Goal: Task Accomplishment & Management: Use online tool/utility

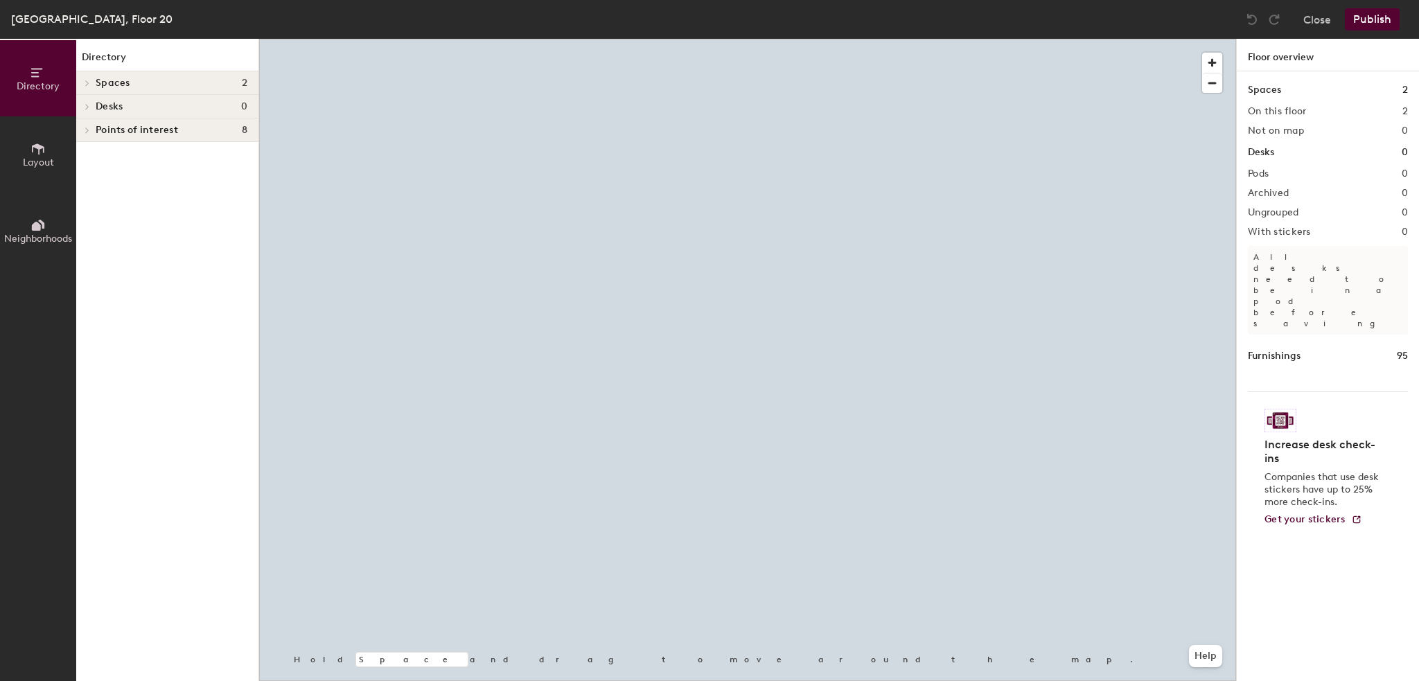
click at [17, 145] on button "Layout" at bounding box center [38, 154] width 76 height 76
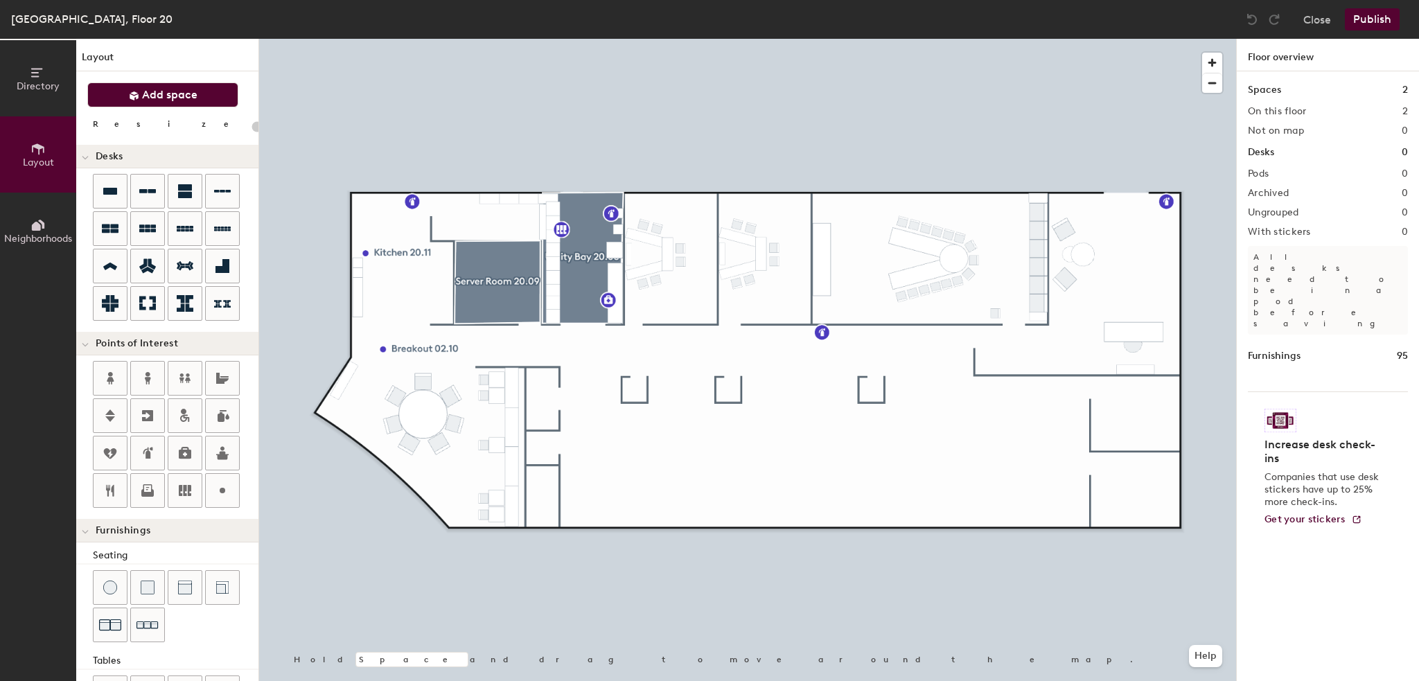
click at [161, 95] on span "Add space" at bounding box center [169, 95] width 55 height 14
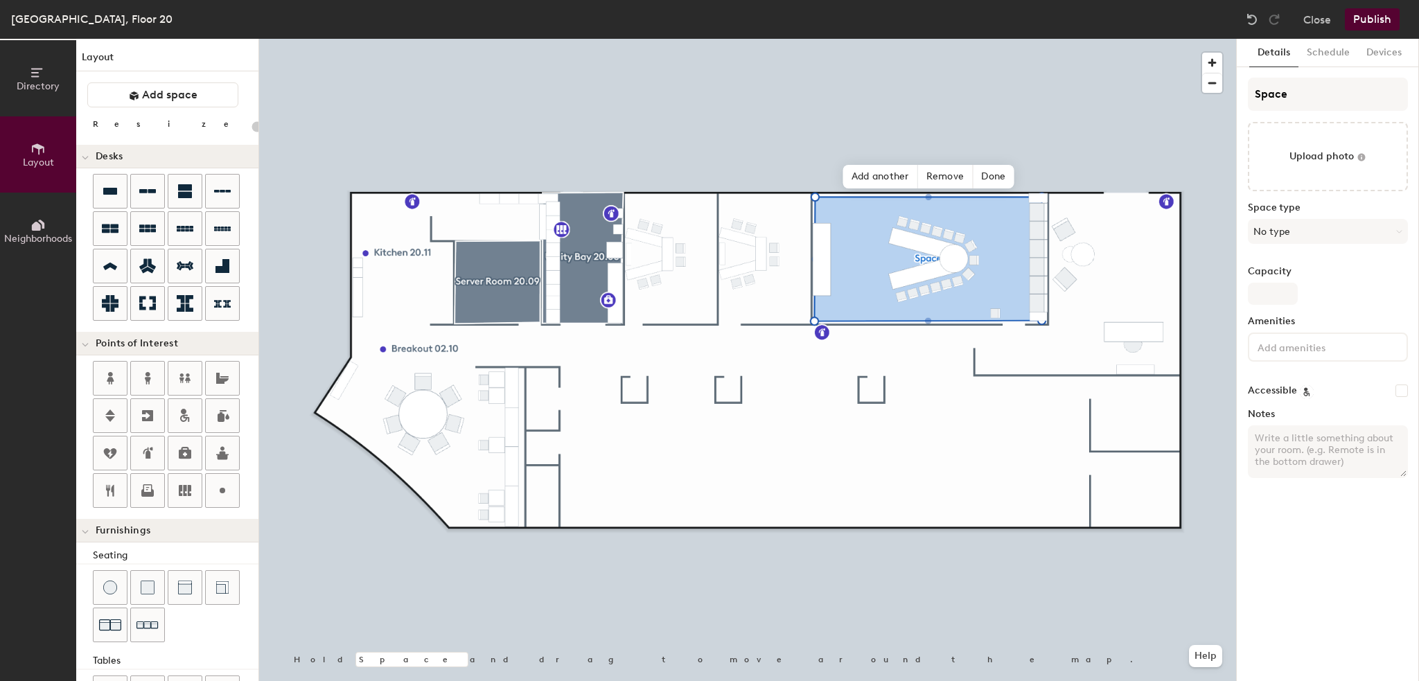
type input "20"
click at [1198, 94] on div "Directory Layout Neighborhoods Layout Add space Resize Desks Points of Interest…" at bounding box center [709, 360] width 1419 height 642
type input "C"
type input "20"
type input "CH"
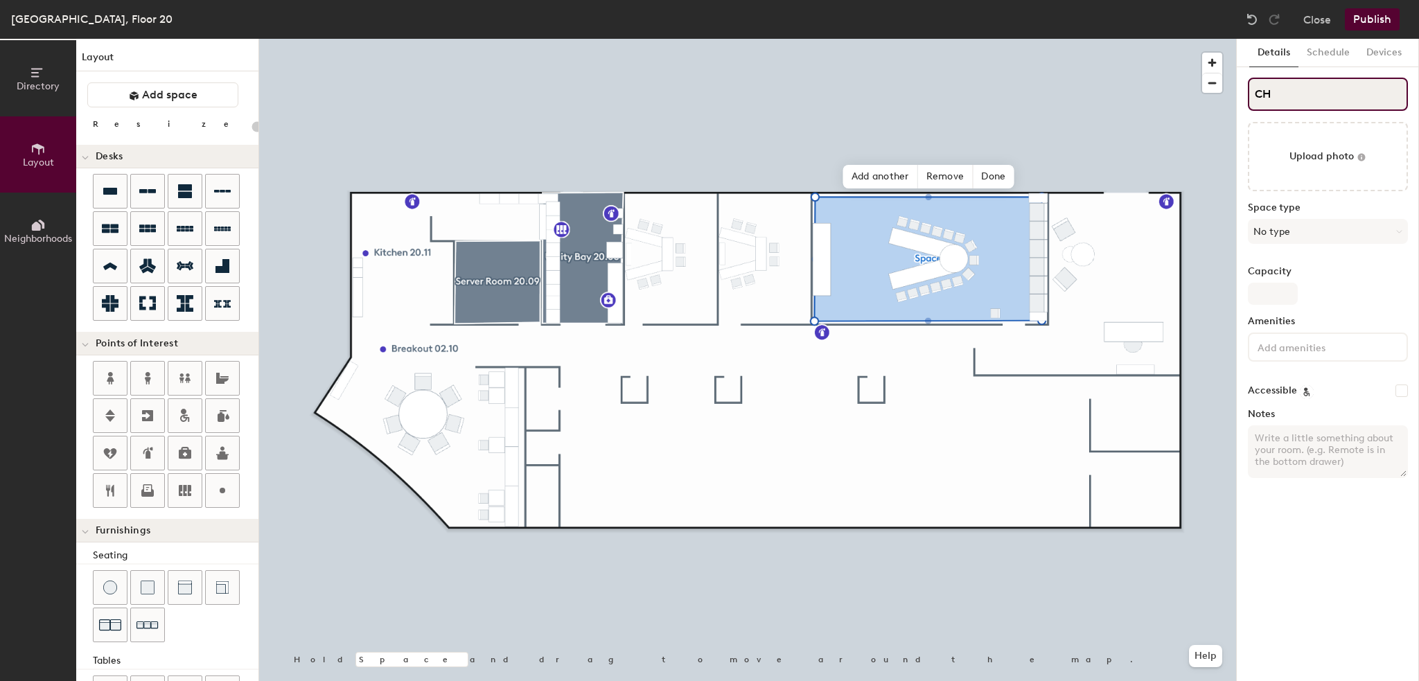
type input "20"
type input "CHN"
type input "20"
type input "CHNAH"
type input "20"
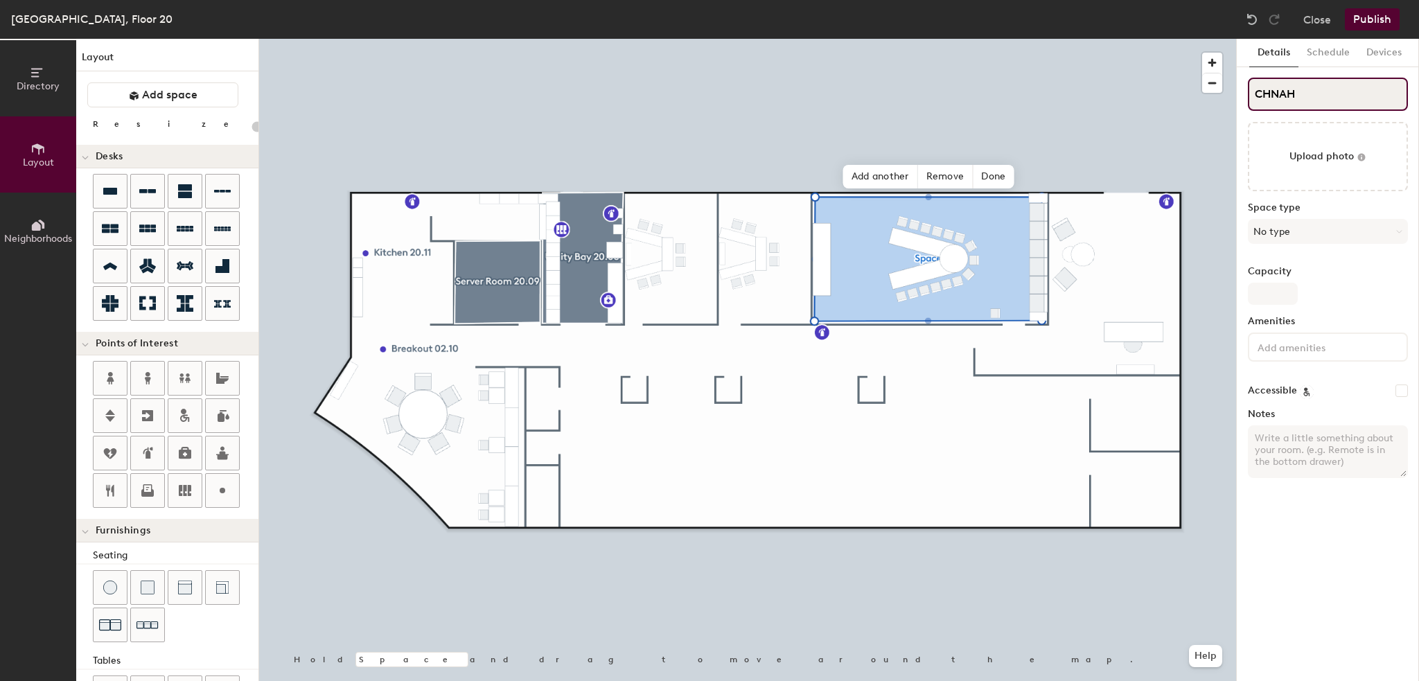
type input "CHNAHG"
type input "20"
type input "CHNAH"
type input "20"
type input "CHNA"
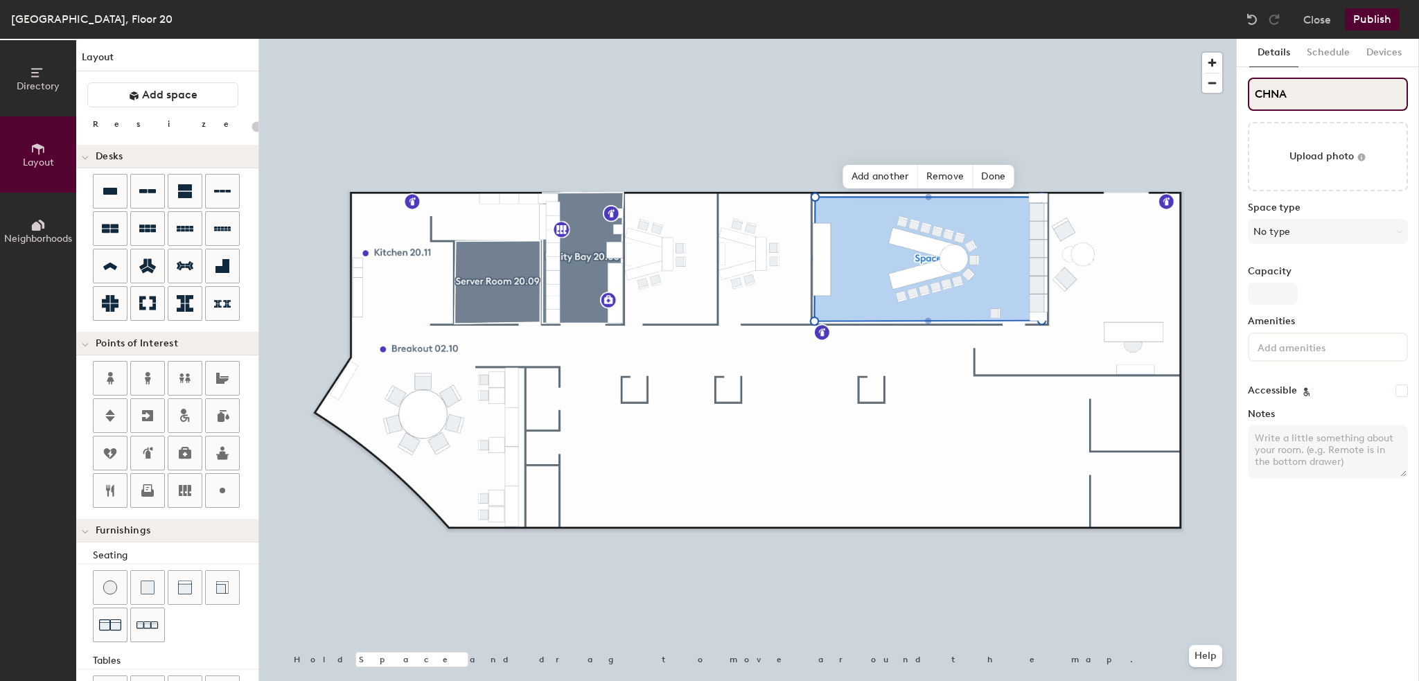
type input "20"
type input "CHN"
type input "20"
type input "CH"
type input "20"
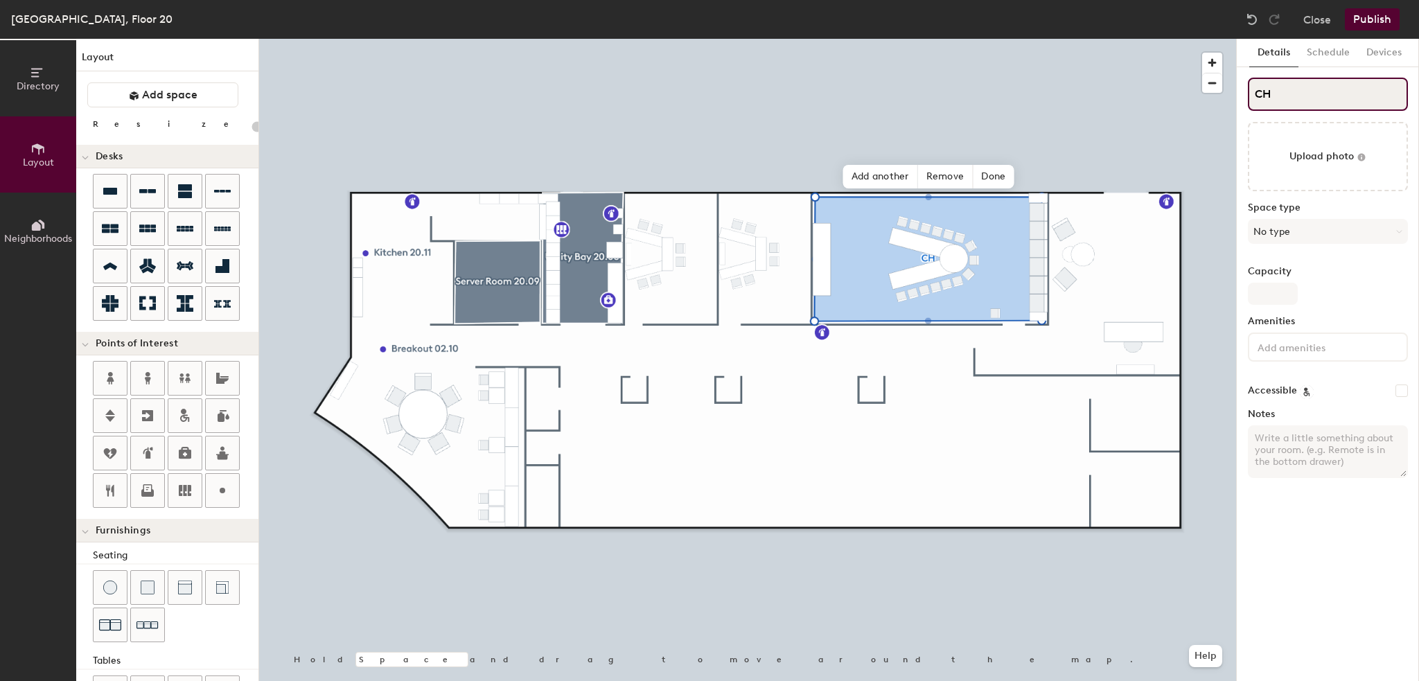
type input "CHA"
type input "20"
type input "CHAN"
type input "20"
type input "CHANG"
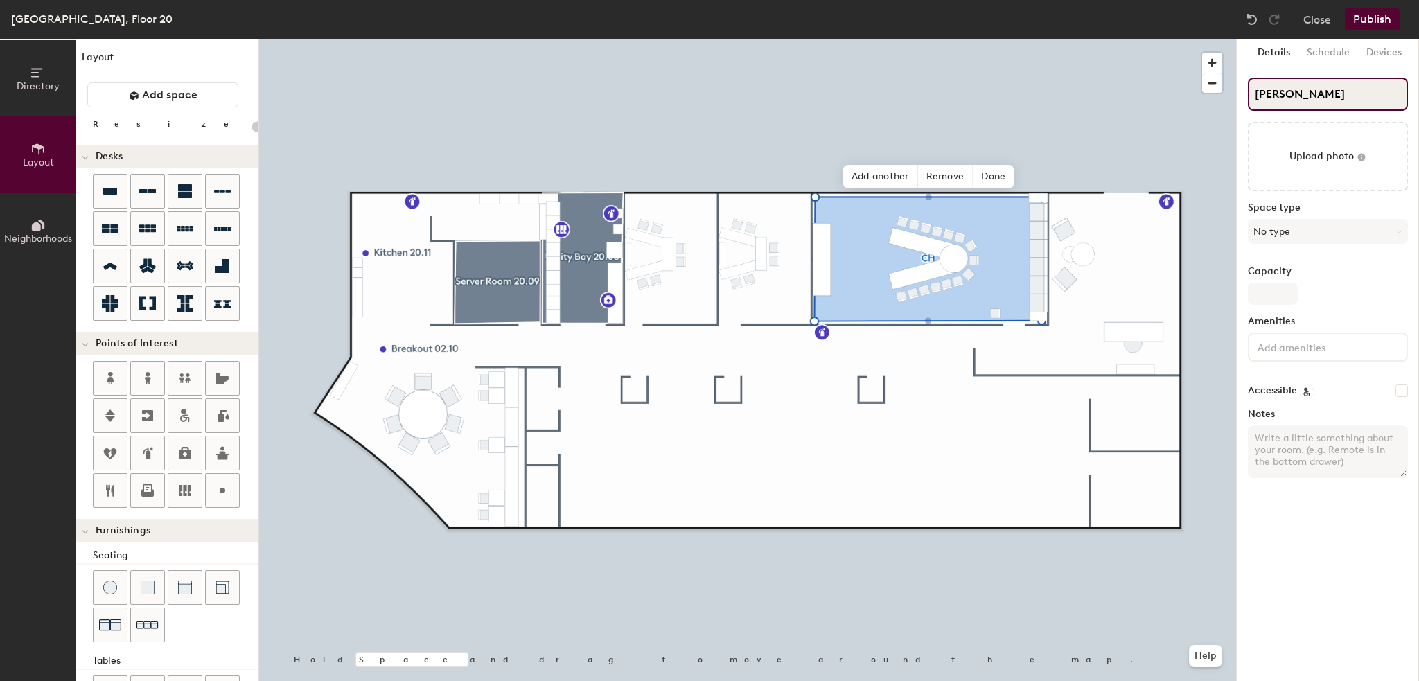
type input "20"
type input "CHANGM"
type input "20"
type input "CHANGMA"
type input "20"
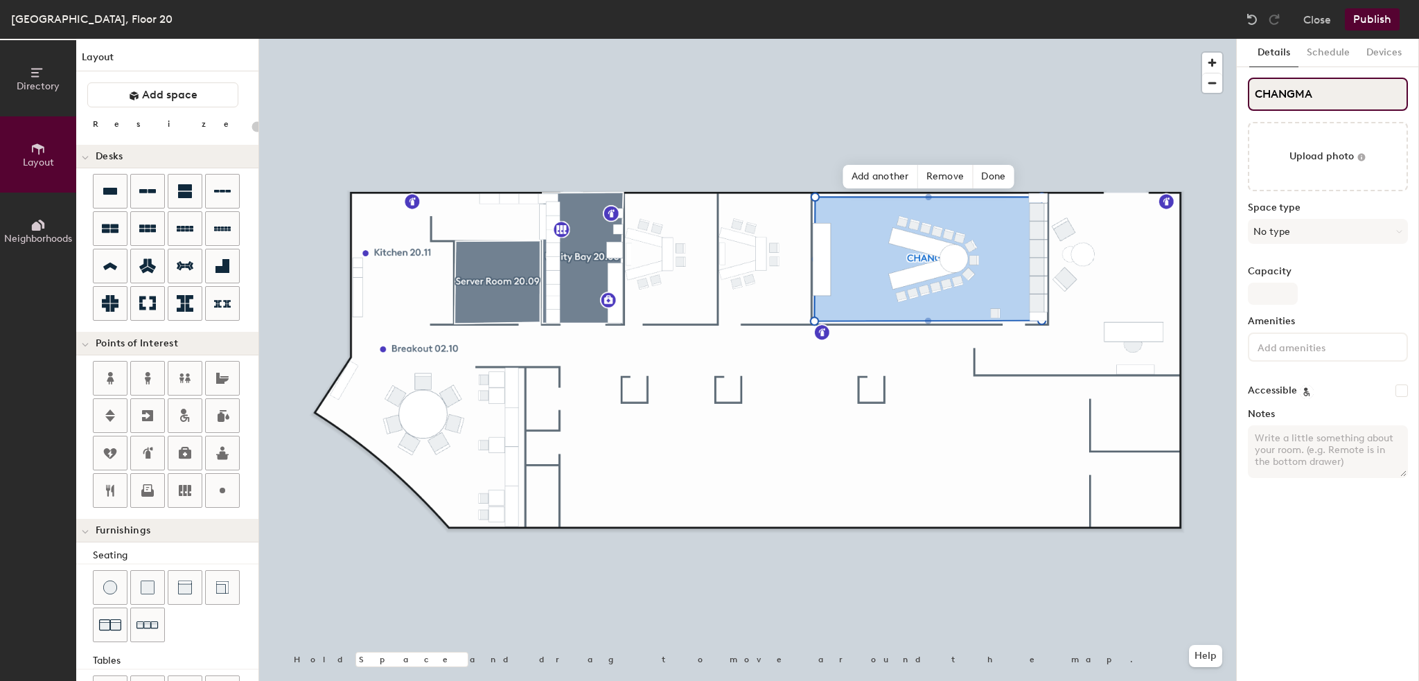
type input "CHANGMAI"
type input "20"
type input "CHANGMAI"
type input "20"
type input "CHANGMAI 2"
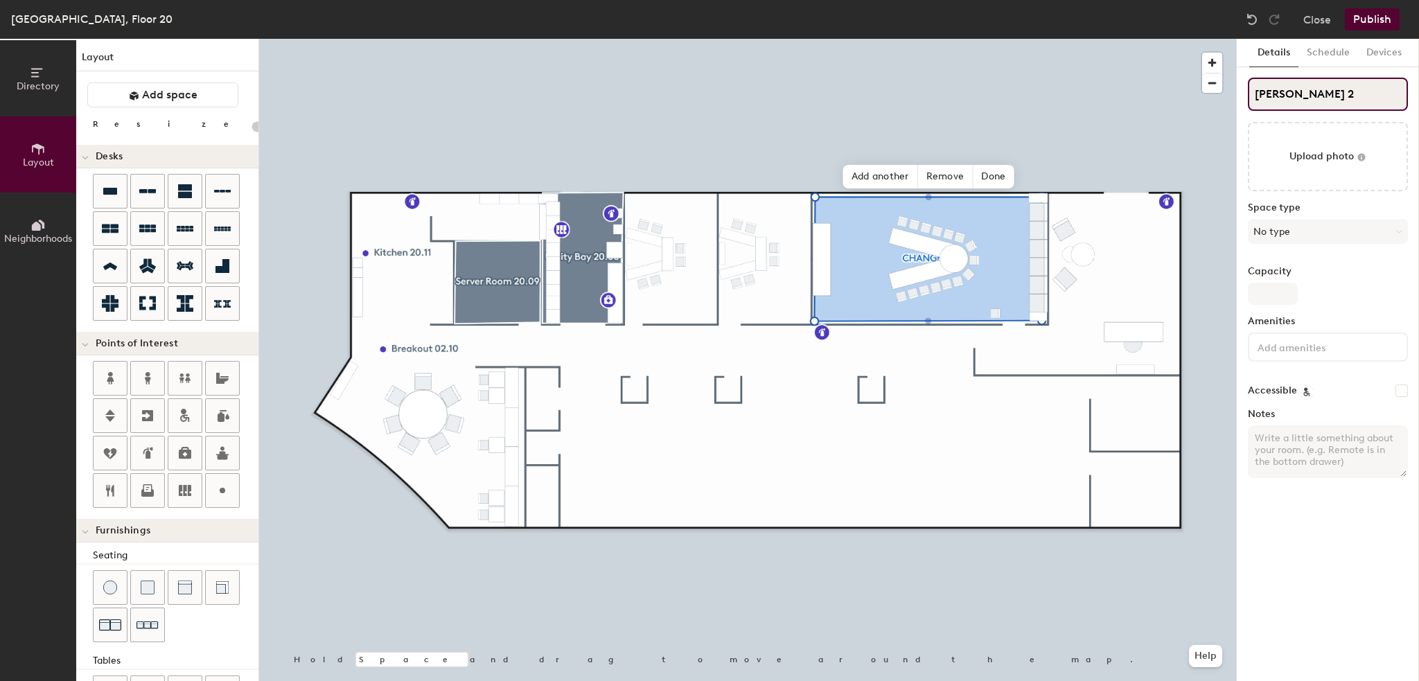
type input "20"
type input "CHANGMAI 20"
type input "20"
type input "CHANGMAI 20."
type input "20"
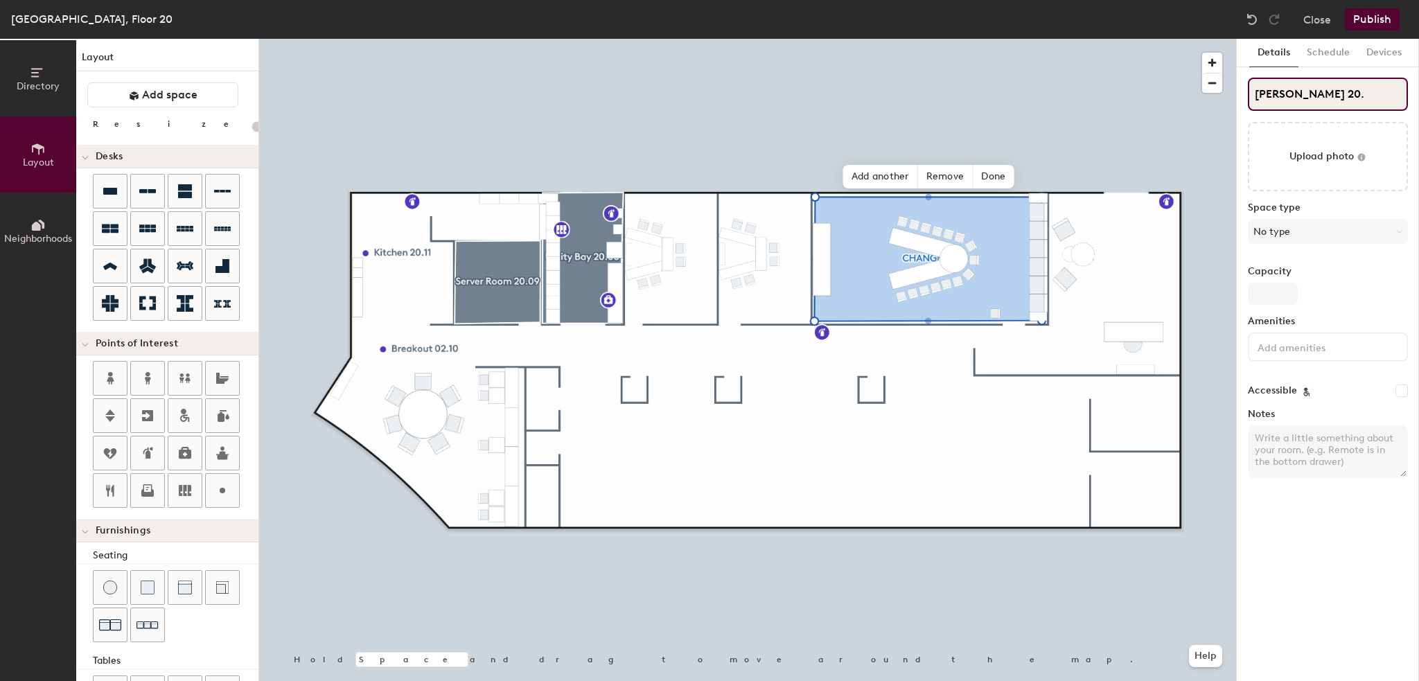
type input "CHANGMAI 20.0"
type input "20"
type input "CHANGMAI 20.02"
type input "20"
type input "CHANGMAI 20.02"
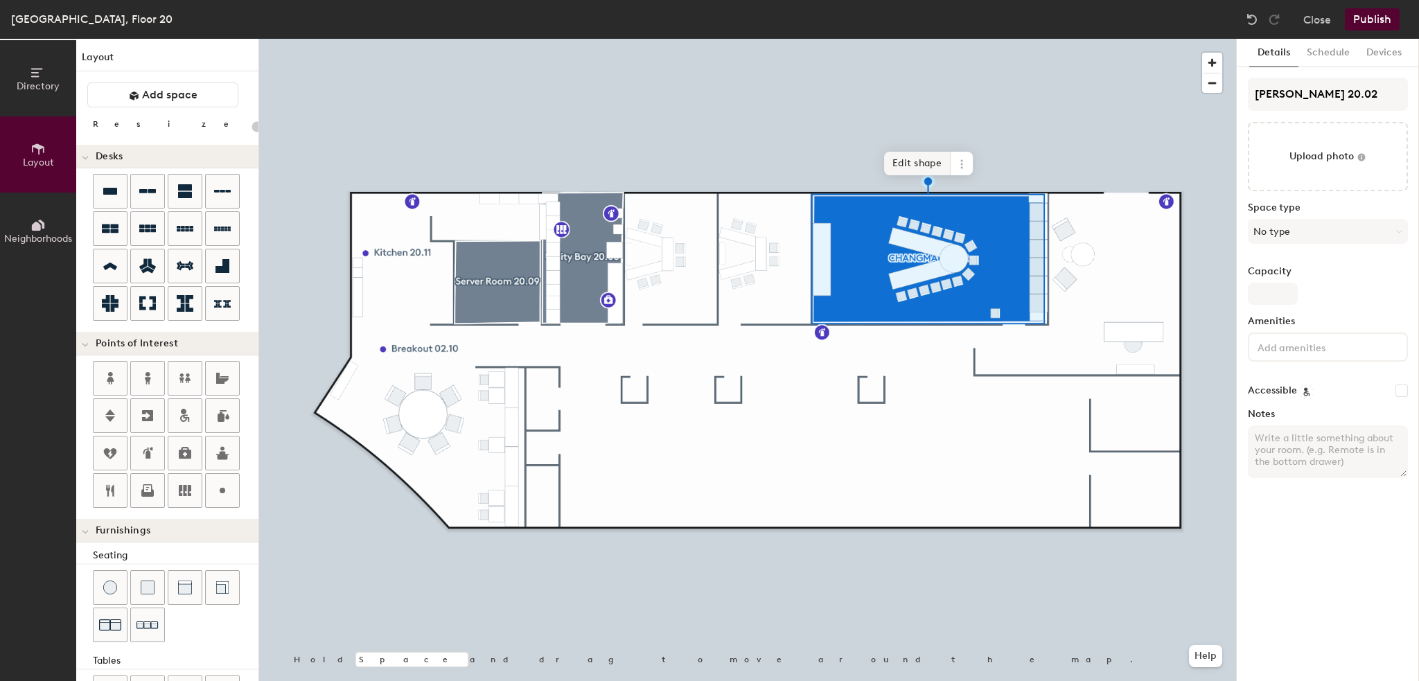
click at [907, 163] on span "Edit shape" at bounding box center [917, 164] width 66 height 24
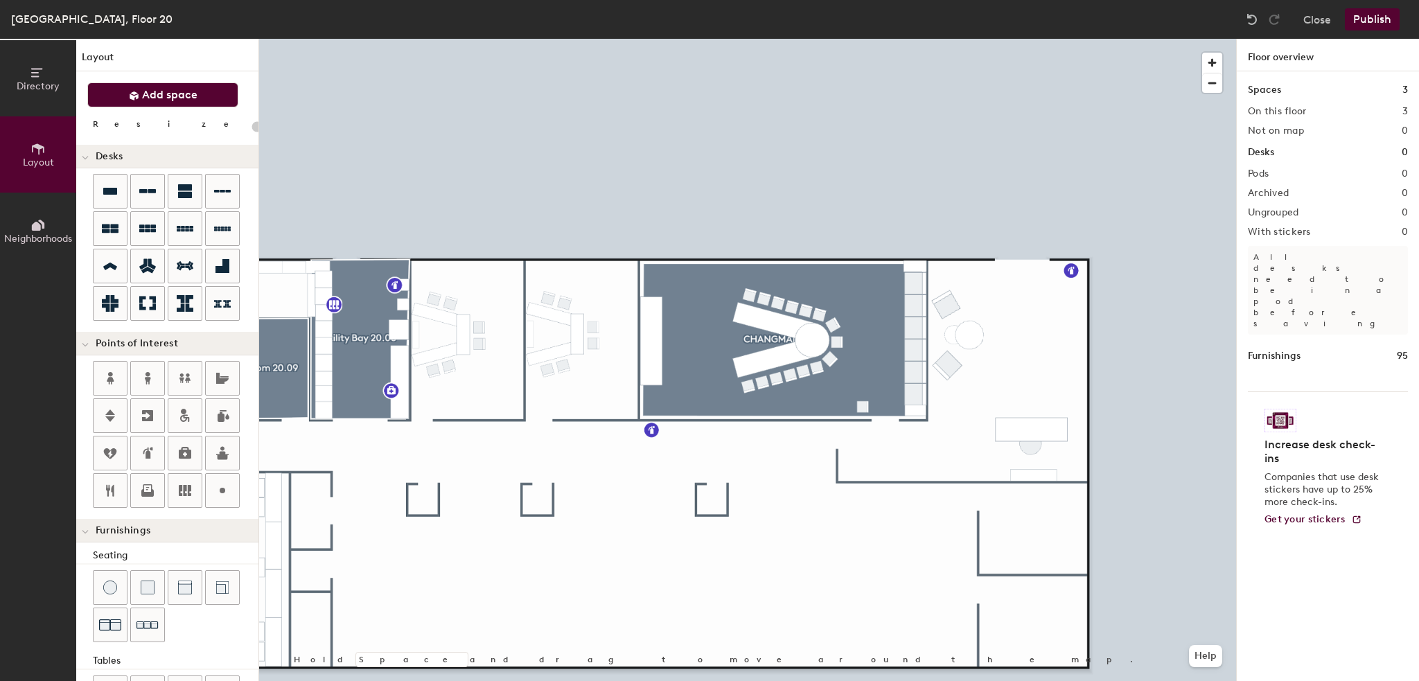
click at [147, 86] on button "Add space" at bounding box center [162, 94] width 151 height 25
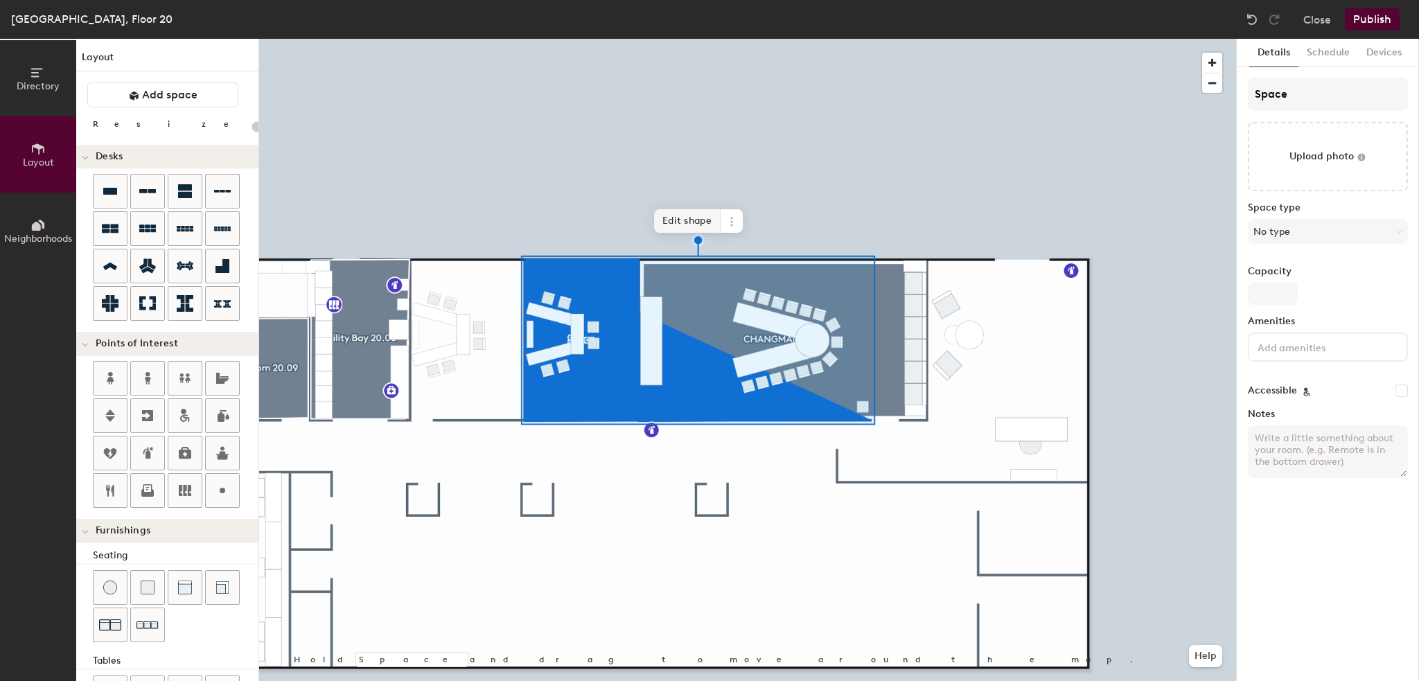
click at [671, 214] on span "Edit shape" at bounding box center [687, 221] width 66 height 24
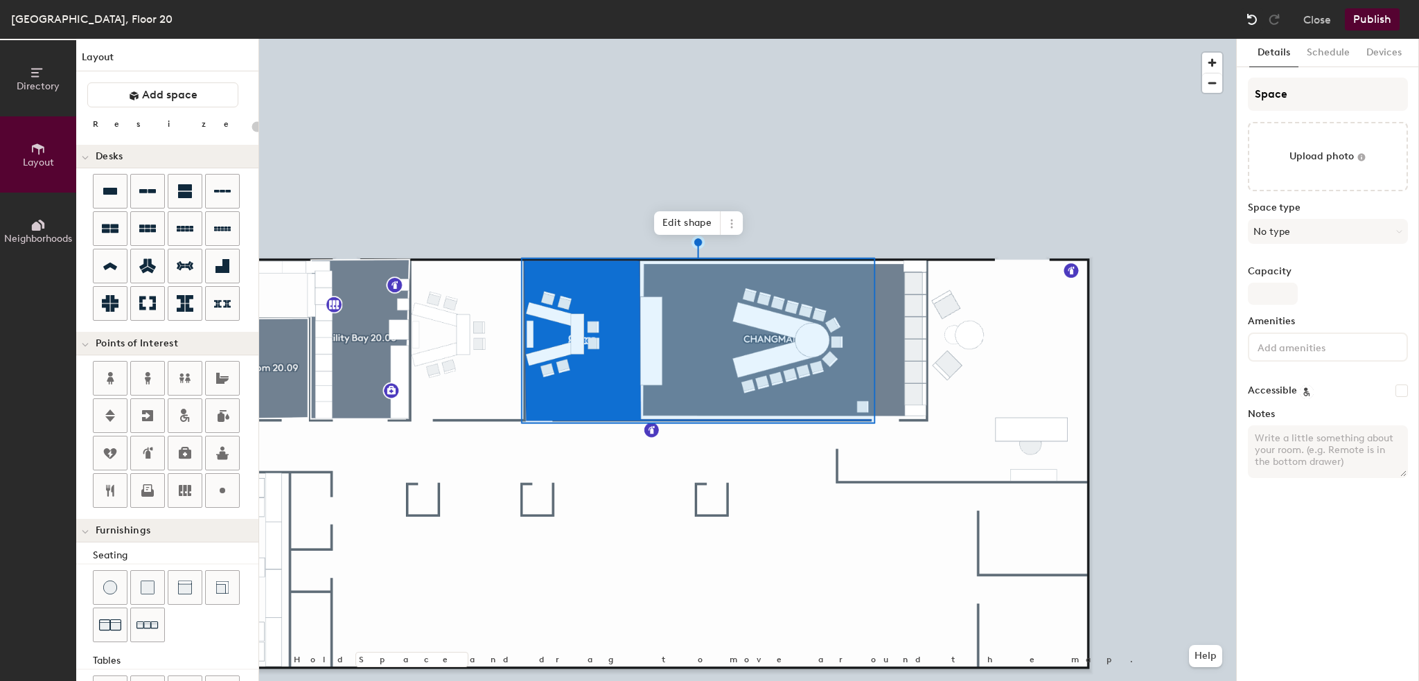
click at [1248, 20] on img at bounding box center [1252, 19] width 14 height 14
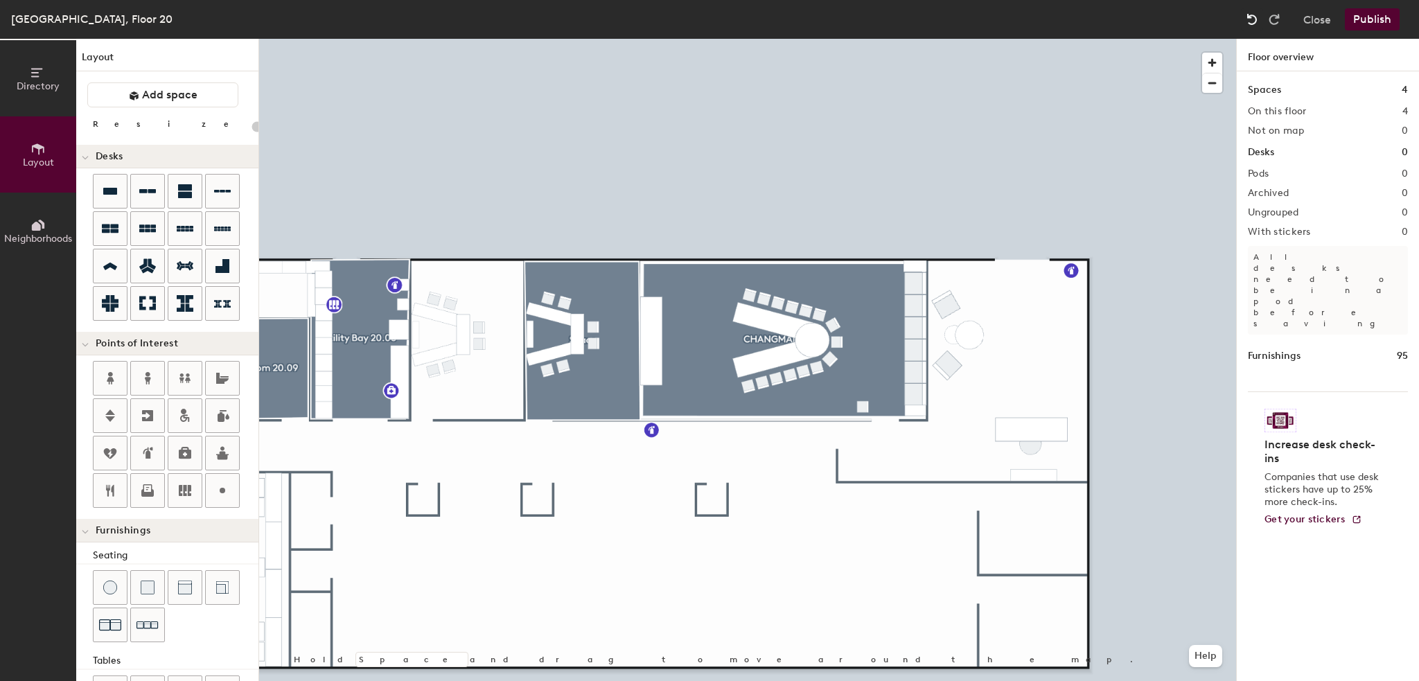
click at [1248, 20] on img at bounding box center [1252, 19] width 14 height 14
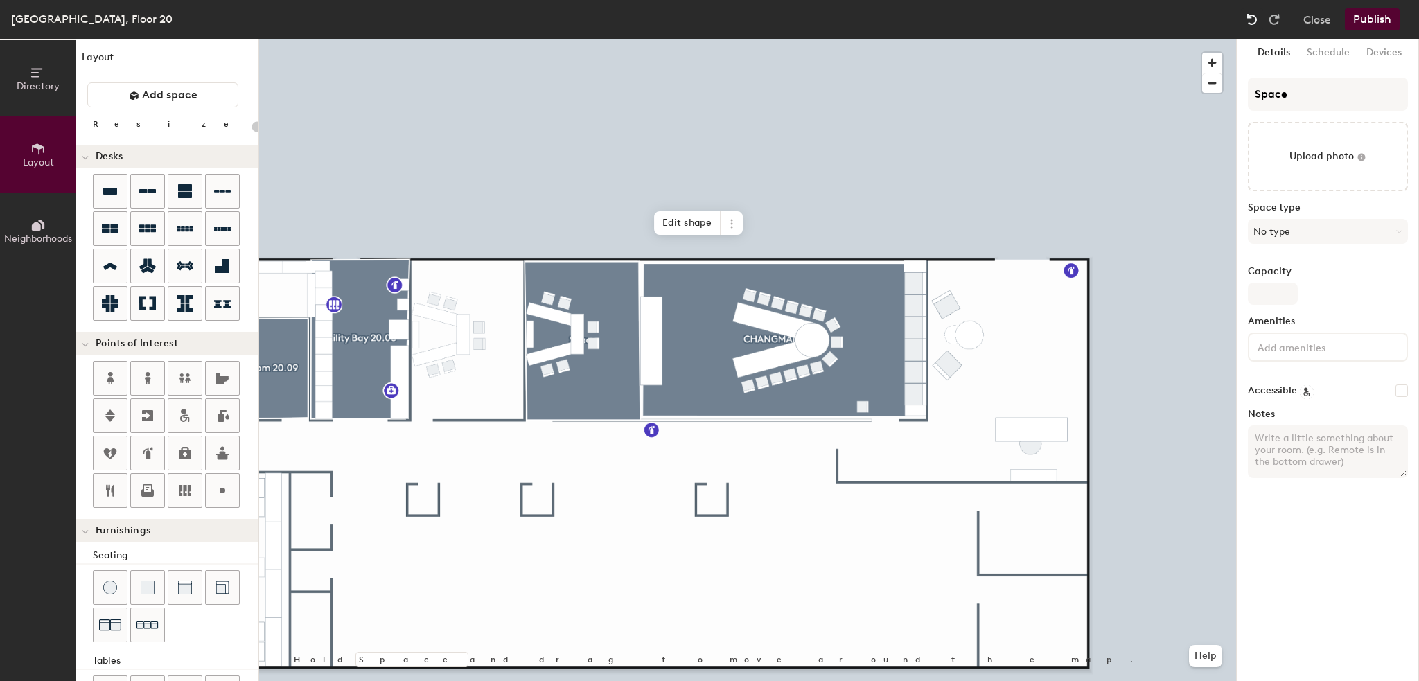
click at [1248, 20] on img at bounding box center [1252, 19] width 14 height 14
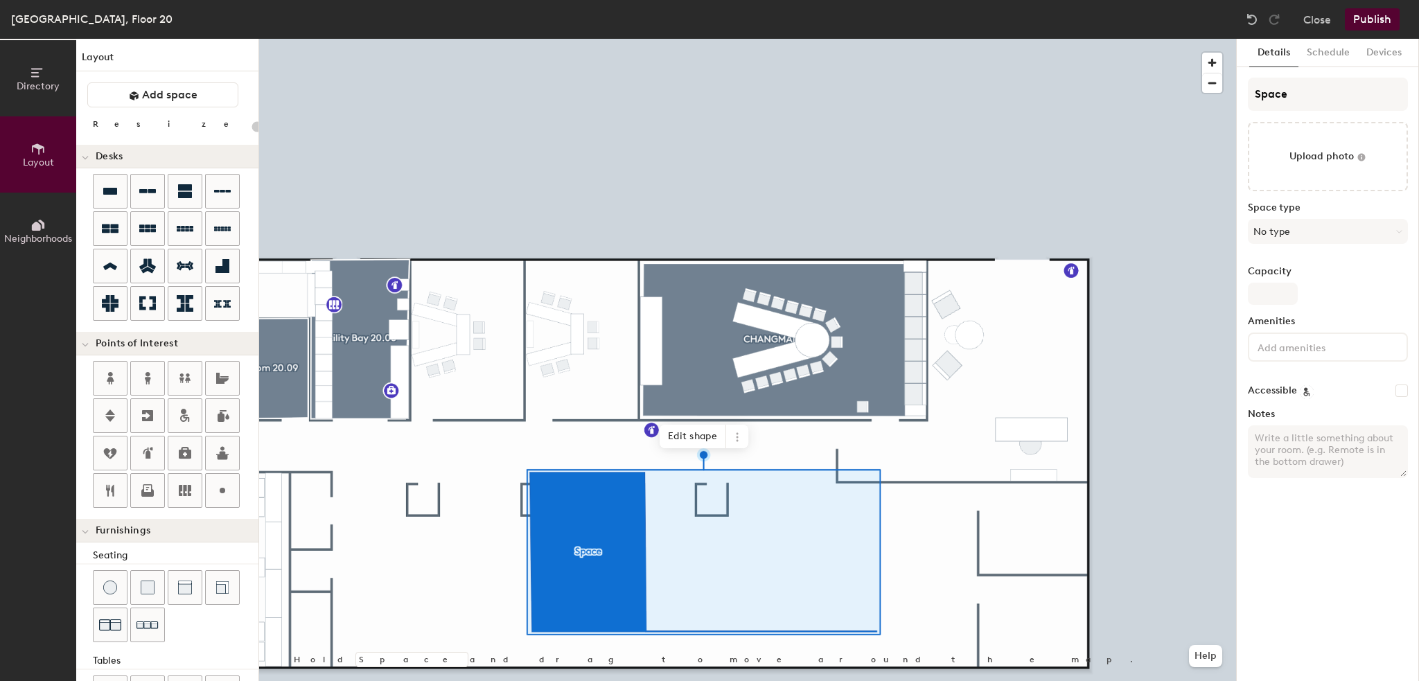
type input "20"
click at [668, 432] on span "Edit shape" at bounding box center [692, 437] width 66 height 24
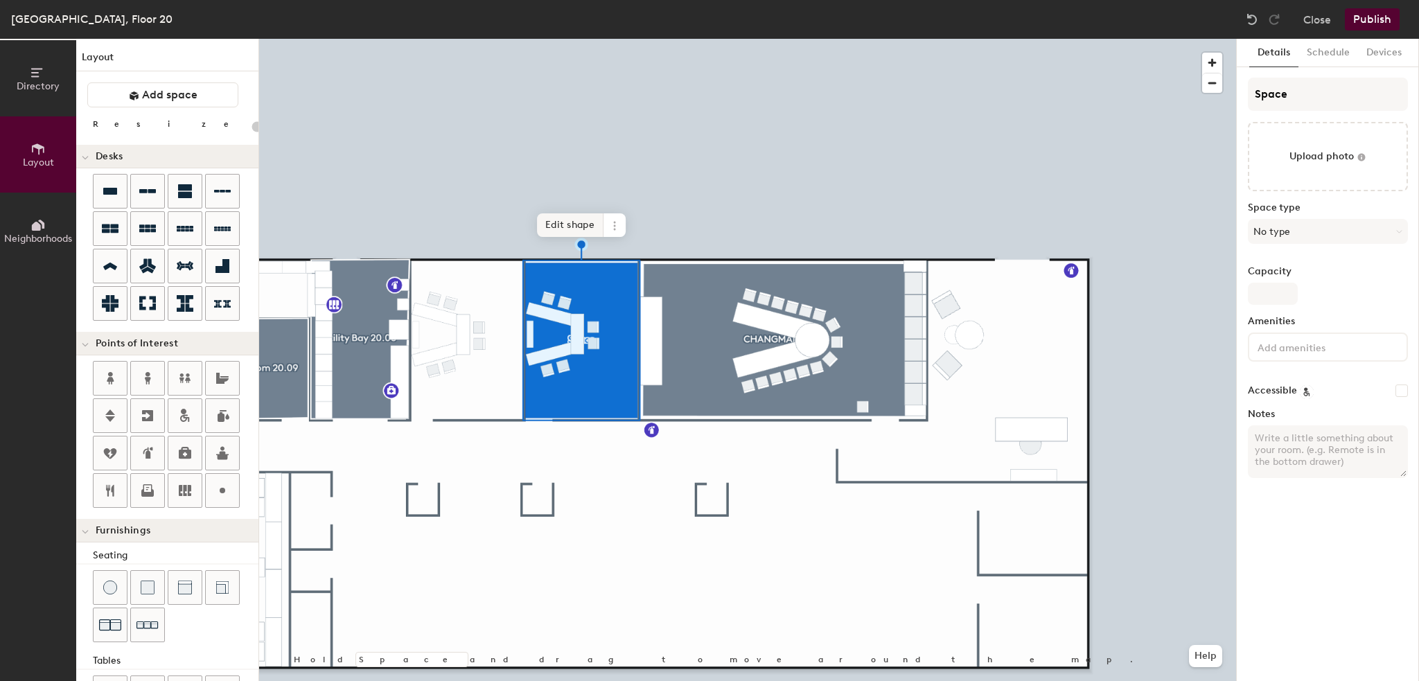
click at [558, 220] on span "Edit shape" at bounding box center [570, 225] width 66 height 24
type input "20"
click at [1279, 94] on input "Space" at bounding box center [1328, 94] width 160 height 33
click at [1130, 93] on div "Directory Layout Neighborhoods Layout Add space Resize Desks Points of Interest…" at bounding box center [709, 360] width 1419 height 642
type input "GE"
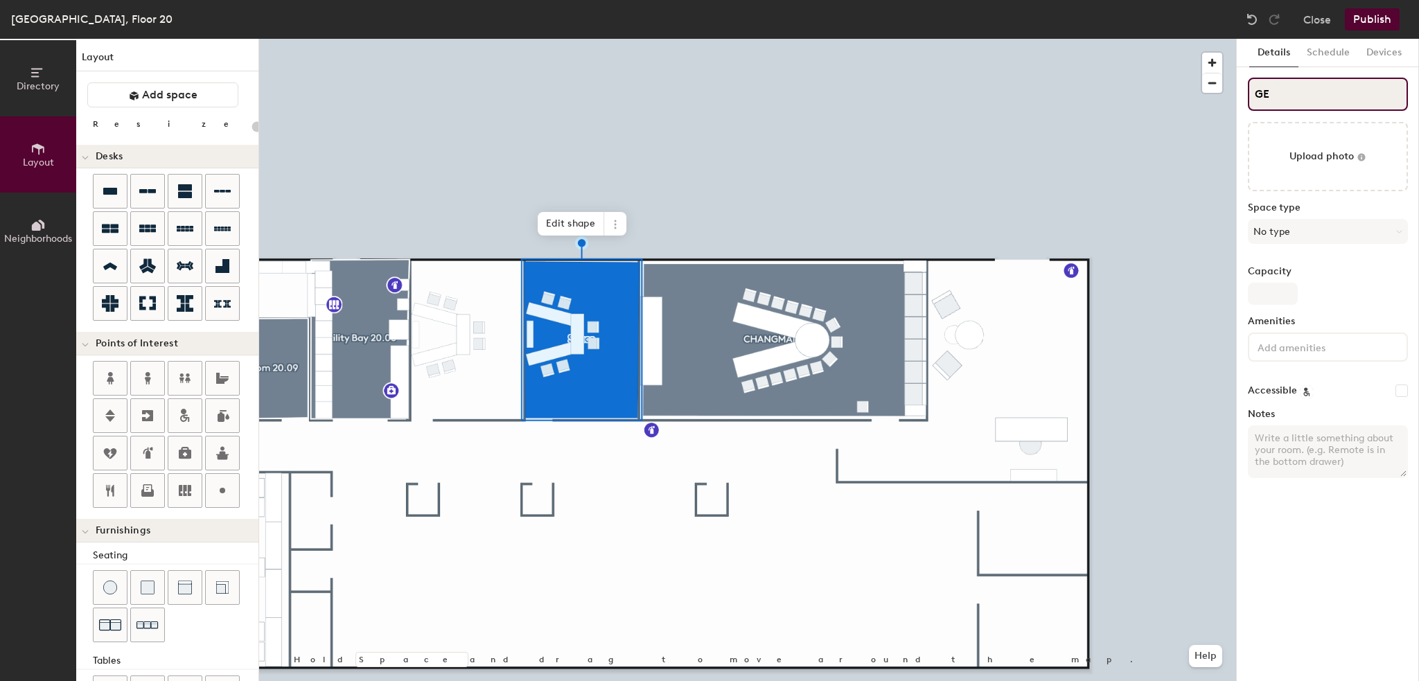
type input "20"
type input "GEO"
type input "20"
type input "GEOR"
type input "20"
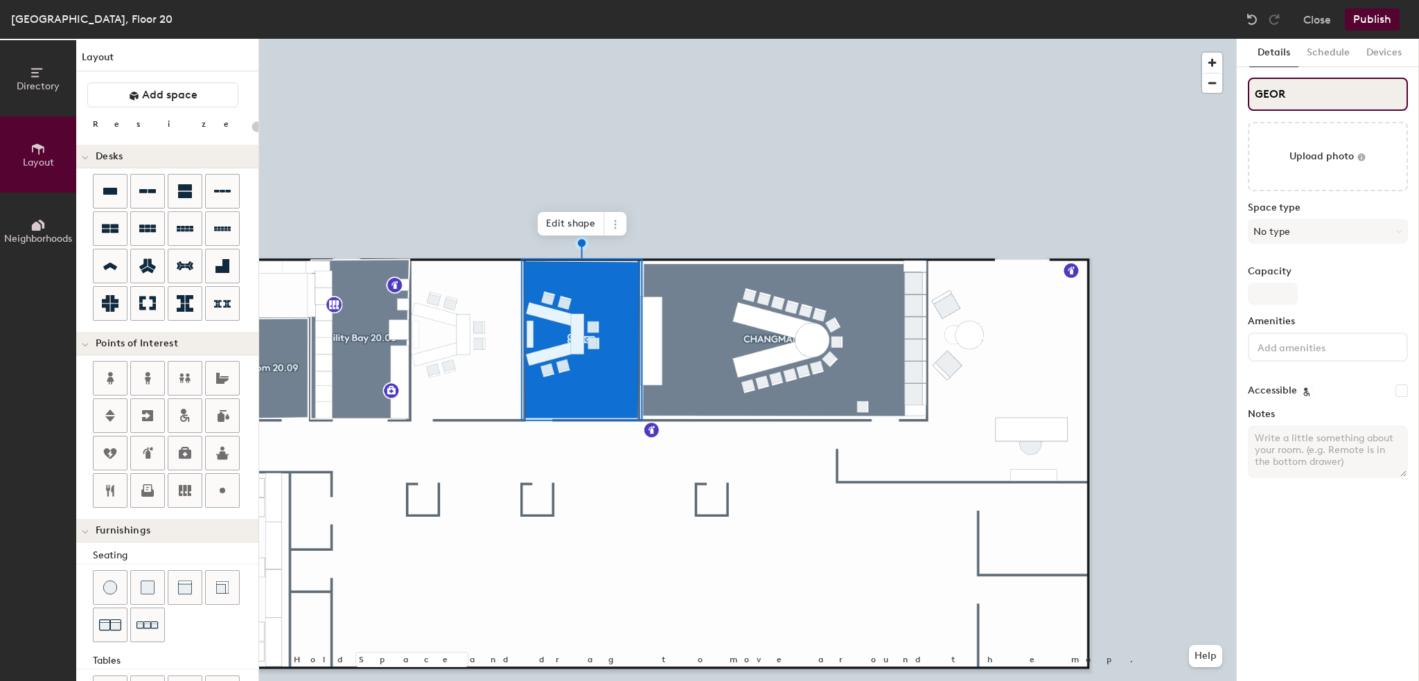
type input "GEORG"
type input "20"
type input "GEORGE"
type input "20"
type input "GEORGET"
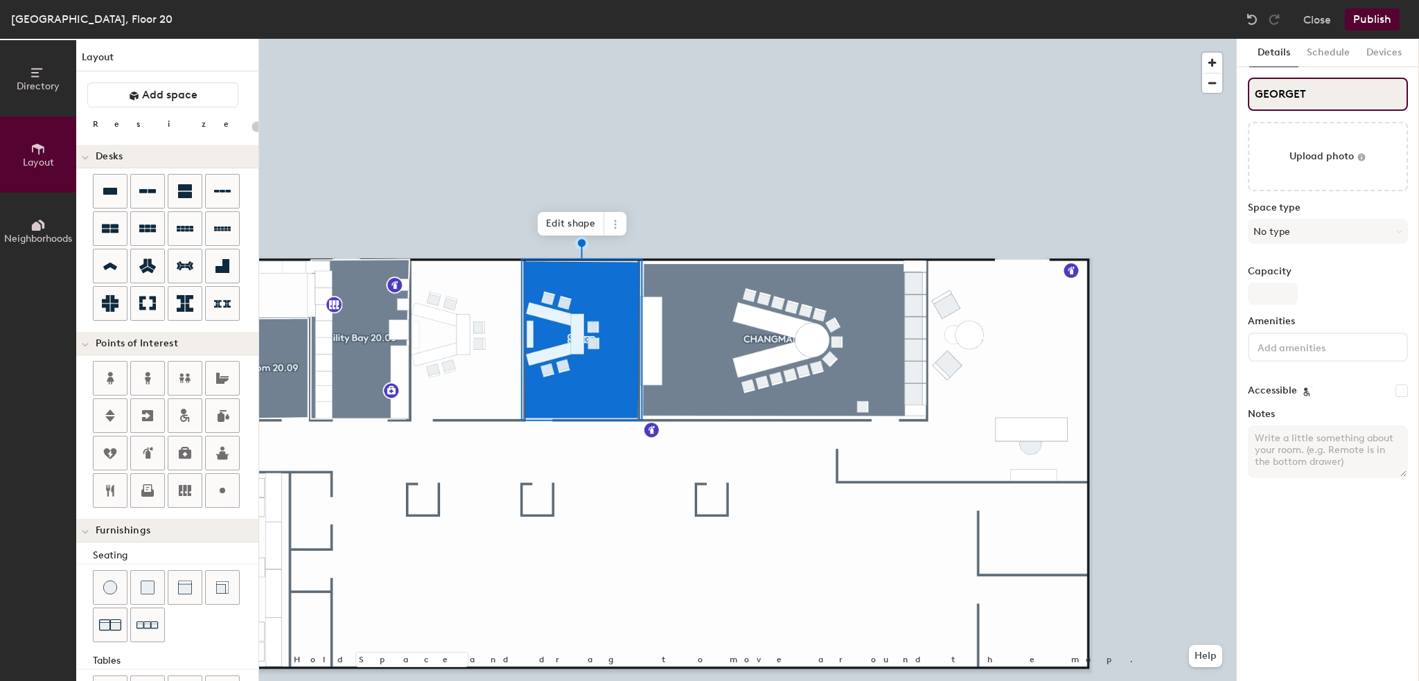
type input "20"
type input "GEORGETO"
type input "20"
type input "GEORGETOW"
type input "20"
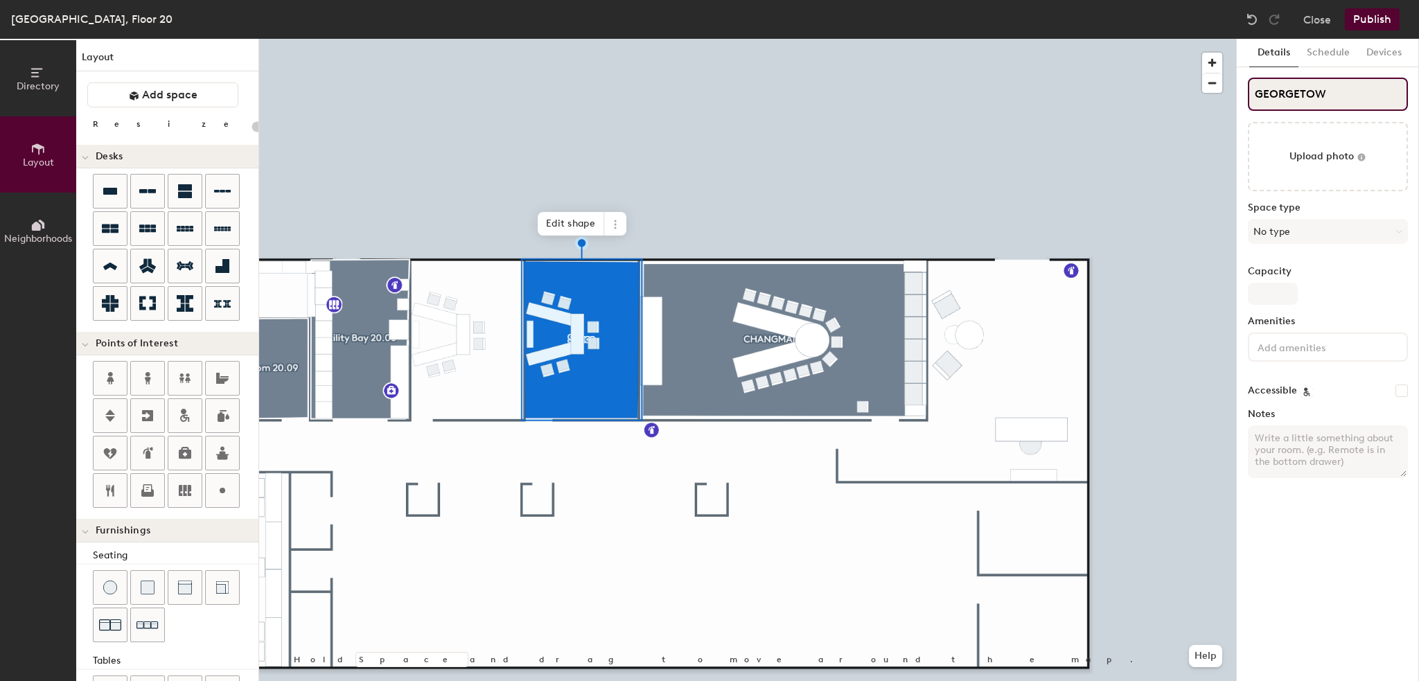
type input "GEORGETOWN"
type input "20"
type input "GEORGETOWN"
type input "20"
type input "GEORGETOWN 2"
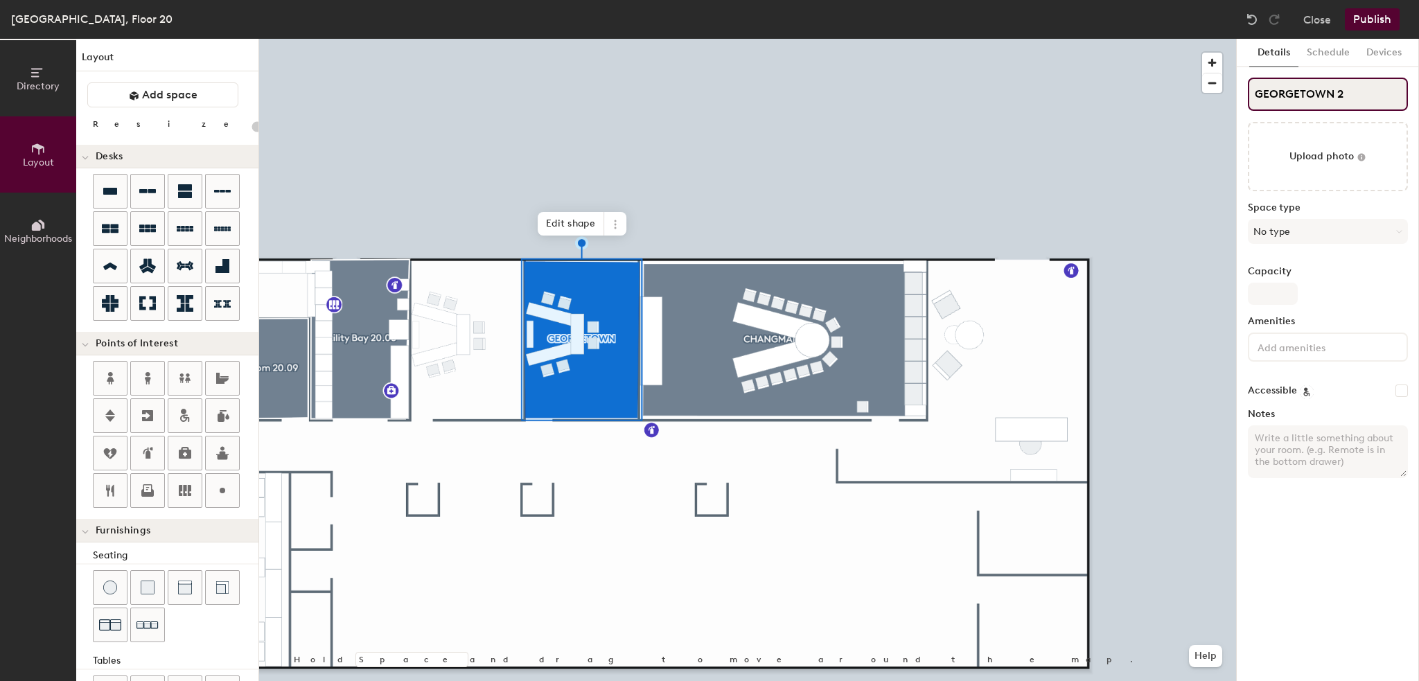
type input "20"
type input "GEORGETOWN 20"
type input "20"
type input "GEORGETOWN 20."
type input "20"
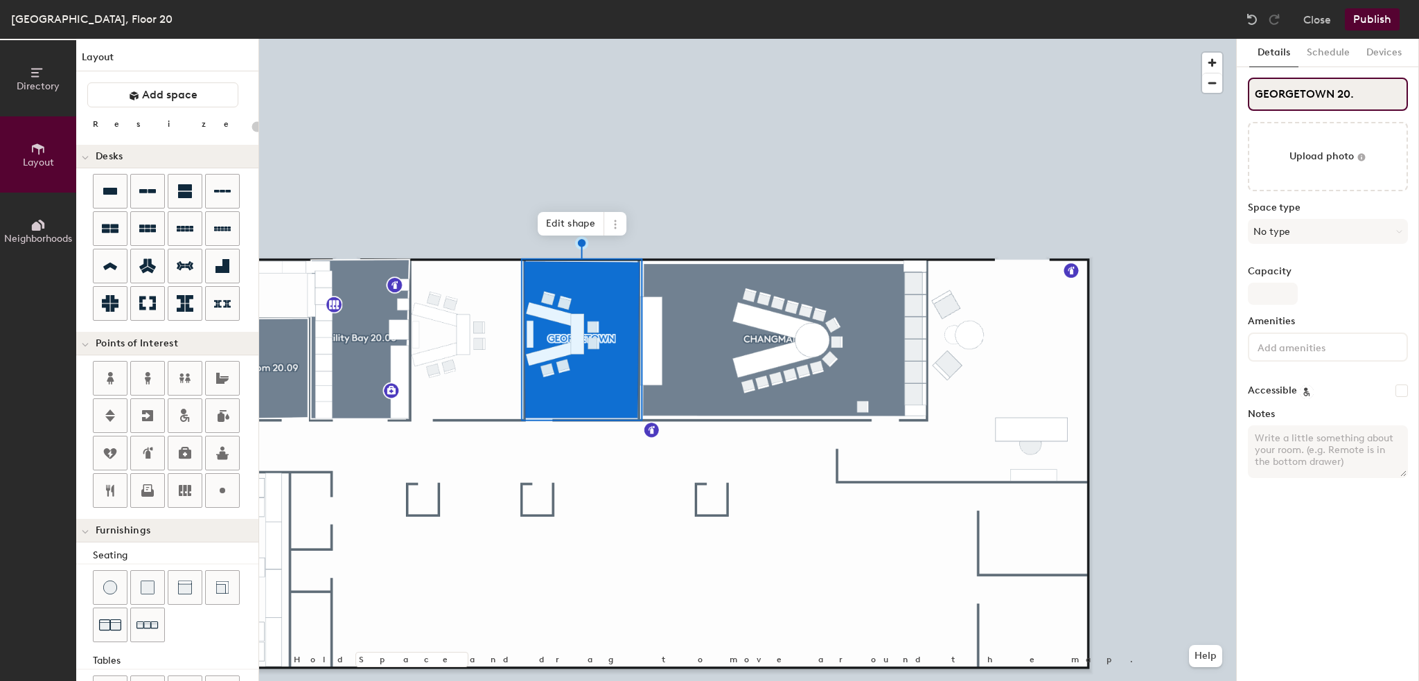
type input "GEORGETOWN 20.0"
type input "20"
type input "GEORGETOWN 20.06"
type input "20"
type input "GEORGETOWN 20.06"
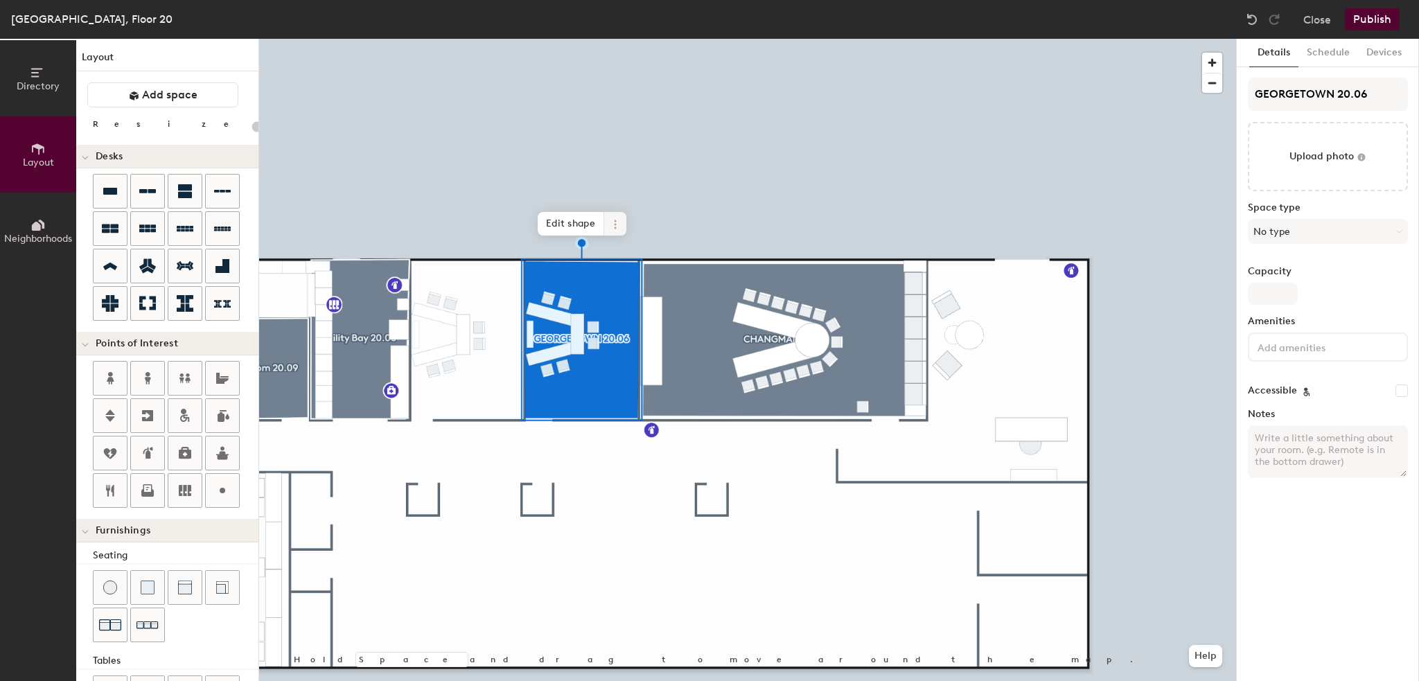
click at [612, 219] on icon at bounding box center [615, 224] width 11 height 11
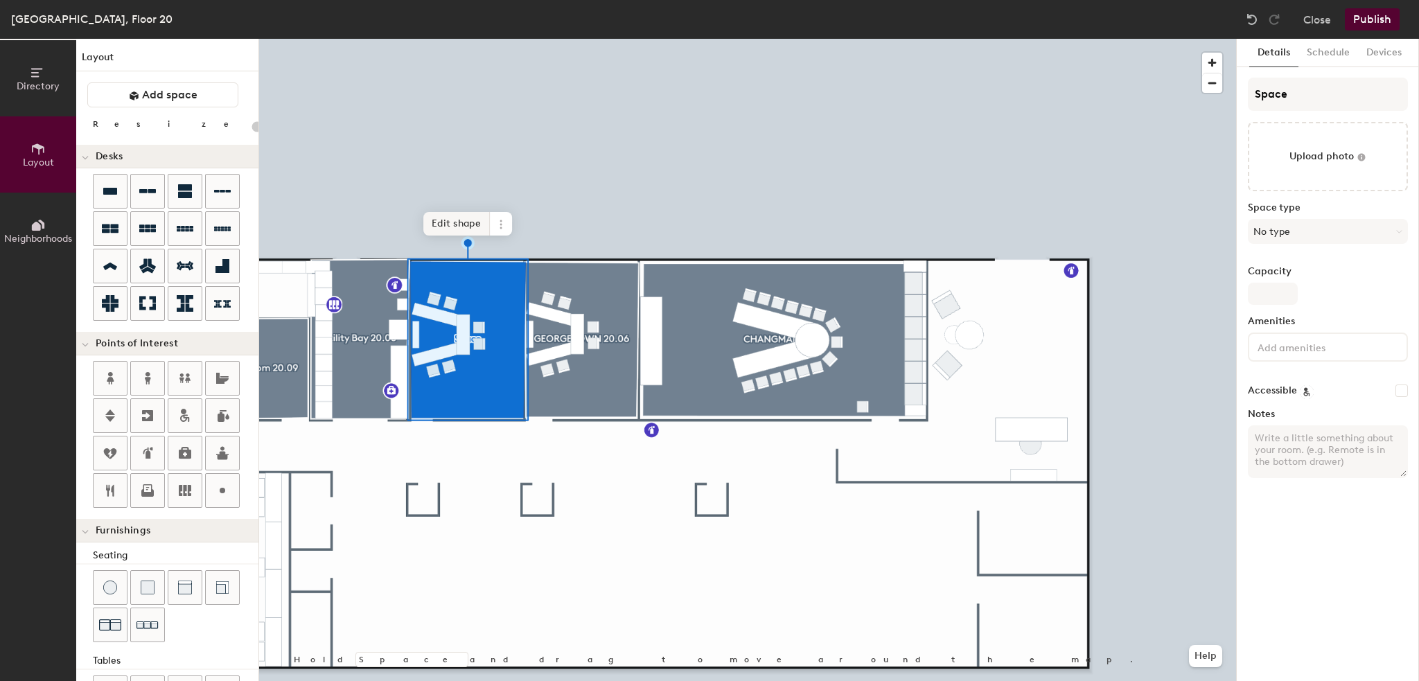
click at [440, 225] on span "Edit shape" at bounding box center [456, 224] width 66 height 24
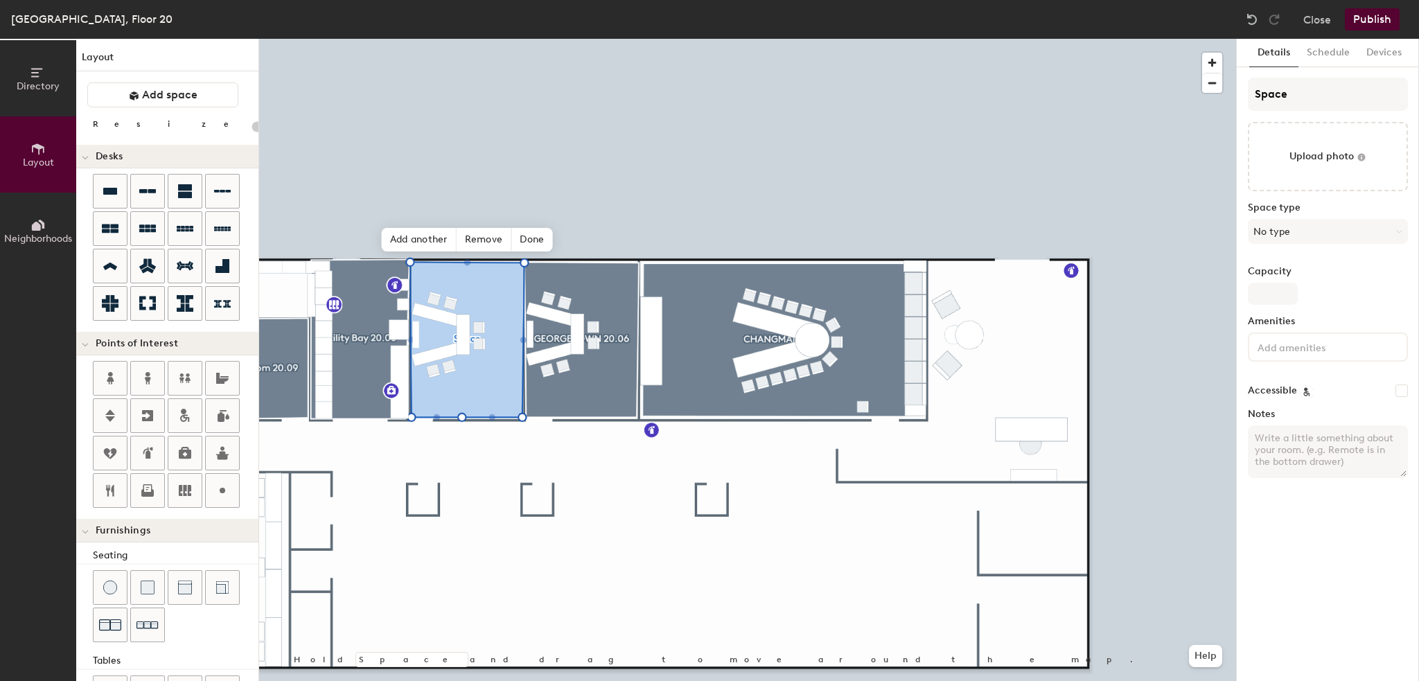
type input "20"
click at [1266, 94] on input "Space" at bounding box center [1328, 94] width 160 height 33
type input "H"
type input "20"
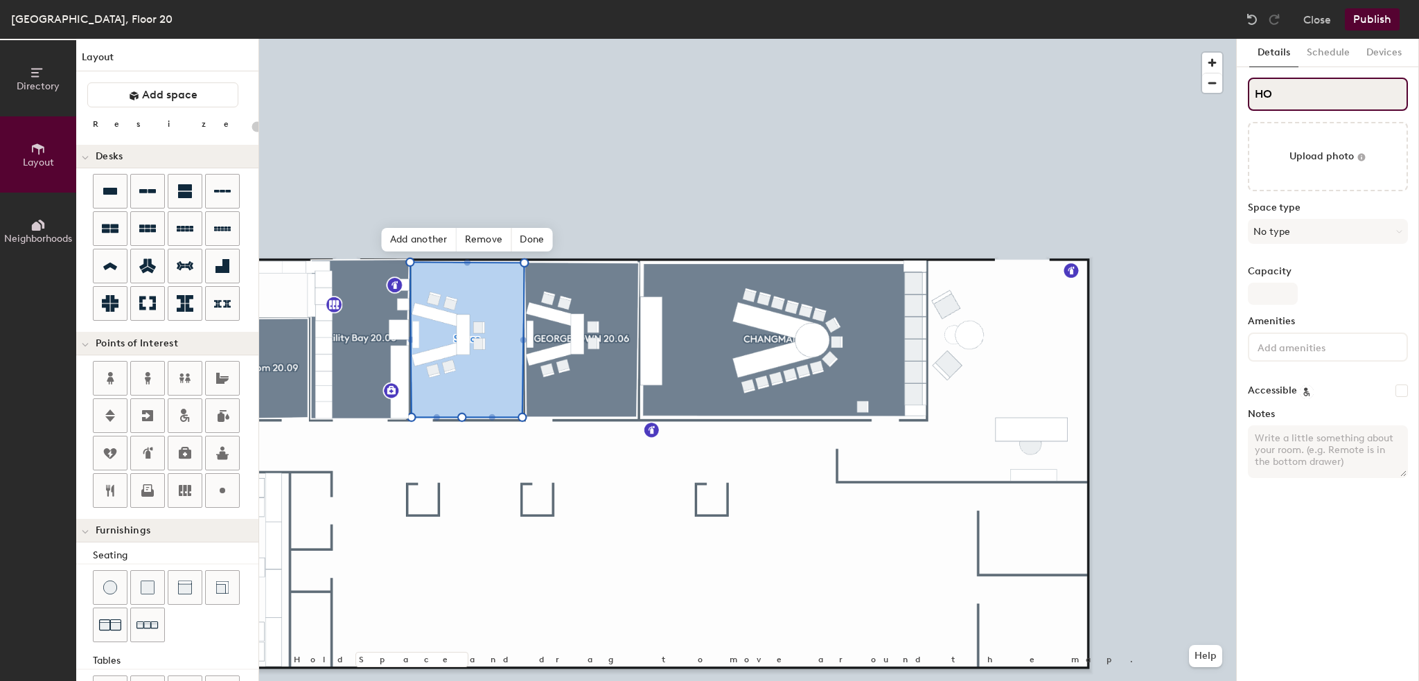
type input "HOI"
type input "20"
type input "HOI"
type input "20"
type input "HOI AN"
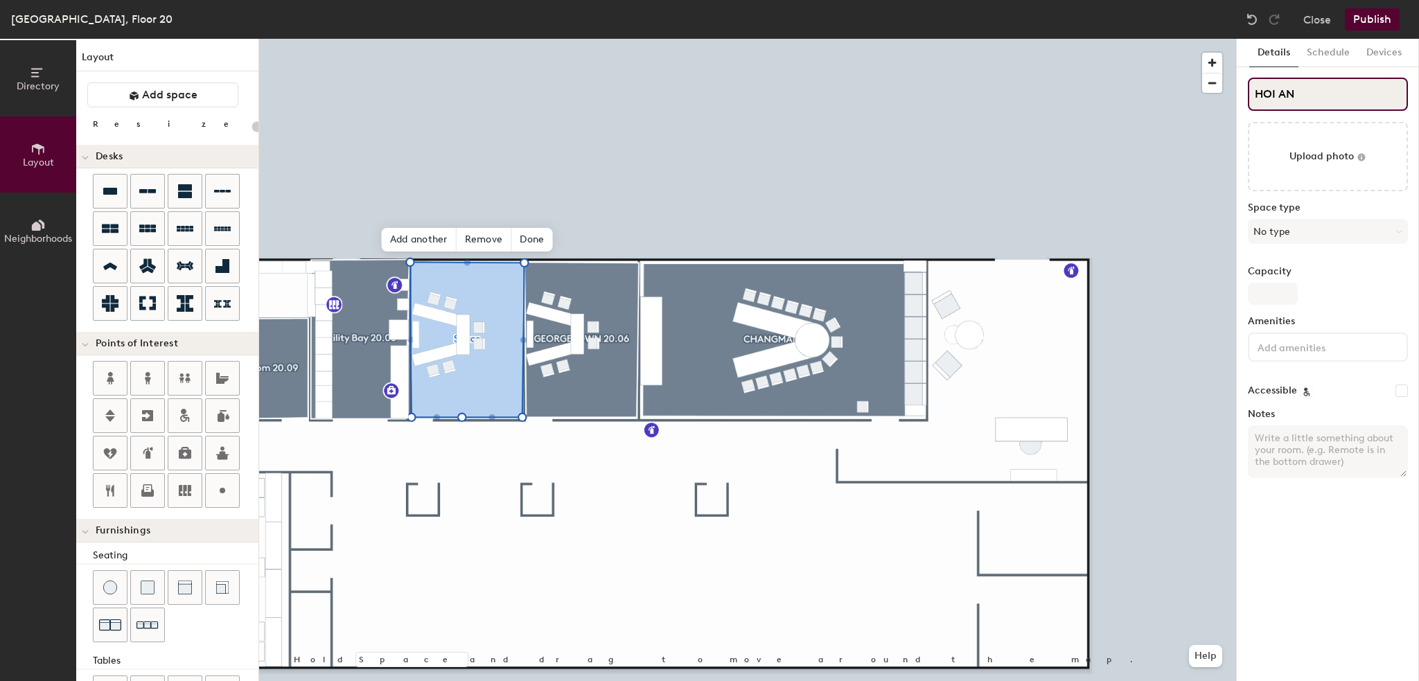
type input "20"
type input "HOI AN"
type input "20"
type input "HOI AN 2"
type input "20"
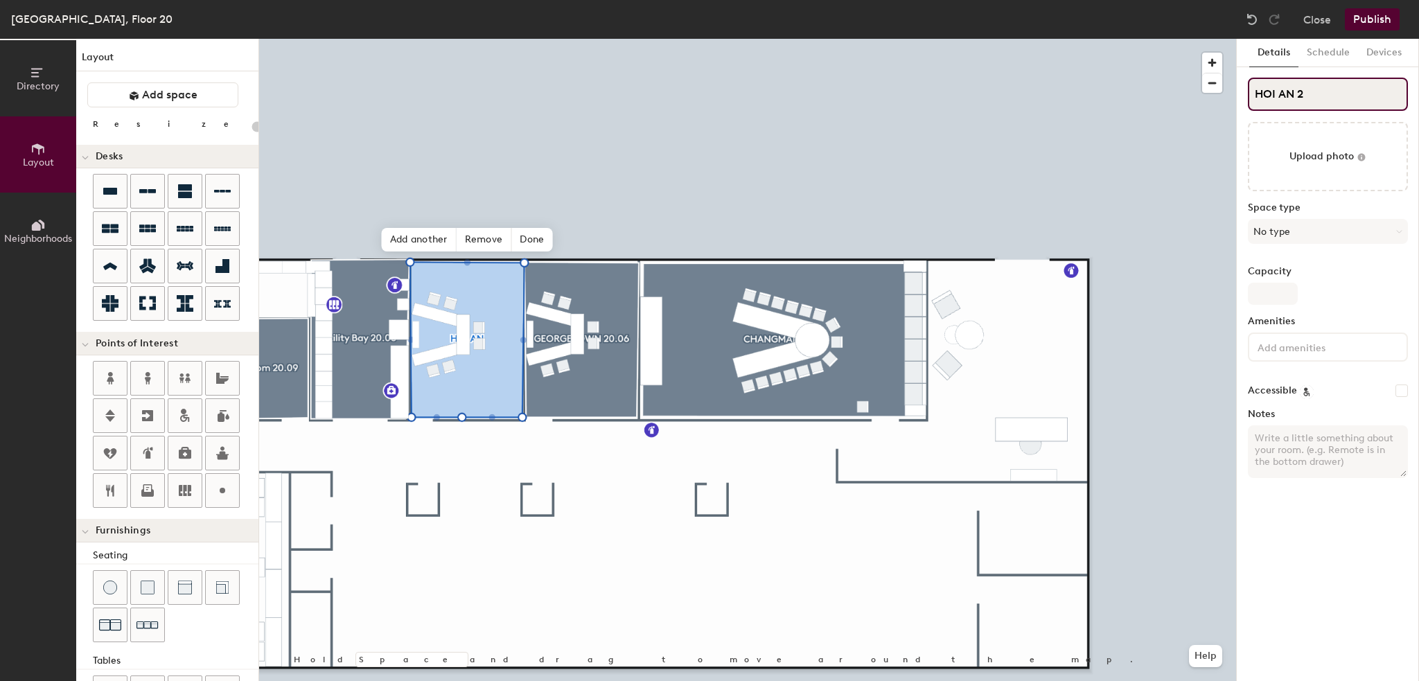
type input "HOI AN 20"
type input "20"
type input "HOI AN 20."
type input "20"
type input "HOI AN 20.0"
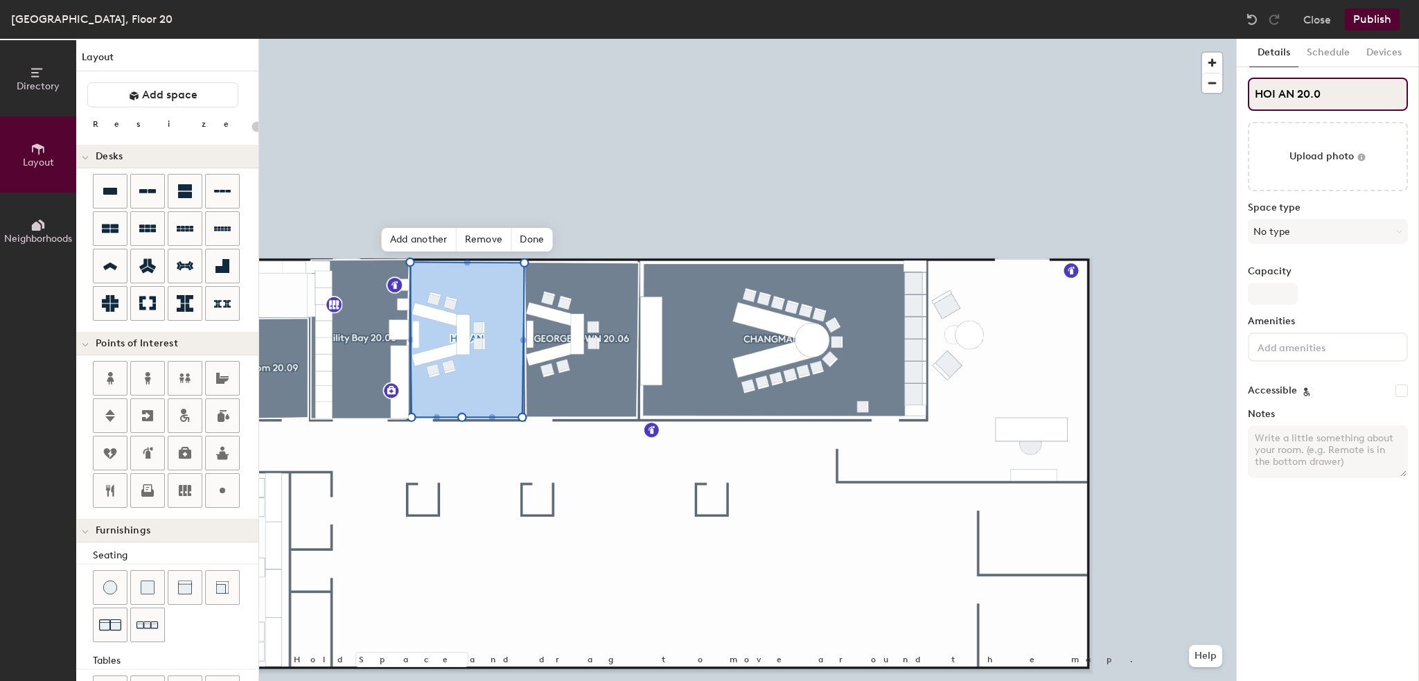
type input "20"
type input "HOI AN 20.07"
type input "20"
type input "HOI AN 20.07"
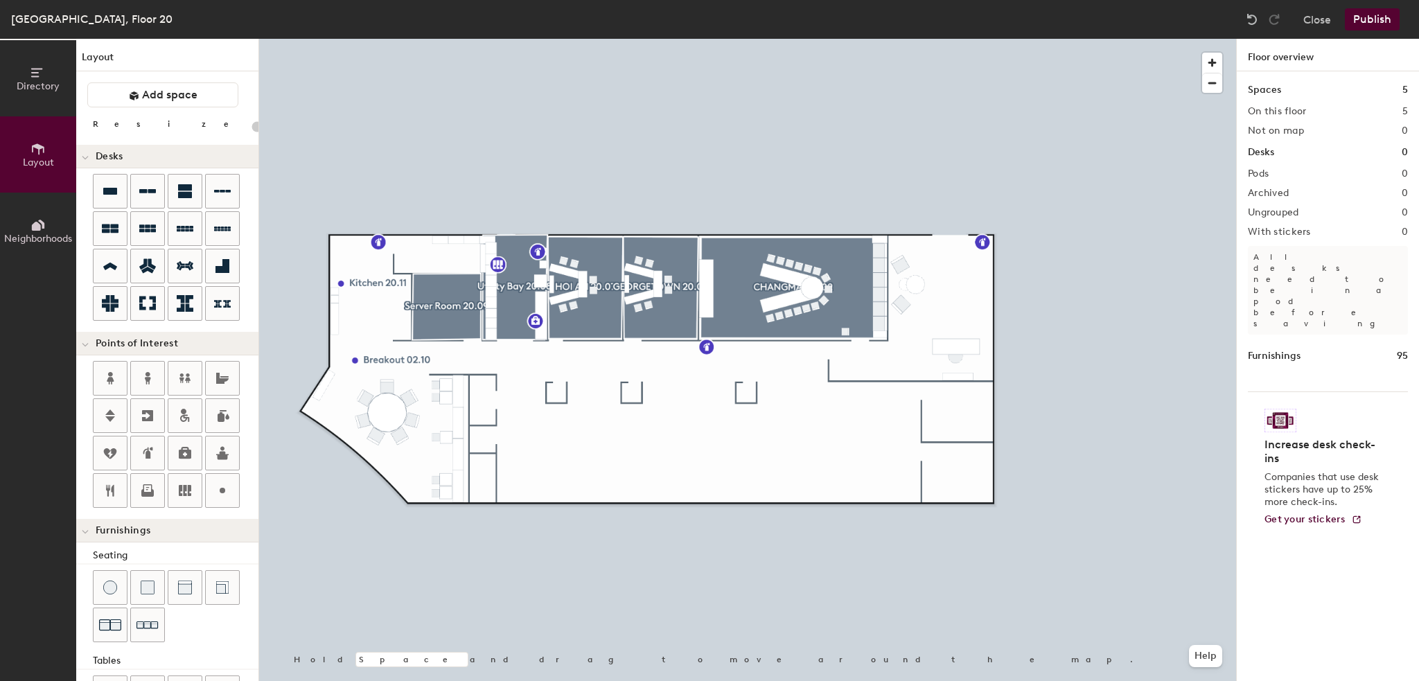
click at [416, 39] on div at bounding box center [747, 39] width 977 height 0
click at [183, 96] on span "Add space" at bounding box center [169, 95] width 55 height 14
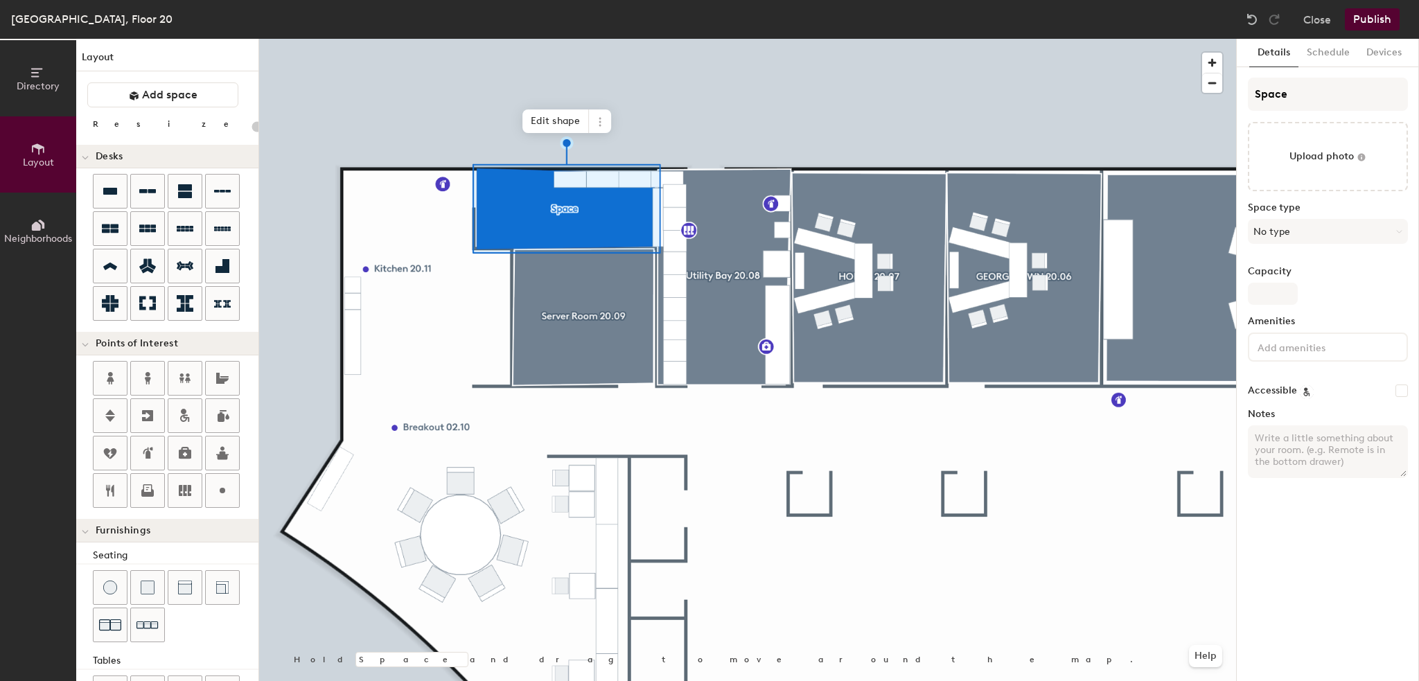
type input "20"
click at [544, 115] on span "Edit shape" at bounding box center [555, 121] width 66 height 24
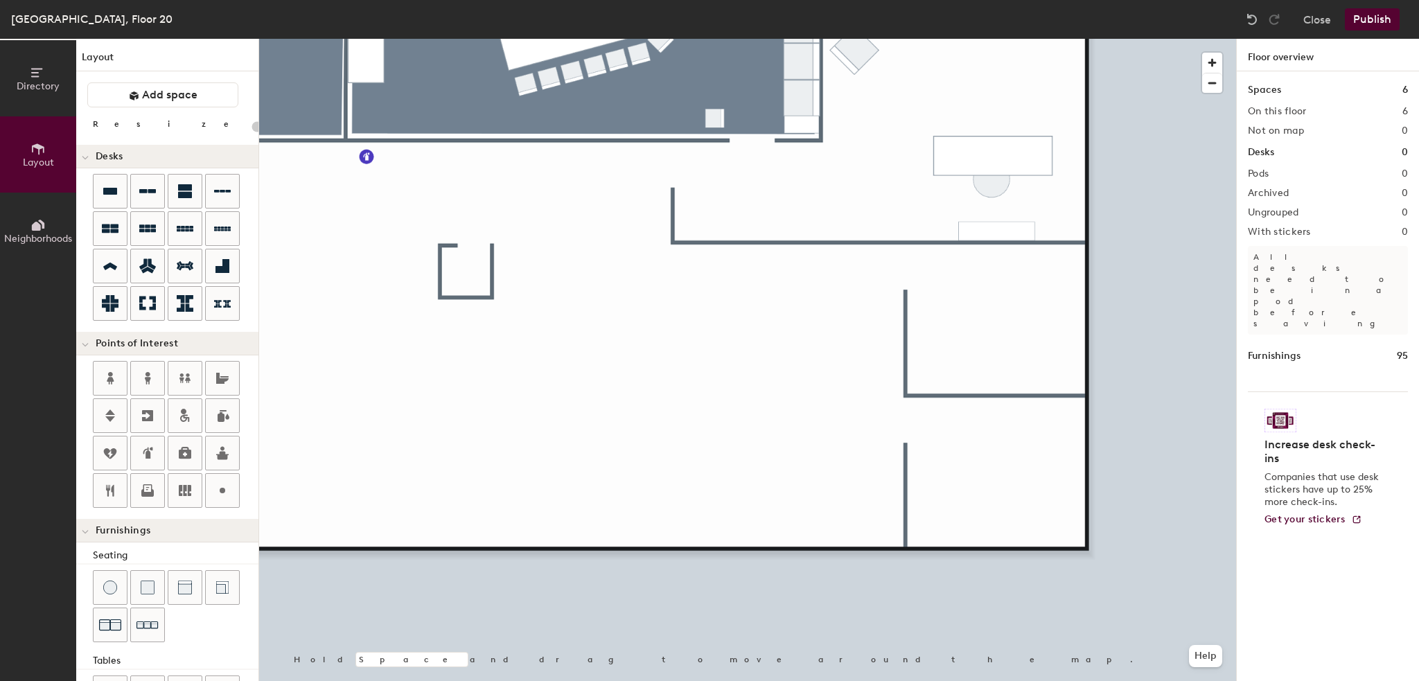
click at [274, 39] on div at bounding box center [747, 39] width 977 height 0
click at [157, 99] on span "Add space" at bounding box center [169, 95] width 55 height 14
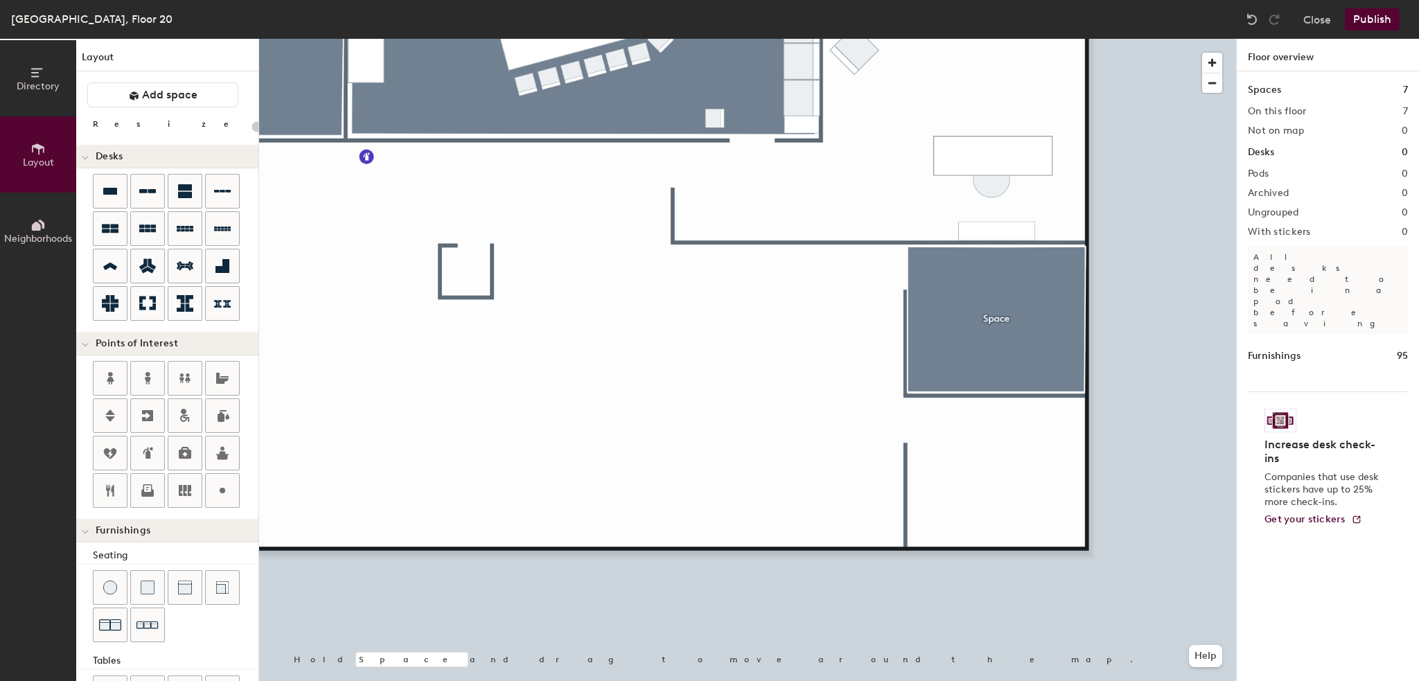
click at [344, 39] on div at bounding box center [747, 39] width 977 height 0
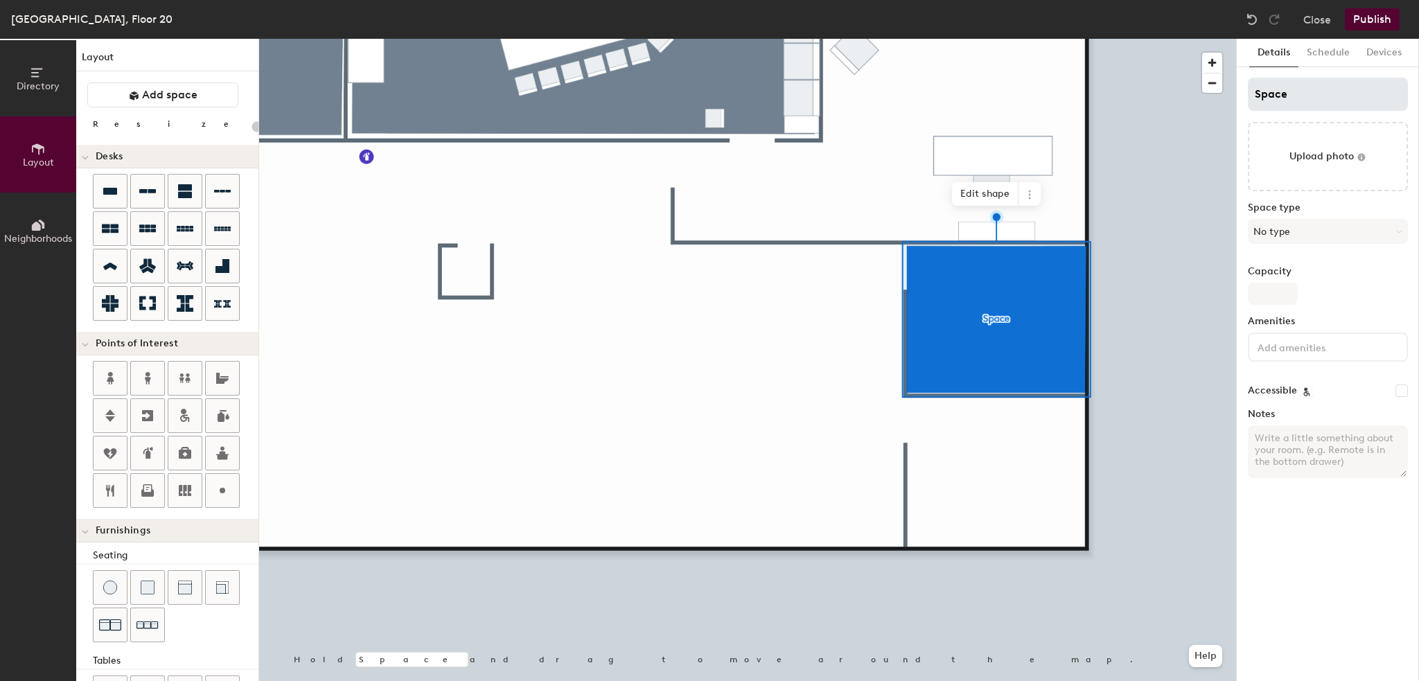
type input "20"
click at [1228, 98] on div "Directory Layout Neighborhoods Layout Add space Resize Desks Points of Interest…" at bounding box center [709, 360] width 1419 height 642
paste input "[PERSON_NAME]"
type input "[PERSON_NAME]"
type input "20"
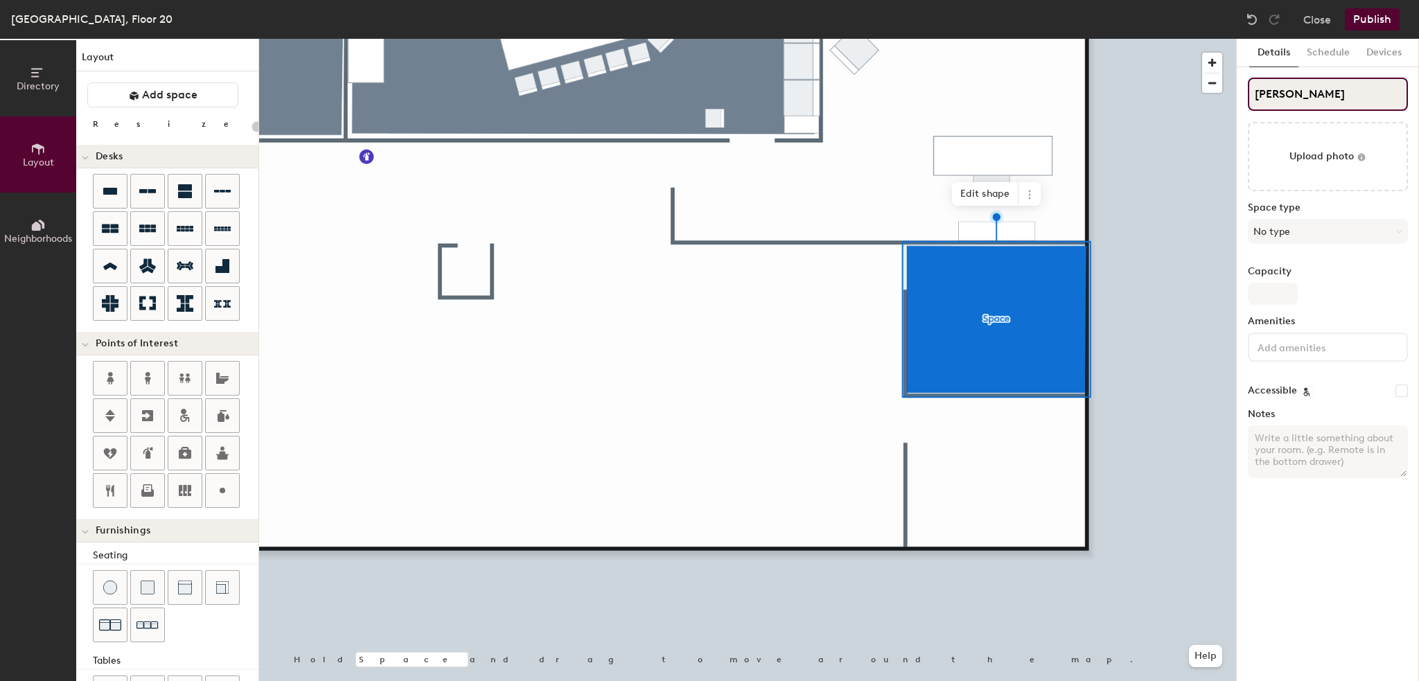
type input "[PERSON_NAME]"
type input "20"
type input "[PERSON_NAME] 2"
type input "20"
type input "[PERSON_NAME] 20"
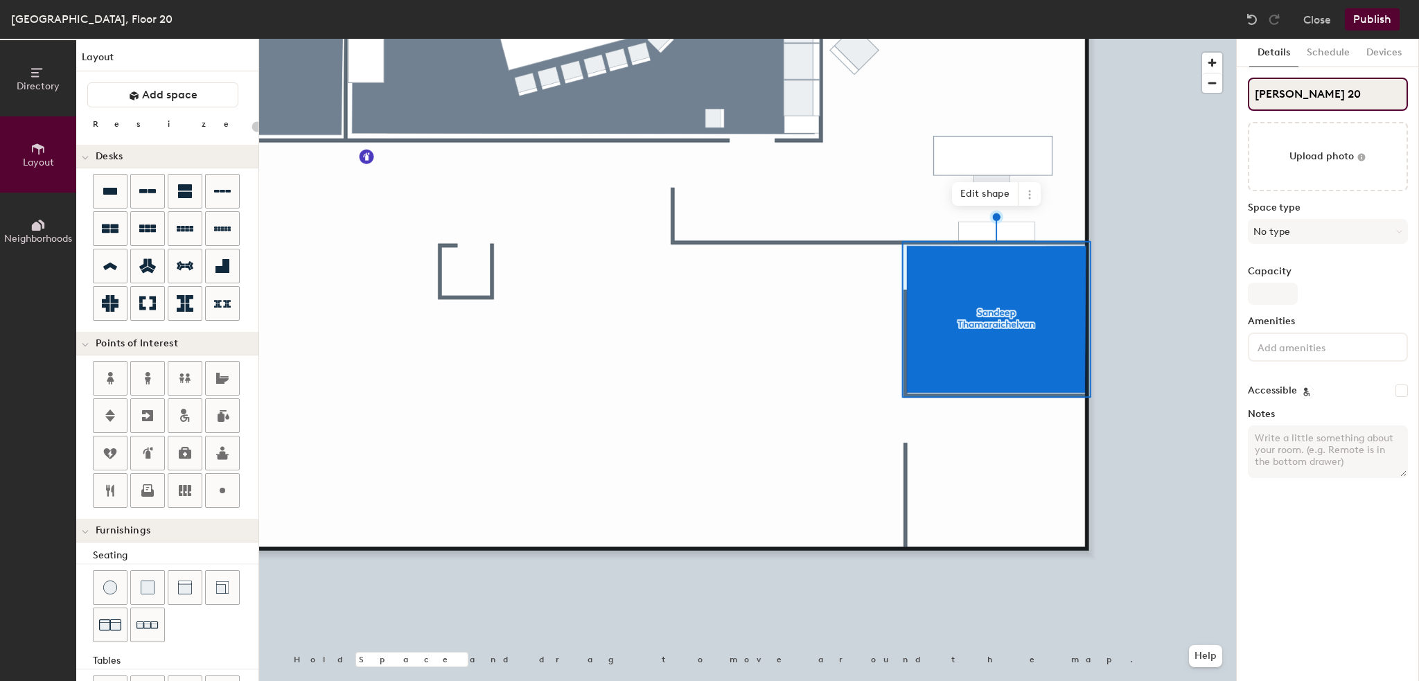
type input "20"
type input "[PERSON_NAME] 20."
type input "20"
type input "[PERSON_NAME] 20.0"
type input "20"
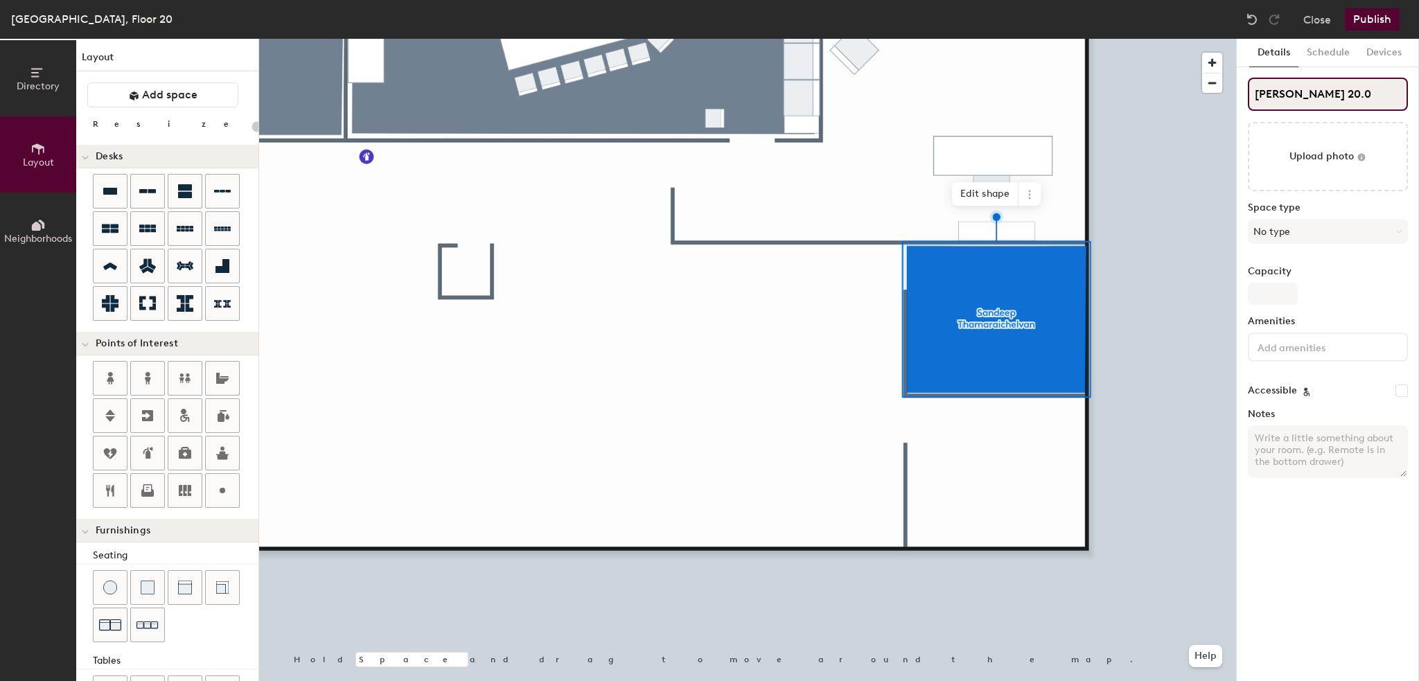
type input "[PERSON_NAME] 20.03"
type input "20"
type input "[PERSON_NAME] 20.03"
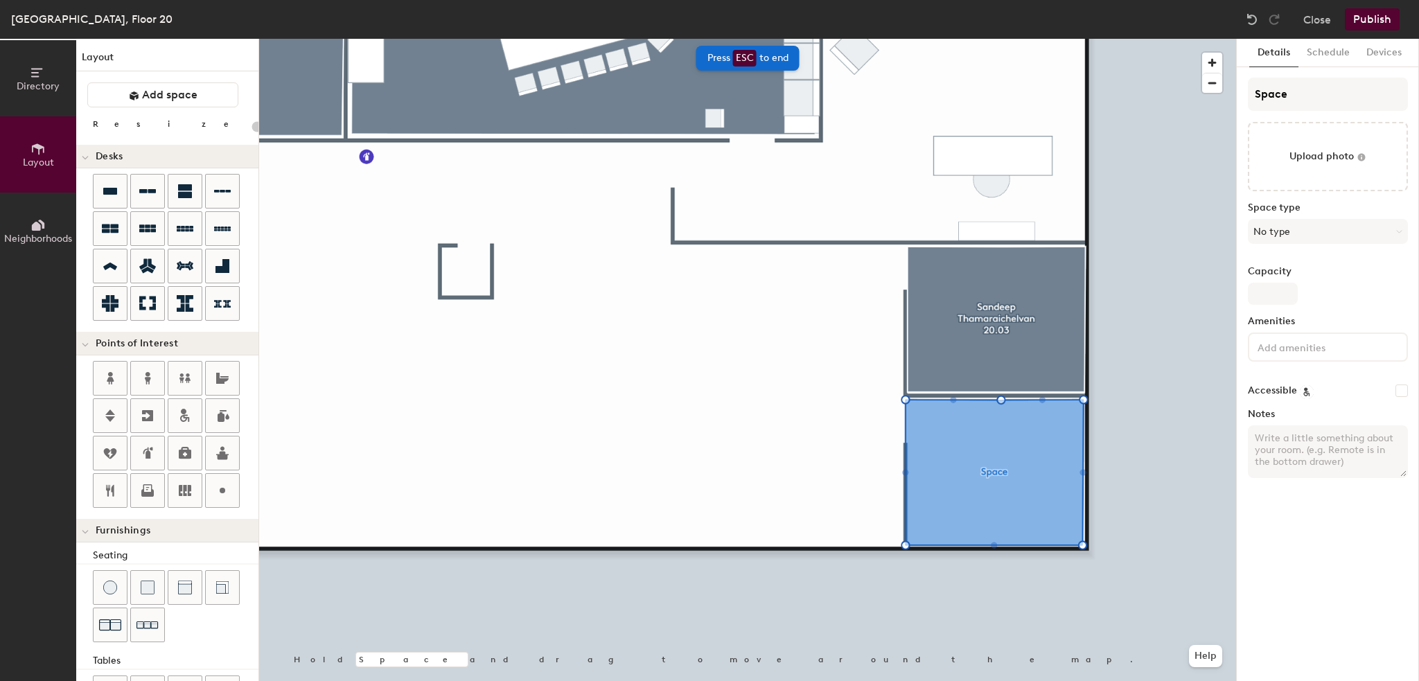
type input "20"
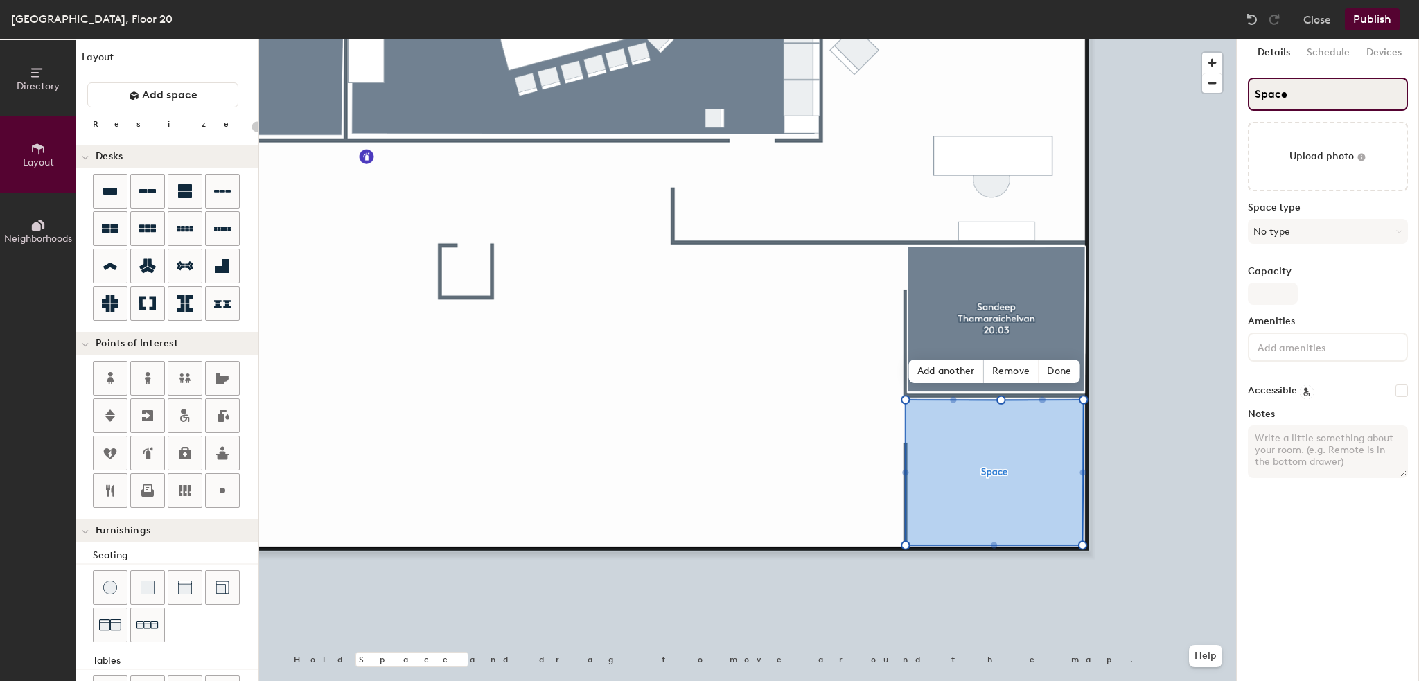
click at [1194, 101] on div "Directory Layout Neighborhoods Layout Add space Resize Desks Points of Interest…" at bounding box center [709, 360] width 1419 height 642
type input "Ra"
type input "20"
type input "[PERSON_NAME]"
type input "20"
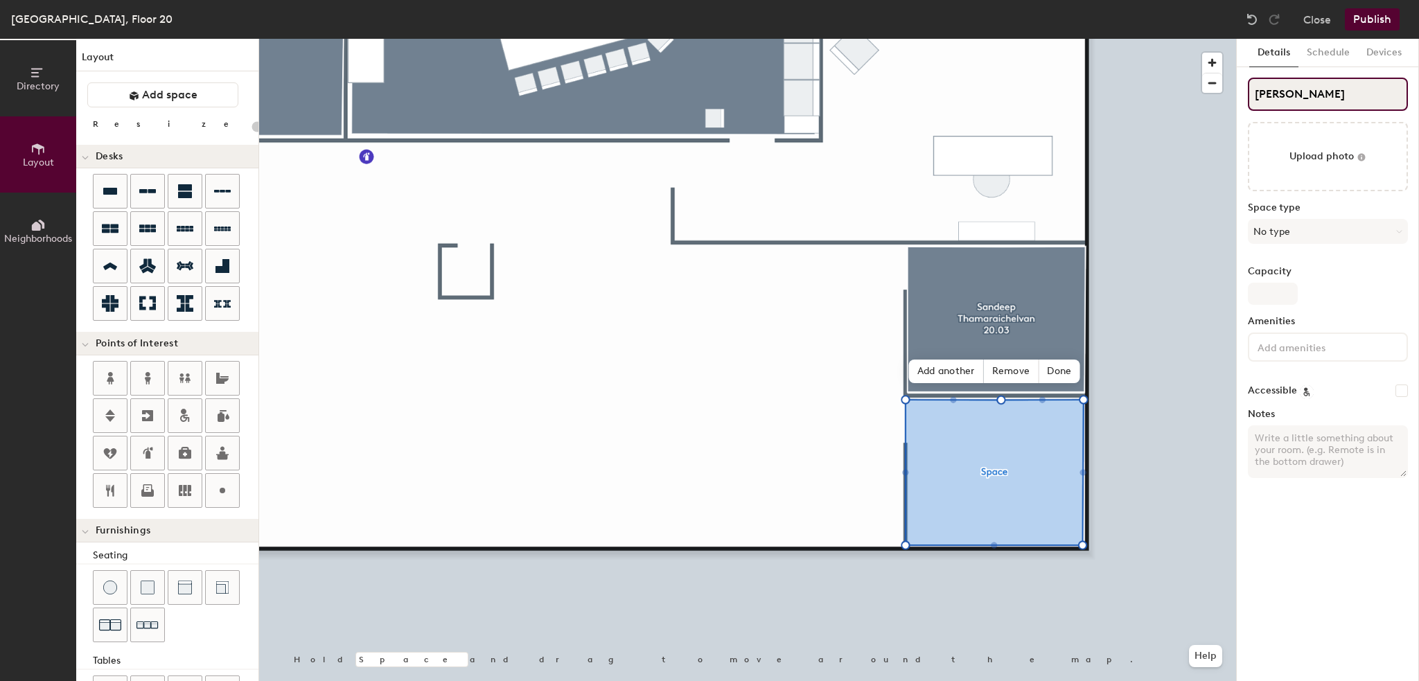
type input "[PERSON_NAME]"
type input "20"
type input "[PERSON_NAME]"
type input "20"
type input "[PERSON_NAME] S"
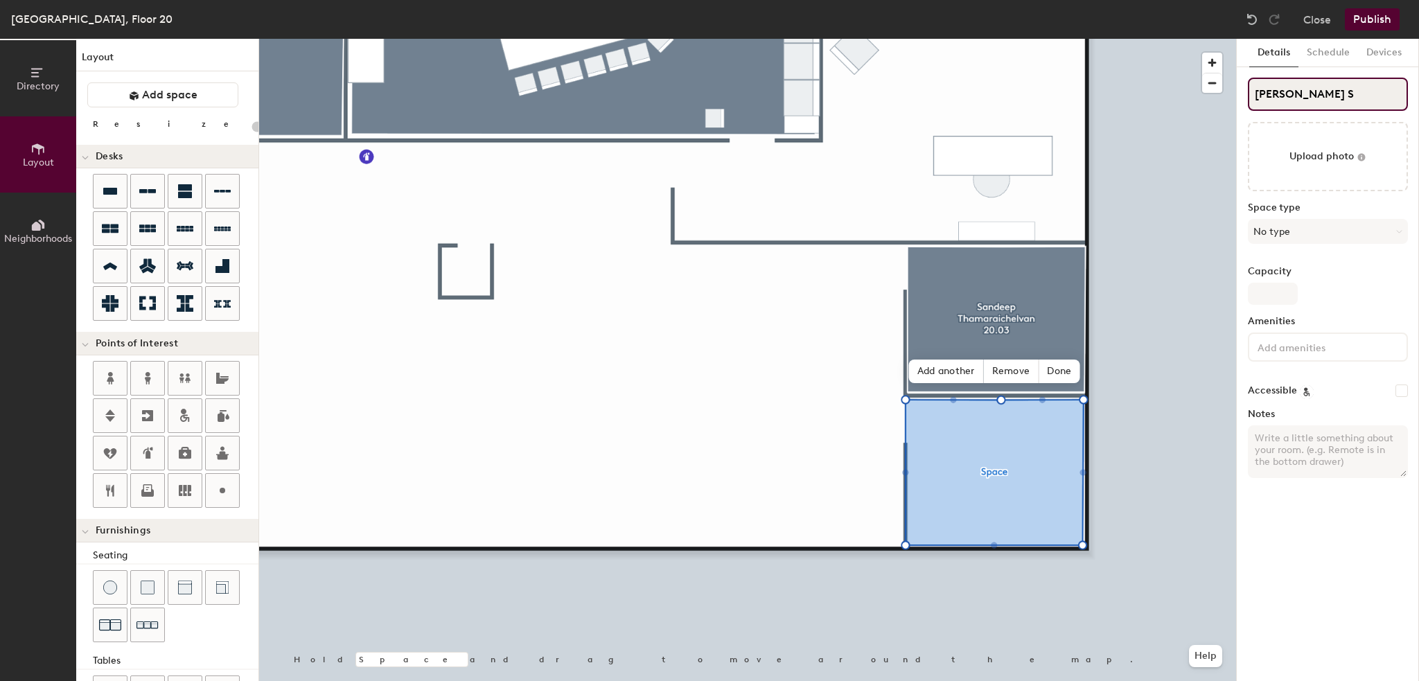
type input "20"
type input "[PERSON_NAME]"
type input "20"
type input "[PERSON_NAME] San"
type input "20"
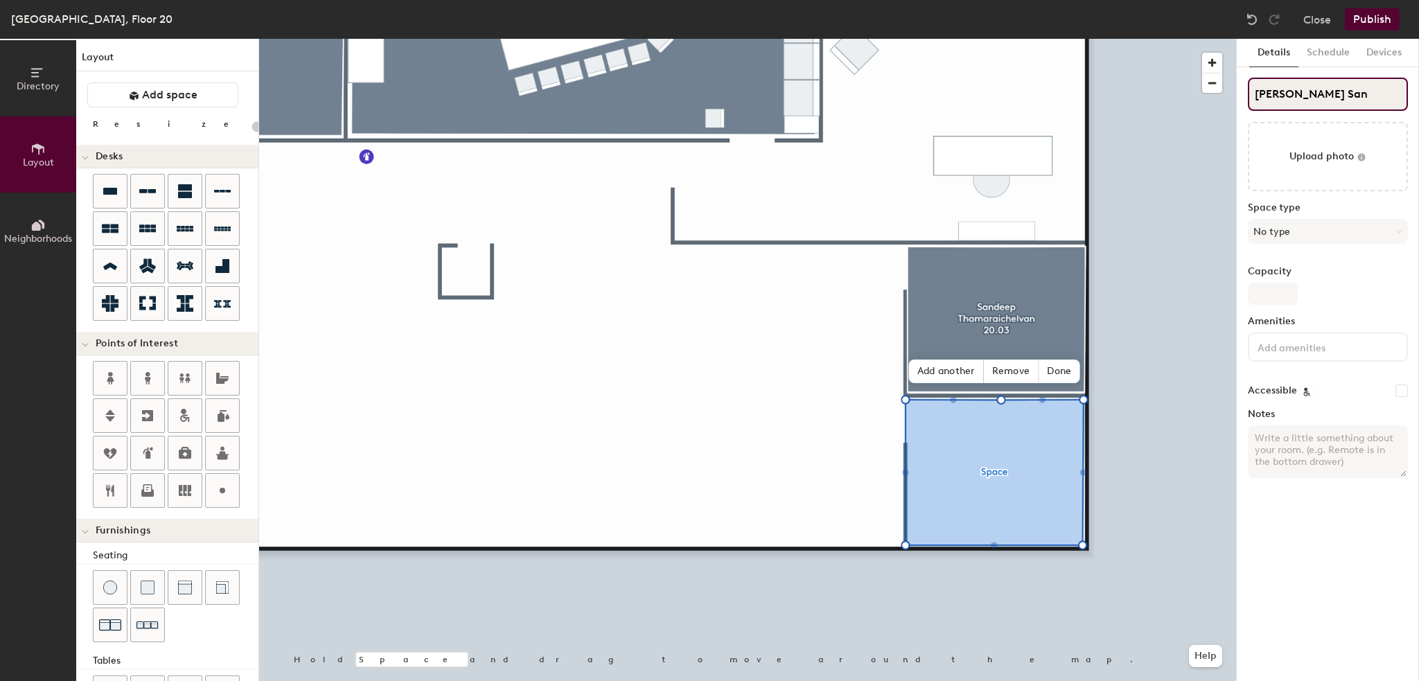
type input "[PERSON_NAME]"
type input "20"
type input "[PERSON_NAME]"
type input "20"
type input "[PERSON_NAME]"
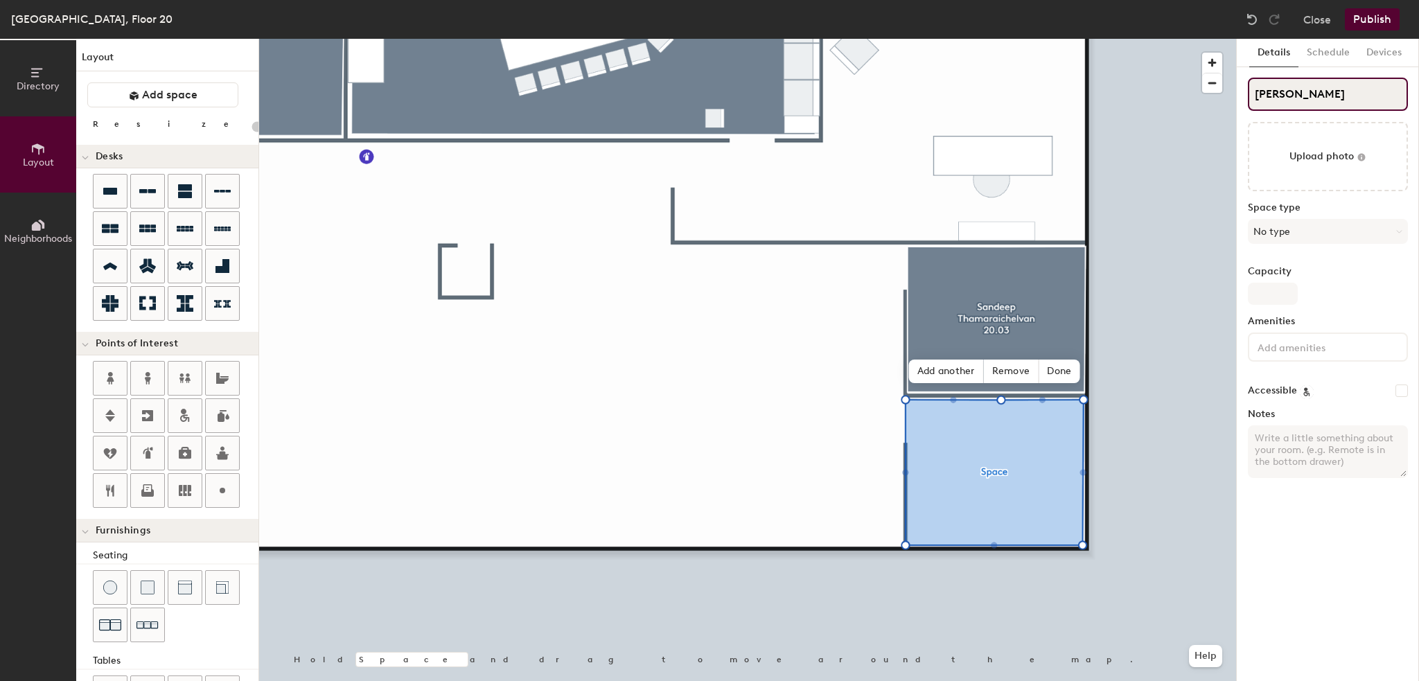
type input "20"
type input "[PERSON_NAME]"
type input "20"
type input "[PERSON_NAME]"
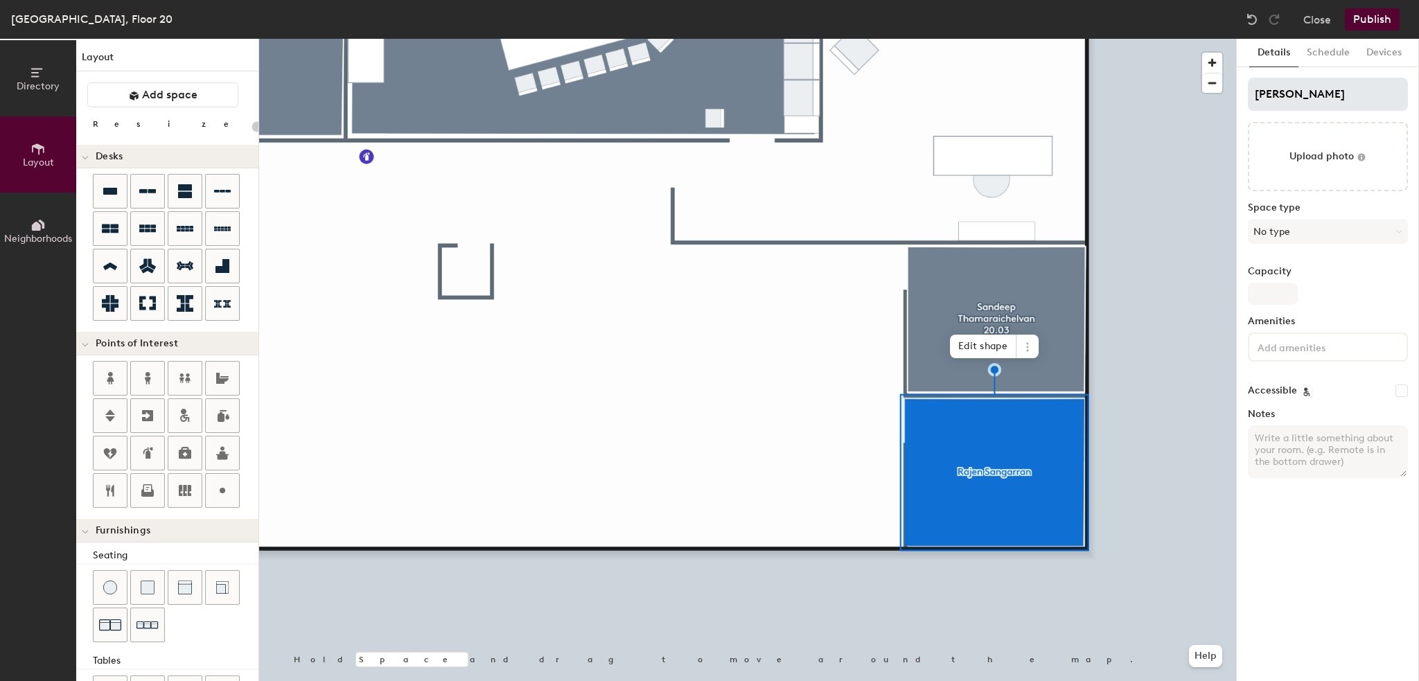
type input "20"
click at [1324, 94] on input "[PERSON_NAME]" at bounding box center [1328, 94] width 160 height 33
type input "[PERSON_NAME]"
type input "20"
type input "[PERSON_NAME]"
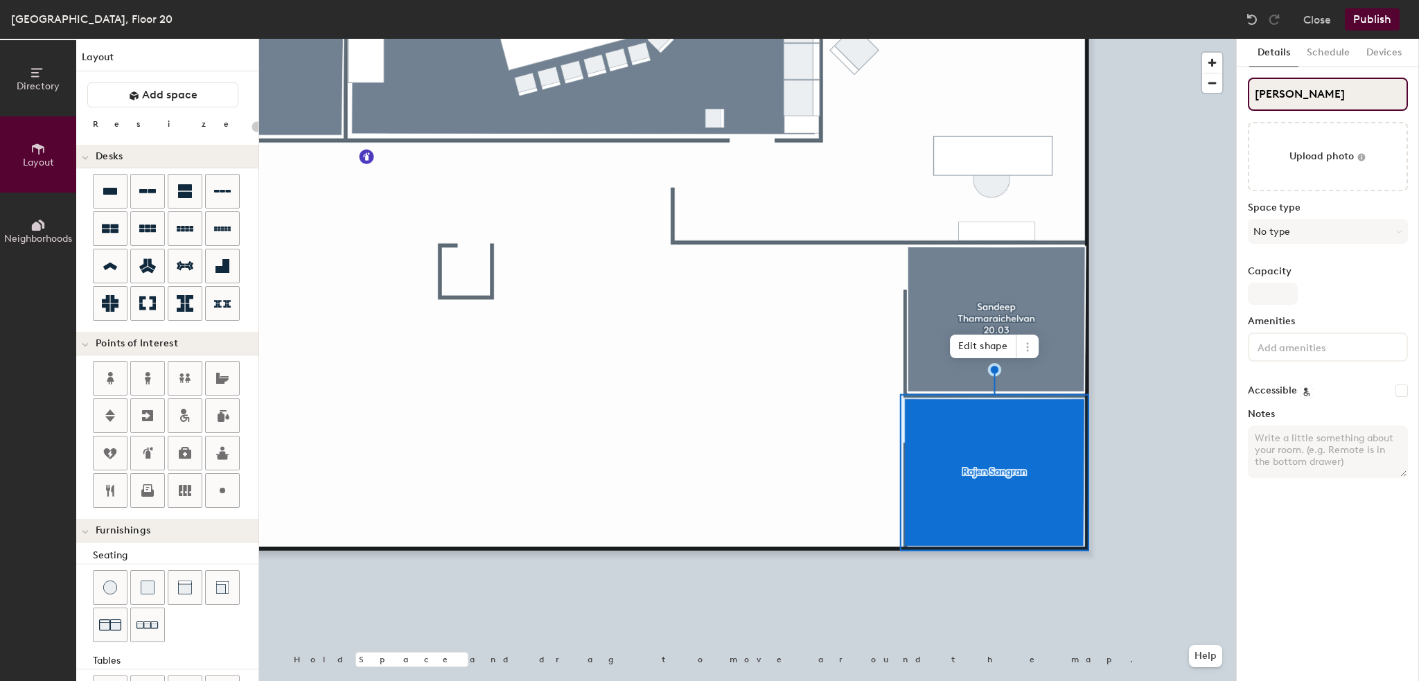
type input "20"
type input "[PERSON_NAME]"
type input "20"
type input "[PERSON_NAME]"
type input "20"
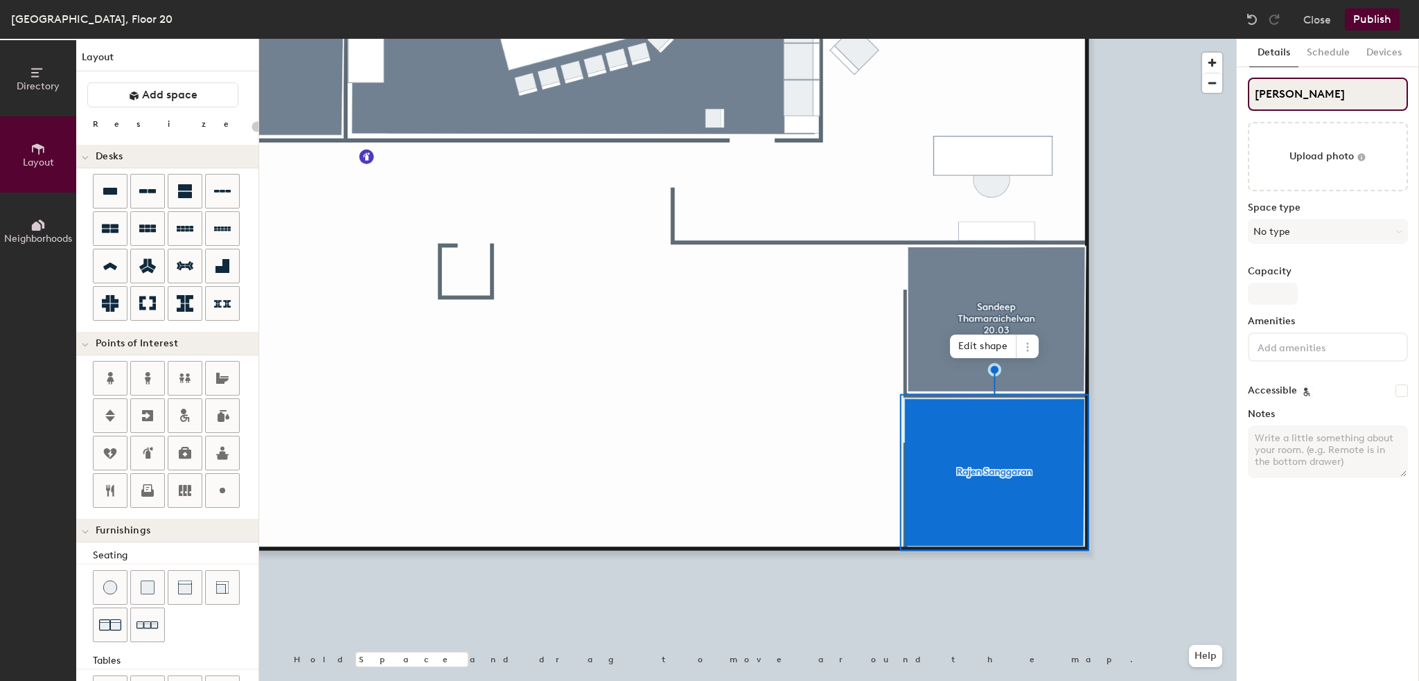
click at [1372, 91] on input "Rajen Sanggaran" at bounding box center [1328, 94] width 160 height 33
type input "Rajen Sanggaran"
type input "20"
type input "Rajen Sanggaran 2"
type input "20"
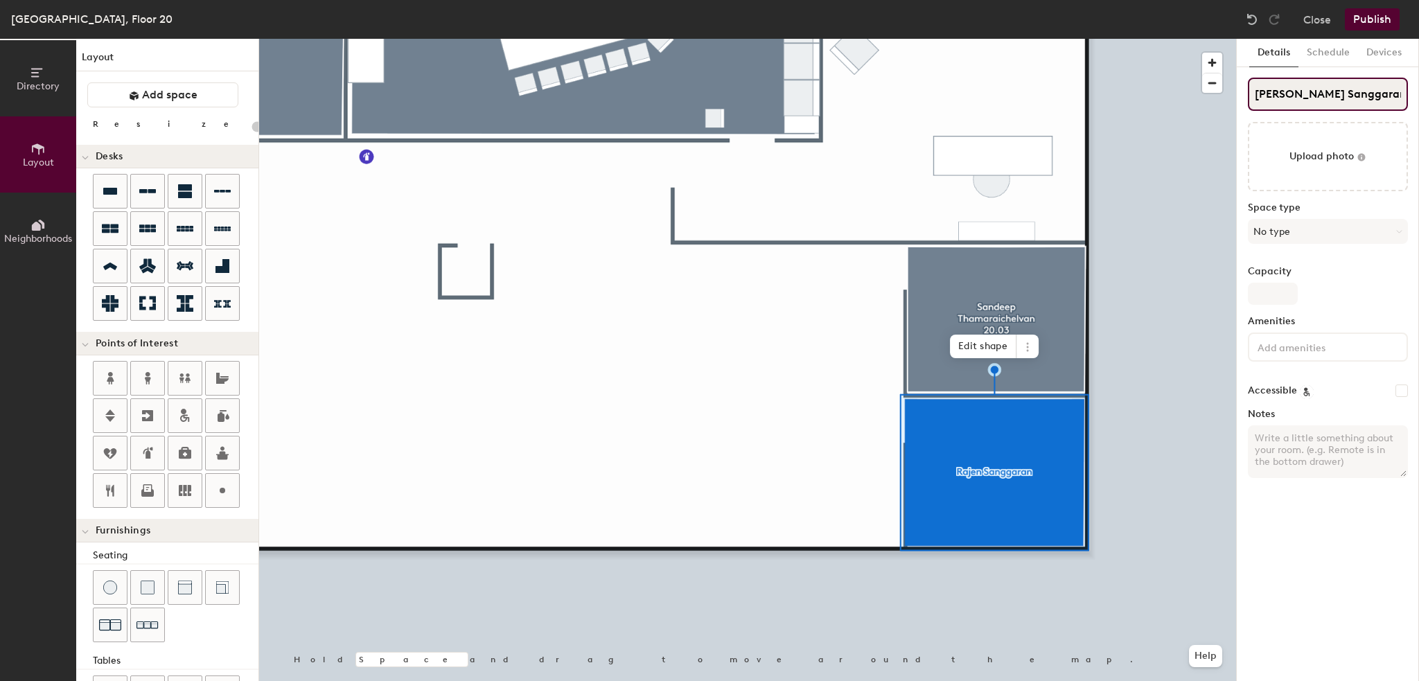
type input "Rajen Sanggaran 20"
type input "20"
type input "Rajen Sanggaran 20."
type input "20"
type input "Rajen Sanggaran 20.0"
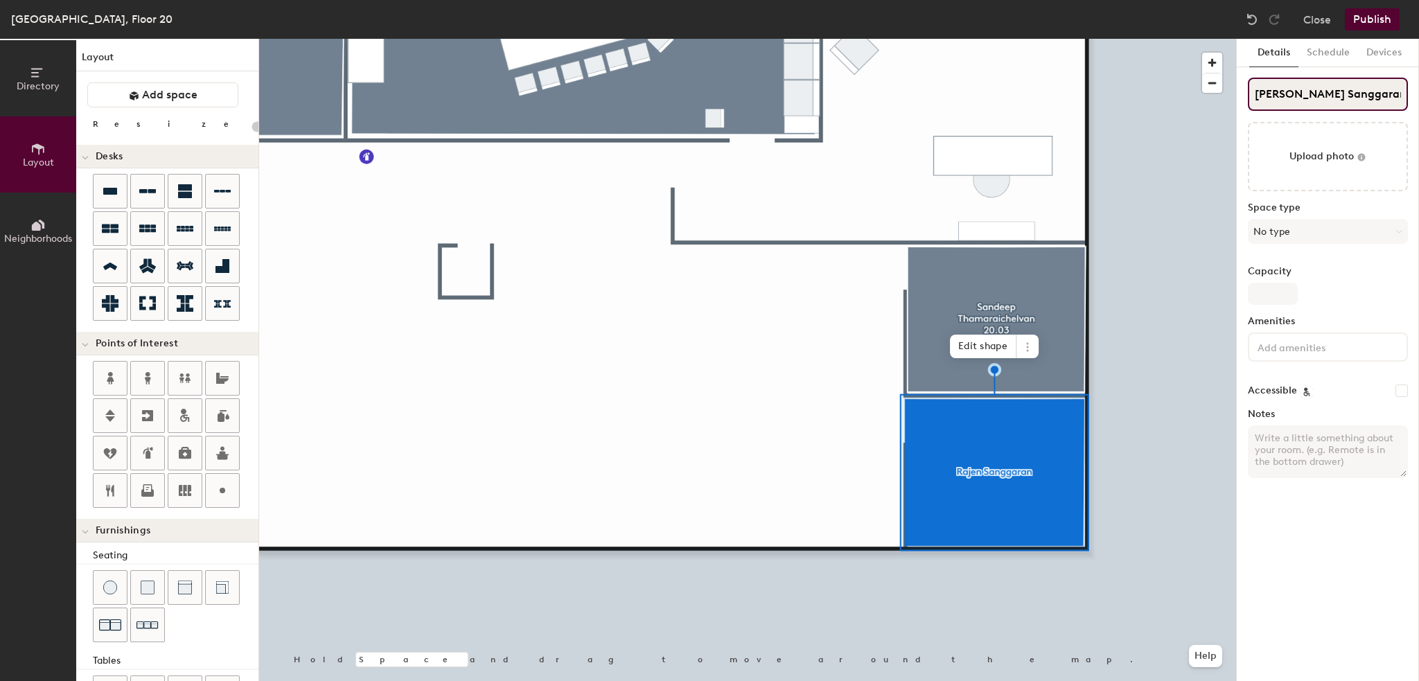
type input "20"
type input "[PERSON_NAME] Sanggaran 20.04"
type input "20"
type input "Rajen Sanggaran 20.04"
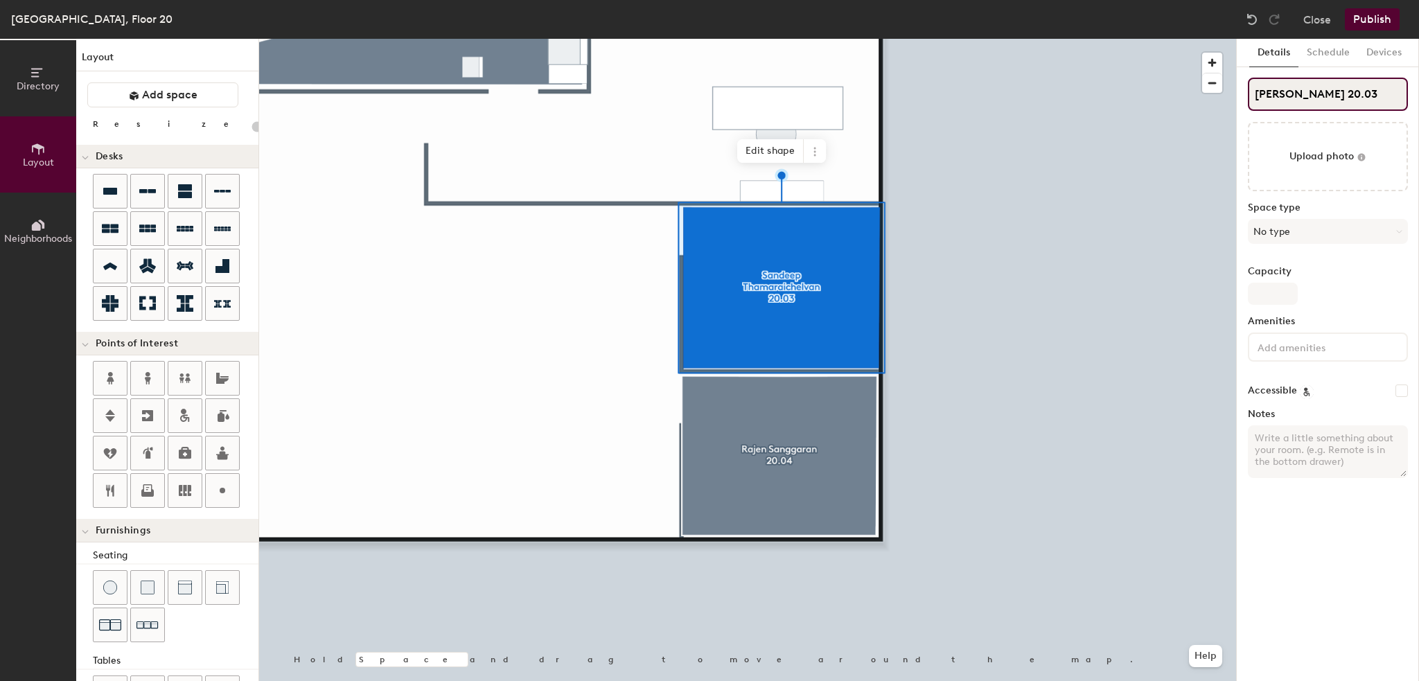
scroll to position [0, 25]
drag, startPoint x: 1250, startPoint y: 93, endPoint x: 1418, endPoint y: 94, distance: 167.6
click at [1418, 94] on div "Directory Layout Neighborhoods Layout Add space Resize Desks Points of Interest…" at bounding box center [709, 360] width 1419 height 642
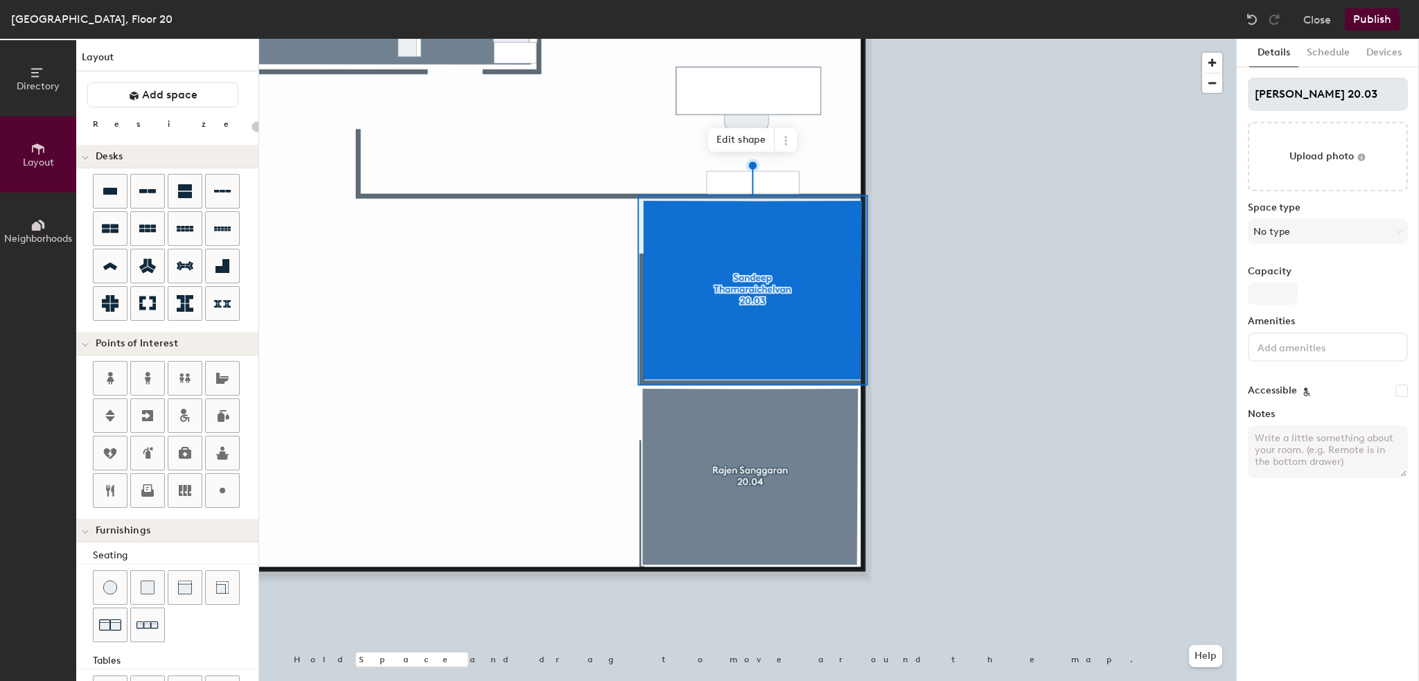
type input "20"
drag, startPoint x: 1254, startPoint y: 91, endPoint x: 1418, endPoint y: 79, distance: 163.9
click at [1418, 79] on div "Directory Layout Neighborhoods Layout Add space Resize Desks Points of Interest…" at bounding box center [709, 360] width 1419 height 642
type input "Sandeep Thamaraichelvan 20.0"
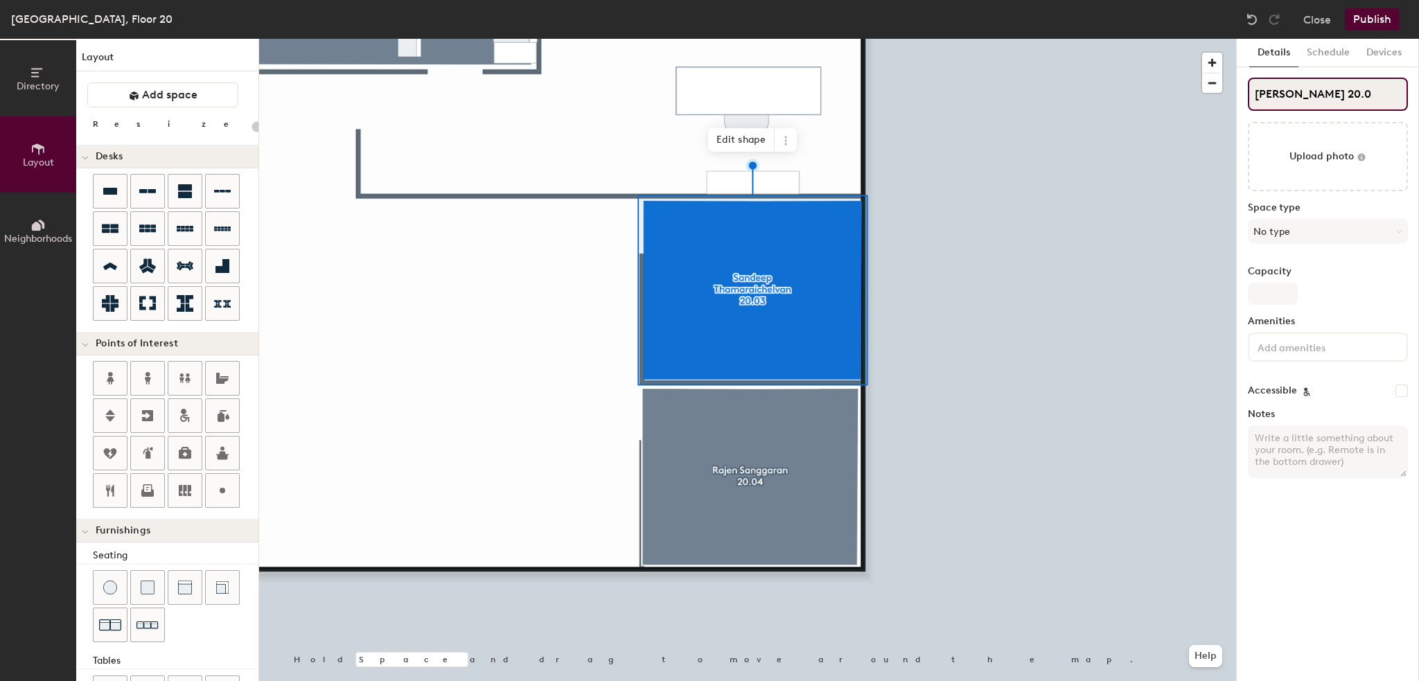
scroll to position [0, 19]
type input "20"
type input "Sandeep Thamaraichelva"
type input "20"
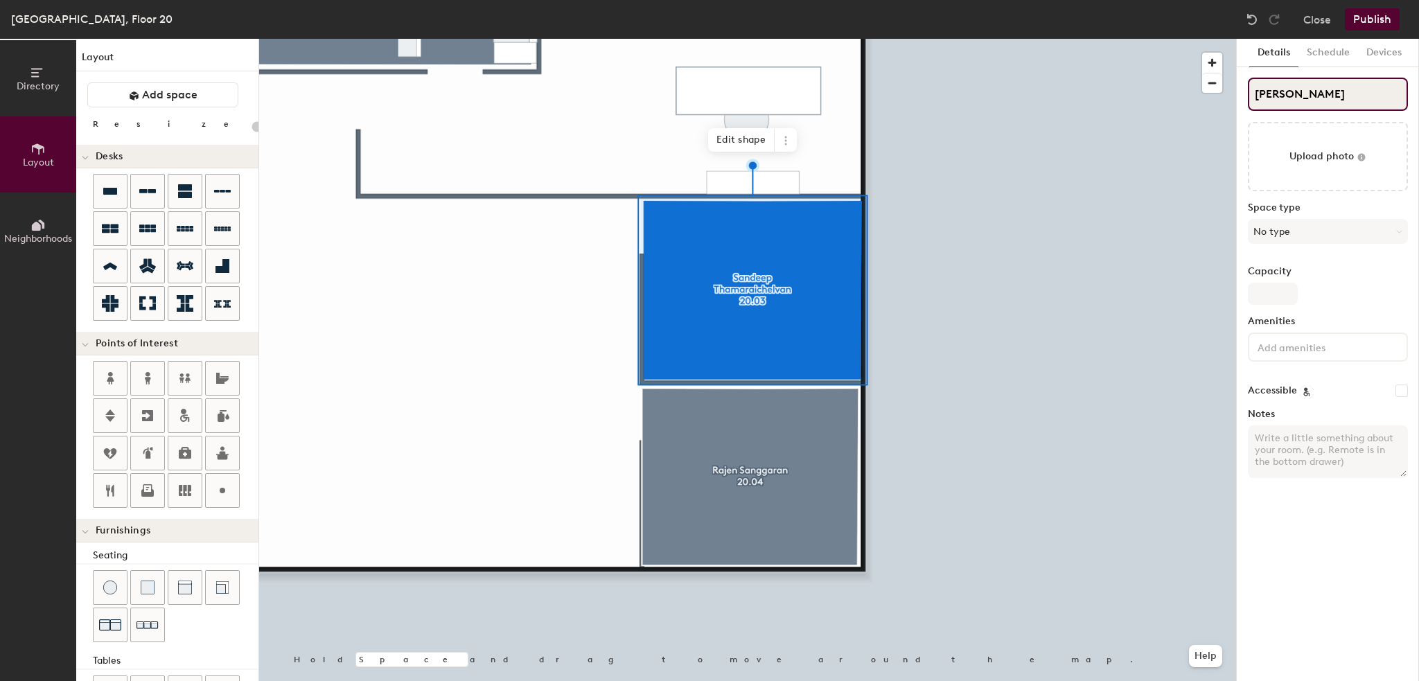
type input "Sande"
type input "20"
type input "S"
type input "20"
type input "S"
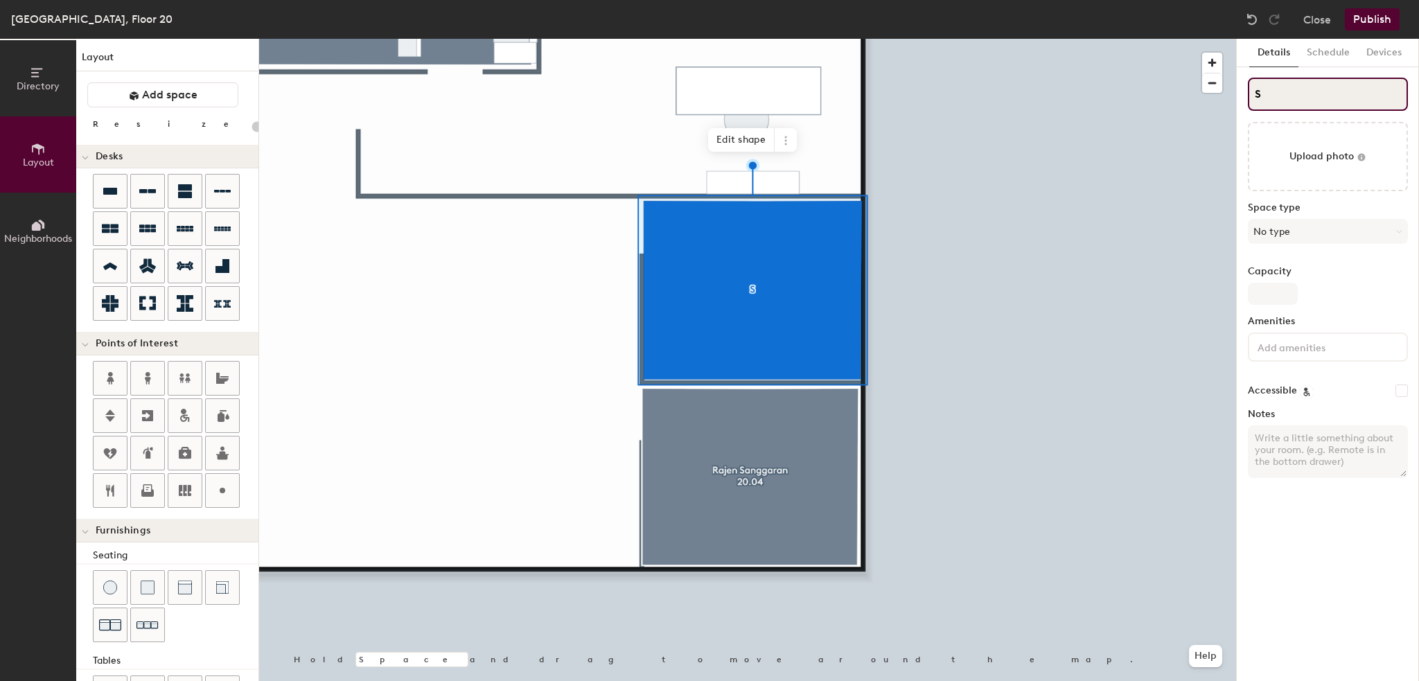
type input "20"
type input "S"
type input "20"
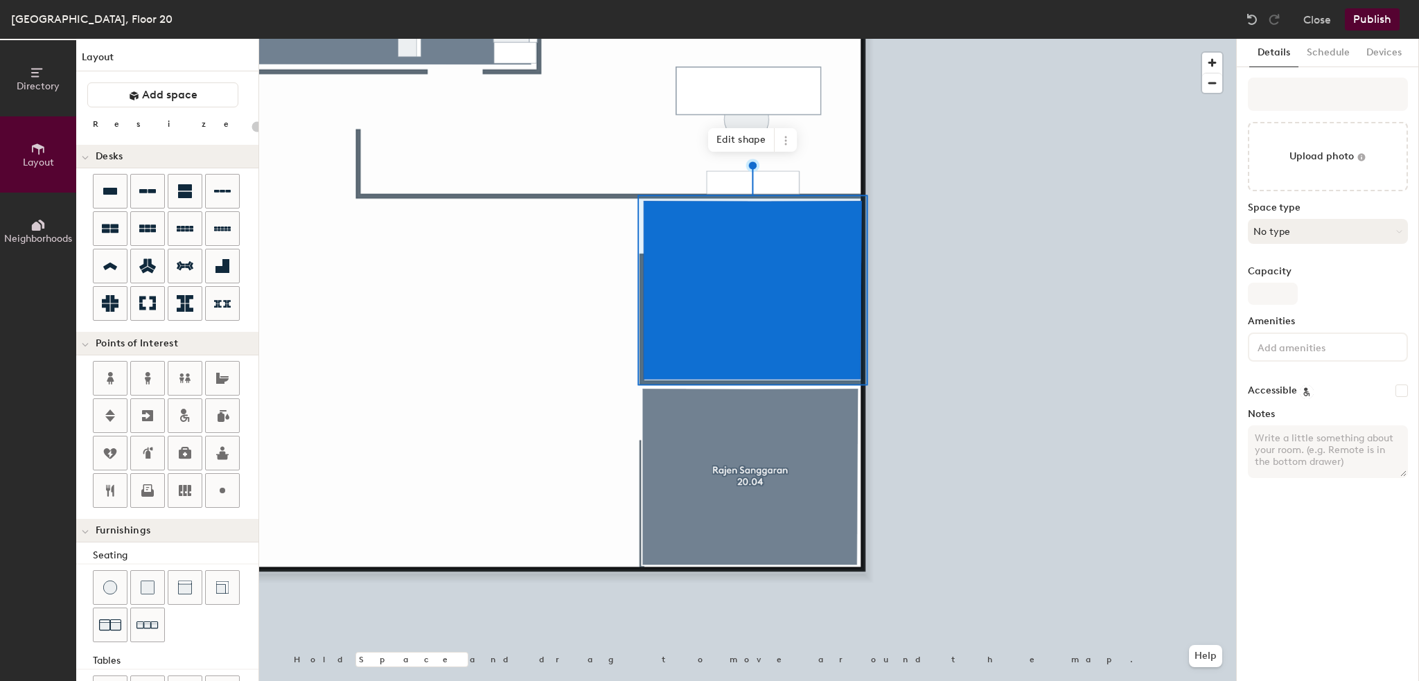
click at [1292, 240] on button "No type" at bounding box center [1328, 231] width 160 height 25
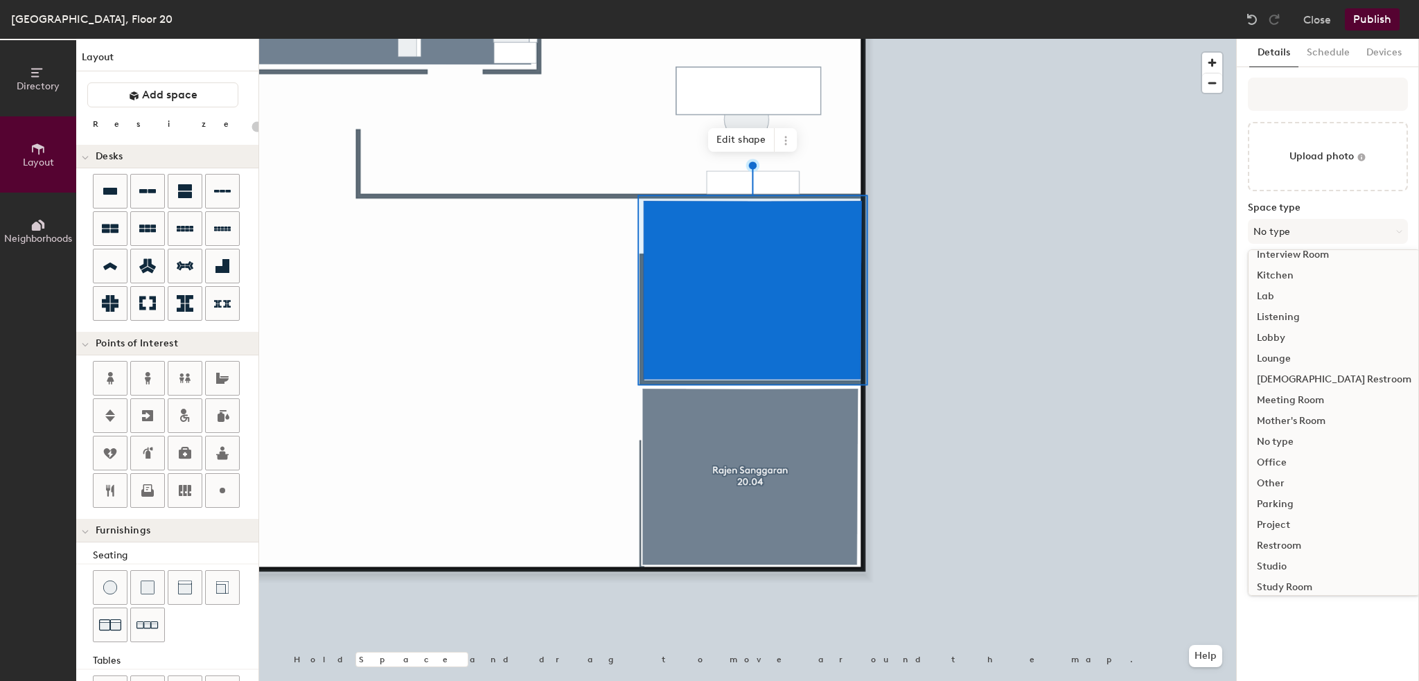
scroll to position [277, 0]
click at [1288, 429] on div "Office" at bounding box center [1333, 425] width 171 height 21
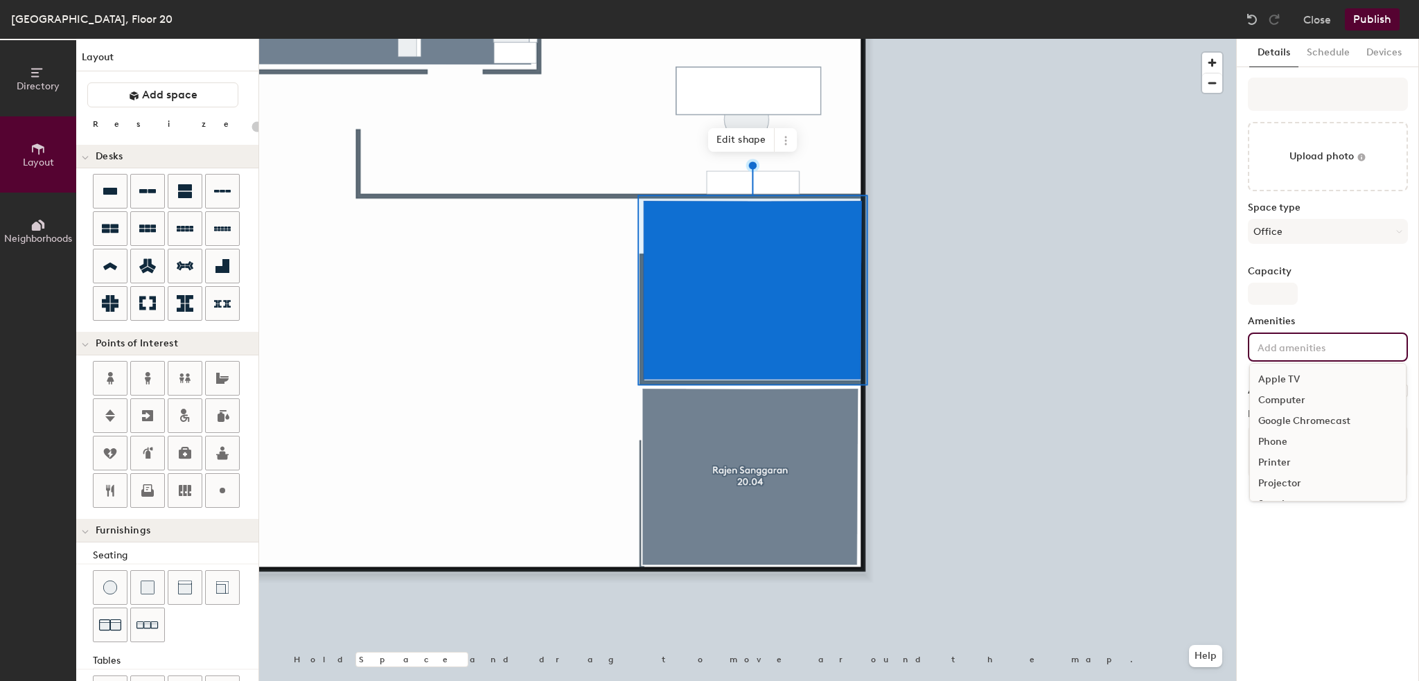
click at [1277, 346] on input at bounding box center [1316, 346] width 125 height 17
click at [1284, 441] on div "Television" at bounding box center [1328, 444] width 156 height 21
click at [1286, 501] on div "Whiteboard" at bounding box center [1328, 505] width 156 height 21
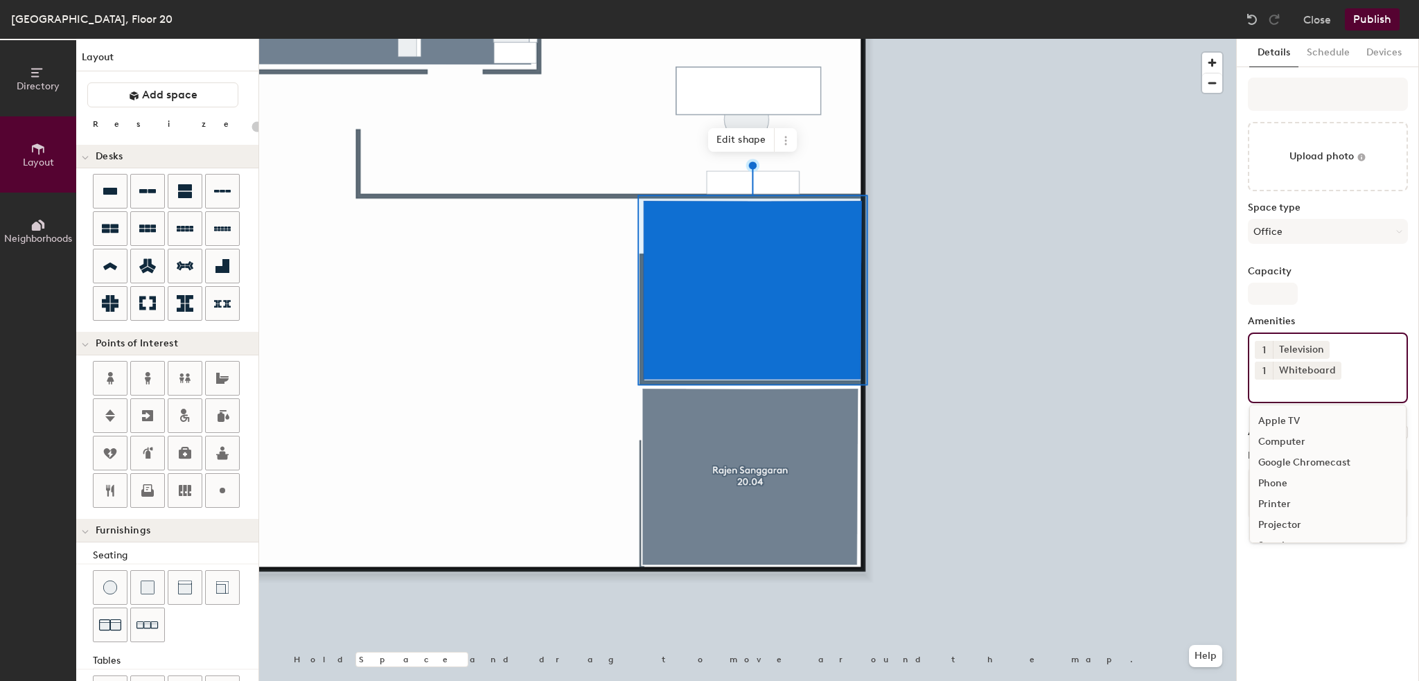
scroll to position [0, 0]
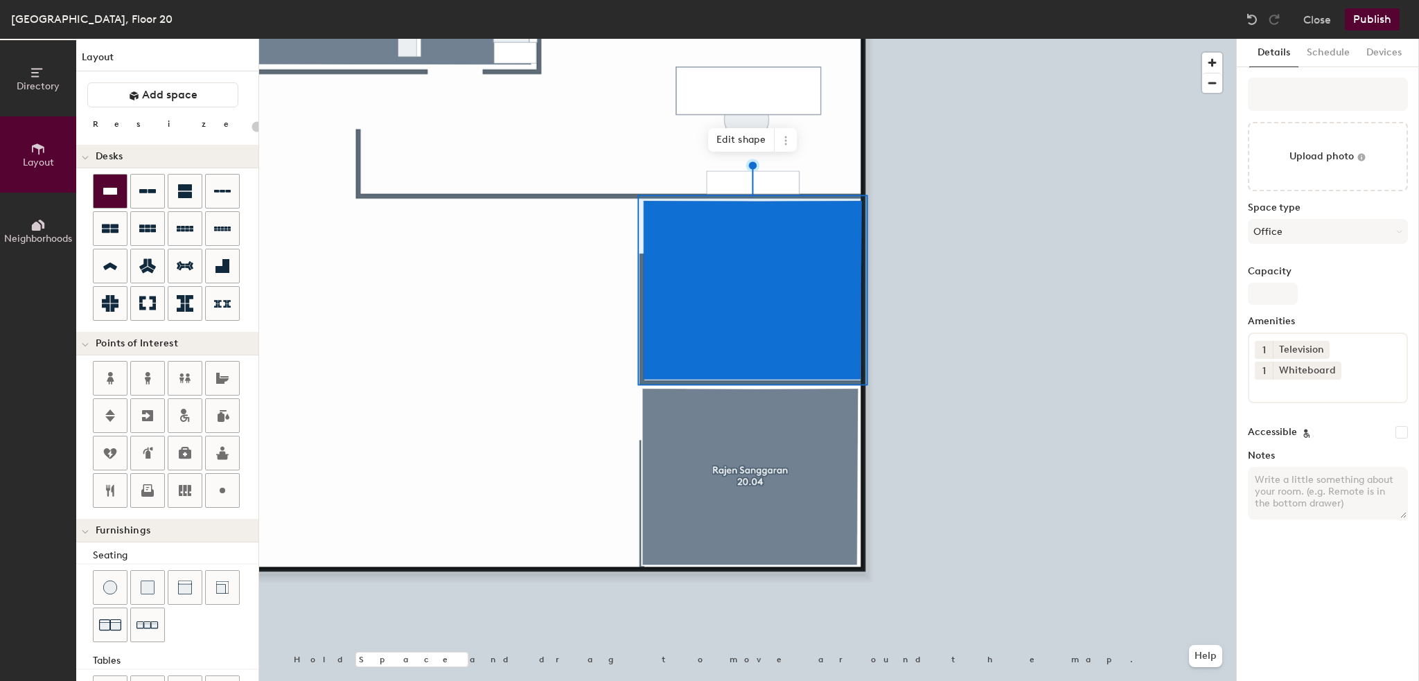
click at [114, 193] on icon at bounding box center [110, 191] width 14 height 7
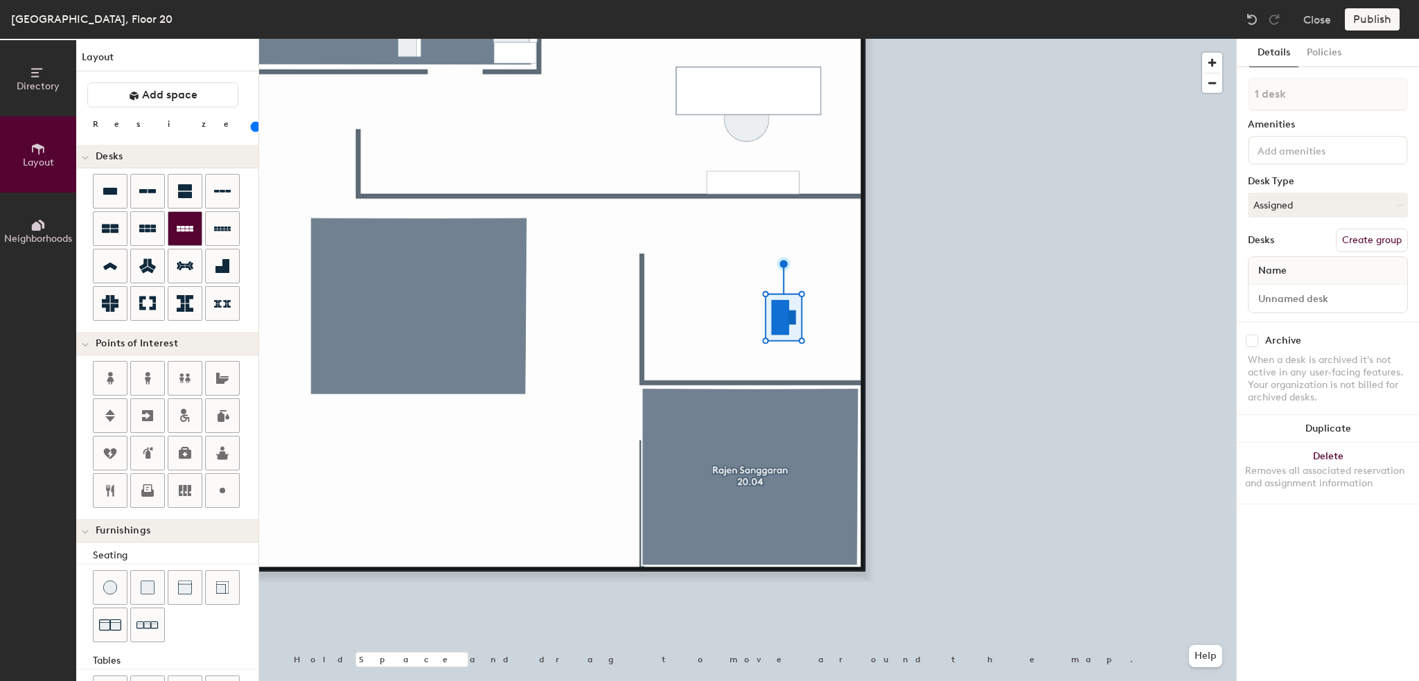
click at [761, 39] on div at bounding box center [747, 39] width 977 height 0
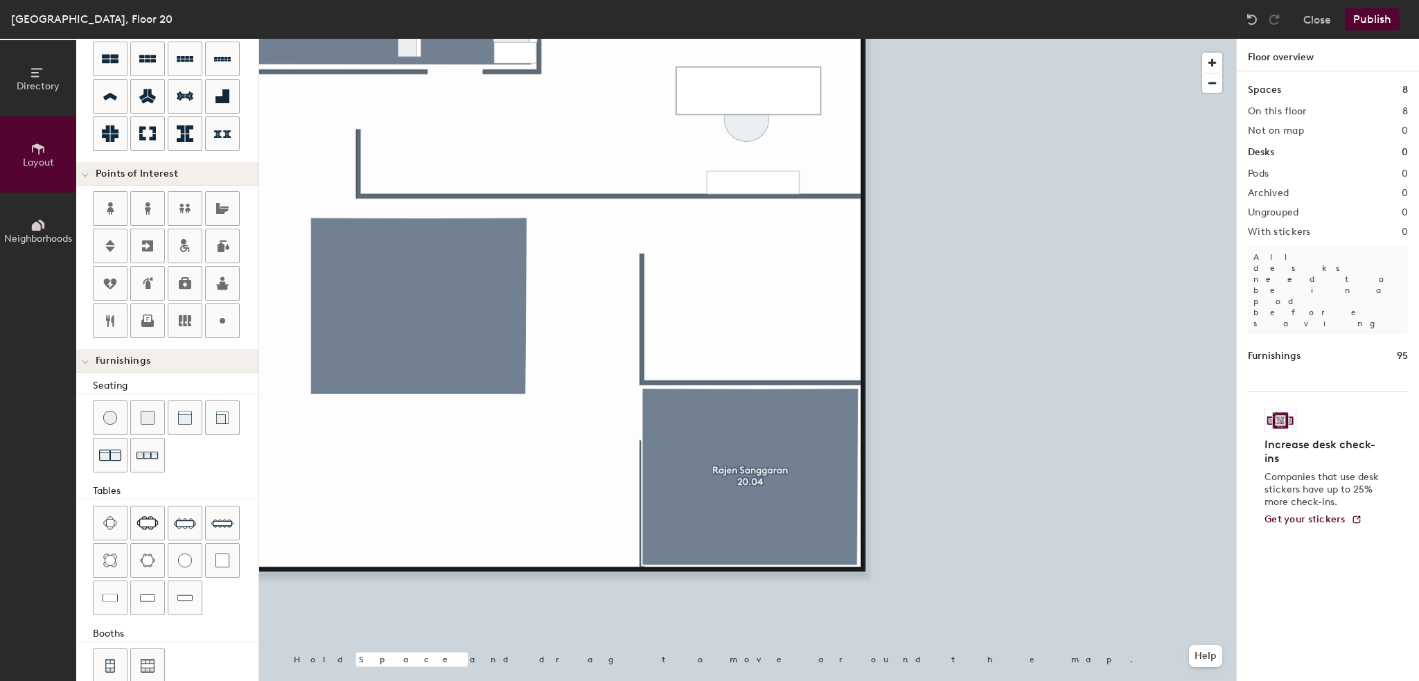
scroll to position [188, 0]
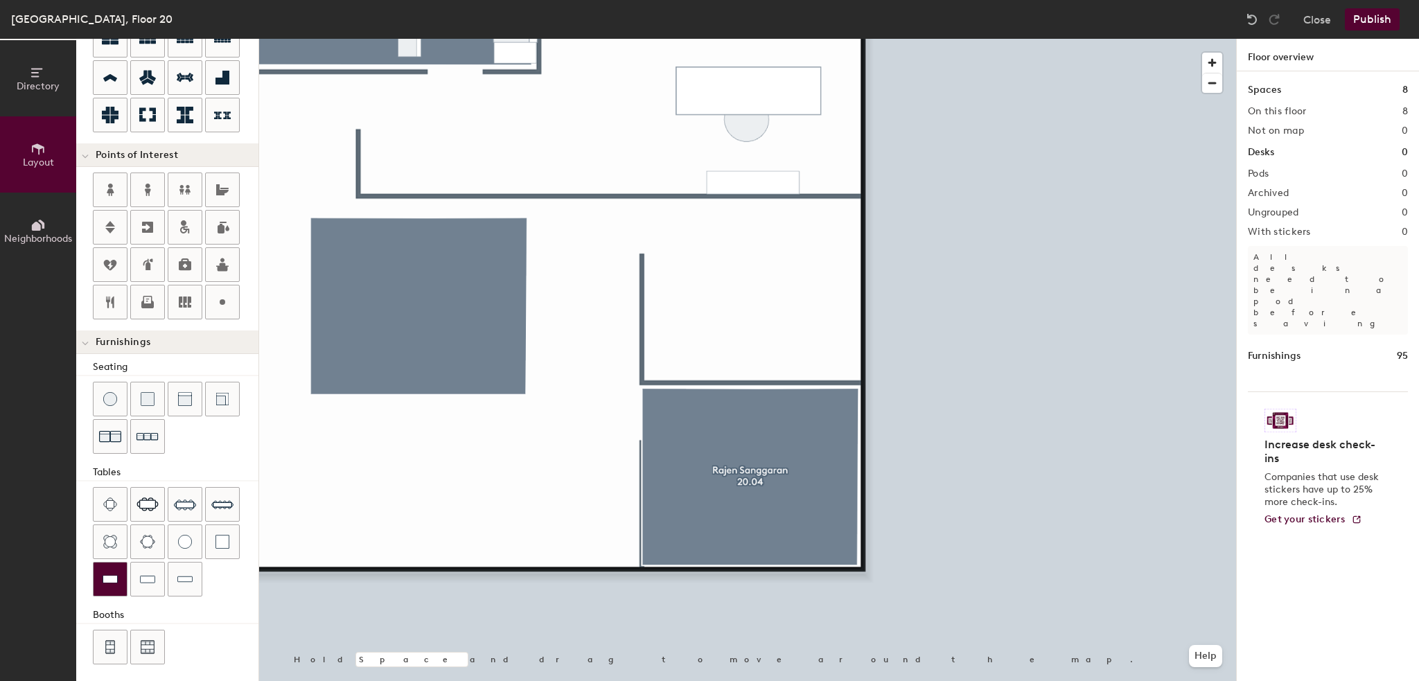
click at [111, 572] on img at bounding box center [110, 579] width 15 height 14
click at [809, 404] on span "Delete" at bounding box center [796, 407] width 48 height 24
click at [157, 567] on div at bounding box center [147, 578] width 33 height 33
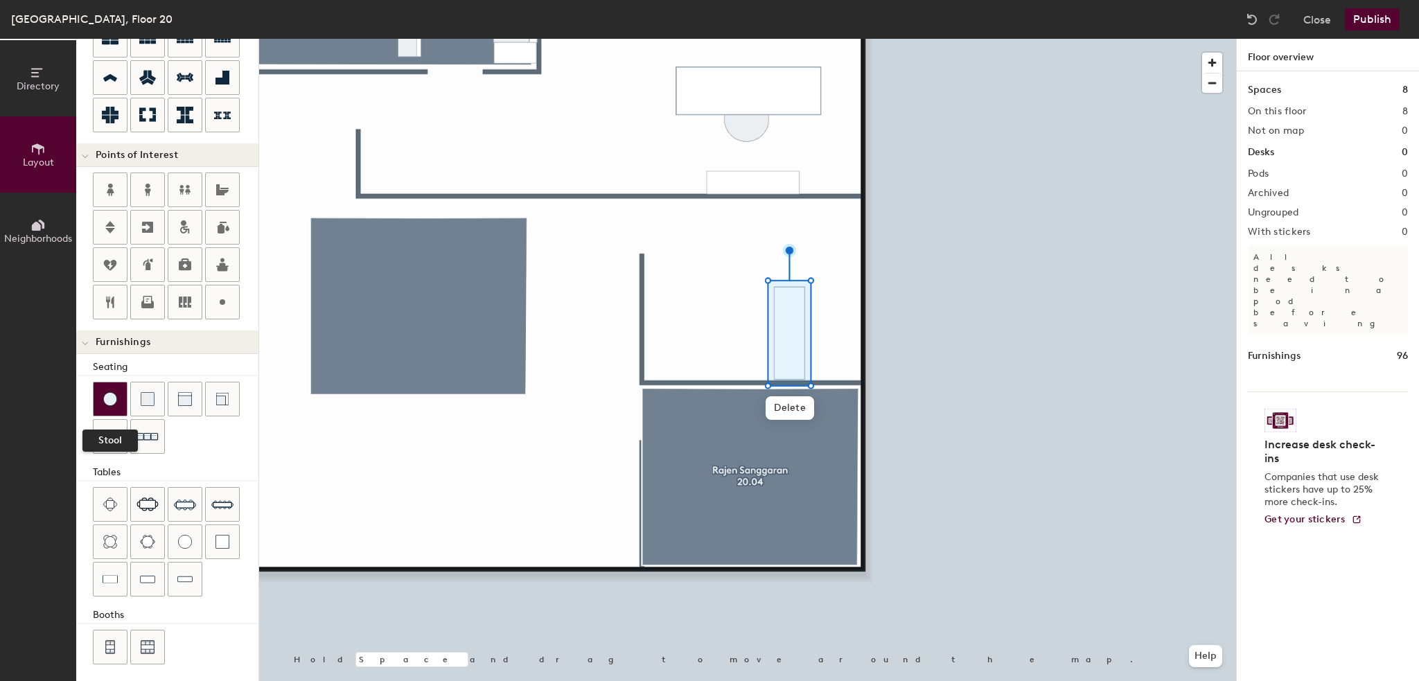
click at [106, 395] on img at bounding box center [110, 399] width 14 height 14
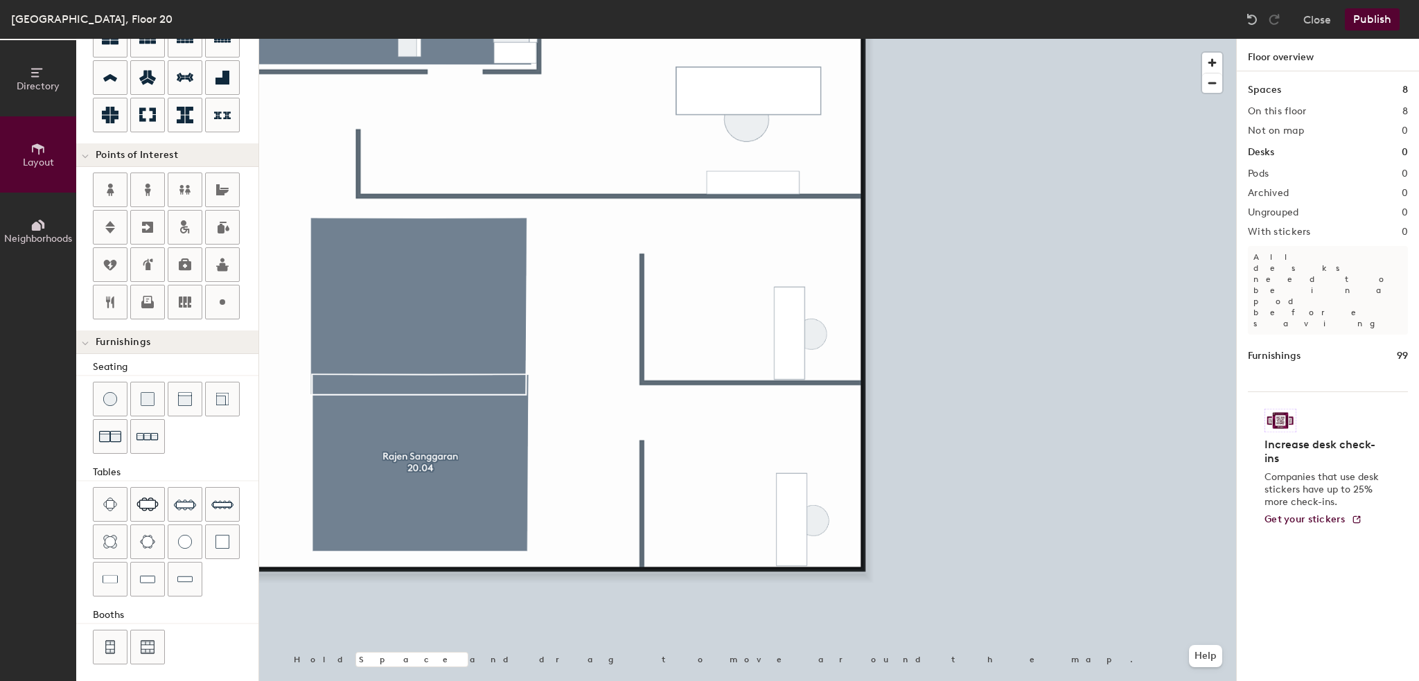
click at [826, 39] on div at bounding box center [747, 39] width 977 height 0
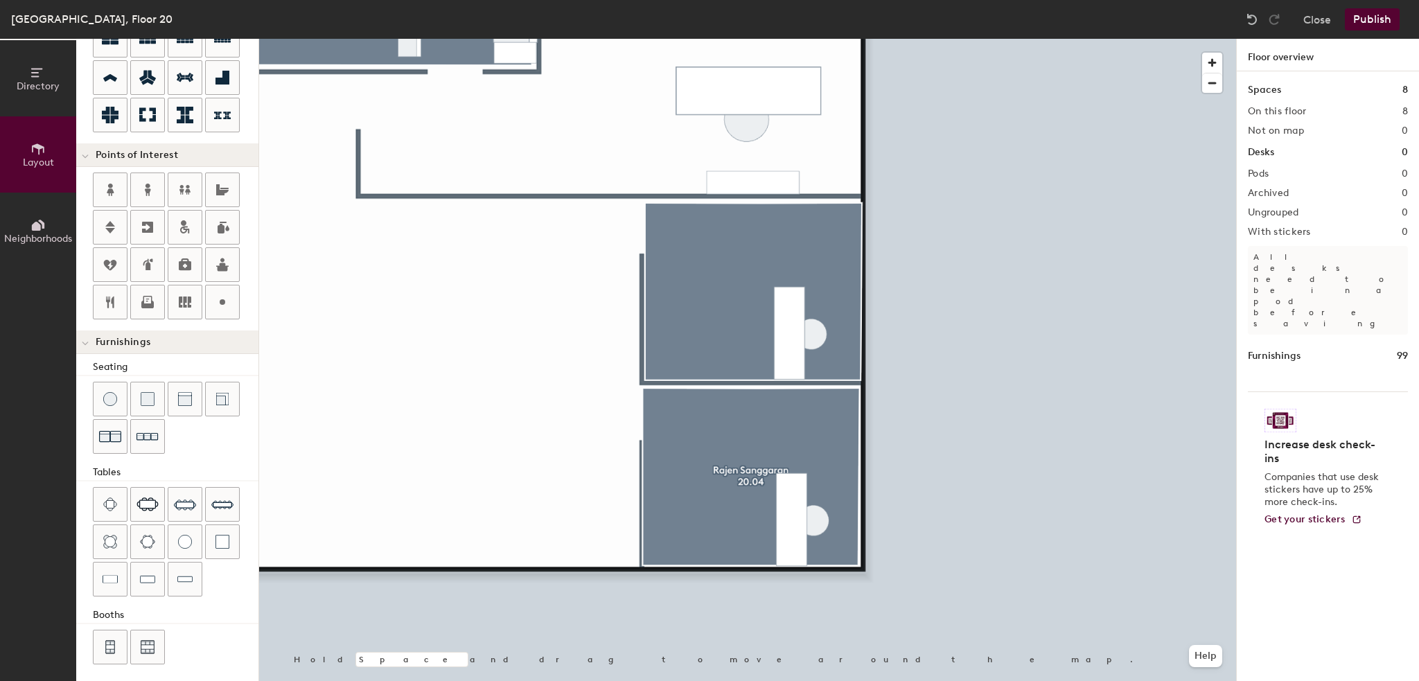
click at [713, 39] on div at bounding box center [747, 39] width 977 height 0
type input "20"
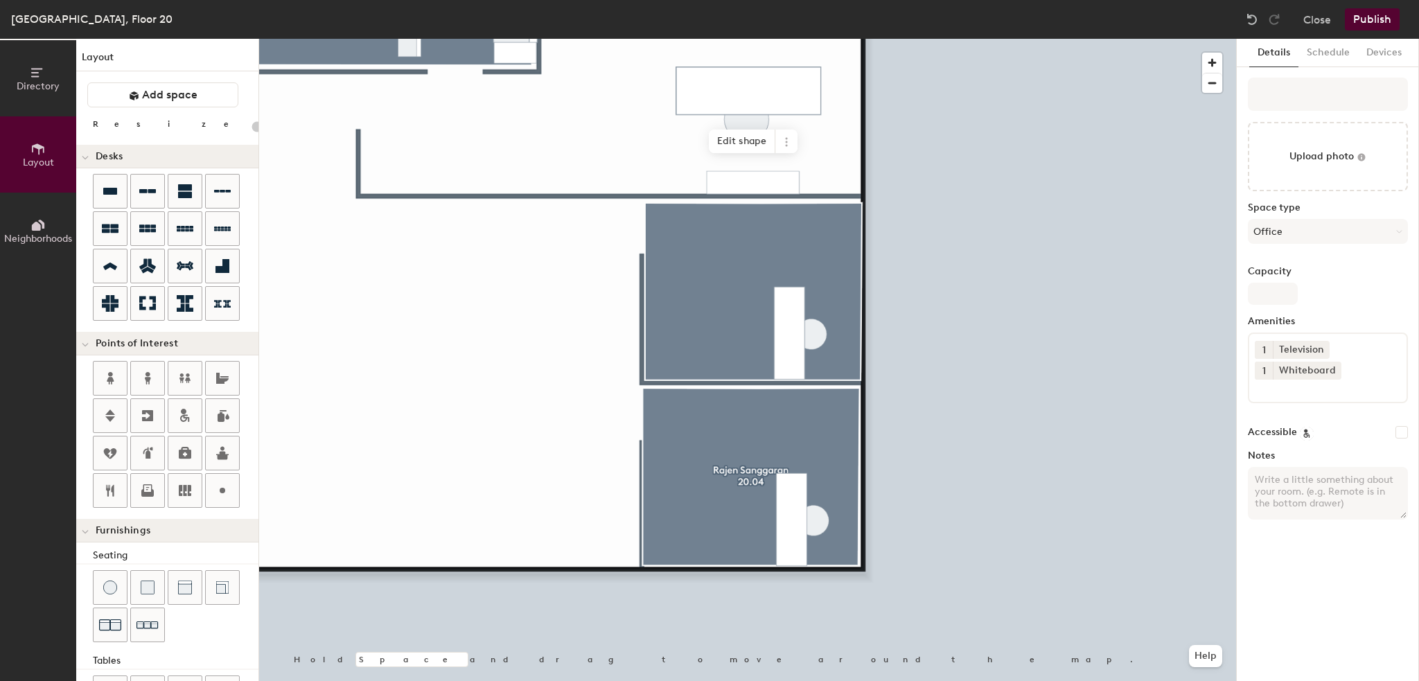
scroll to position [188, 0]
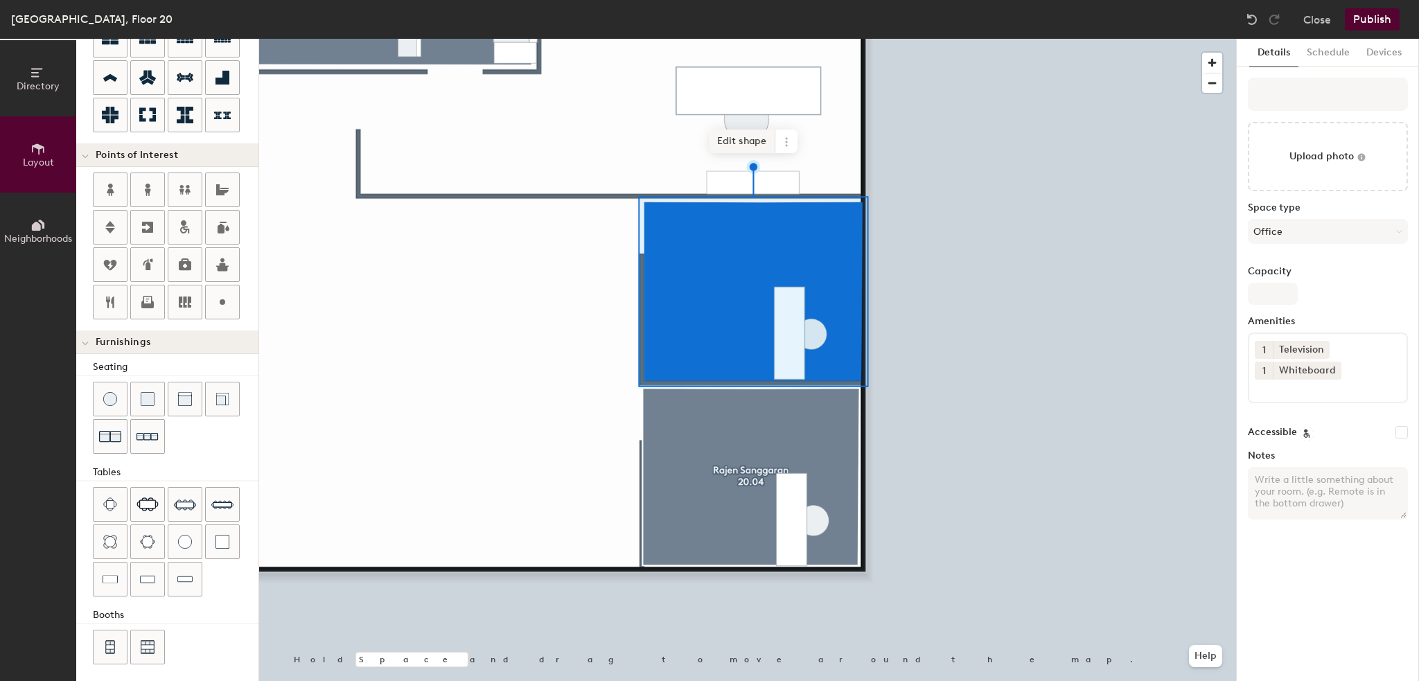
click at [731, 145] on span "Edit shape" at bounding box center [742, 142] width 66 height 24
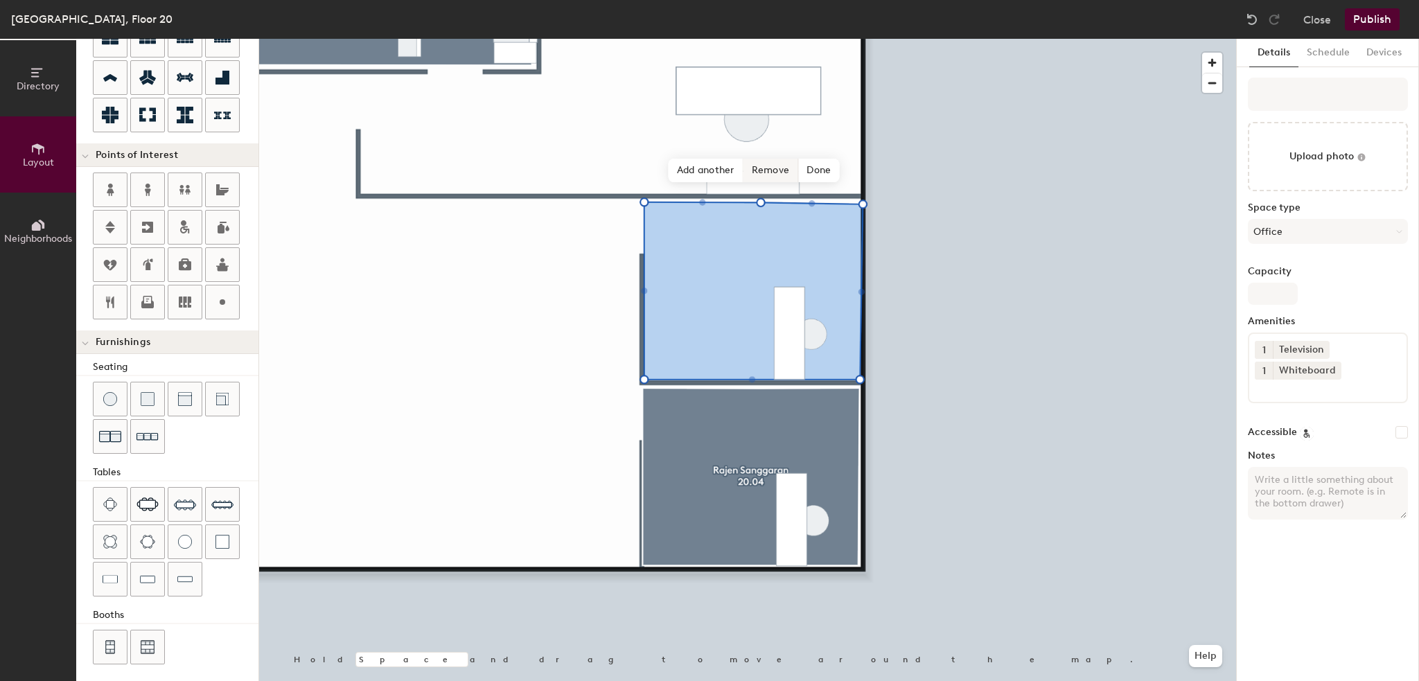
click at [790, 166] on span "Remove" at bounding box center [770, 171] width 55 height 24
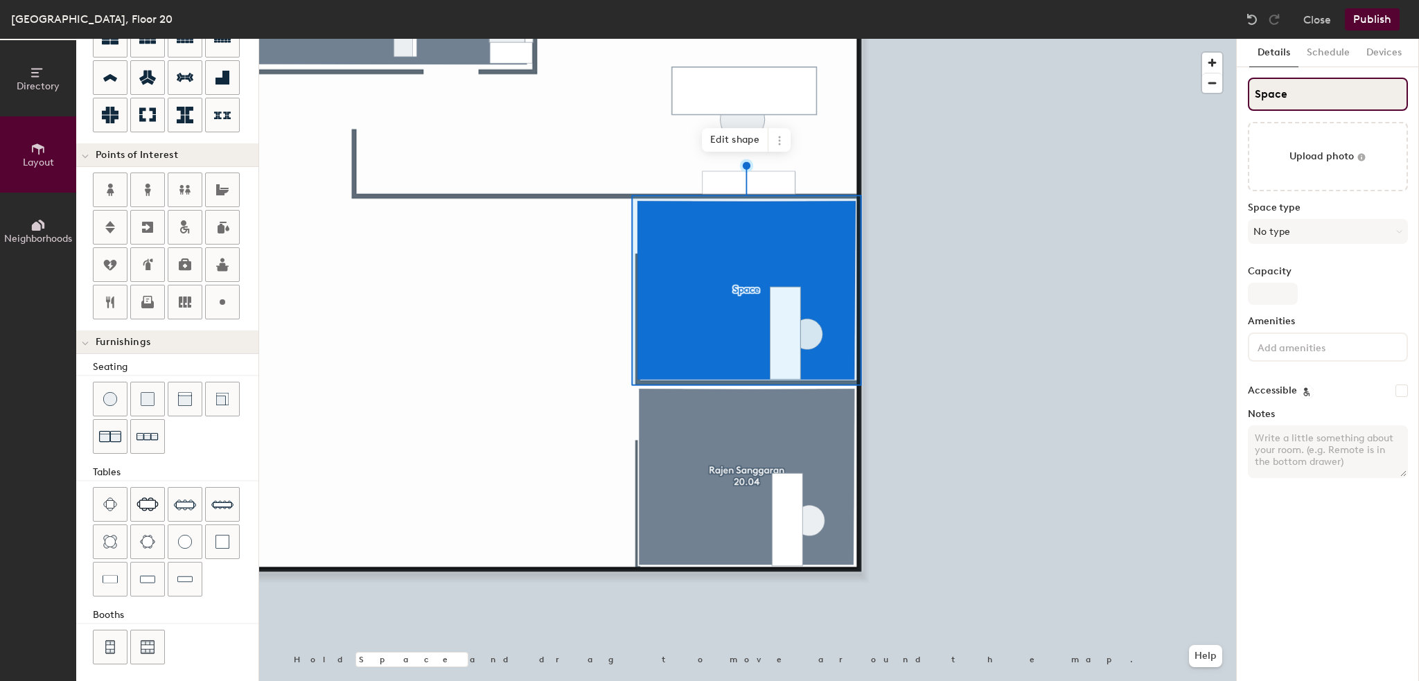
type input "20"
click at [1223, 94] on div "Directory Layout Neighborhoods Layout Add space Resize Desks Points of Interest…" at bounding box center [709, 360] width 1419 height 642
paste input "andeep Thamaraichelvan 20.03"
type input "[PERSON_NAME] 20.03"
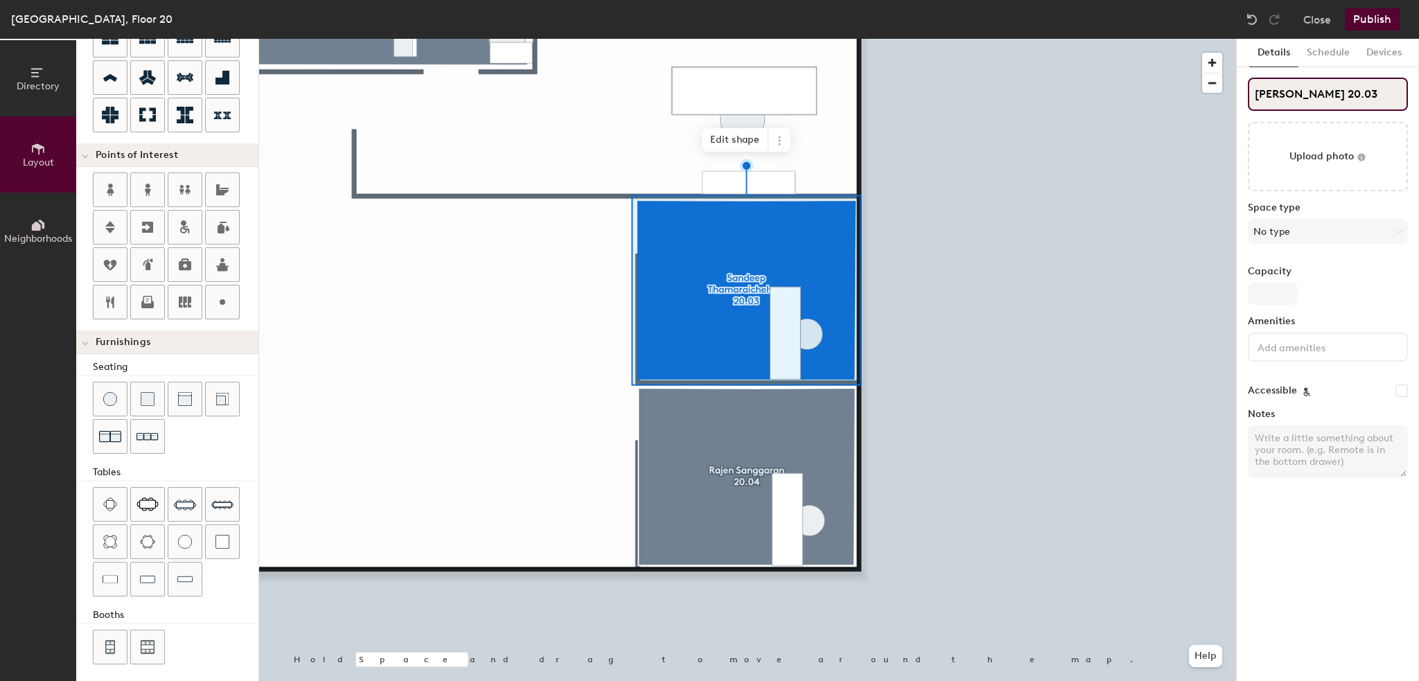
type input "20"
type input "[PERSON_NAME] 20.03"
click at [1313, 238] on button "No type" at bounding box center [1328, 231] width 160 height 25
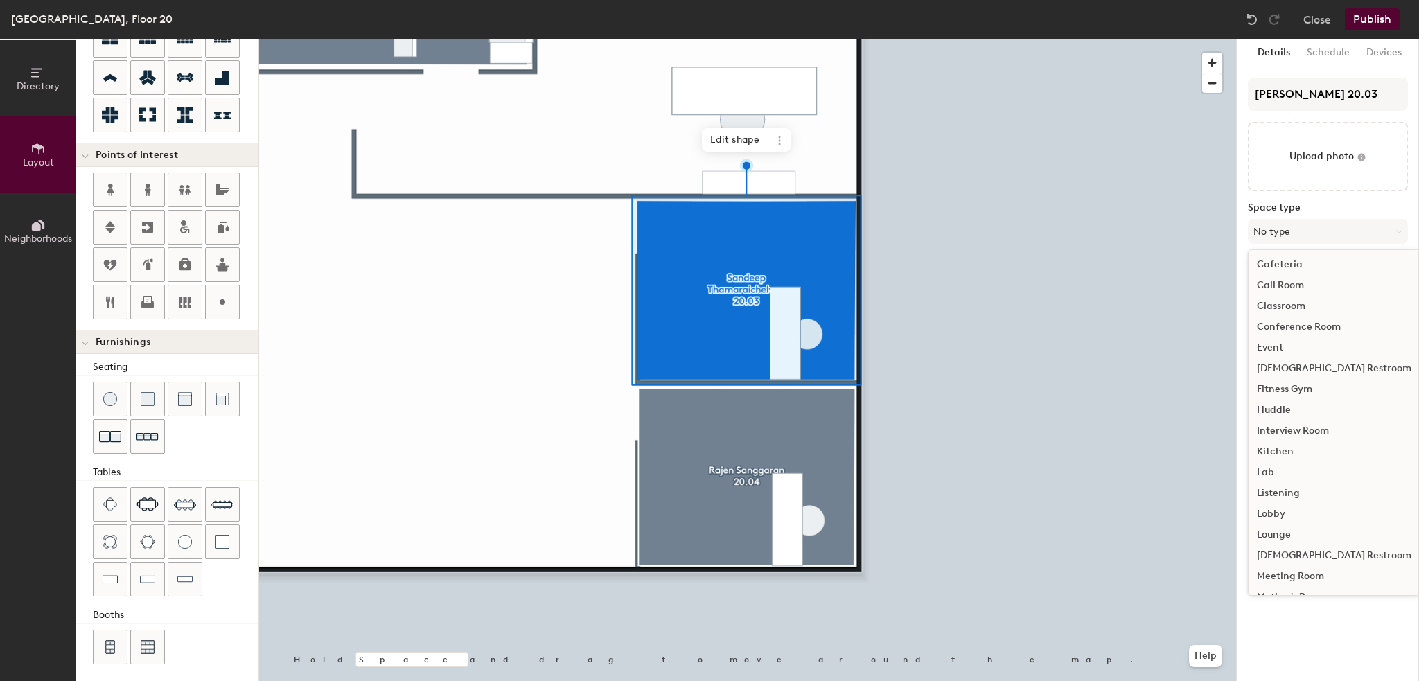
scroll to position [277, 0]
click at [1283, 423] on div "Office" at bounding box center [1333, 425] width 171 height 21
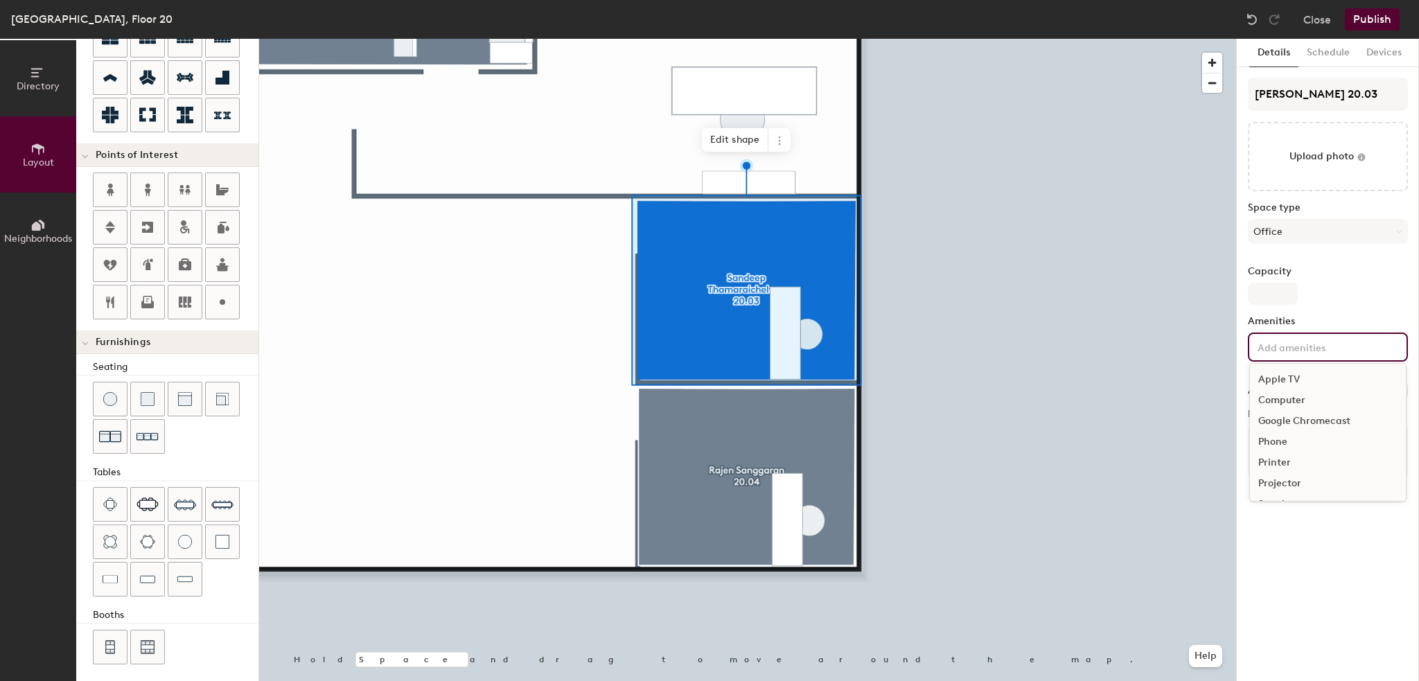
click at [1288, 335] on div "Apple TV Computer Google Chromecast Phone Printer Projector Speakers Television…" at bounding box center [1328, 346] width 160 height 29
click at [1287, 396] on div "Computer" at bounding box center [1328, 400] width 156 height 21
click at [1275, 458] on div "Television" at bounding box center [1328, 464] width 156 height 21
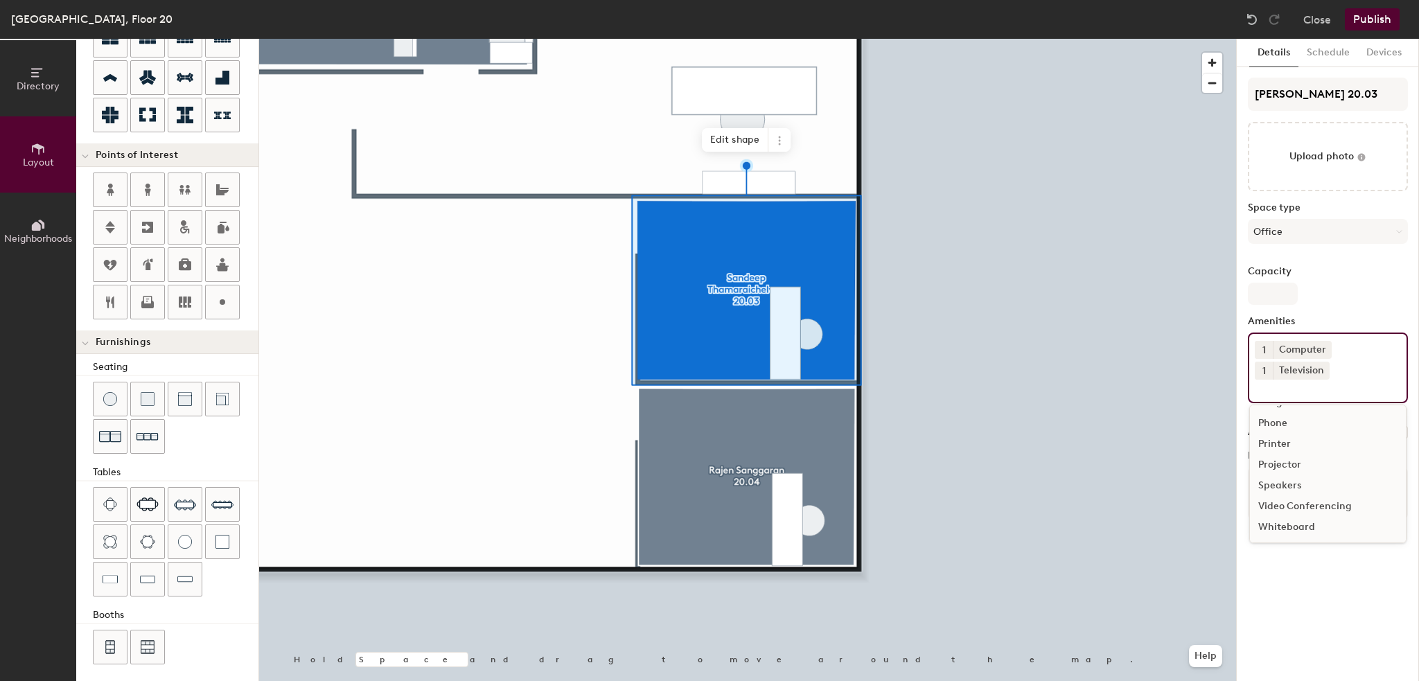
click at [1277, 520] on div "Whiteboard" at bounding box center [1328, 527] width 156 height 21
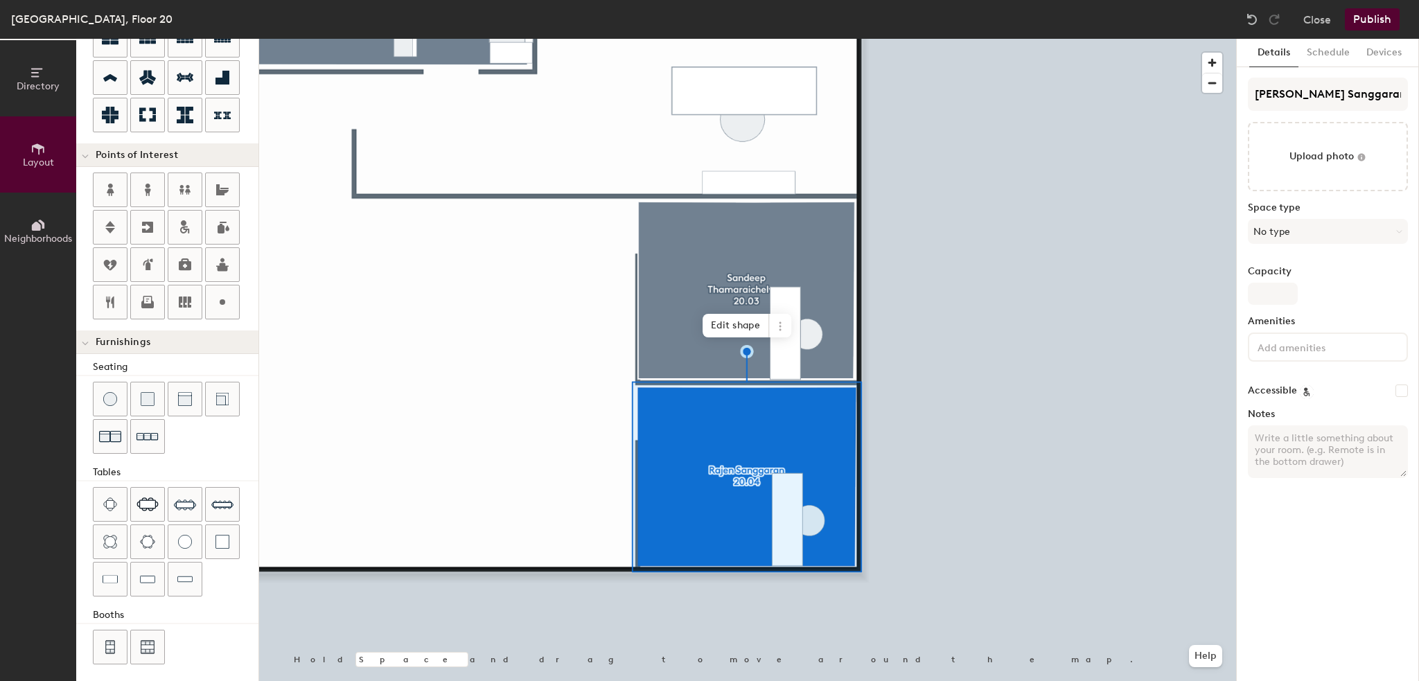
click at [1321, 343] on input at bounding box center [1316, 346] width 125 height 17
click at [1286, 478] on div "Whiteboard" at bounding box center [1328, 485] width 156 height 21
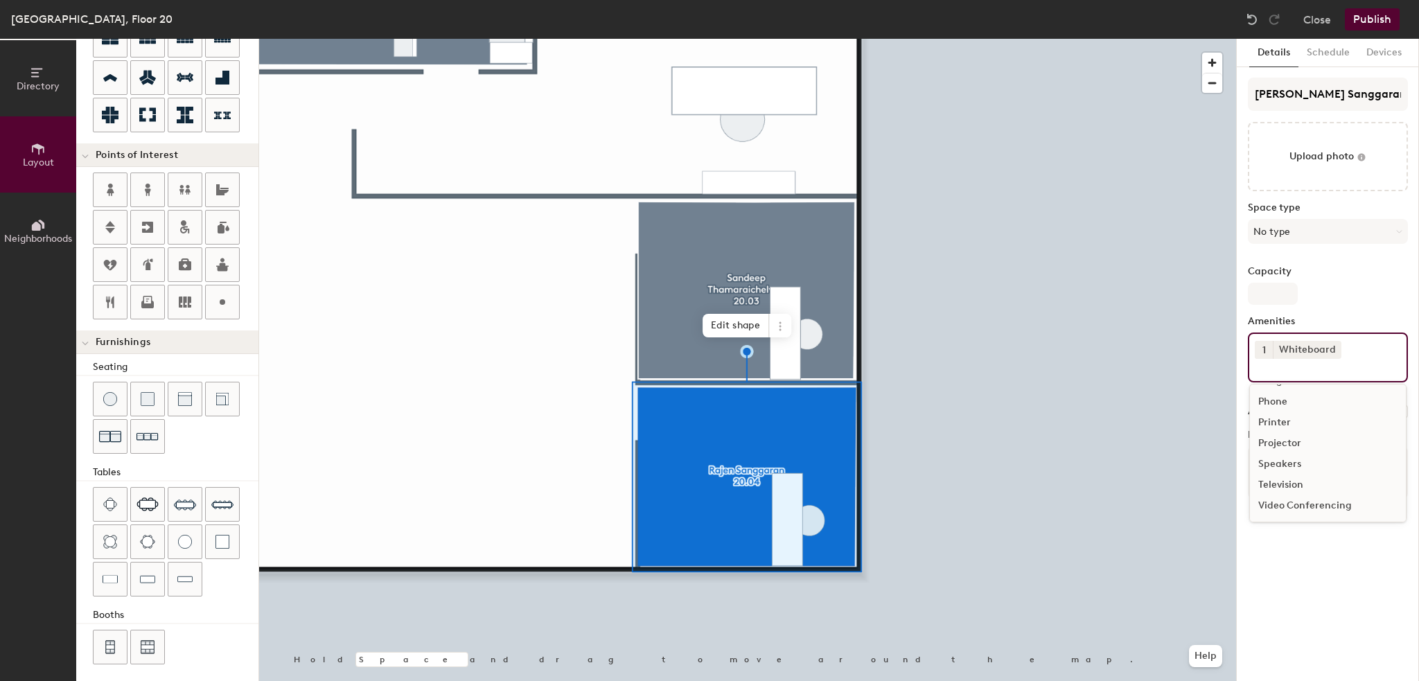
scroll to position [61, 0]
click at [1283, 477] on div "Television" at bounding box center [1328, 484] width 156 height 21
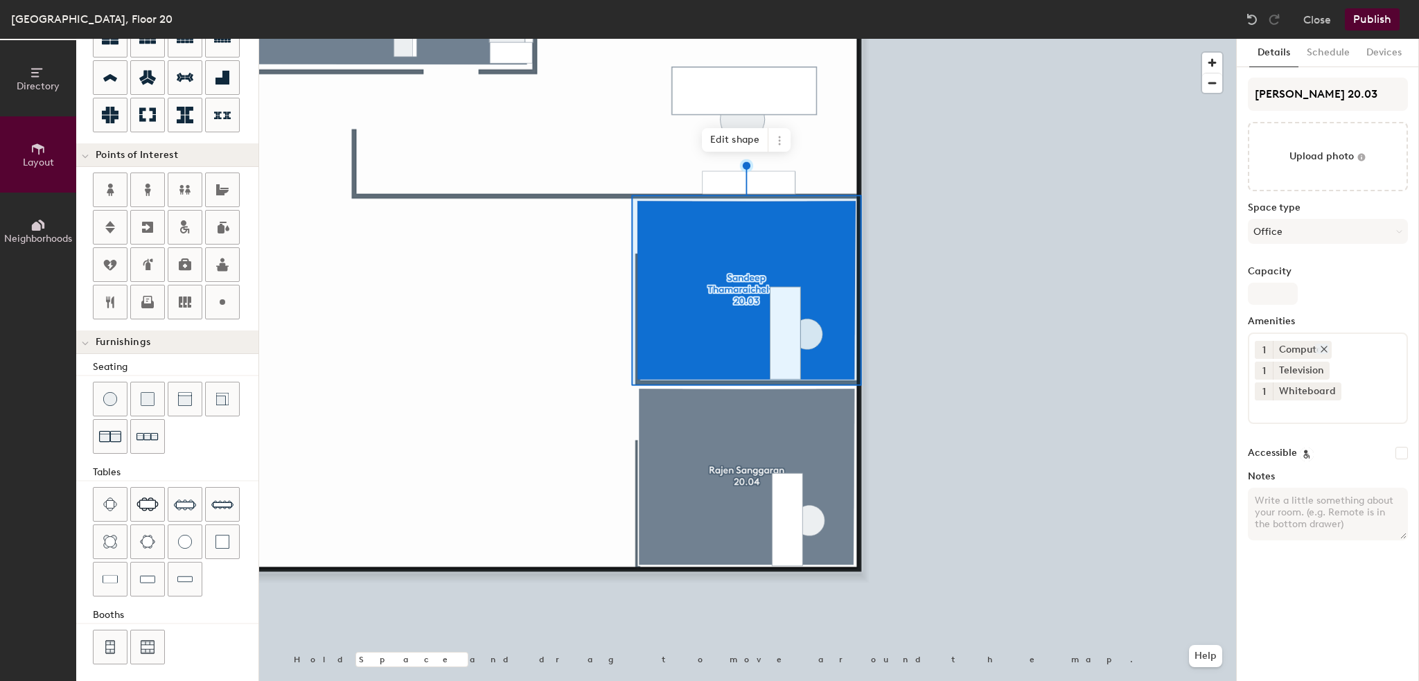
click at [1303, 341] on div "Computer" at bounding box center [1301, 350] width 59 height 18
click at [1321, 350] on icon at bounding box center [1324, 349] width 6 height 6
click at [1372, 23] on button "Publish" at bounding box center [1372, 19] width 55 height 22
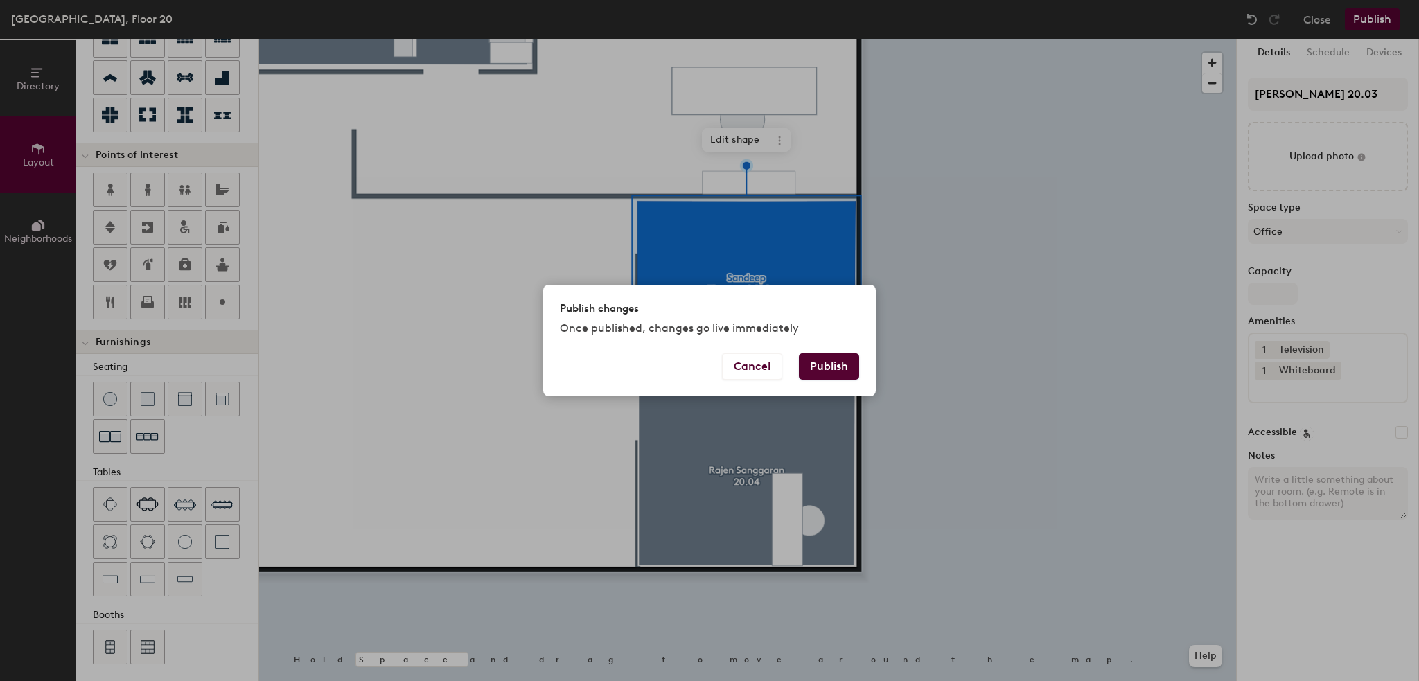
click at [828, 372] on button "Publish" at bounding box center [829, 366] width 60 height 26
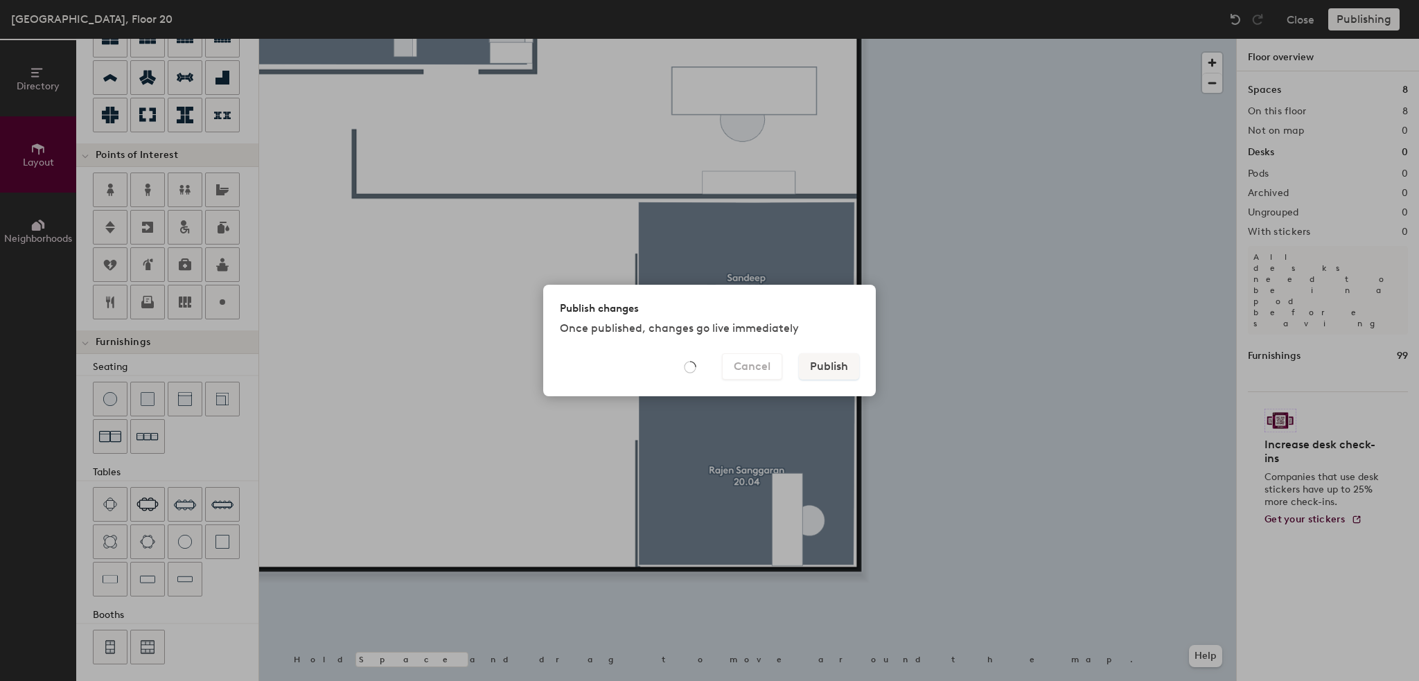
type input "20"
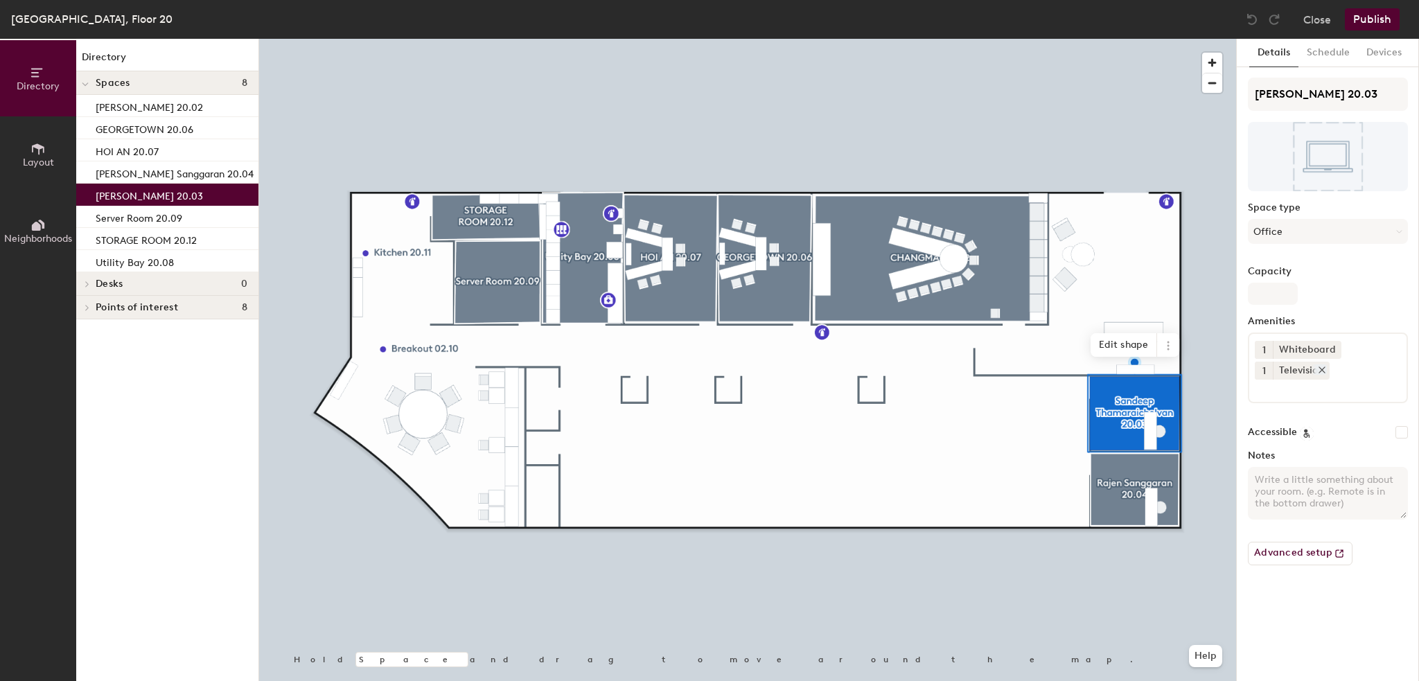
click at [1320, 371] on icon at bounding box center [1322, 370] width 10 height 10
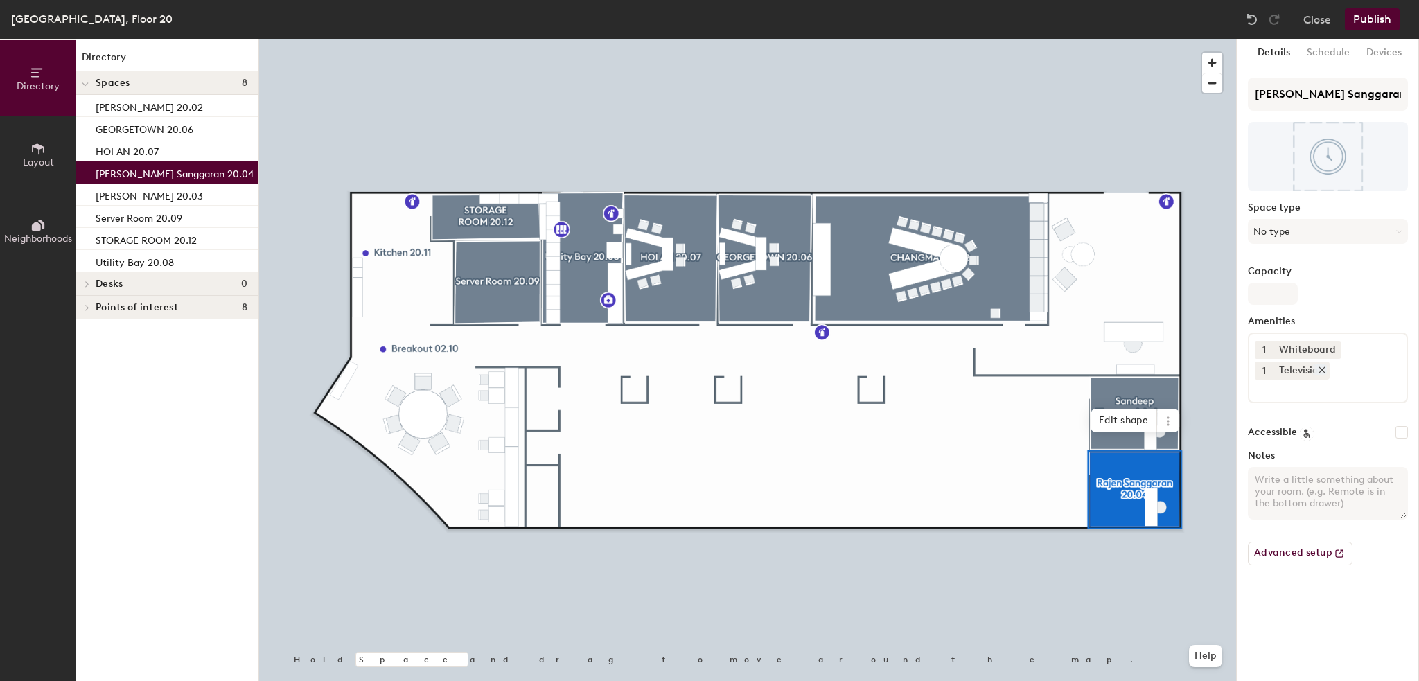
click at [1317, 369] on icon at bounding box center [1322, 370] width 10 height 10
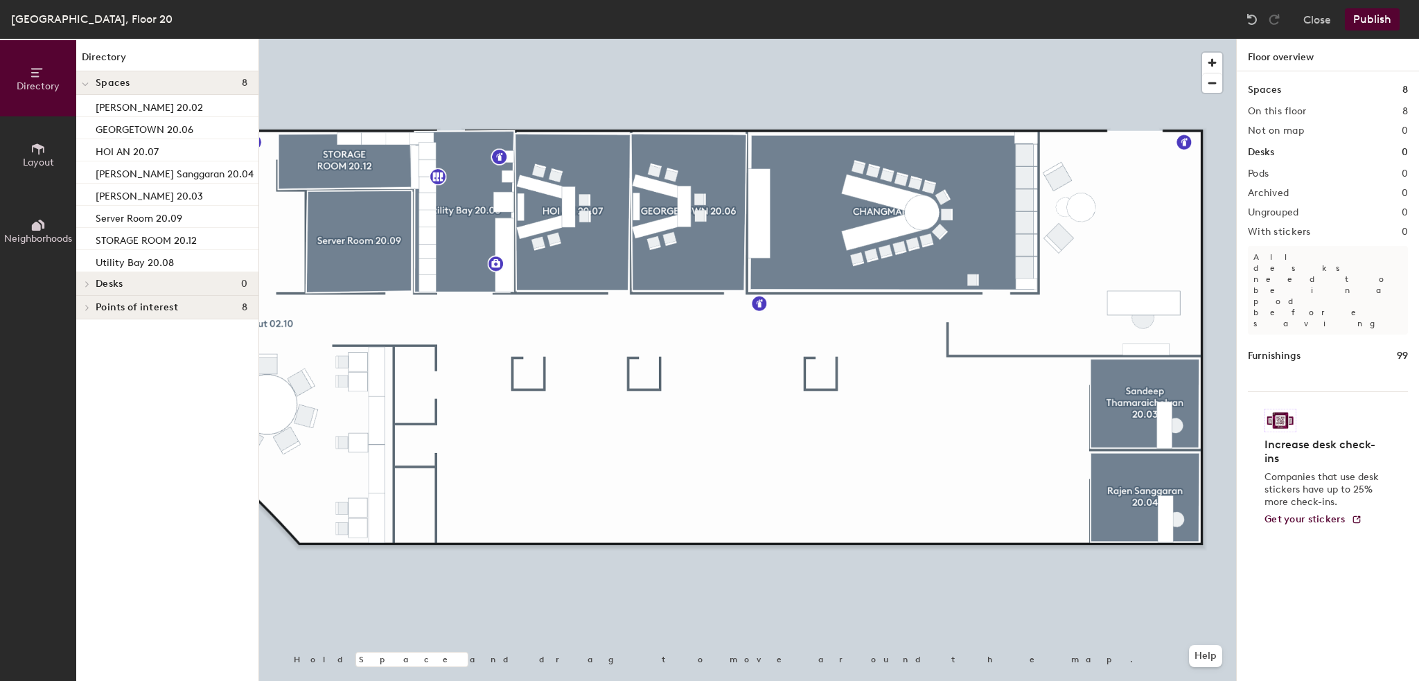
click at [39, 168] on button "Layout" at bounding box center [38, 154] width 76 height 76
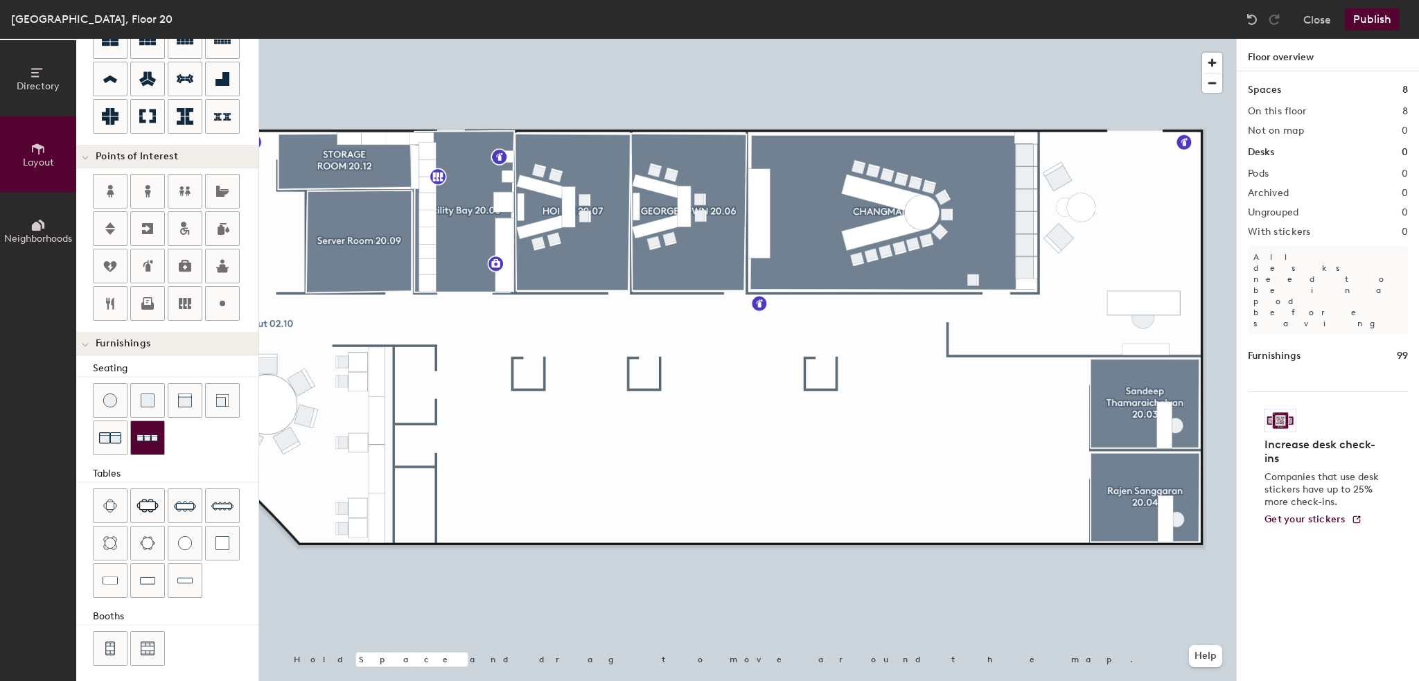
scroll to position [188, 0]
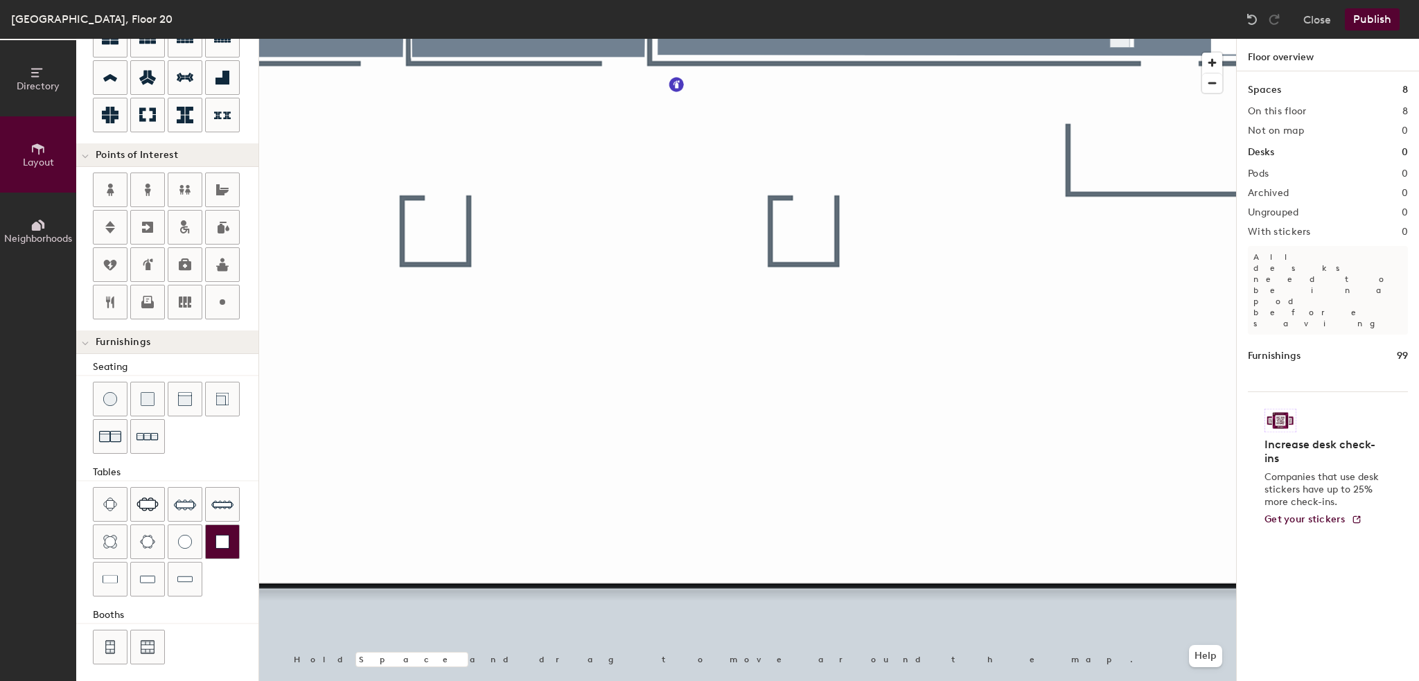
click at [227, 535] on img at bounding box center [222, 542] width 14 height 14
click at [107, 408] on div at bounding box center [110, 398] width 33 height 33
click at [108, 392] on img at bounding box center [110, 399] width 14 height 14
click at [175, 393] on div at bounding box center [184, 398] width 33 height 33
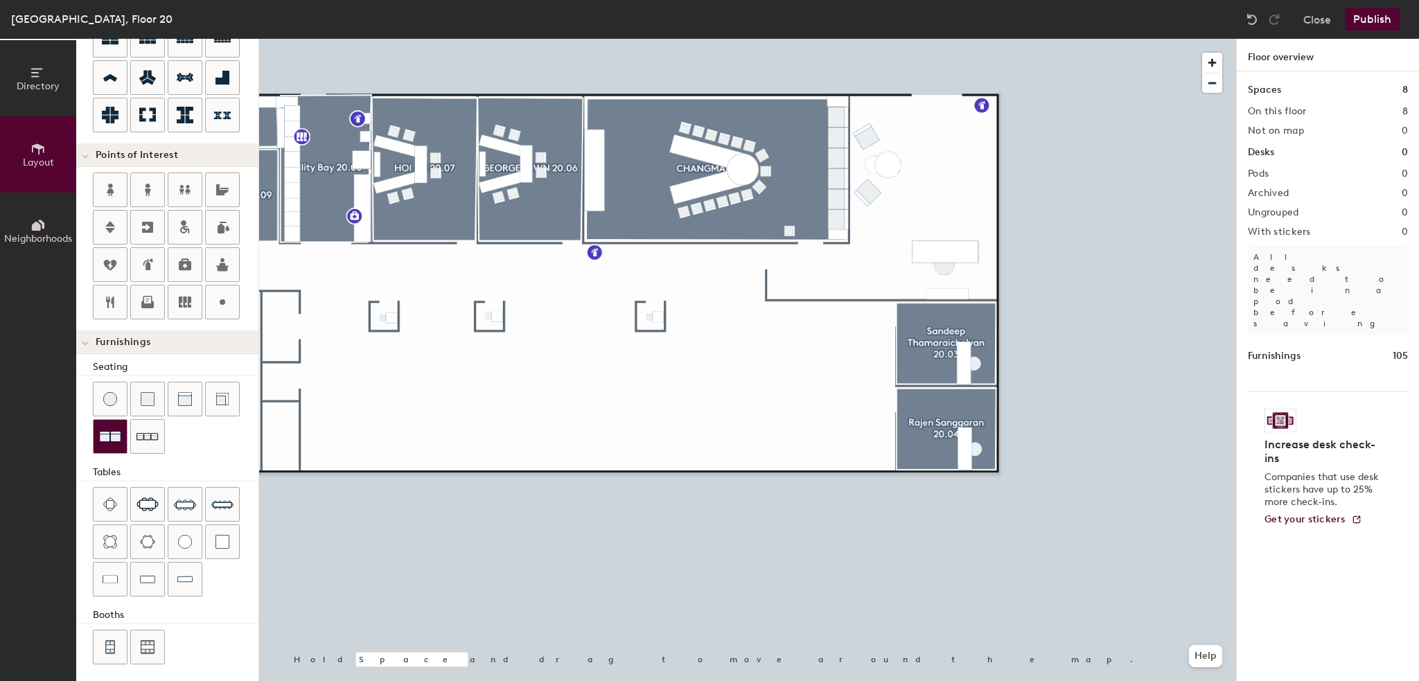
click at [101, 436] on img at bounding box center [110, 436] width 22 height 22
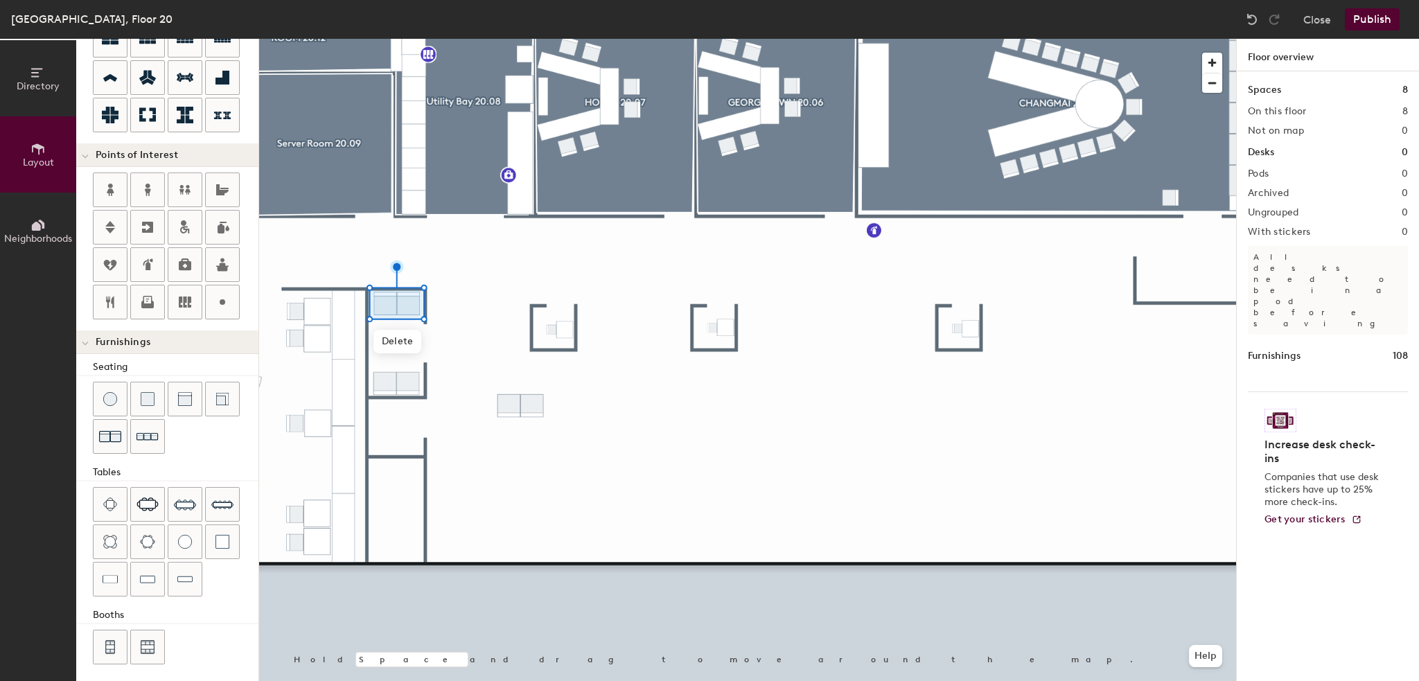
click at [540, 39] on div at bounding box center [747, 39] width 977 height 0
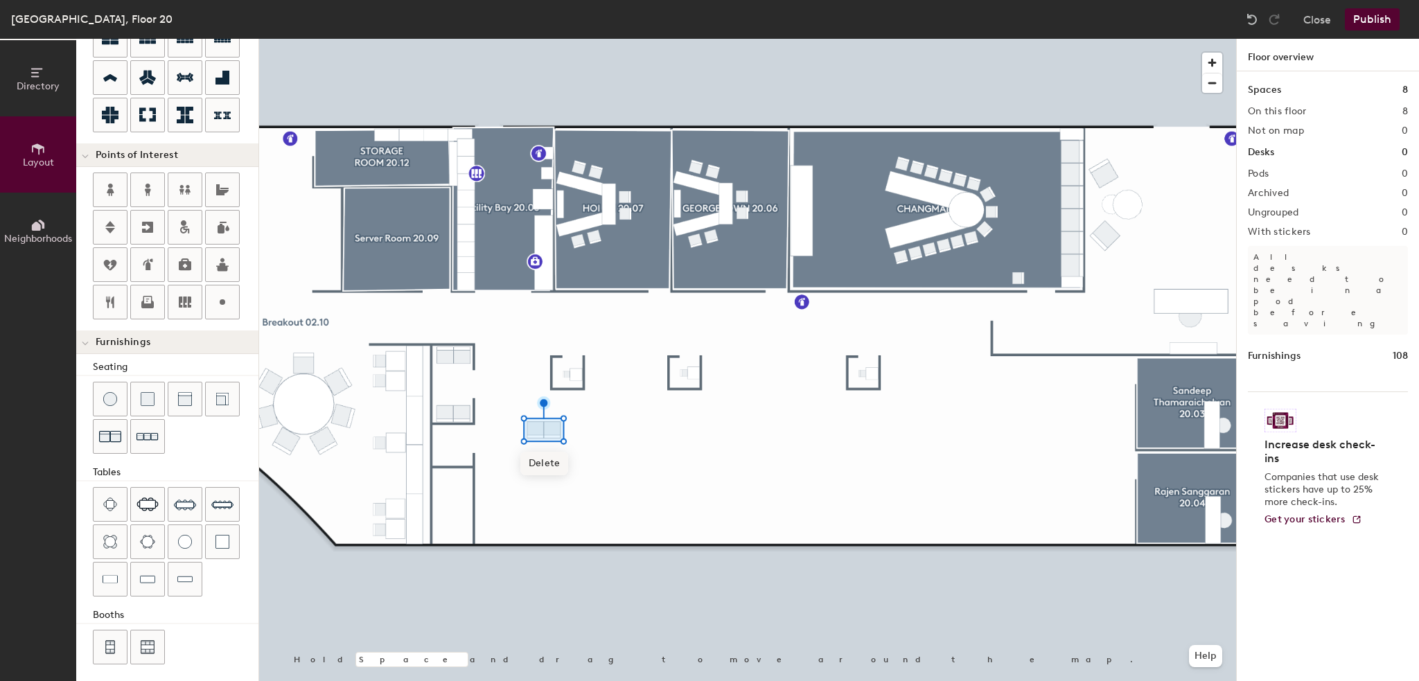
click at [538, 470] on span "Delete" at bounding box center [544, 464] width 48 height 24
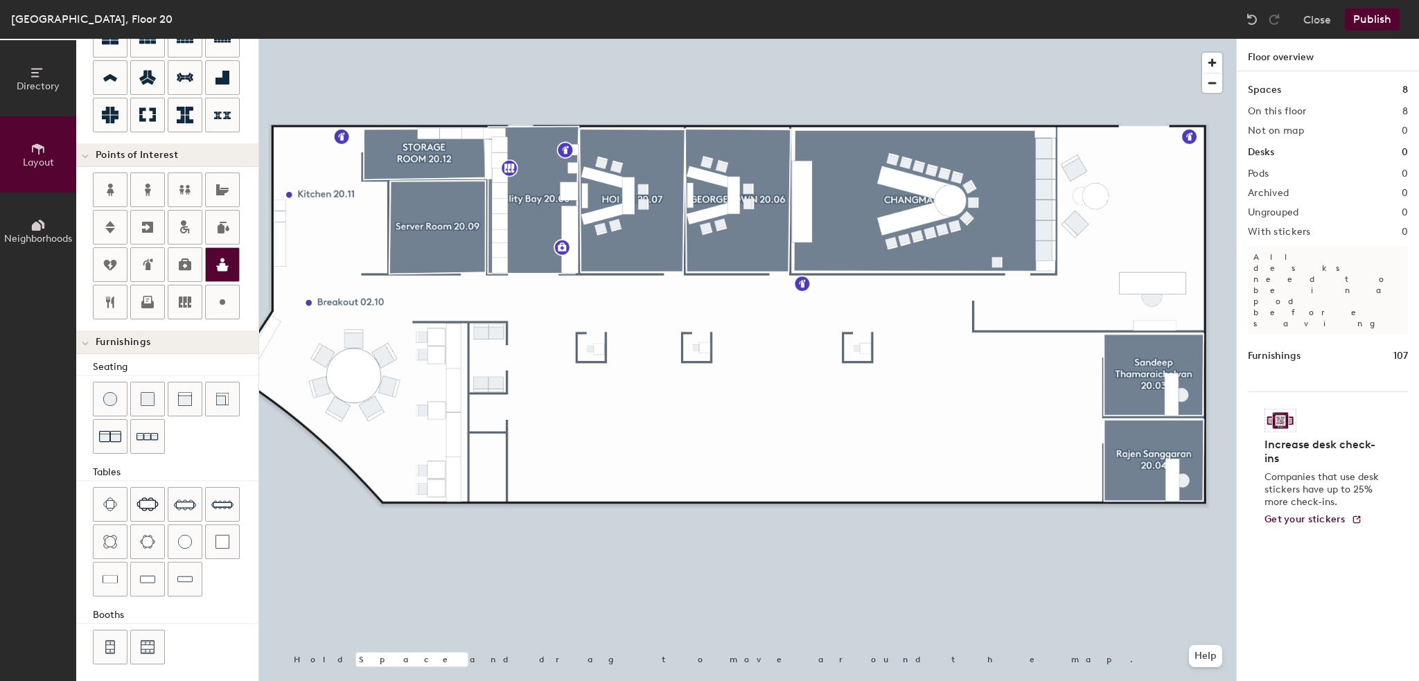
click at [217, 261] on icon at bounding box center [222, 264] width 17 height 17
click at [1183, 258] on input "Reception" at bounding box center [1188, 261] width 56 height 19
click at [1179, 290] on span "Done" at bounding box center [1181, 294] width 41 height 24
type input "20"
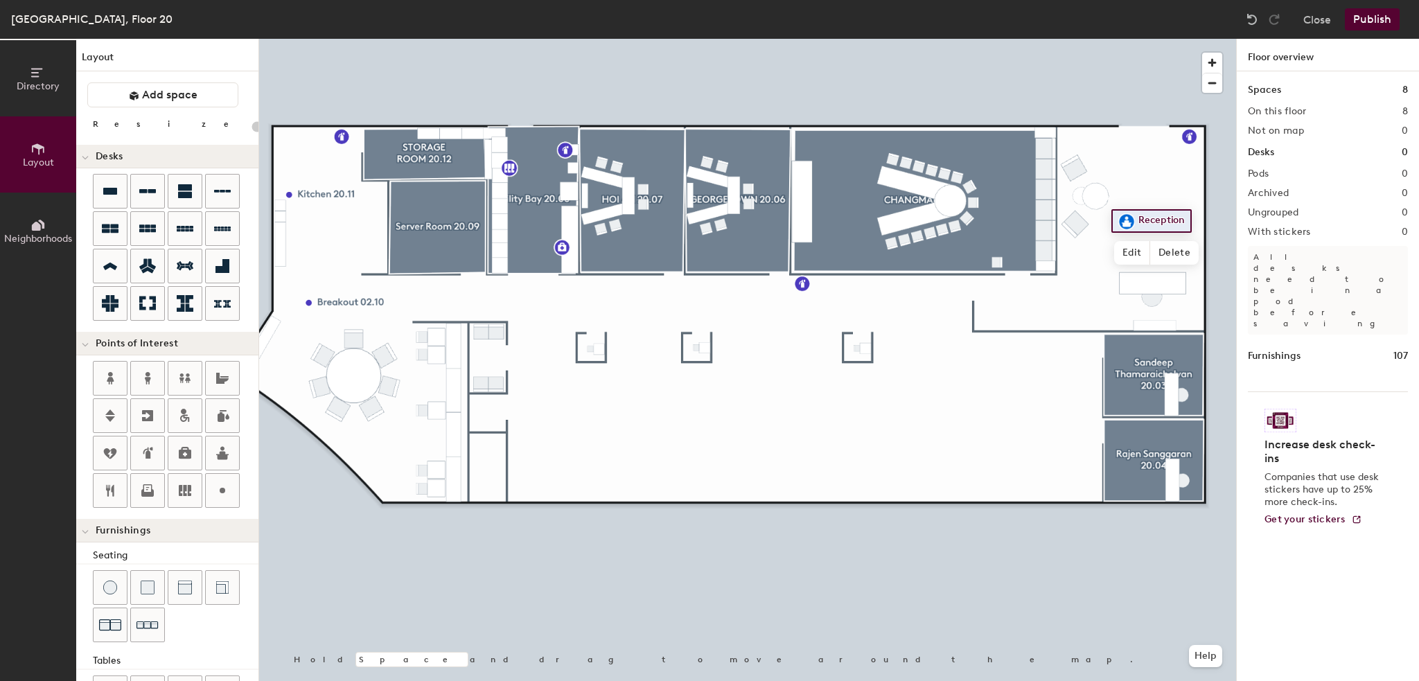
scroll to position [188, 0]
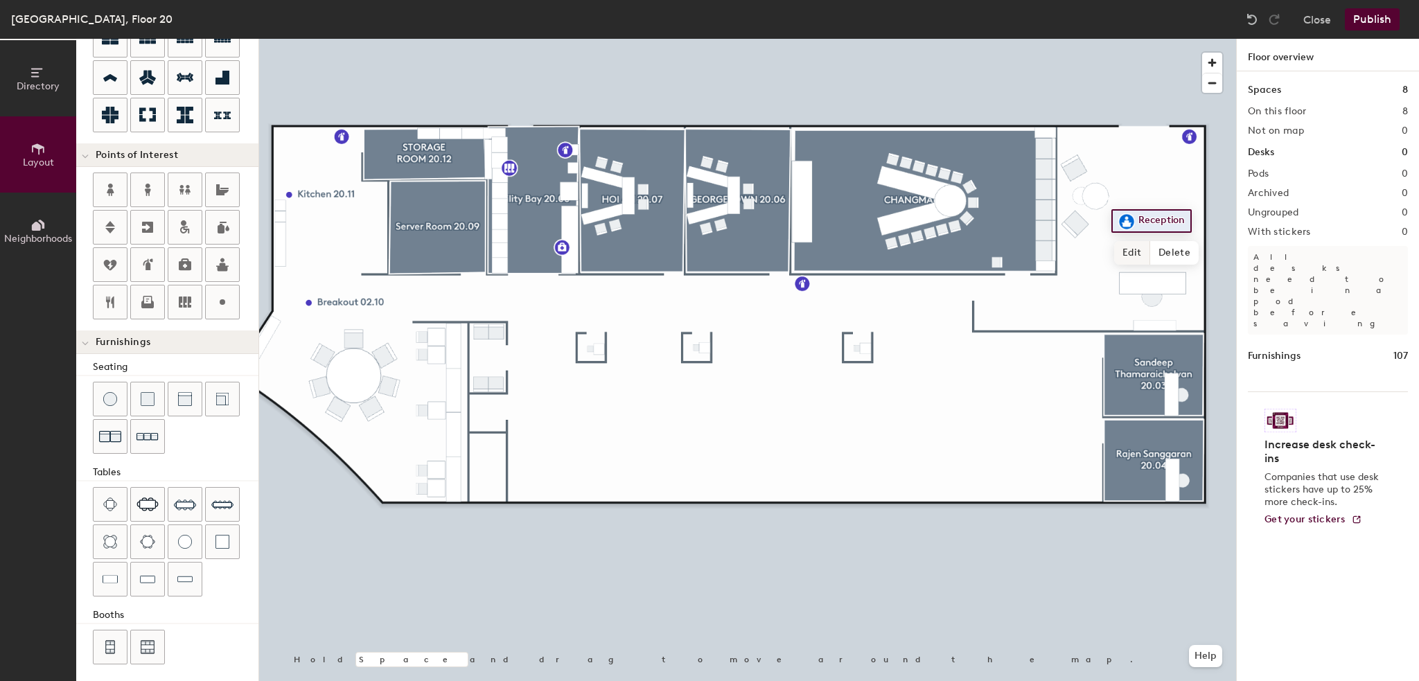
click at [1125, 252] on span "Edit" at bounding box center [1132, 253] width 36 height 24
click at [1186, 219] on input "Reception" at bounding box center [1163, 220] width 56 height 19
type input "Reception Area"
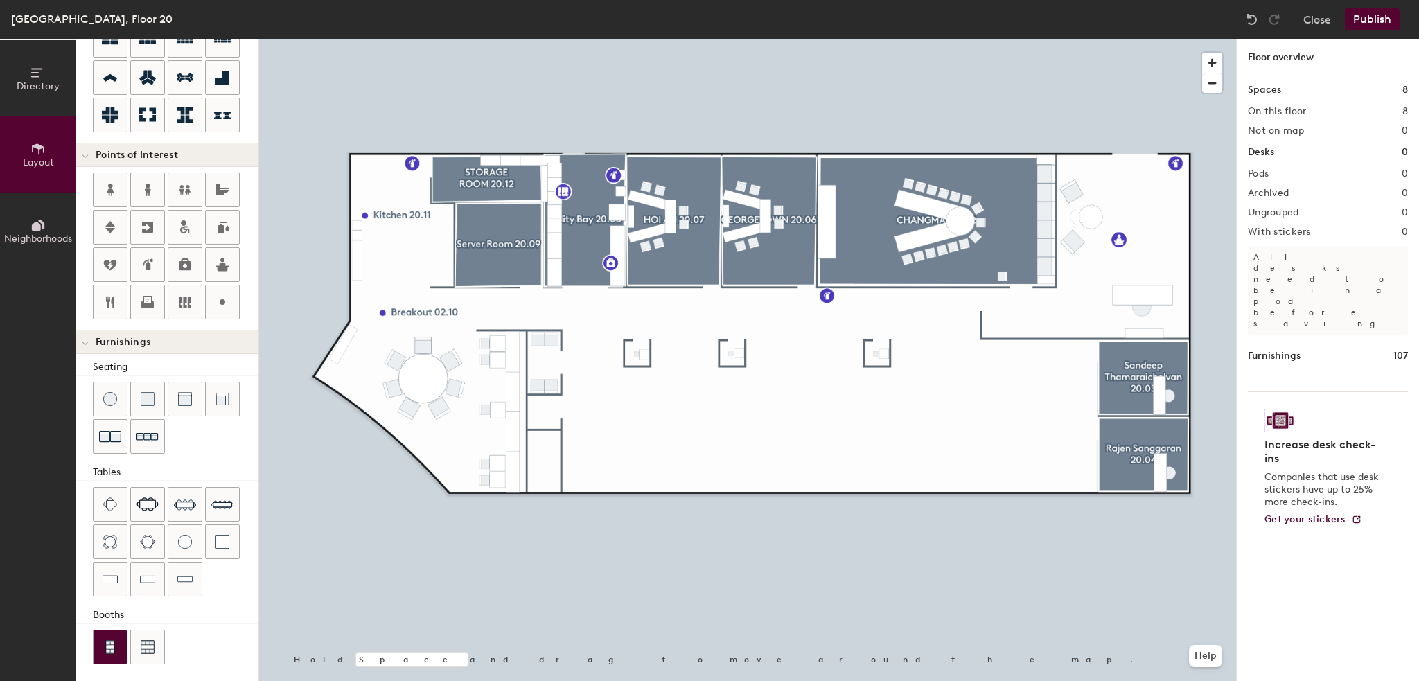
click at [108, 644] on img at bounding box center [110, 647] width 12 height 14
click at [651, 479] on span "Delete" at bounding box center [651, 475] width 48 height 24
click at [114, 573] on img at bounding box center [110, 579] width 15 height 14
click at [184, 535] on img at bounding box center [185, 542] width 14 height 14
click at [639, 39] on div at bounding box center [747, 39] width 977 height 0
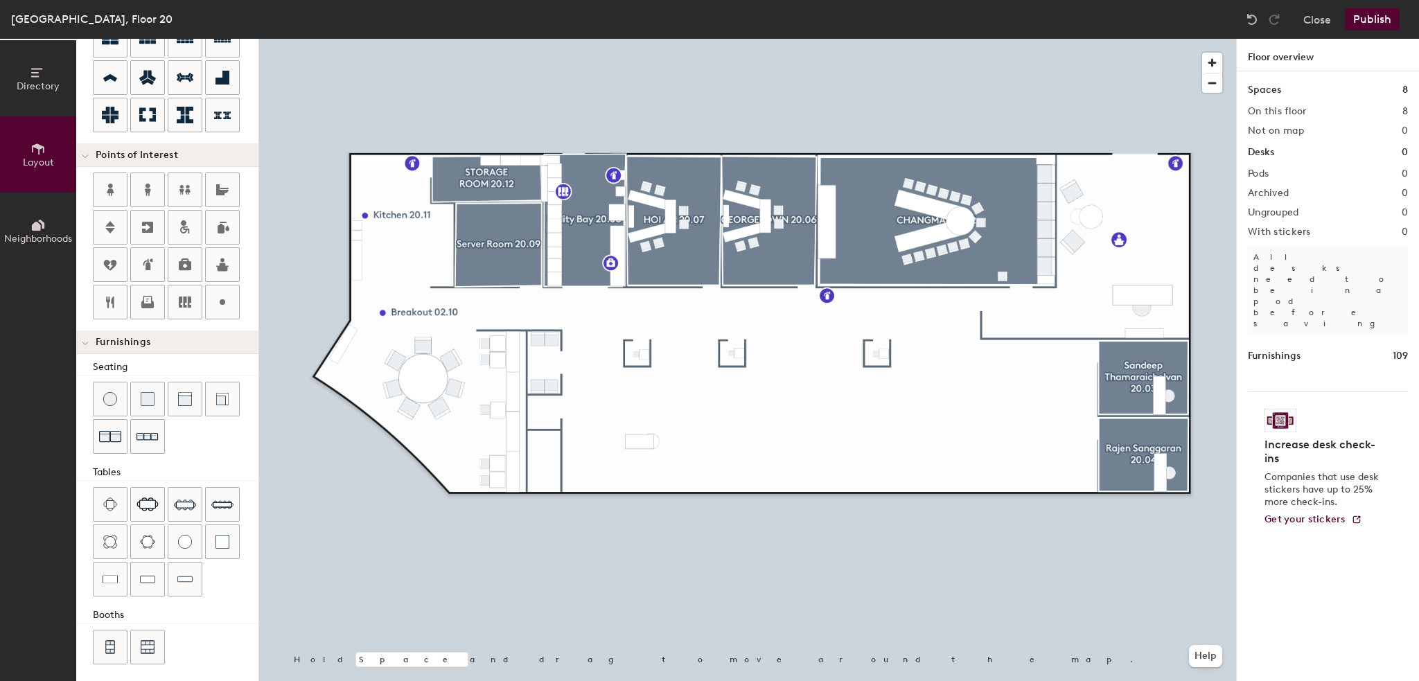
click at [657, 39] on div at bounding box center [747, 39] width 977 height 0
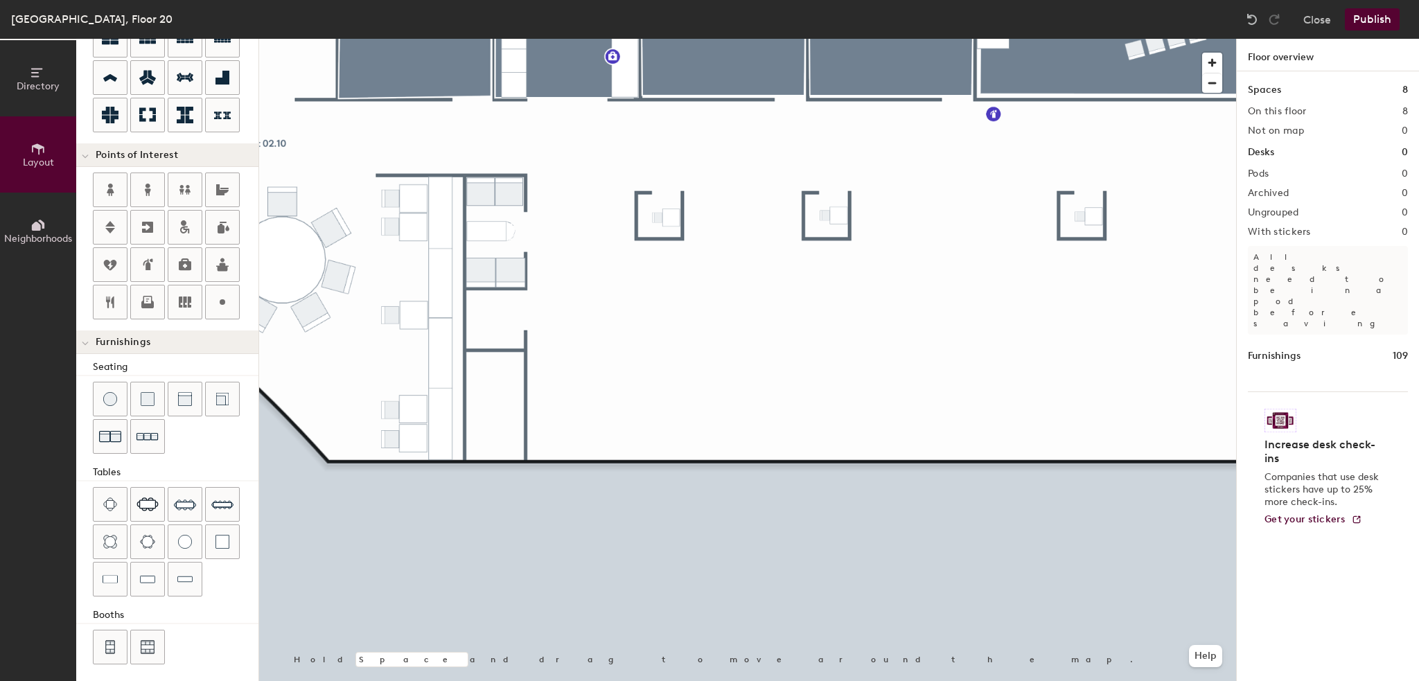
type input "80"
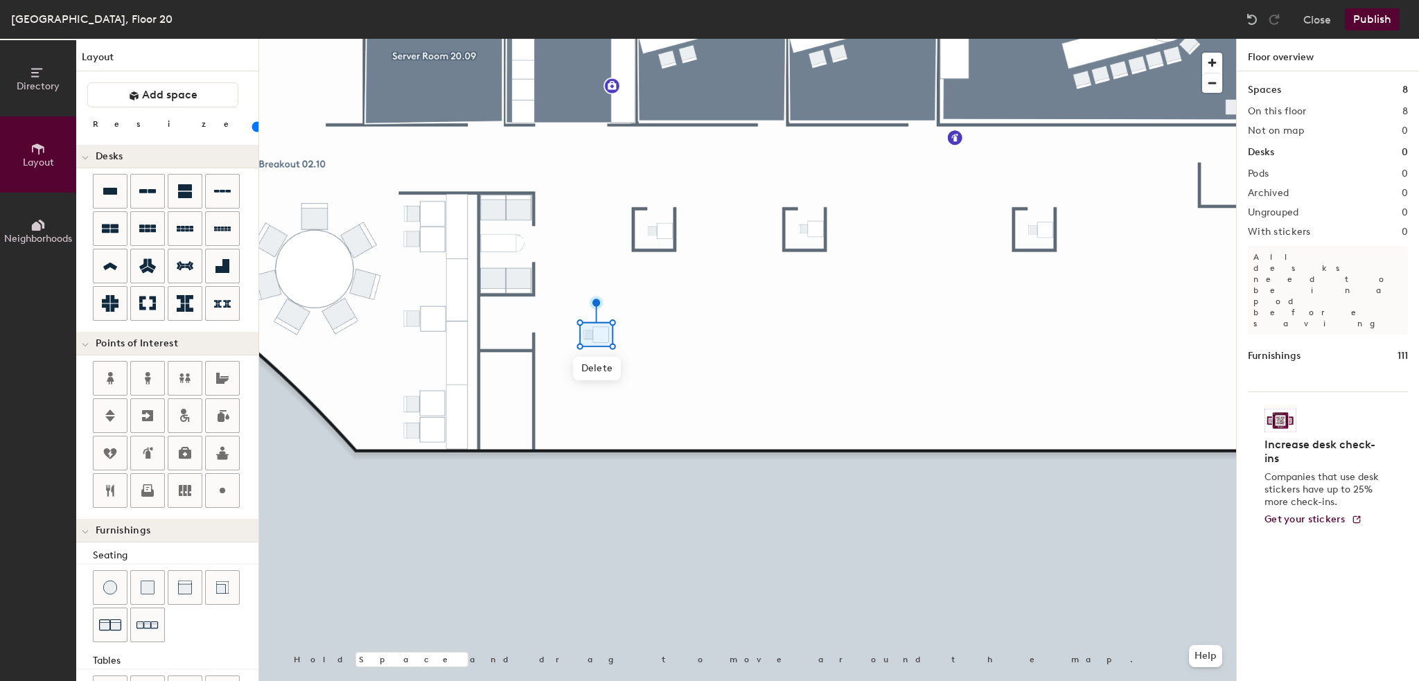
scroll to position [188, 0]
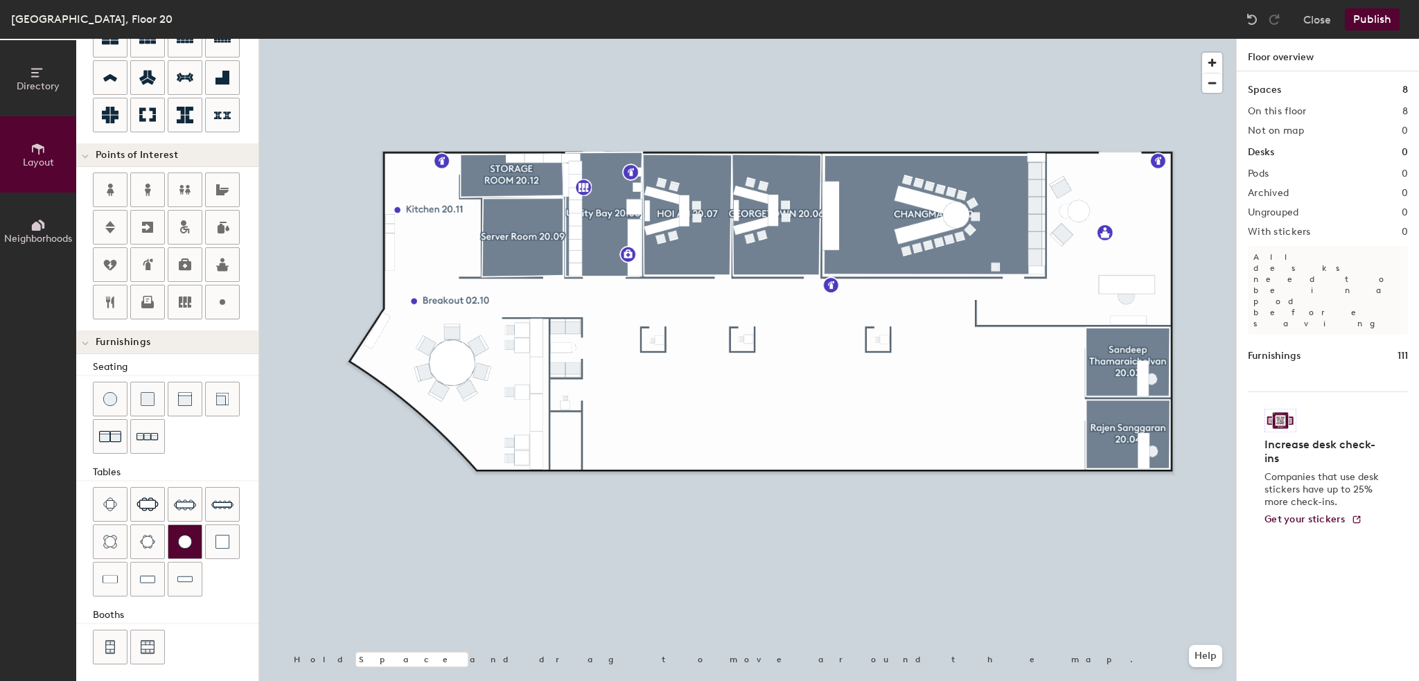
click at [187, 535] on img at bounding box center [185, 542] width 14 height 14
click at [635, 479] on span "Delete" at bounding box center [638, 477] width 48 height 24
click at [116, 403] on div at bounding box center [110, 398] width 33 height 33
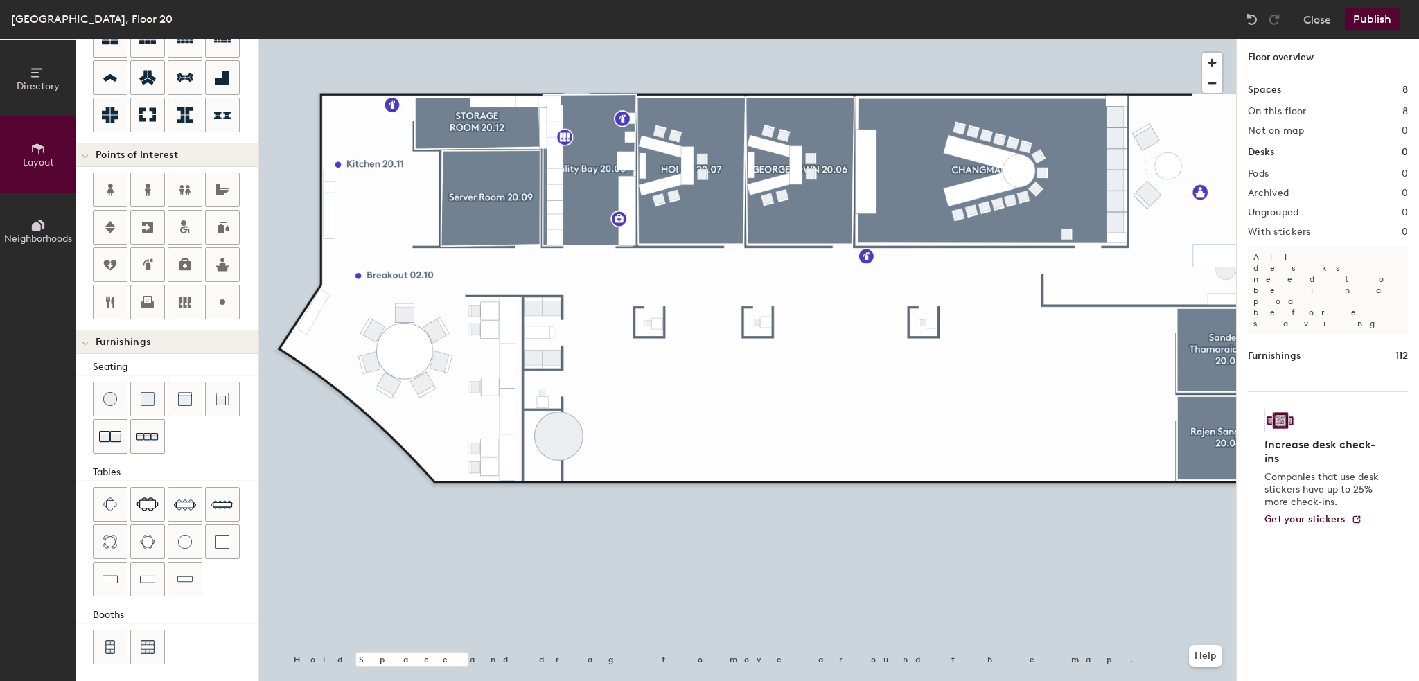
click at [1366, 16] on button "Publish" at bounding box center [1372, 19] width 55 height 22
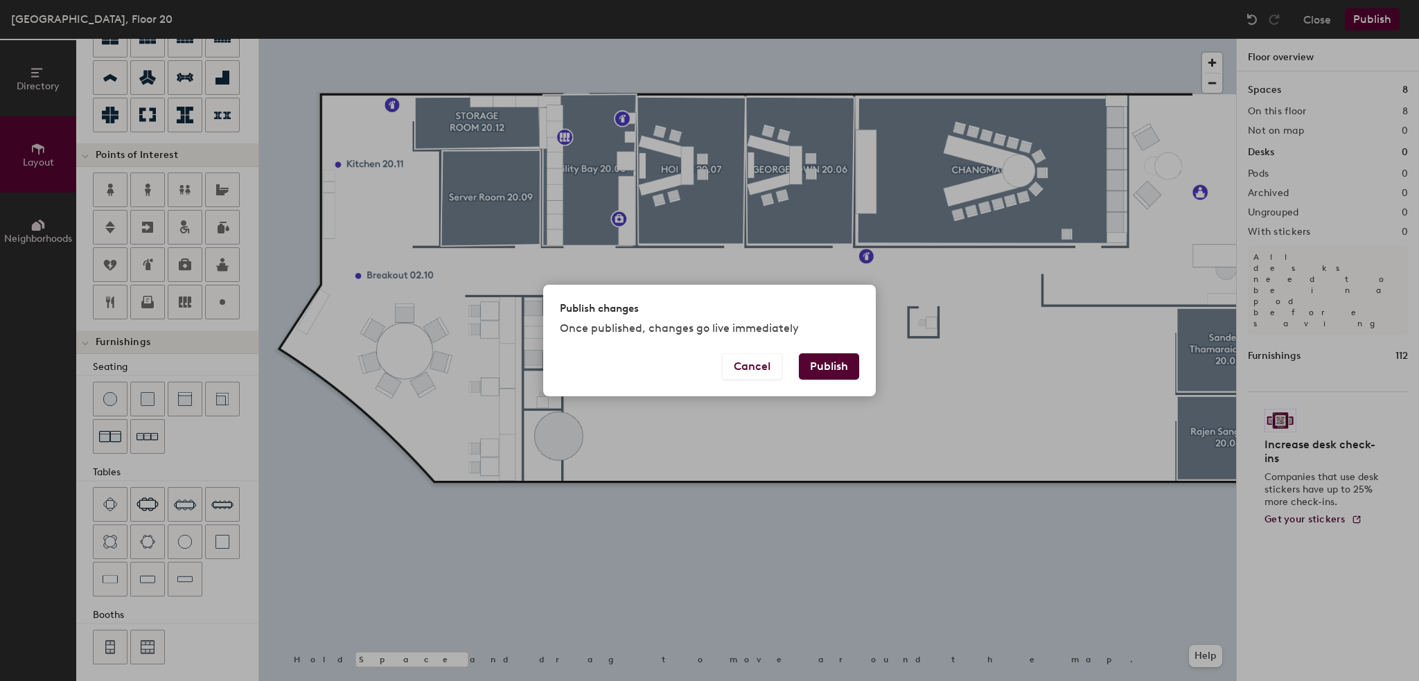
click at [828, 374] on button "Publish" at bounding box center [829, 366] width 60 height 26
type input "20"
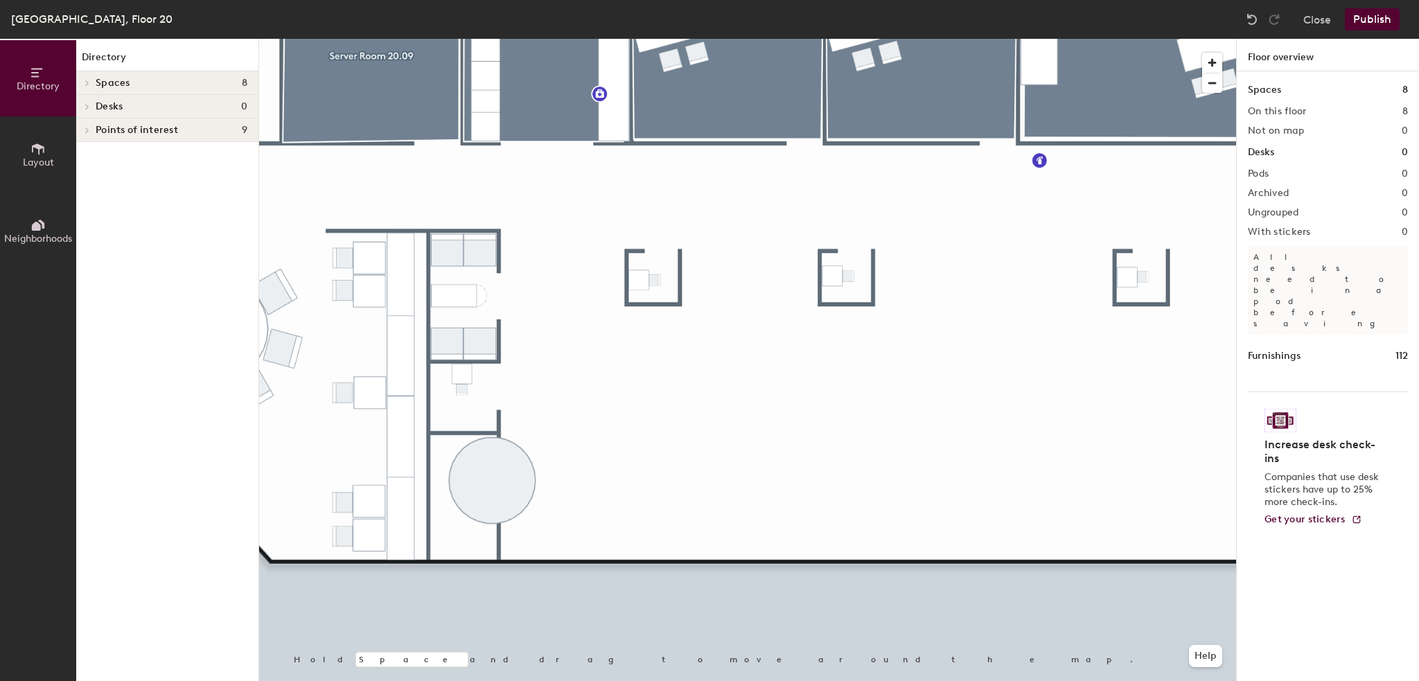
click at [508, 39] on div at bounding box center [747, 39] width 977 height 0
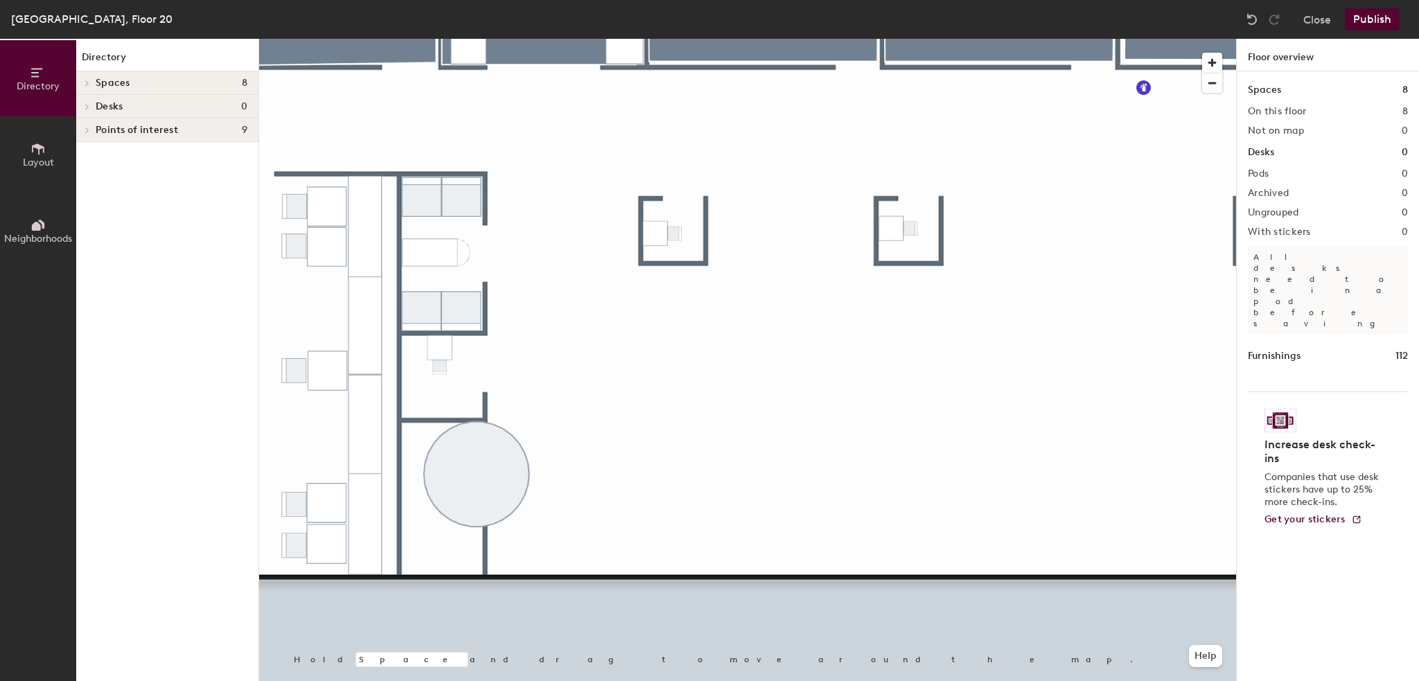
click at [473, 39] on div at bounding box center [747, 39] width 977 height 0
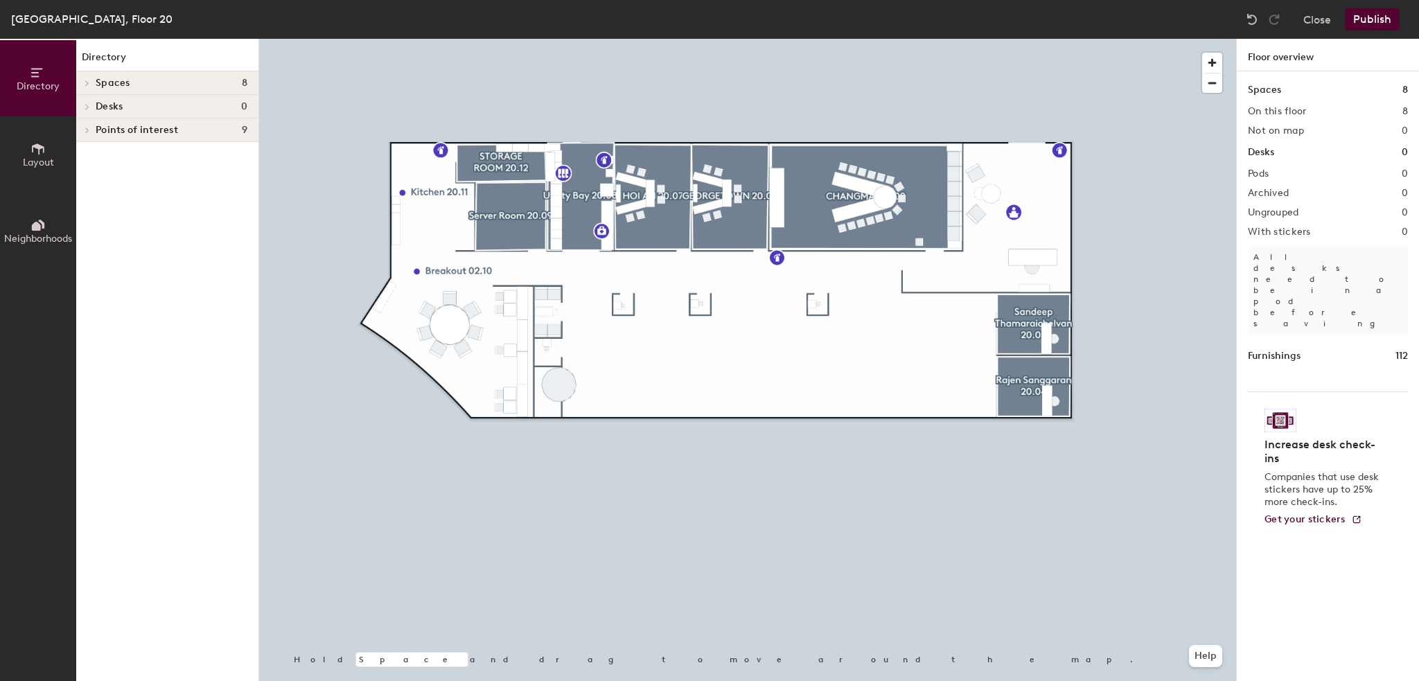
click at [33, 147] on icon at bounding box center [37, 148] width 15 height 15
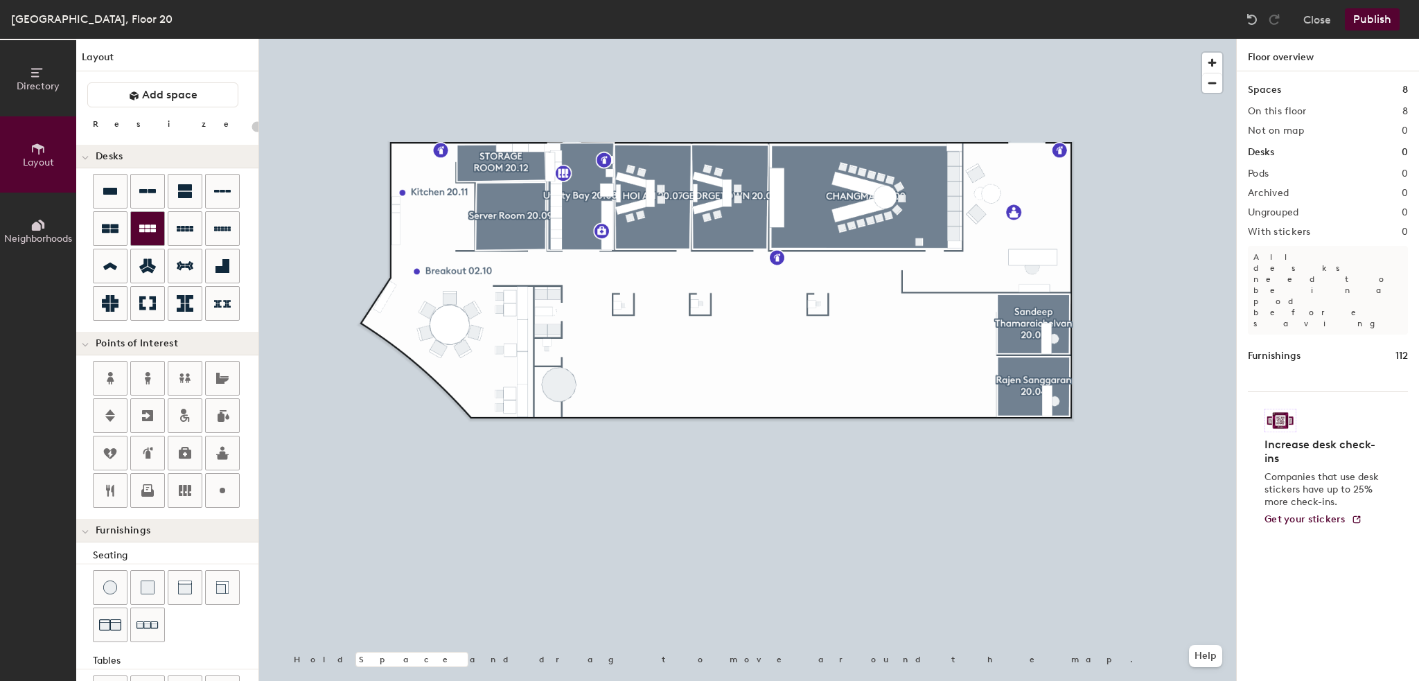
click at [141, 232] on icon at bounding box center [147, 228] width 17 height 17
click at [137, 221] on div at bounding box center [147, 228] width 33 height 33
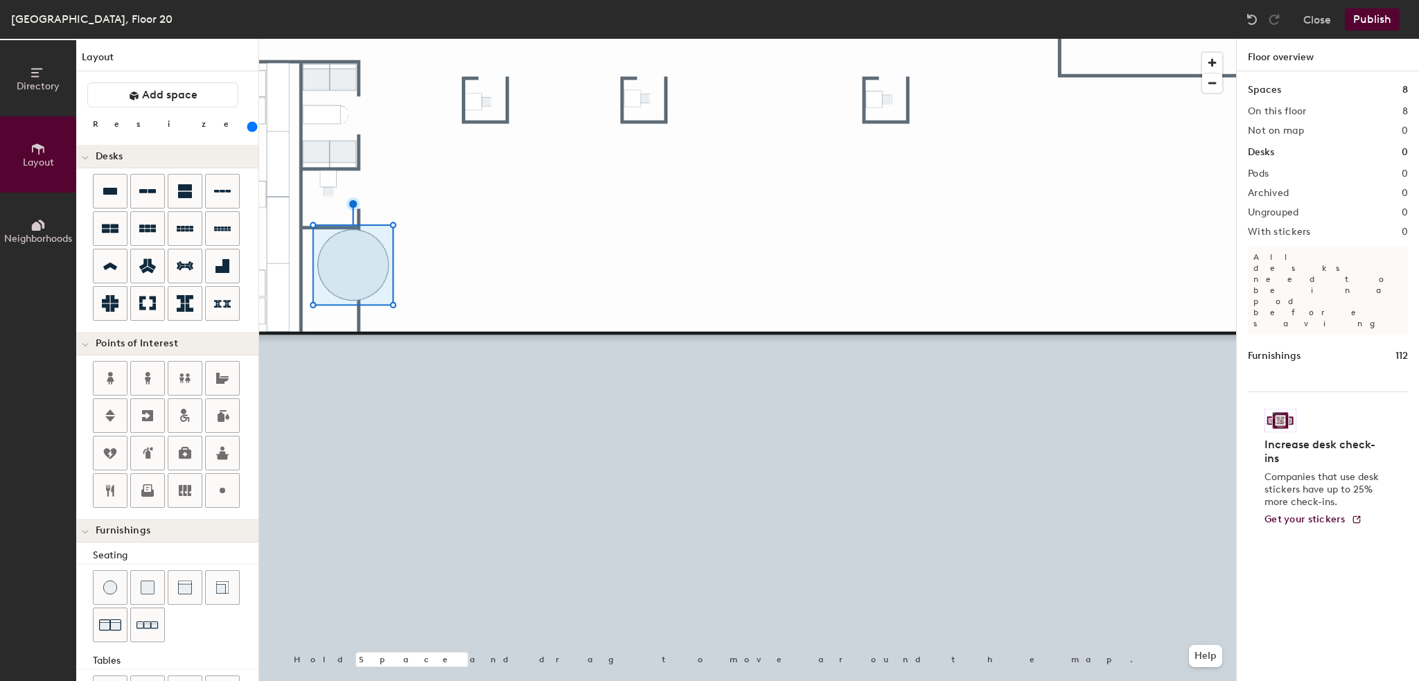
click at [258, 638] on div "Directory Layout Neighborhoods Layout Add space Resize Desks Points of Interest…" at bounding box center [709, 360] width 1419 height 642
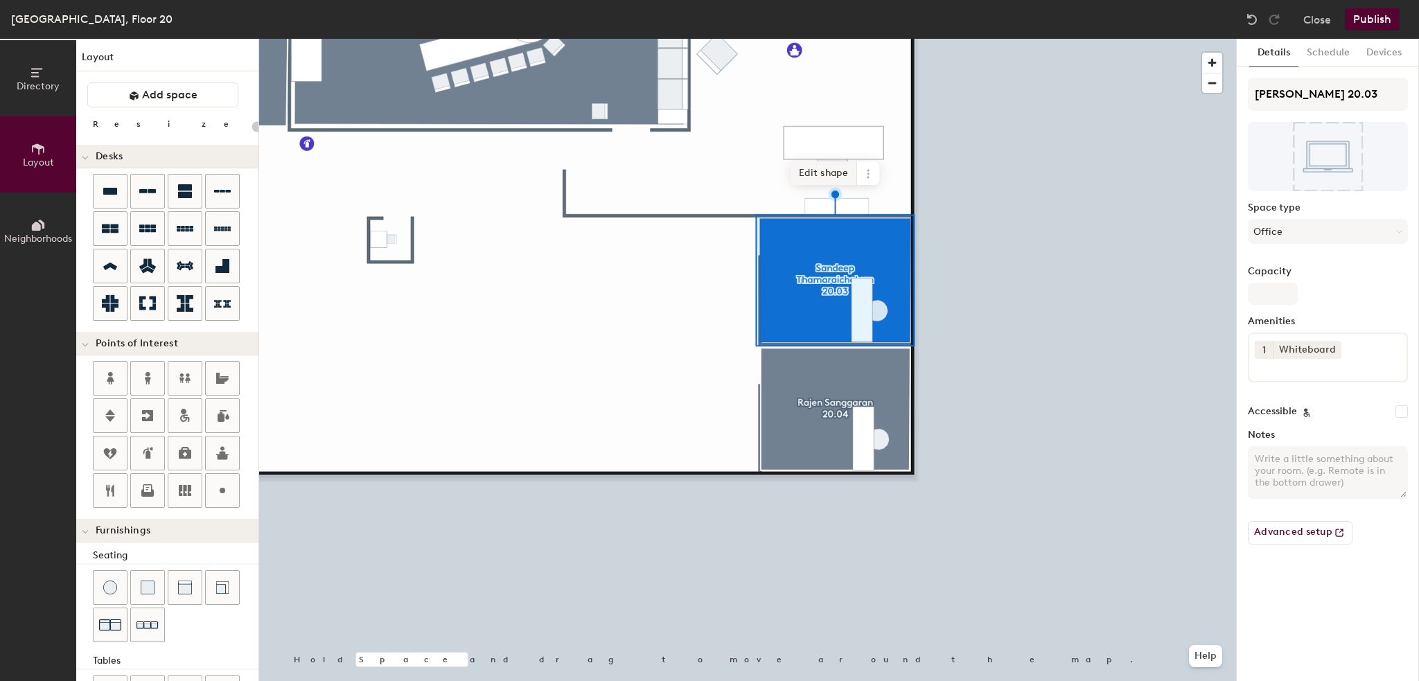
click at [806, 173] on span "Edit shape" at bounding box center [823, 173] width 66 height 24
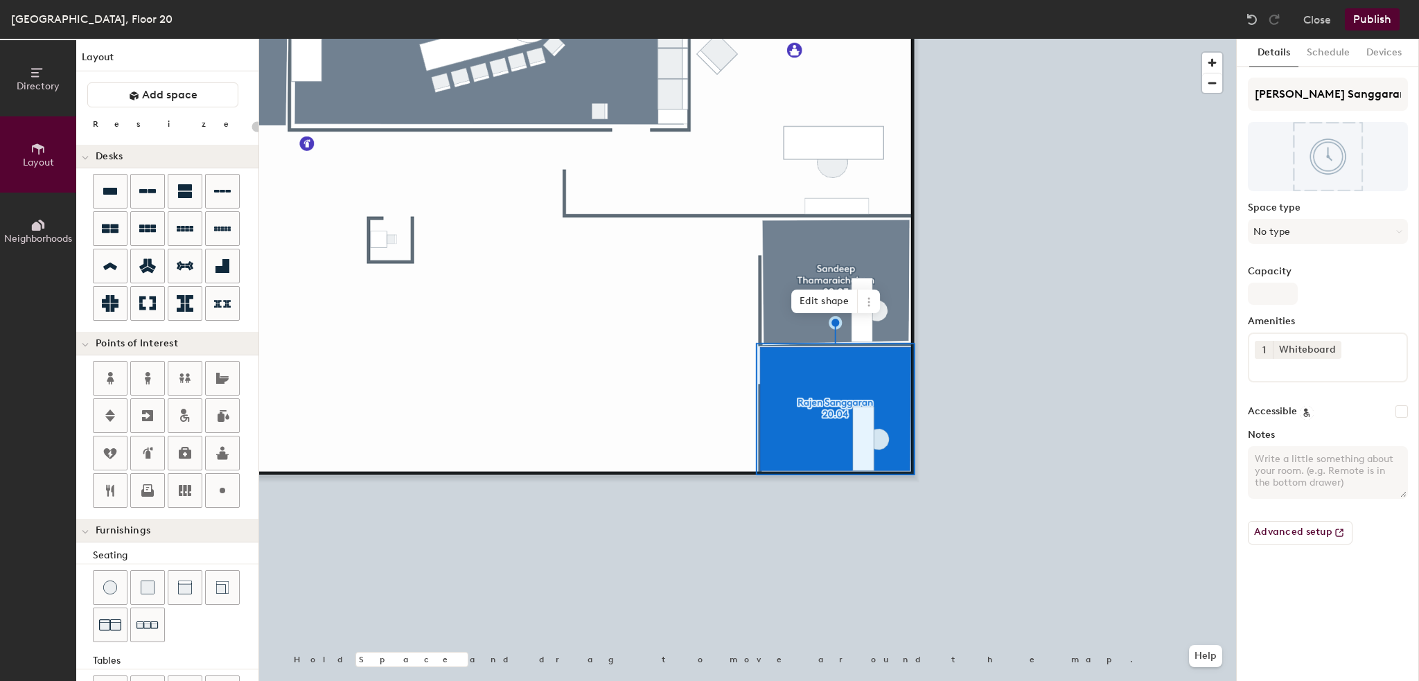
click at [729, 39] on div at bounding box center [747, 39] width 977 height 0
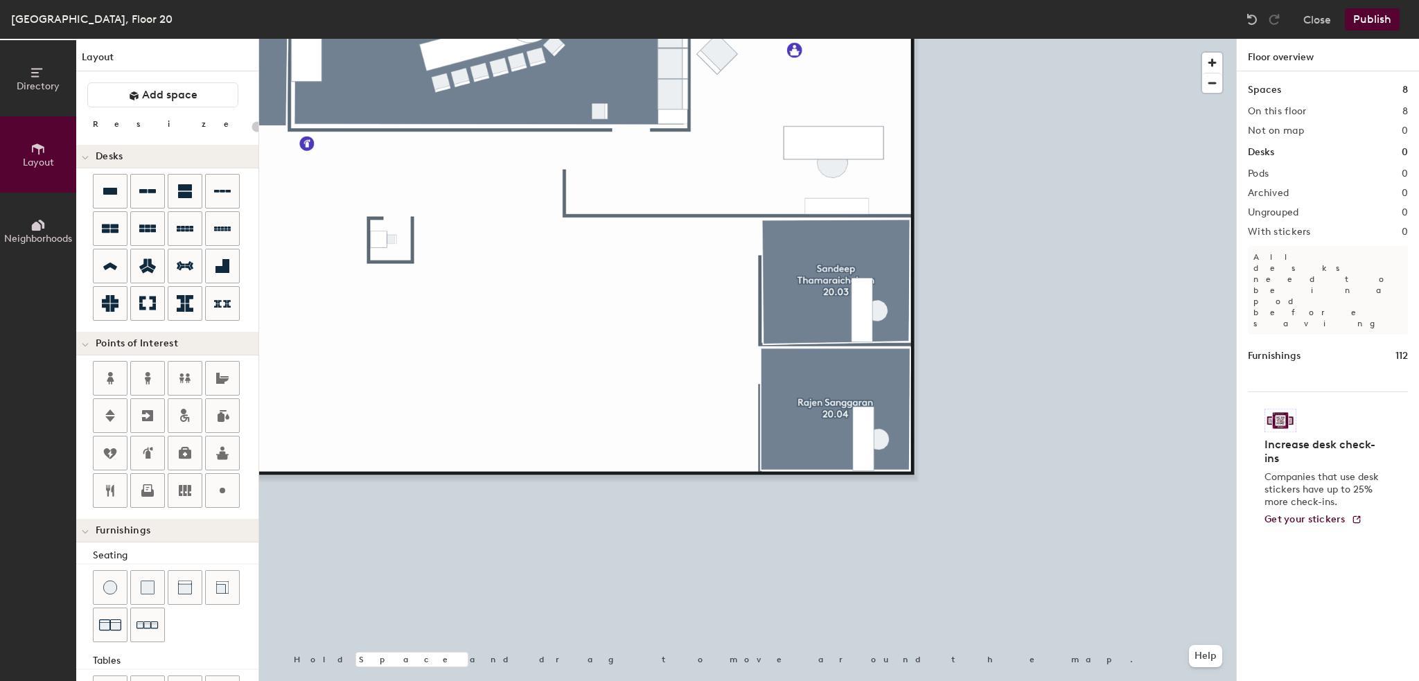
click at [781, 39] on div at bounding box center [747, 39] width 977 height 0
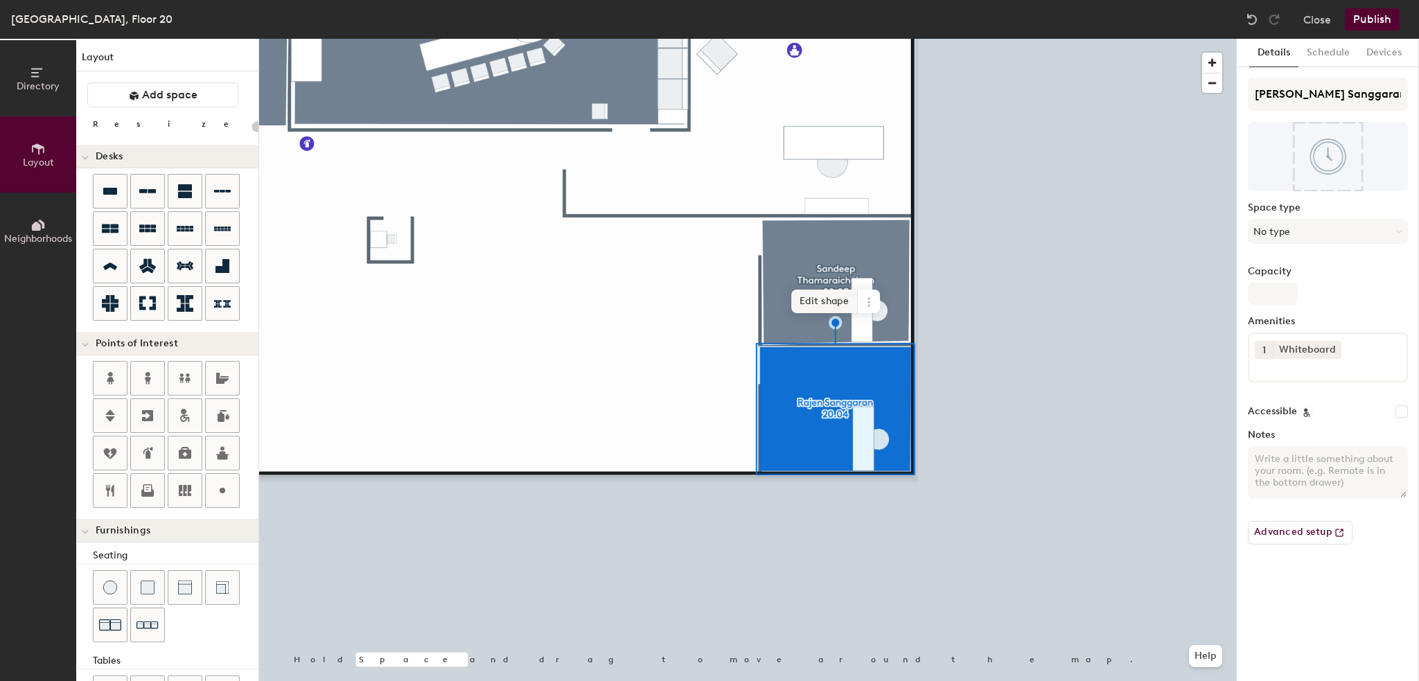
click at [818, 305] on span "Edit shape" at bounding box center [824, 302] width 66 height 24
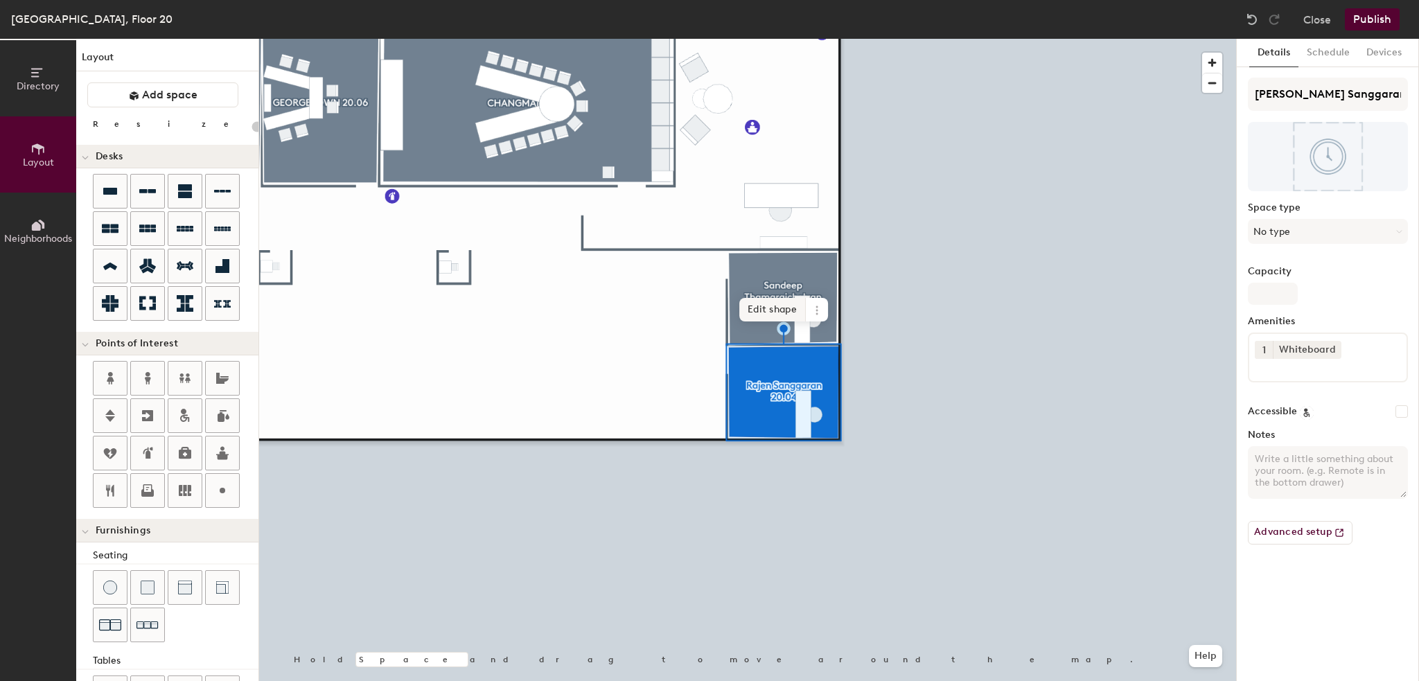
click at [777, 303] on span "Edit shape" at bounding box center [772, 310] width 66 height 24
type input "20"
click at [776, 307] on span "Edit shape" at bounding box center [773, 310] width 66 height 24
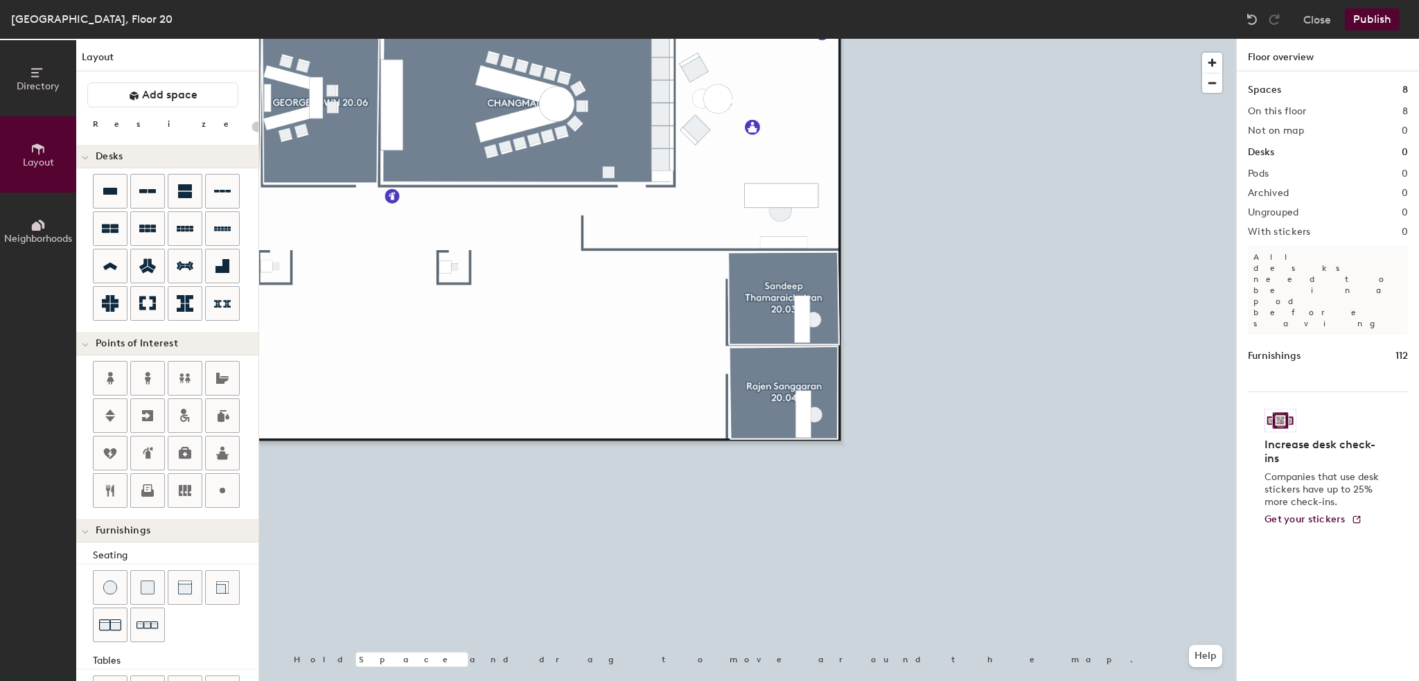
click at [754, 39] on div at bounding box center [747, 39] width 977 height 0
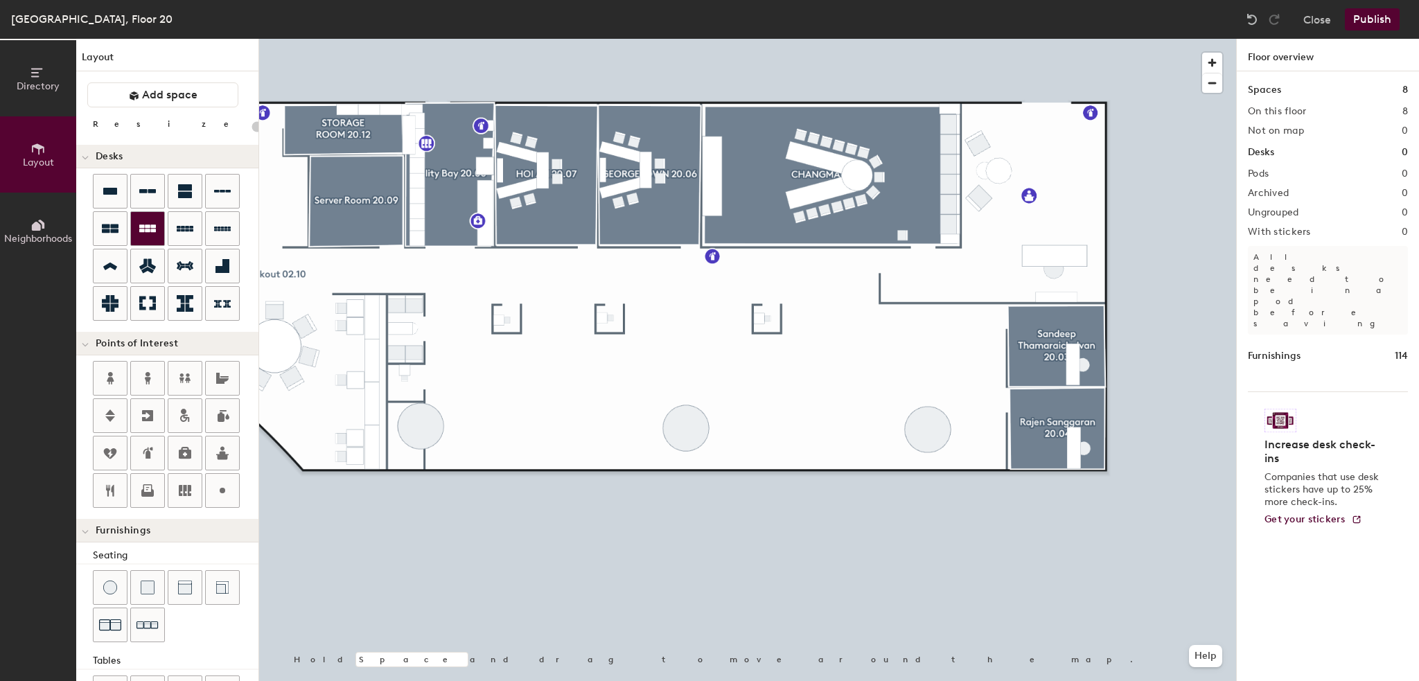
click at [154, 233] on icon at bounding box center [147, 228] width 17 height 17
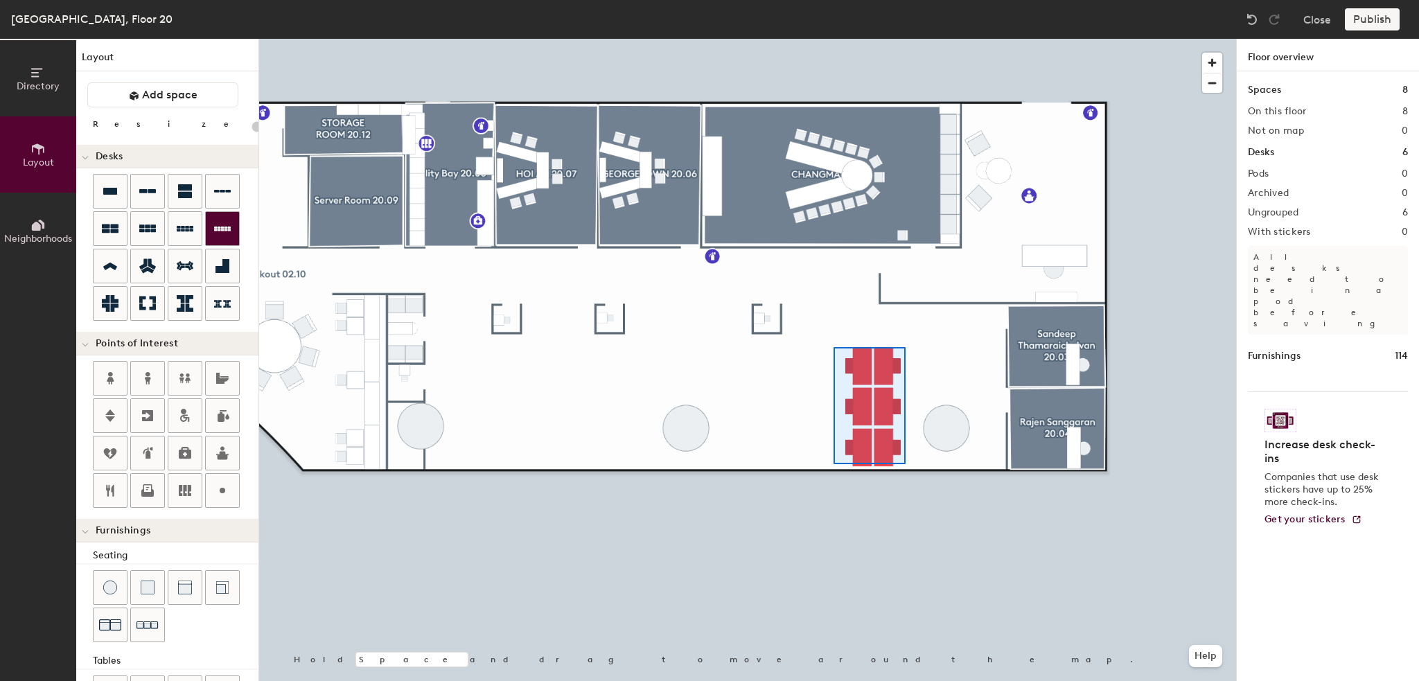
type input "240"
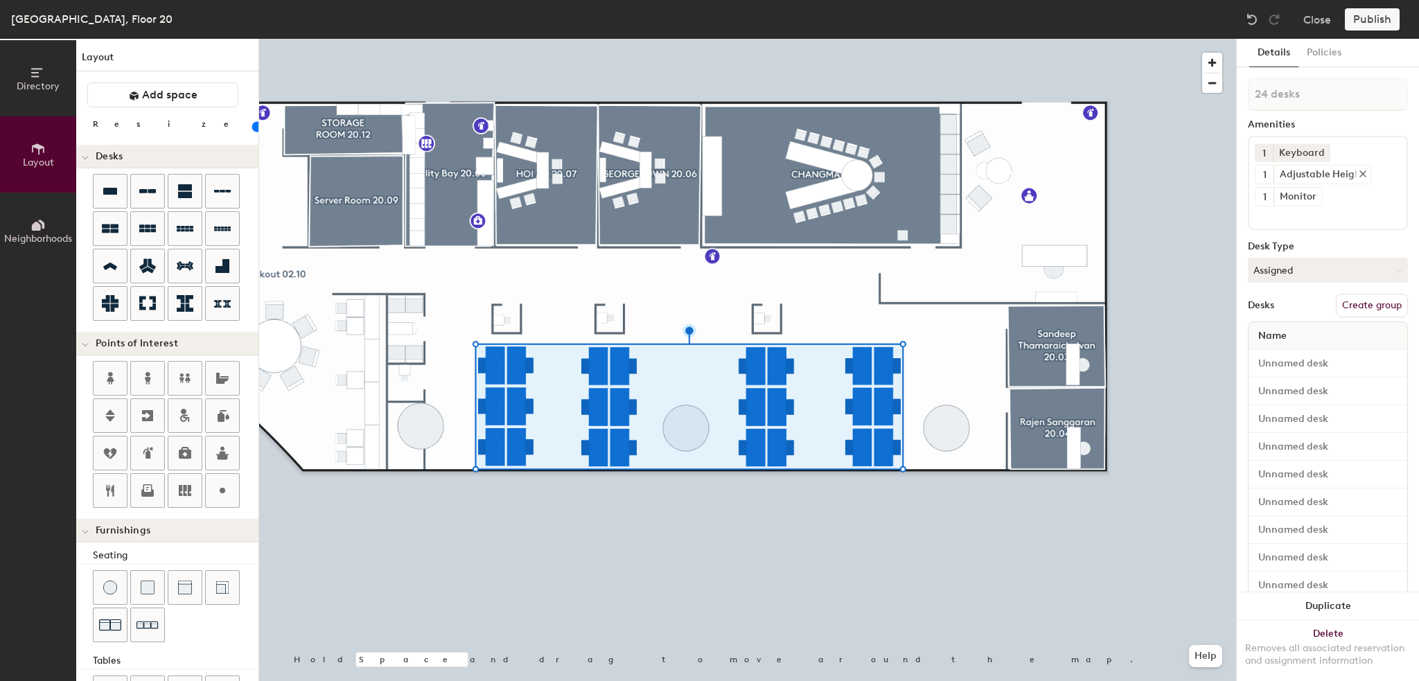
click at [1311, 176] on div "Adjustable Height" at bounding box center [1321, 175] width 97 height 18
click at [1291, 195] on div "Monitor" at bounding box center [1297, 197] width 48 height 18
drag, startPoint x: 1311, startPoint y: 193, endPoint x: 1327, endPoint y: 185, distance: 18.6
click at [1312, 193] on icon at bounding box center [1314, 196] width 10 height 10
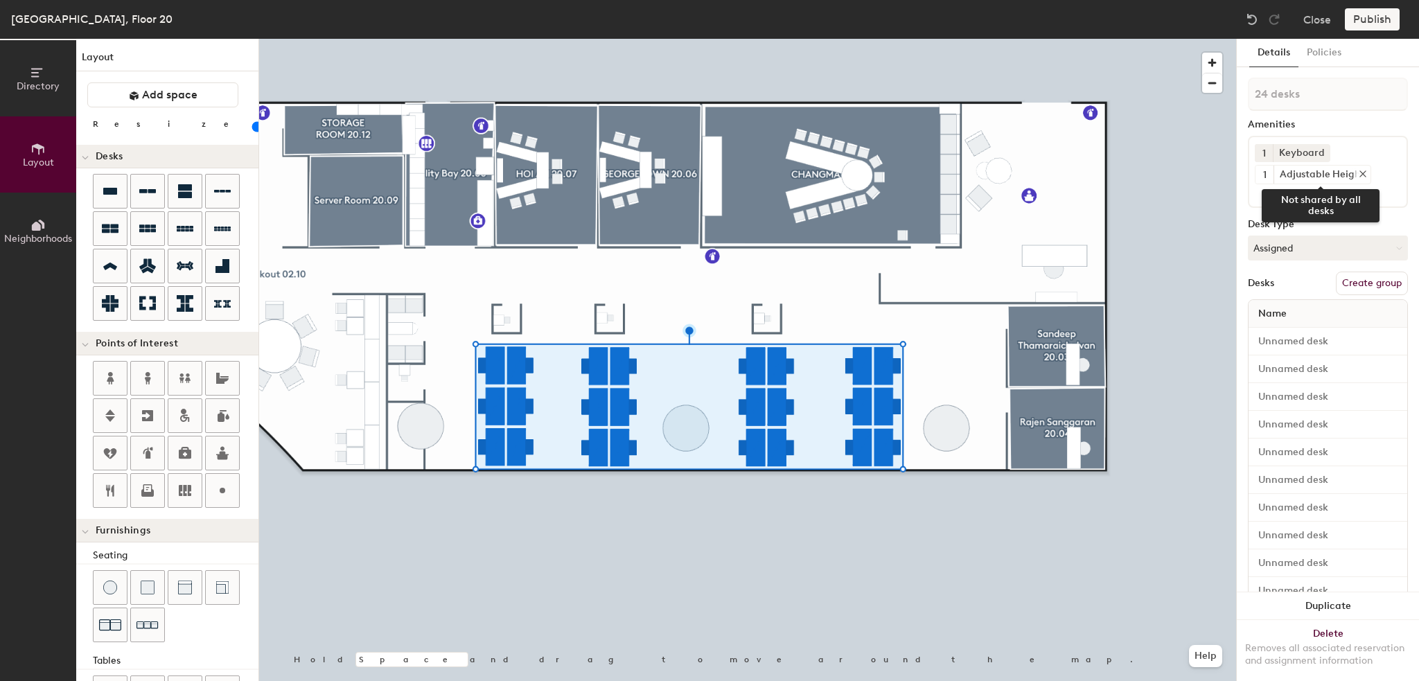
click at [1360, 170] on icon at bounding box center [1363, 174] width 10 height 10
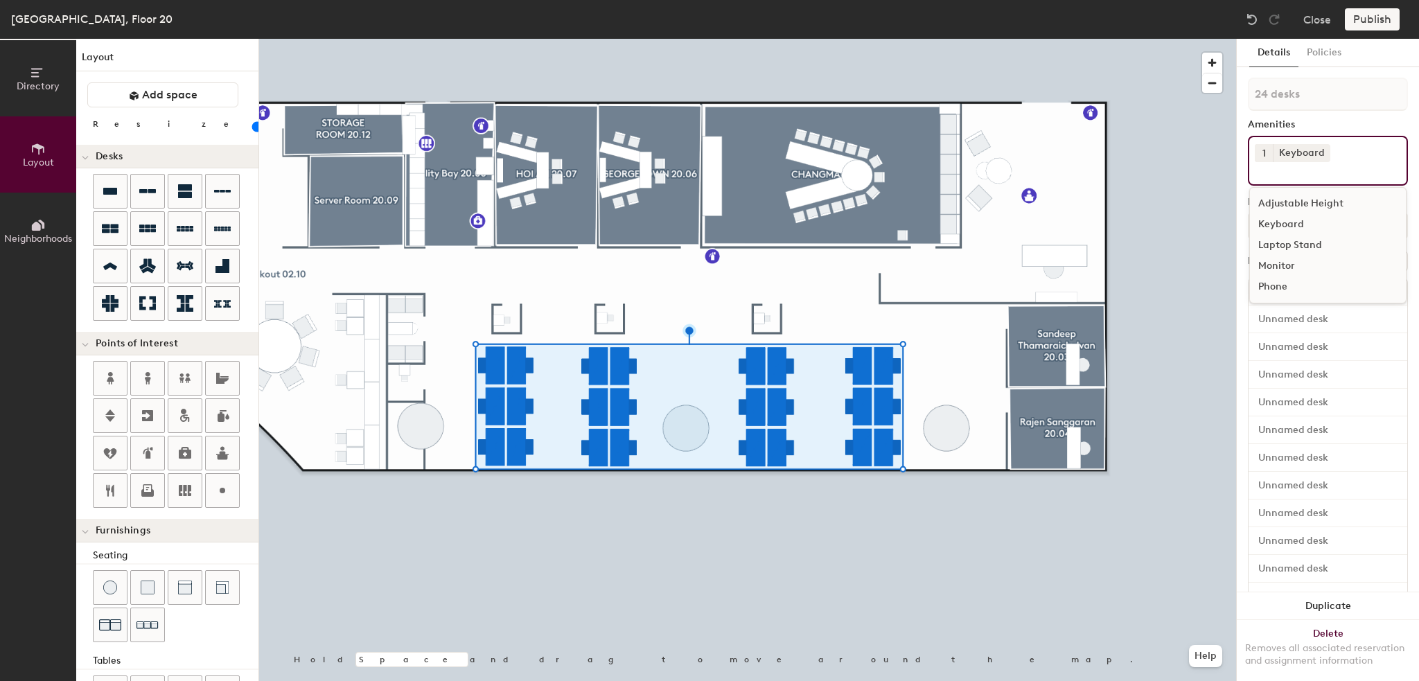
click at [1336, 168] on input at bounding box center [1316, 170] width 125 height 17
click at [1295, 199] on div "Adjustable Height" at bounding box center [1328, 203] width 156 height 21
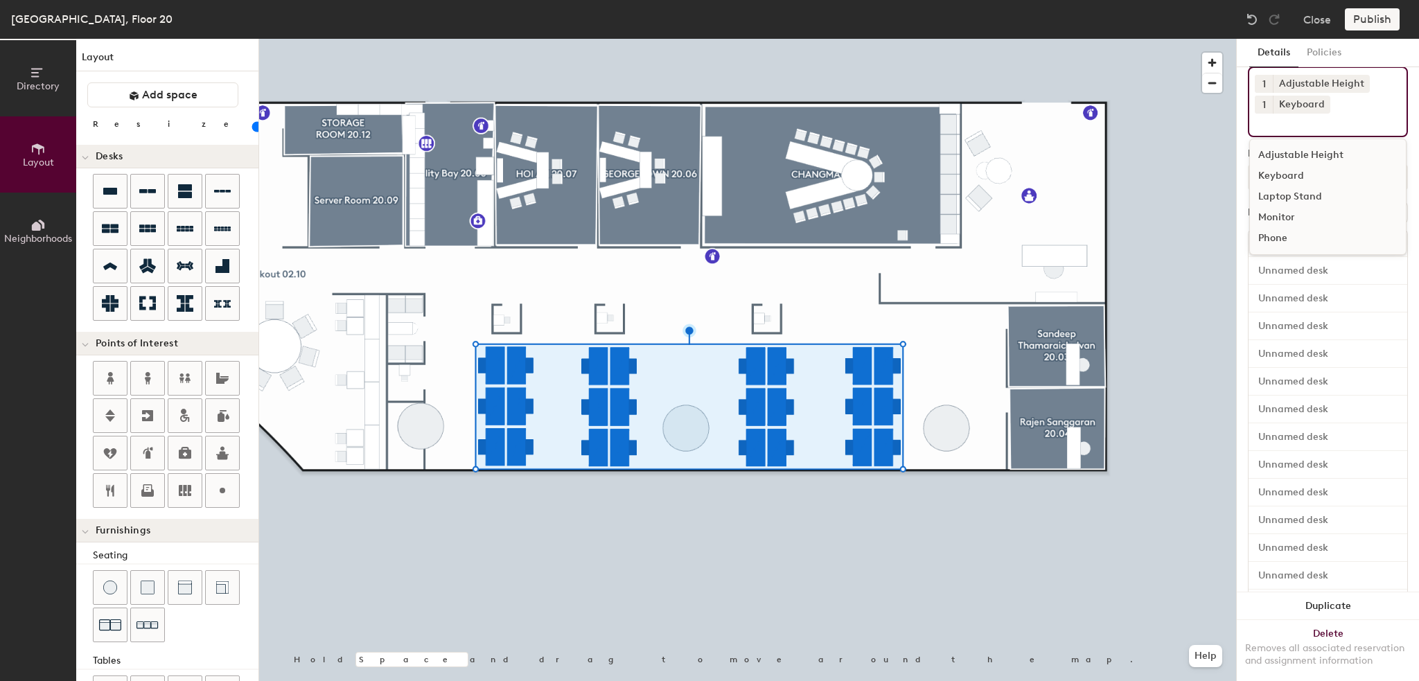
click at [1278, 215] on div "Monitor" at bounding box center [1328, 217] width 156 height 21
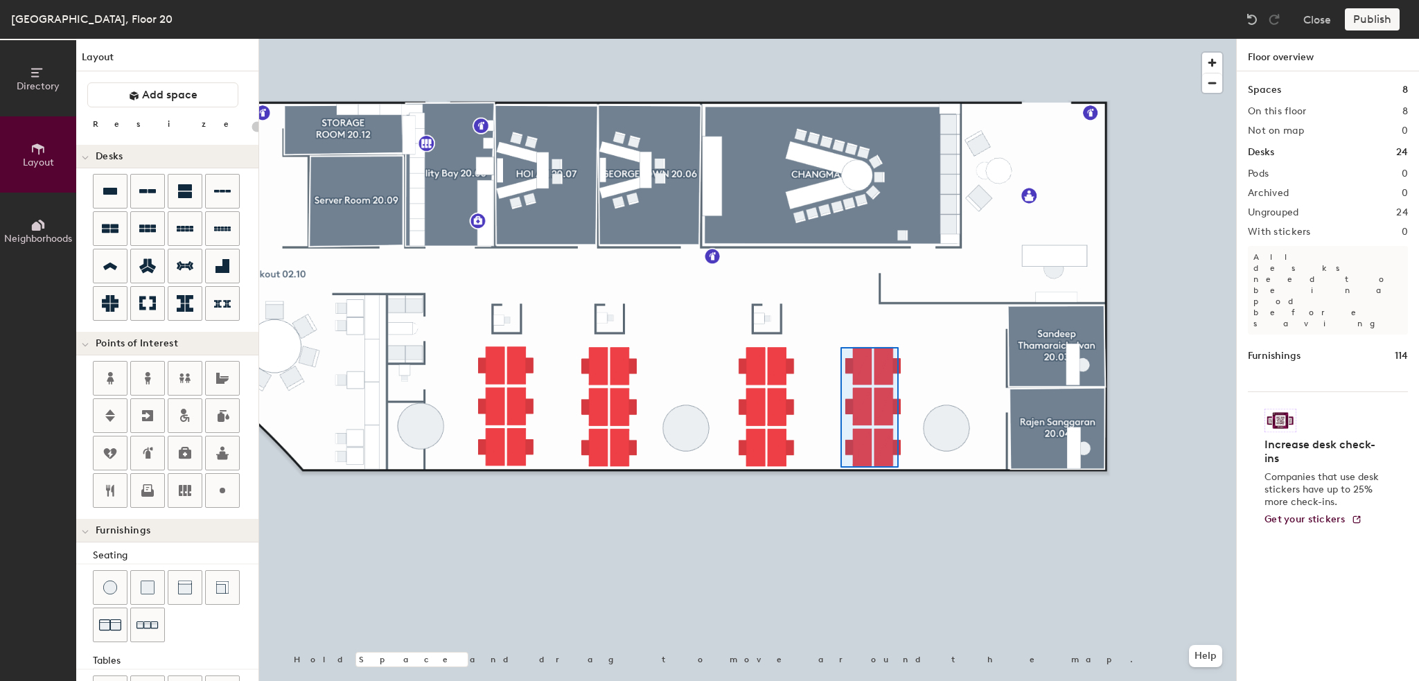
type input "240"
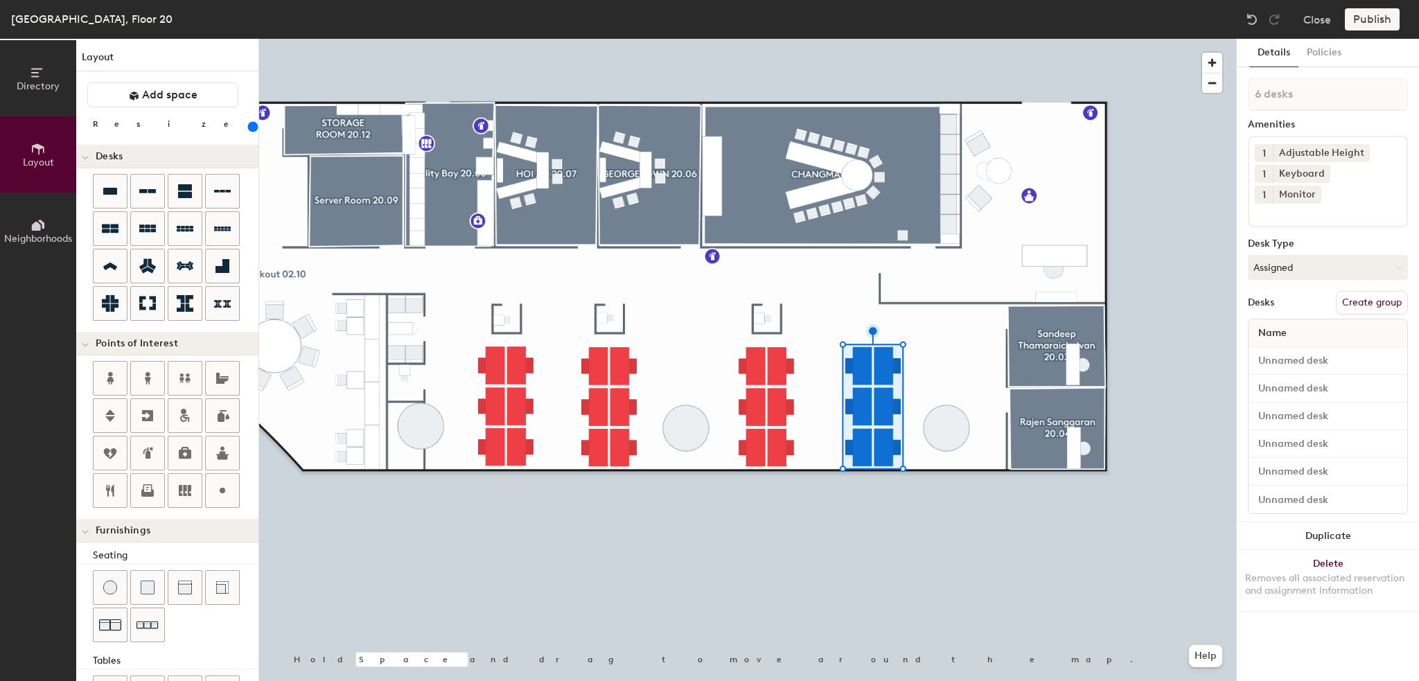
click at [1290, 321] on span "Name" at bounding box center [1272, 333] width 42 height 25
click at [1282, 321] on span "Name" at bounding box center [1272, 333] width 42 height 25
click at [1350, 291] on button "Create group" at bounding box center [1372, 303] width 72 height 24
click at [1220, 95] on div "Directory Layout Neighborhoods Layout Add space Resize Desks Points of Interest…" at bounding box center [709, 360] width 1419 height 642
type input "Desk 1"
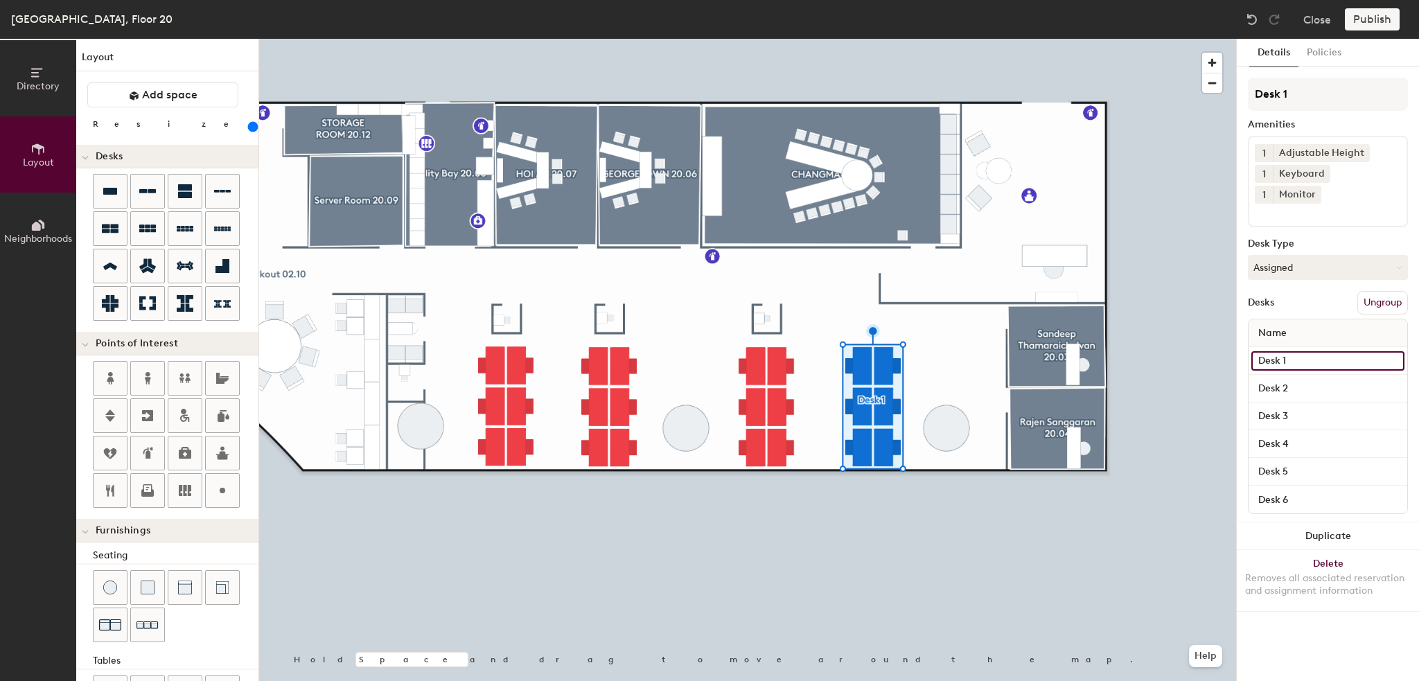
click at [1290, 351] on input "Desk 1" at bounding box center [1327, 360] width 153 height 19
type input "20.33"
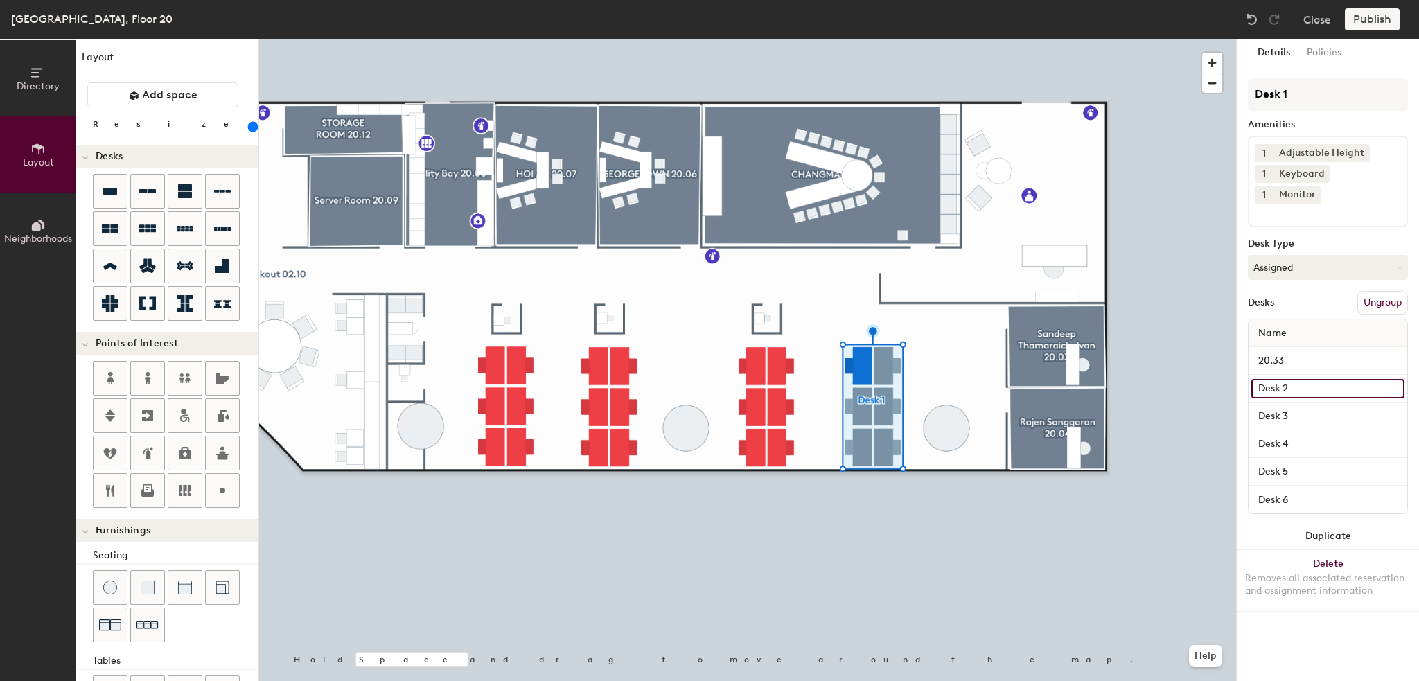
click at [1293, 379] on input "Desk 2" at bounding box center [1327, 388] width 153 height 19
type input "20.36"
click at [1270, 407] on input "Desk 3" at bounding box center [1327, 416] width 153 height 19
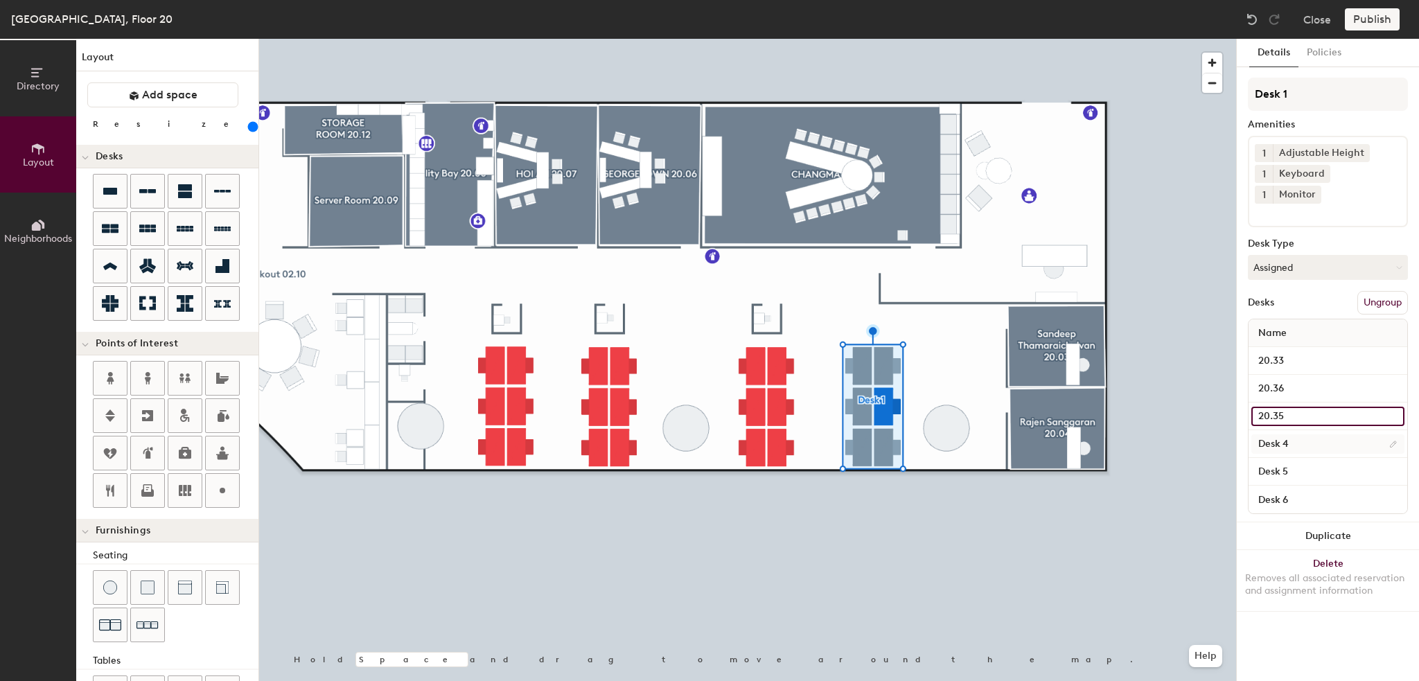
type input "20.35"
click at [1269, 434] on input "Desk 4" at bounding box center [1327, 443] width 153 height 19
type input "20.34"
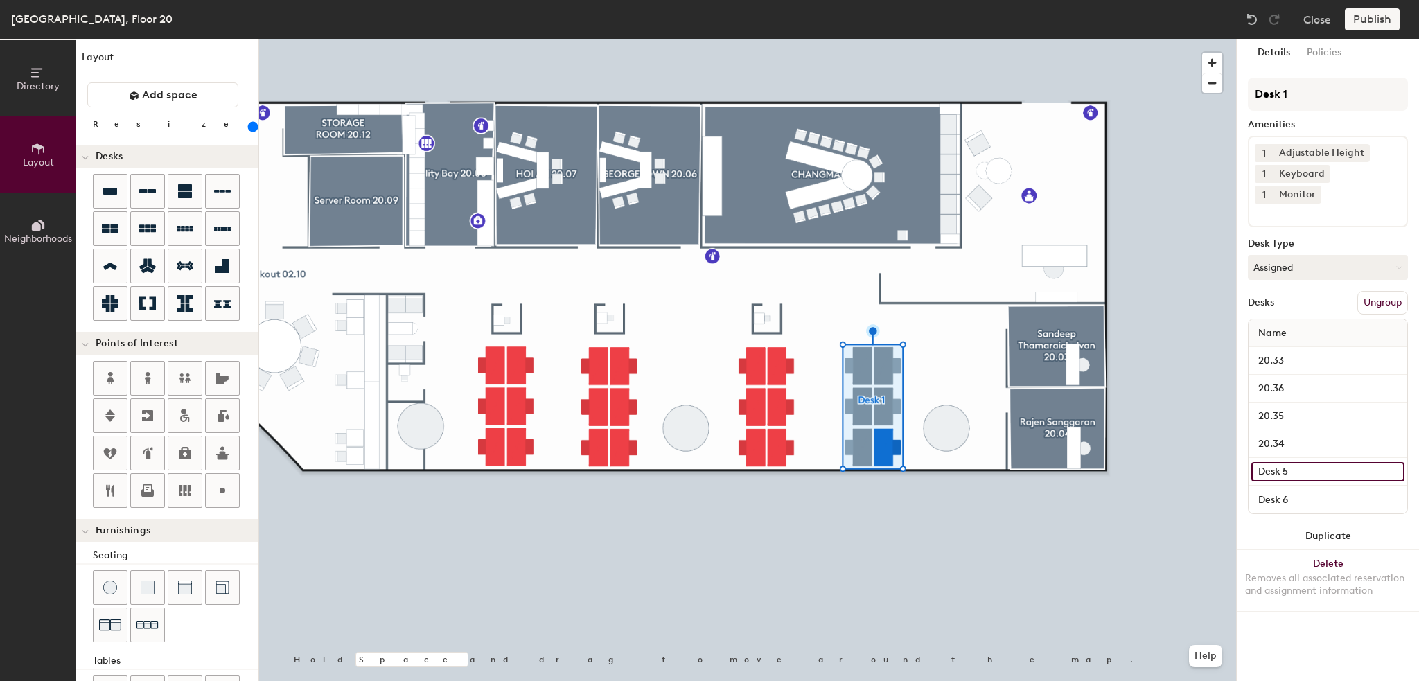
click at [1284, 462] on input "Desk 5" at bounding box center [1327, 471] width 153 height 19
type input "20.31"
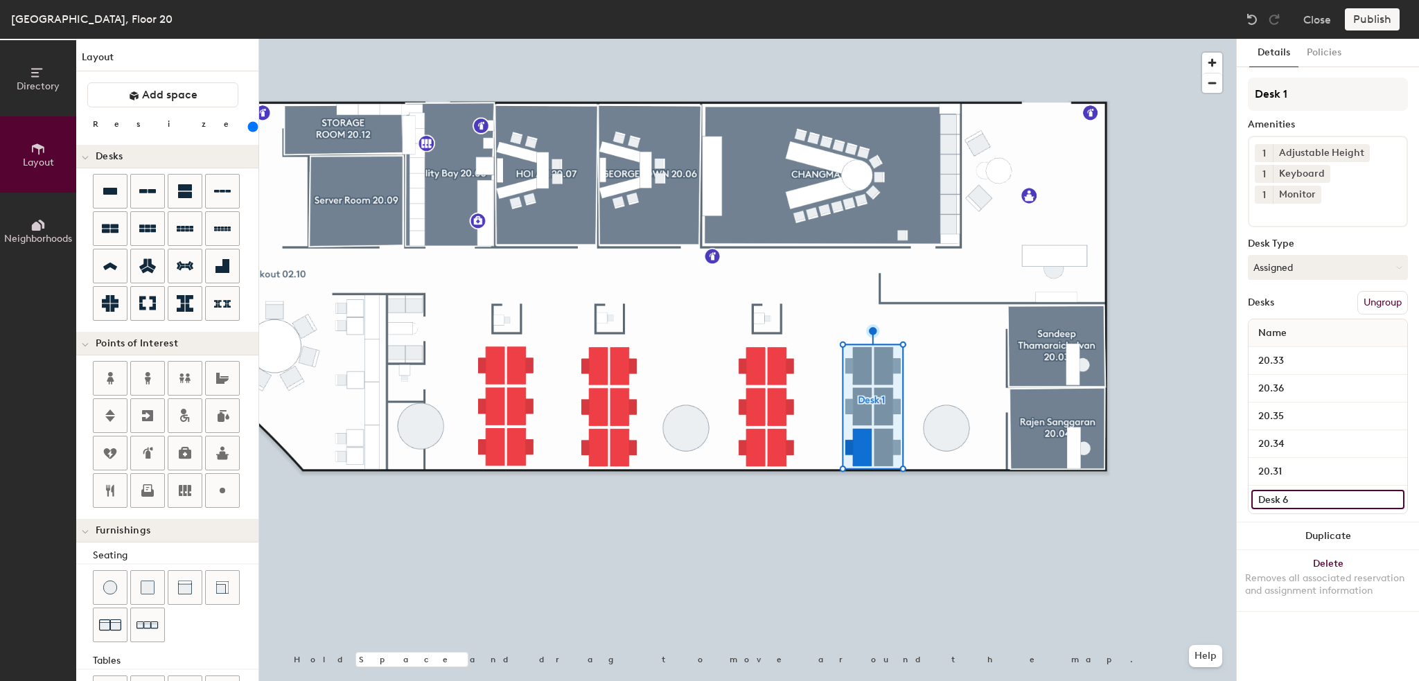
click at [1282, 490] on input "Desk 6" at bounding box center [1327, 499] width 153 height 19
type input "20.32"
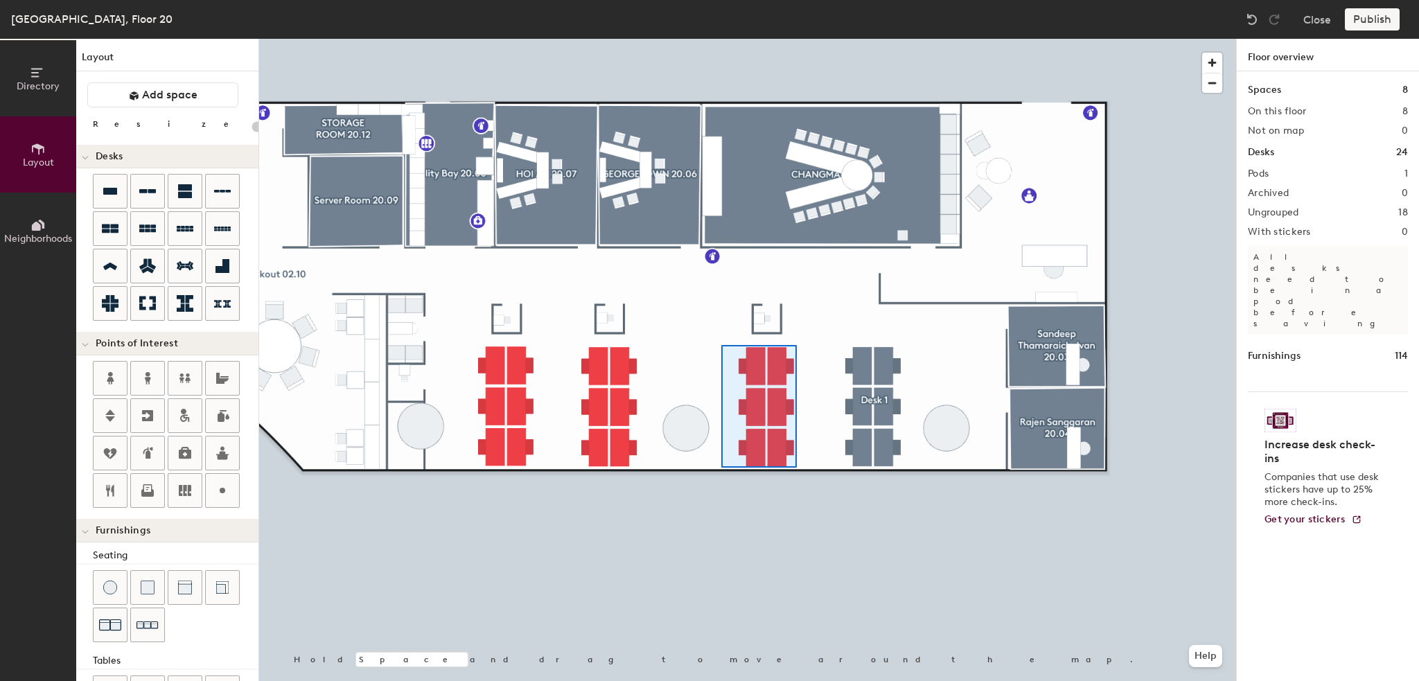
type input "240"
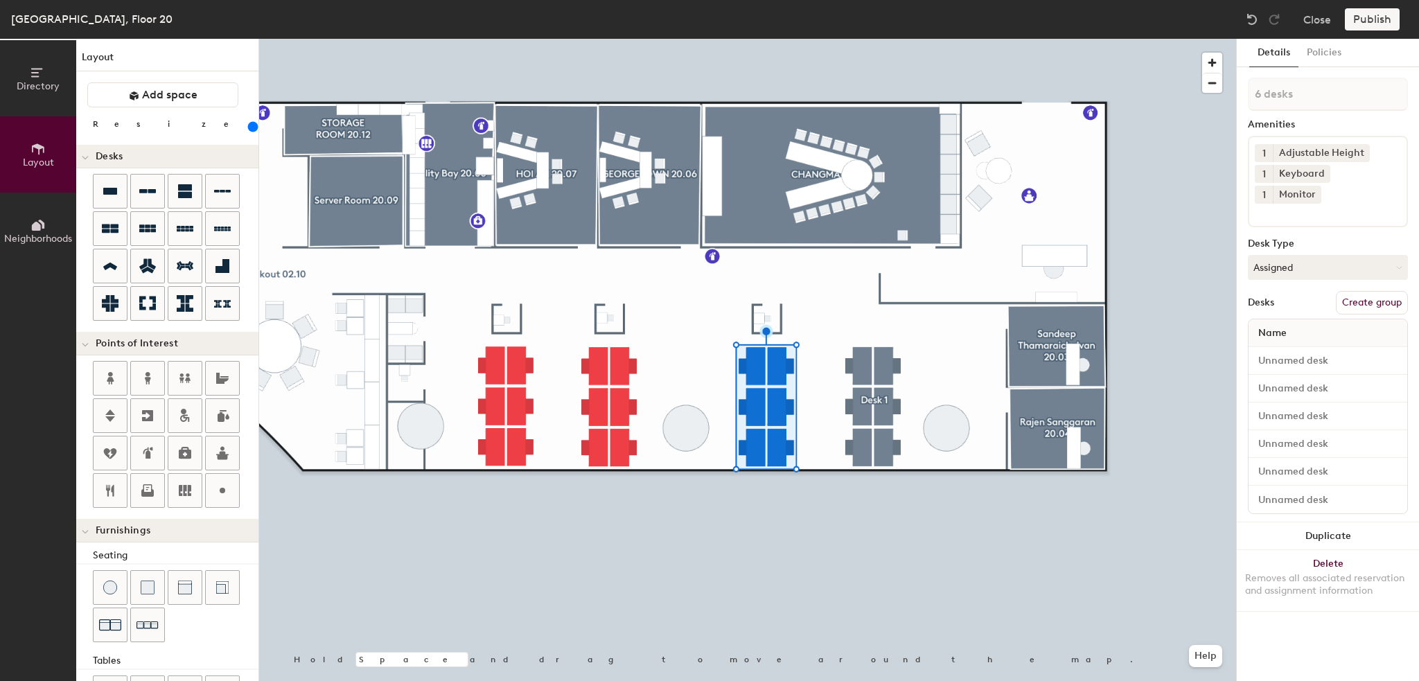
click at [1368, 291] on button "Create group" at bounding box center [1372, 303] width 72 height 24
click at [1206, 95] on div "Directory Layout Neighborhoods Layout Add space Resize Desks Points of Interest…" at bounding box center [709, 360] width 1419 height 642
type input "Desk 2"
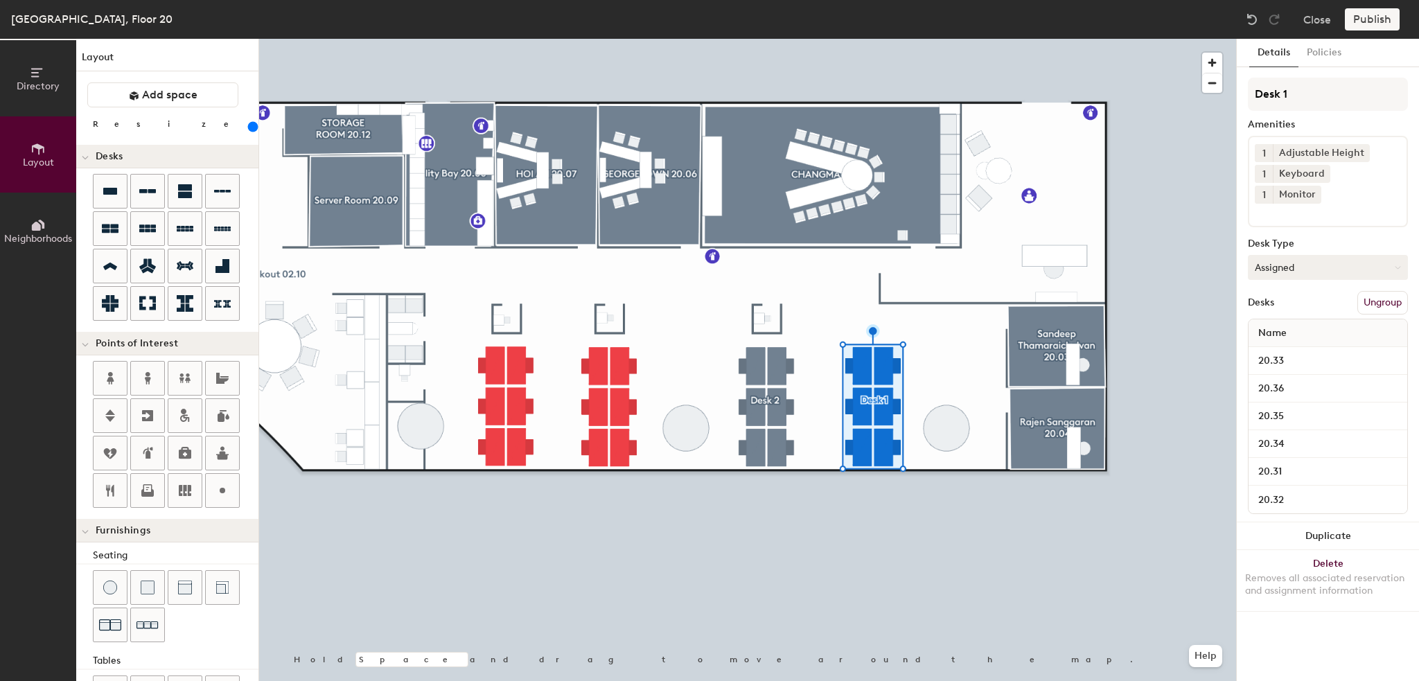
click at [1287, 255] on button "Assigned" at bounding box center [1328, 267] width 160 height 25
click at [1288, 321] on div "Hot" at bounding box center [1317, 331] width 139 height 21
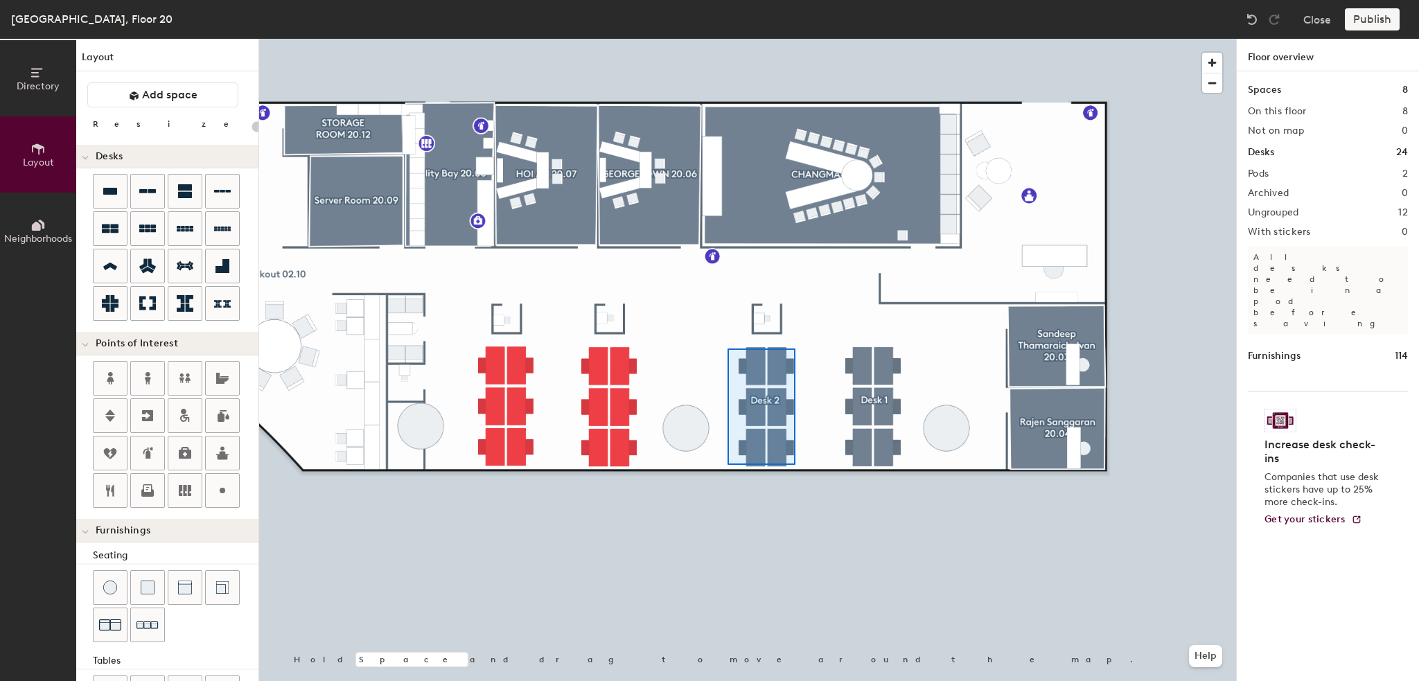
type input "240"
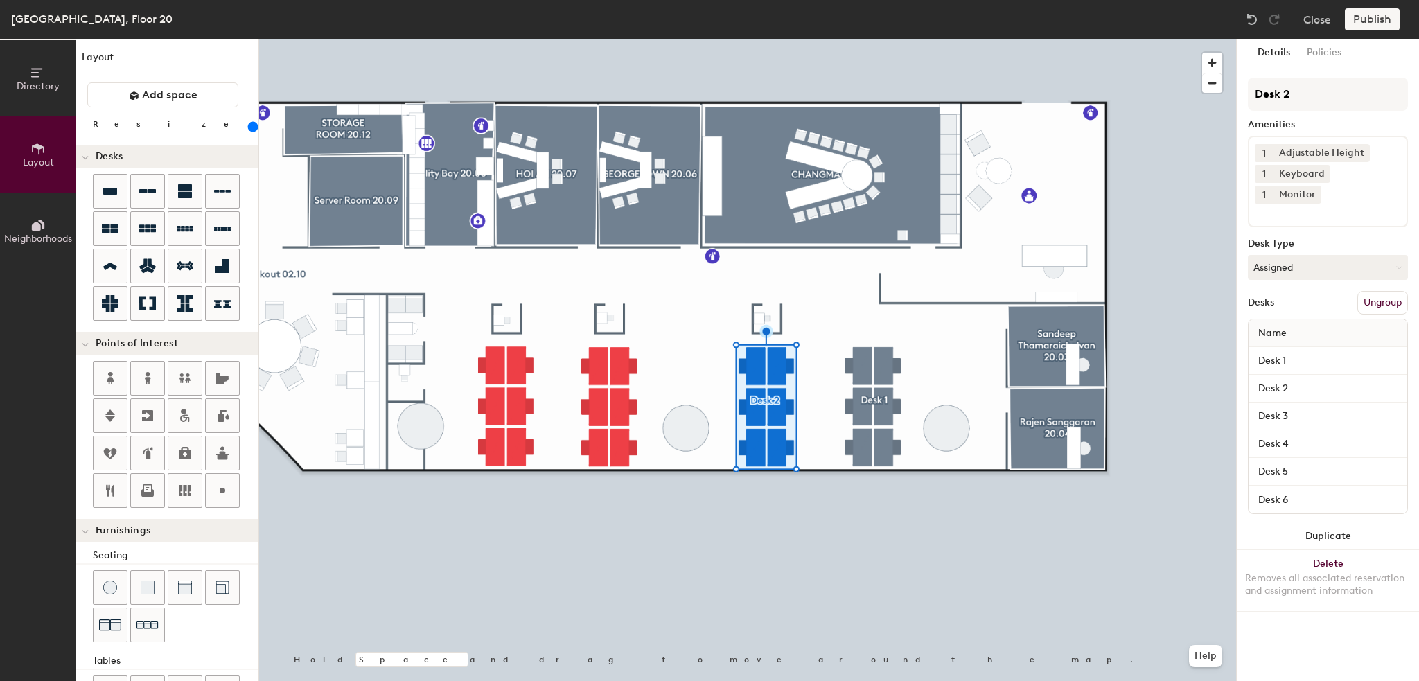
drag, startPoint x: 1291, startPoint y: 241, endPoint x: 1296, endPoint y: 260, distance: 20.0
click at [1292, 255] on button "Assigned" at bounding box center [1328, 267] width 160 height 25
click at [1299, 321] on div "Hot" at bounding box center [1317, 331] width 139 height 21
click at [1295, 351] on input "Desk 1" at bounding box center [1327, 360] width 153 height 19
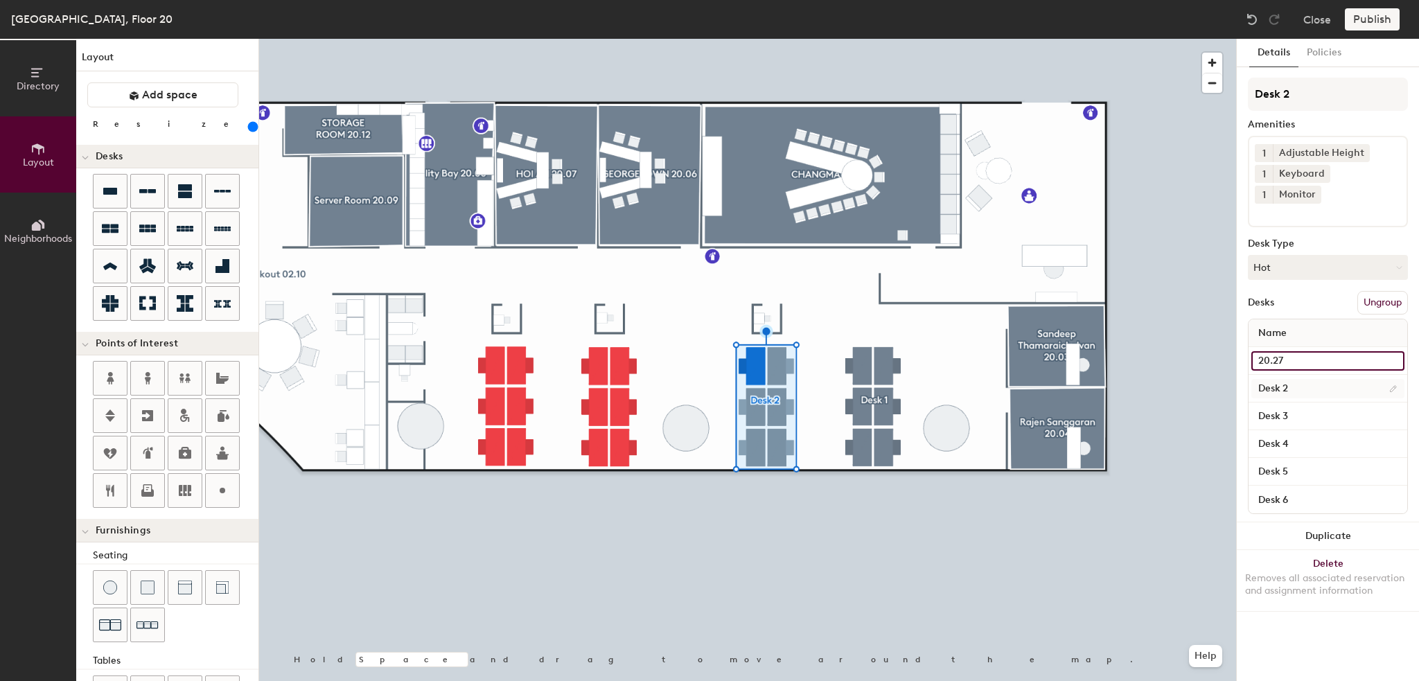
type input "20.27"
click at [1293, 379] on input "Desk 2" at bounding box center [1327, 388] width 153 height 19
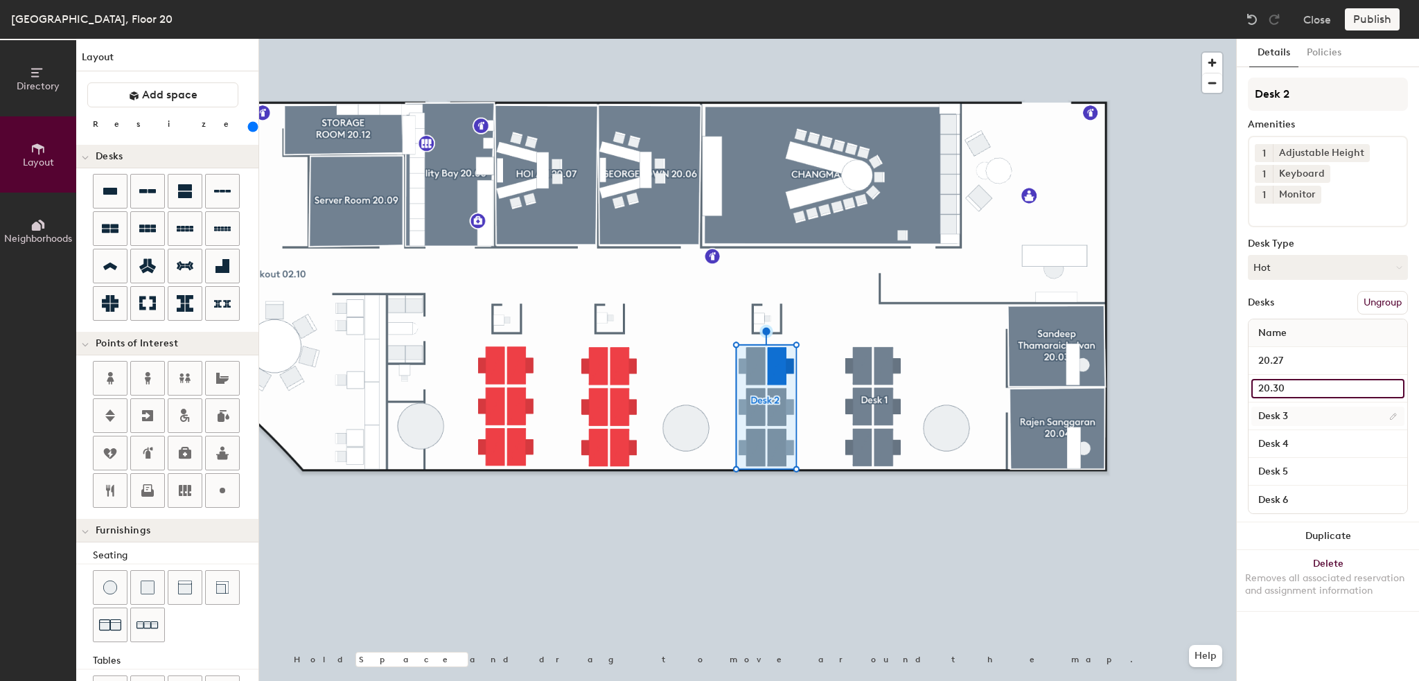
type input "20.30"
click at [1291, 407] on input "Desk 3" at bounding box center [1327, 416] width 153 height 19
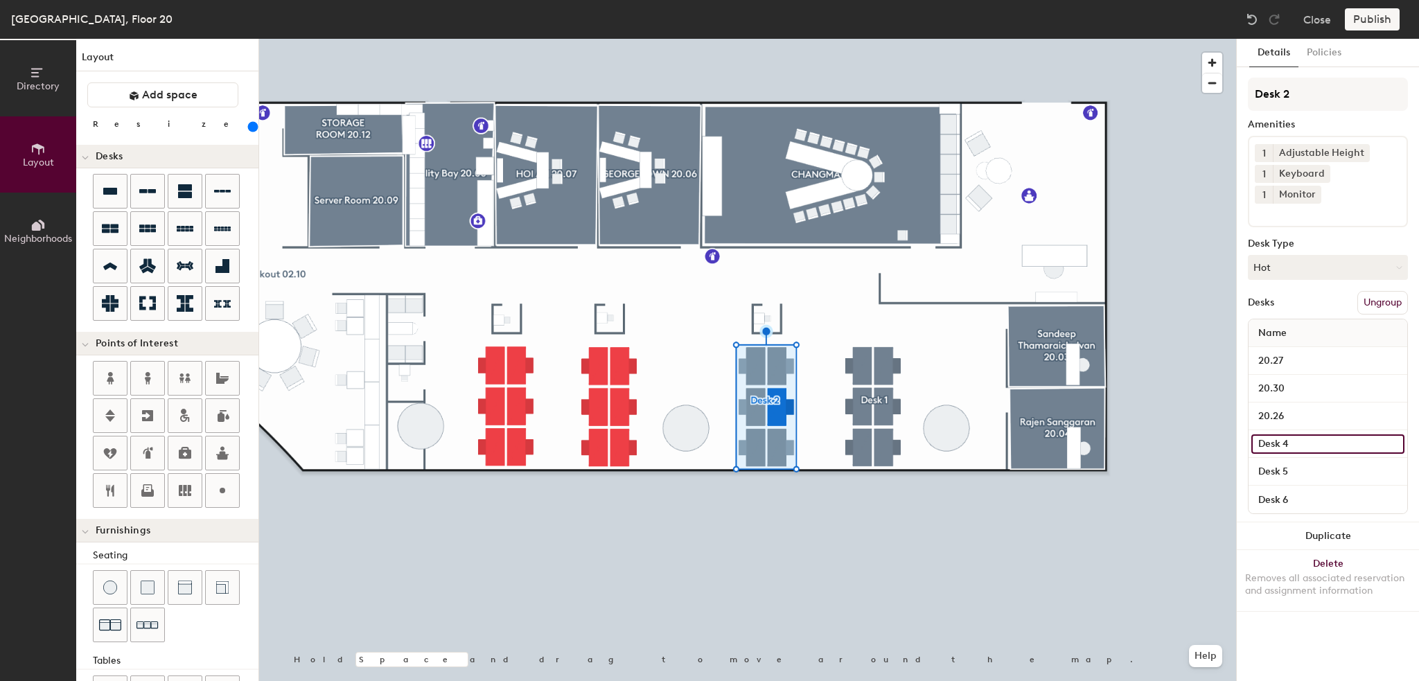
click at [1284, 434] on input "Desk 4" at bounding box center [1327, 443] width 153 height 19
click at [1270, 379] on div "20.30" at bounding box center [1327, 389] width 159 height 28
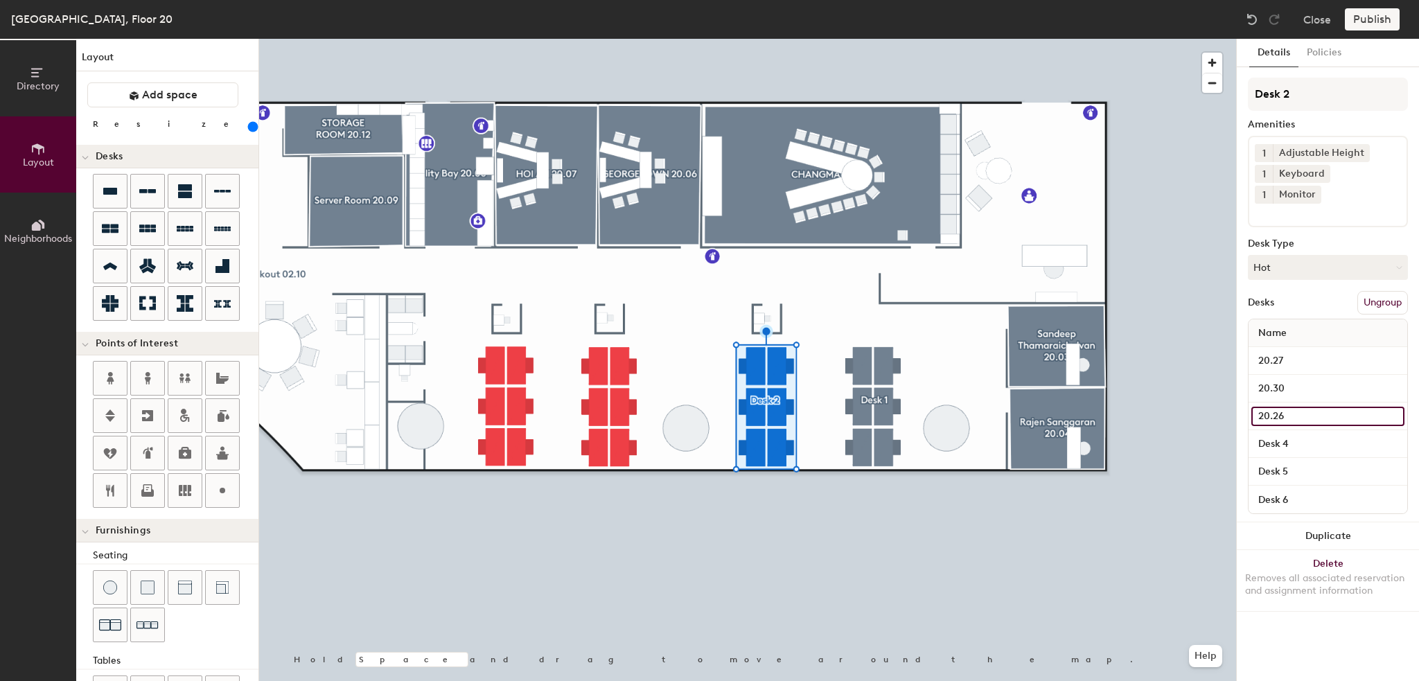
click at [1273, 407] on input "20.26" at bounding box center [1327, 416] width 153 height 19
click at [1285, 347] on div "20.27" at bounding box center [1327, 361] width 159 height 28
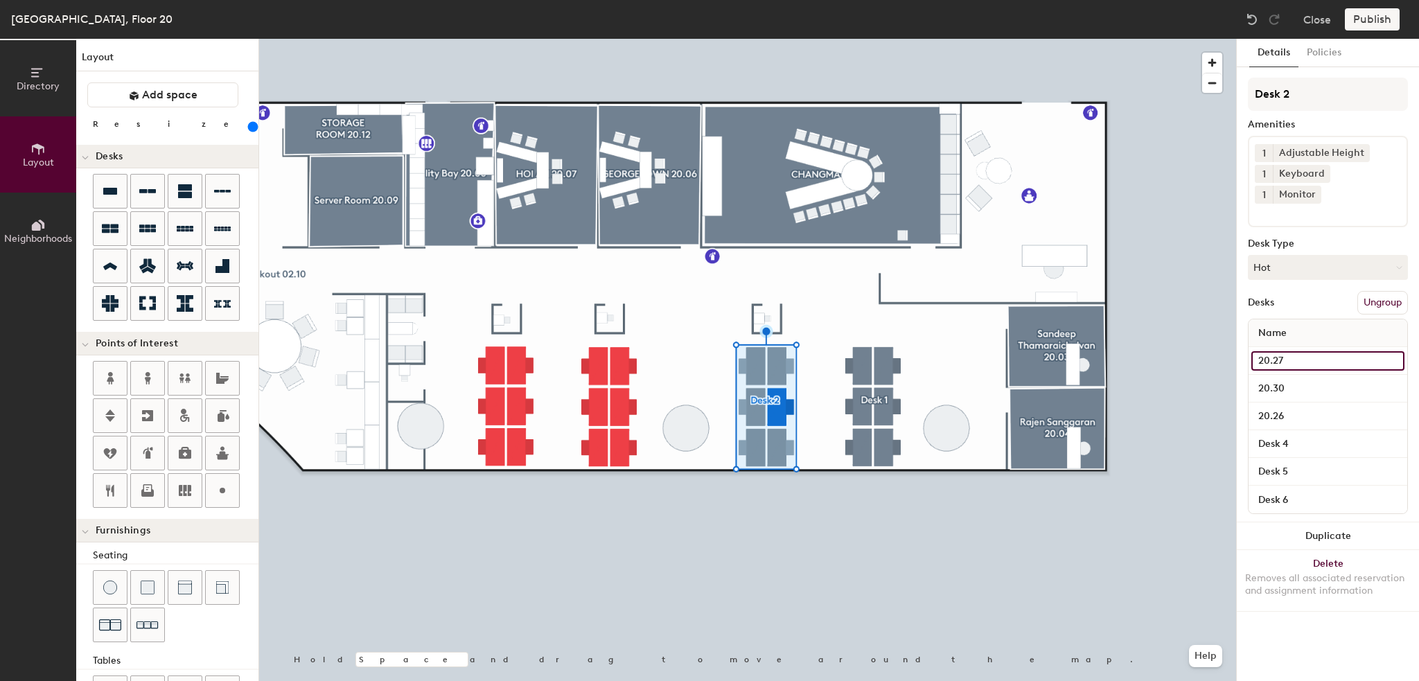
click at [1286, 351] on input "20.27" at bounding box center [1327, 360] width 153 height 19
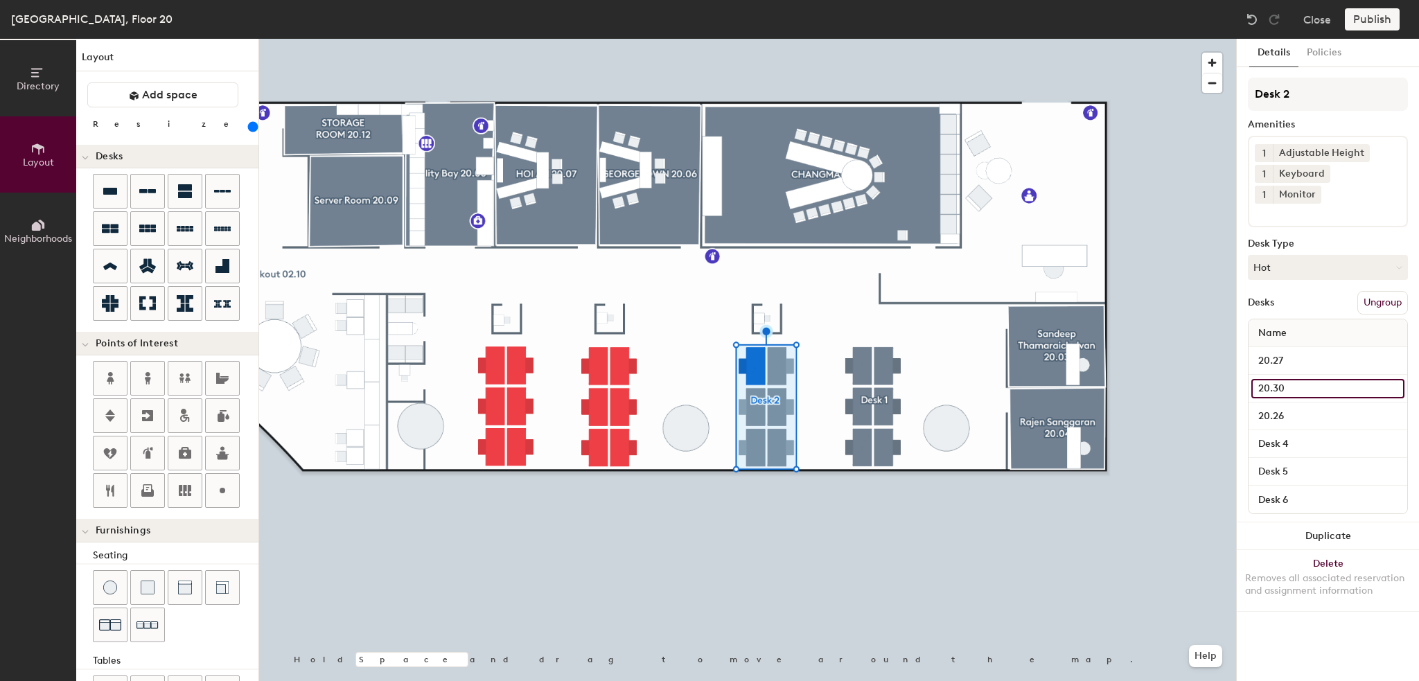
click at [1281, 379] on input "20.30" at bounding box center [1327, 388] width 153 height 19
click at [1281, 407] on input "20.26" at bounding box center [1327, 416] width 153 height 19
click at [1288, 407] on input "20.26" at bounding box center [1327, 416] width 153 height 19
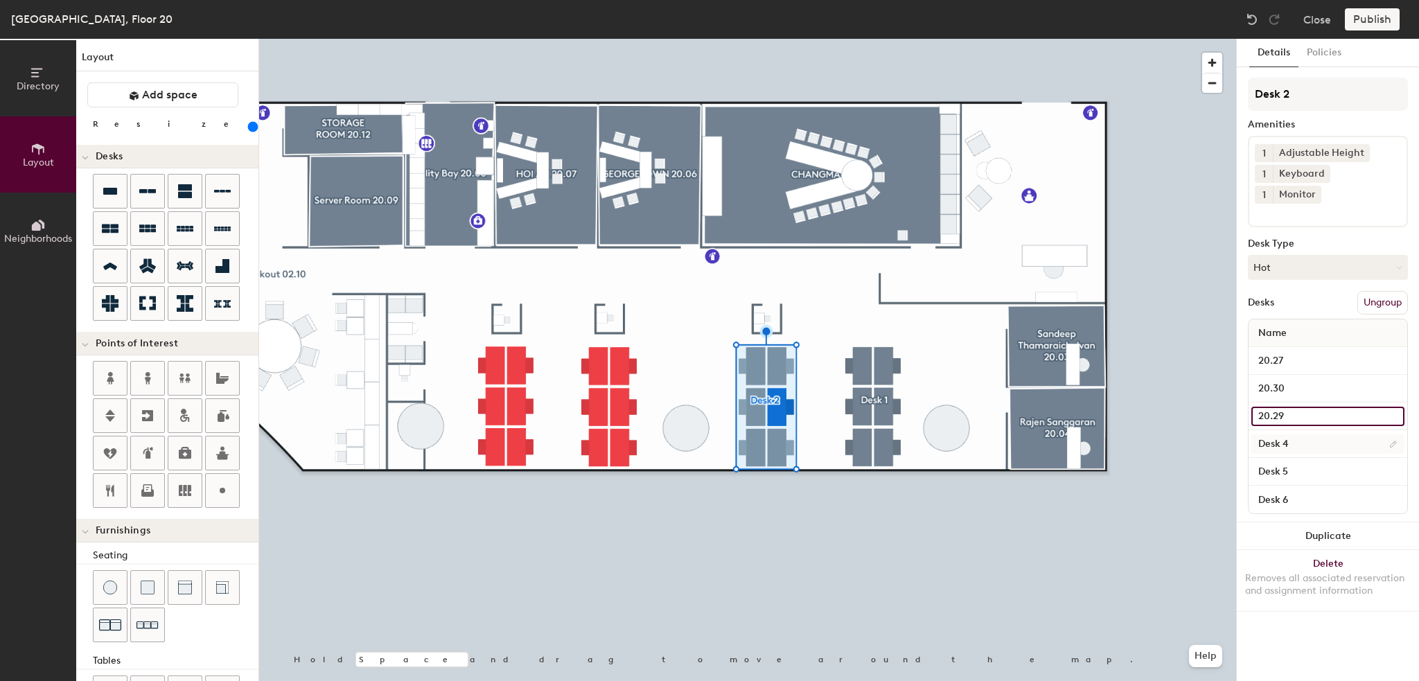
type input "20.29"
click at [1291, 434] on input "Desk 4" at bounding box center [1327, 443] width 153 height 19
type input "20.28"
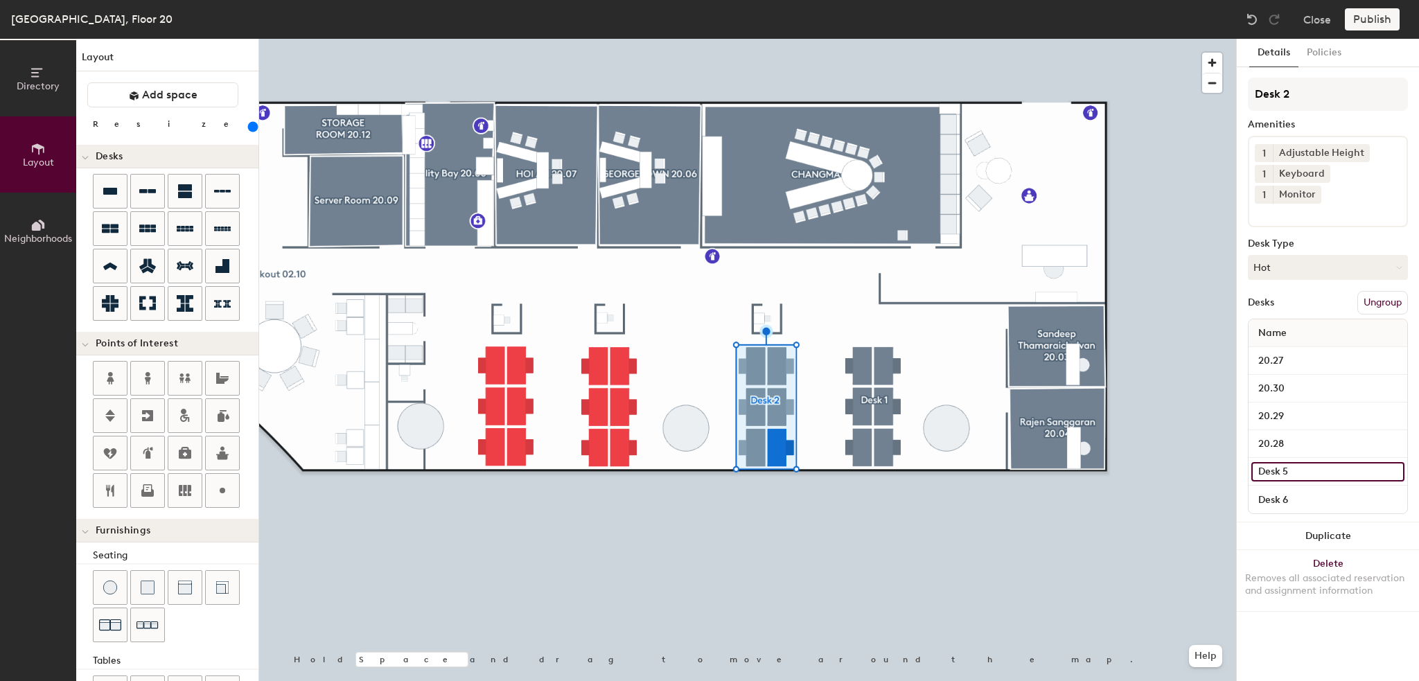
click at [1279, 462] on input "Desk 5" at bounding box center [1327, 471] width 153 height 19
type input "20.25"
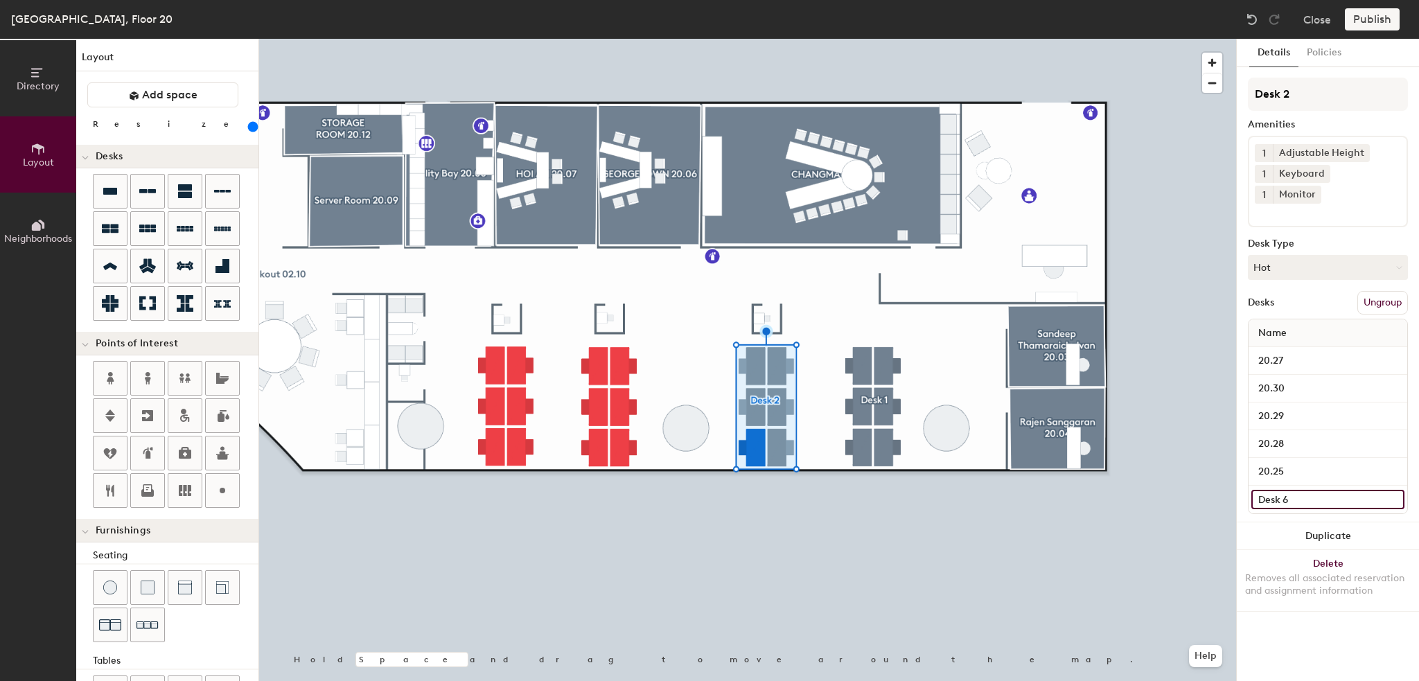
click at [1289, 490] on input "Desk 6" at bounding box center [1327, 499] width 153 height 19
type input "20.26"
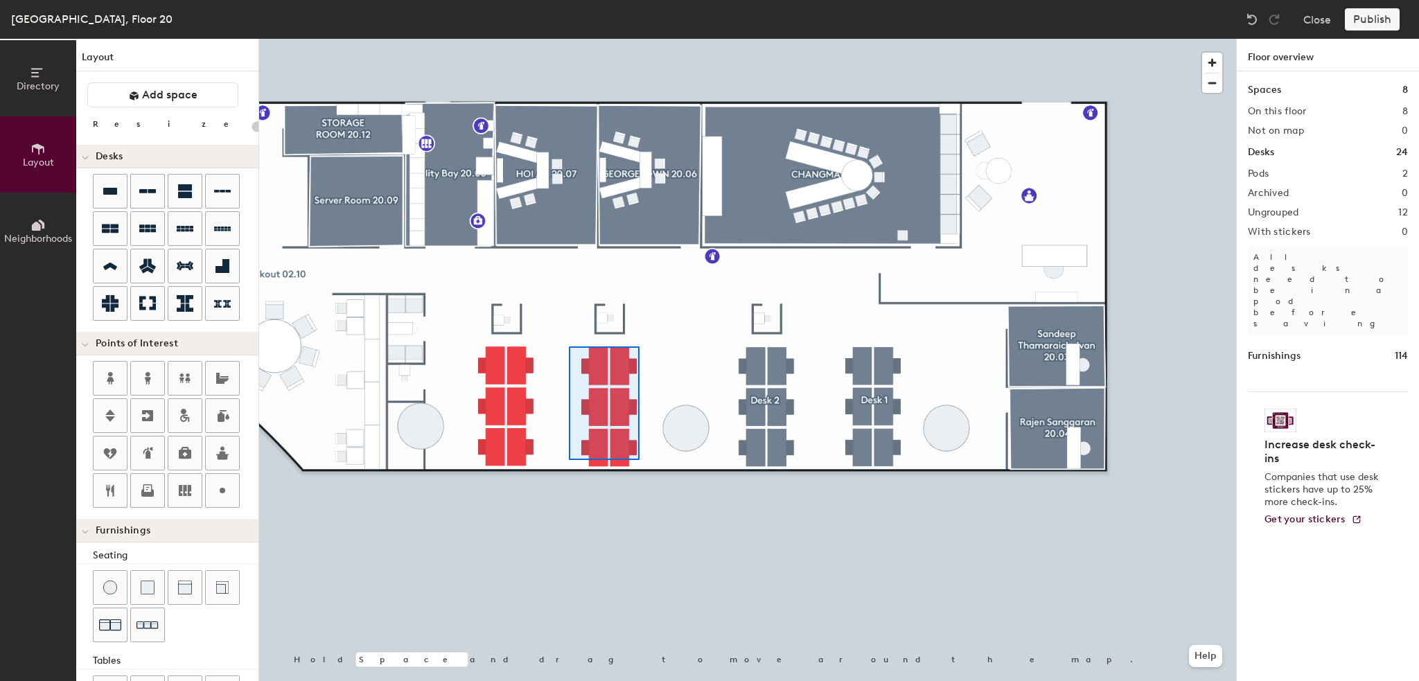
type input "240"
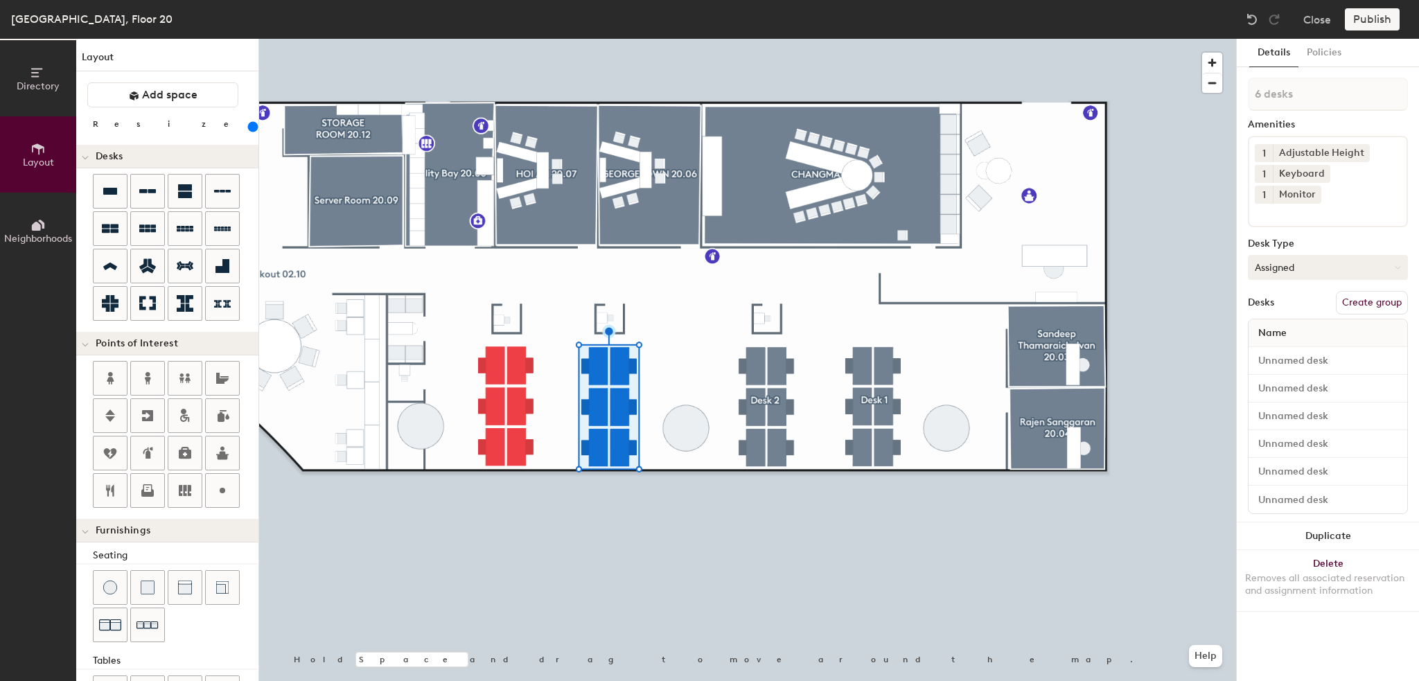
click at [1313, 255] on button "Assigned" at bounding box center [1328, 267] width 160 height 25
click at [1293, 321] on div "Hot" at bounding box center [1317, 331] width 139 height 21
click at [1367, 291] on button "Create group" at bounding box center [1372, 303] width 72 height 24
click at [1198, 98] on div "Directory Layout Neighborhoods Layout Add space Resize Desks Points of Interest…" at bounding box center [709, 360] width 1419 height 642
type input "Desk 3"
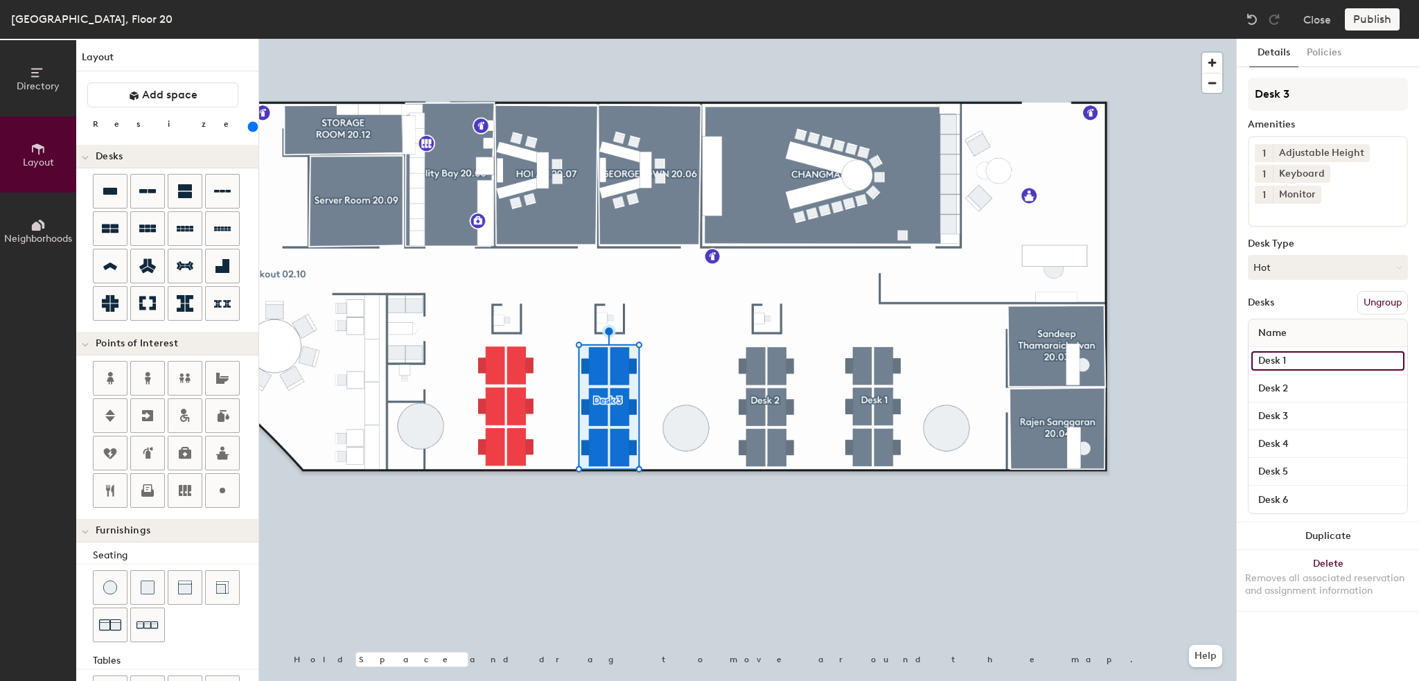
click at [1293, 351] on input "Desk 1" at bounding box center [1327, 360] width 153 height 19
type input "20.21"
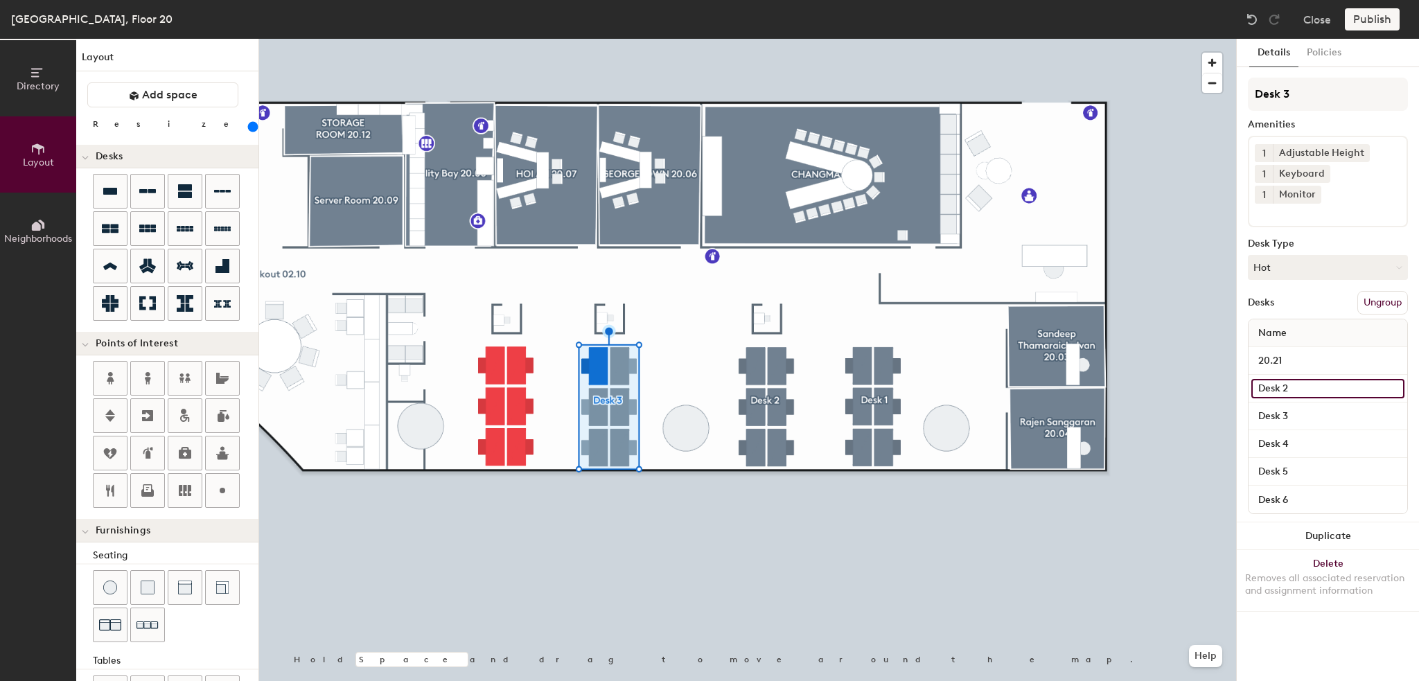
click at [1310, 379] on input "Desk 2" at bounding box center [1327, 388] width 153 height 19
type input "20.24"
click at [1295, 407] on input "Desk 3" at bounding box center [1327, 416] width 153 height 19
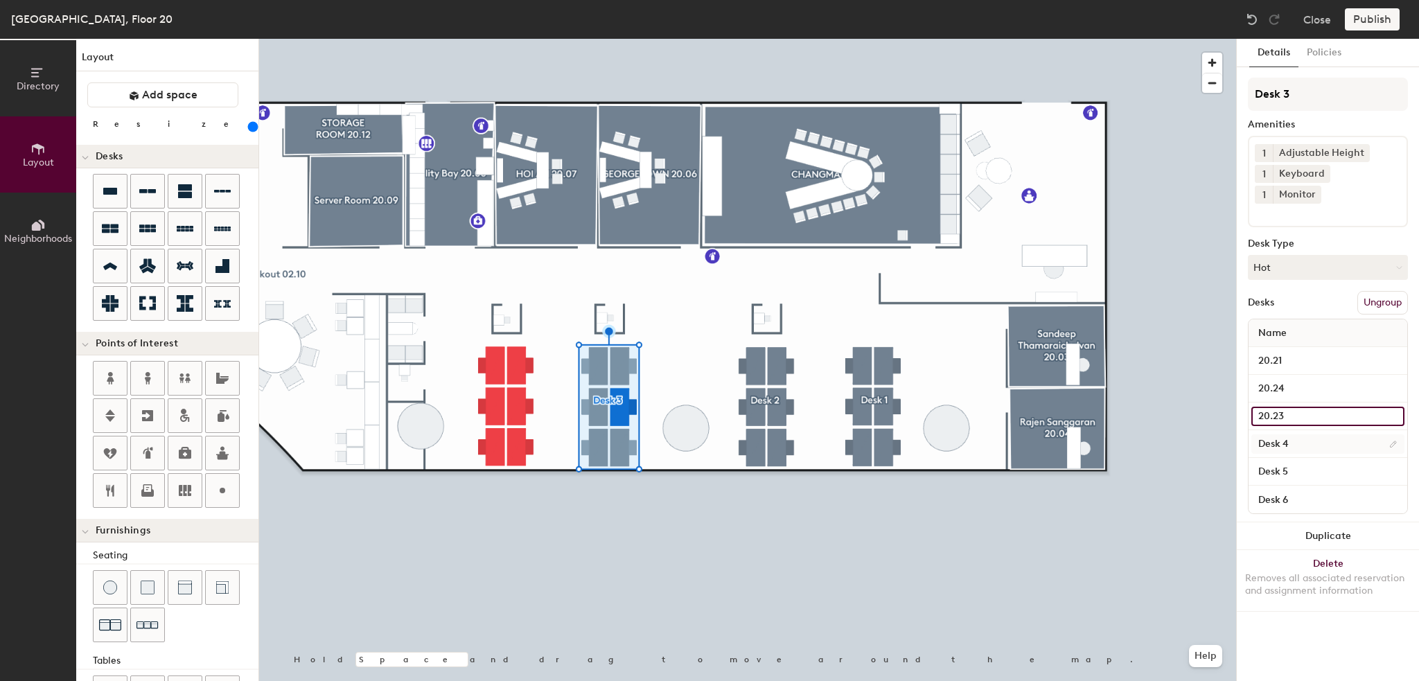
type input "20.23"
click at [1297, 434] on input "Desk 4" at bounding box center [1327, 443] width 153 height 19
type input "20.22"
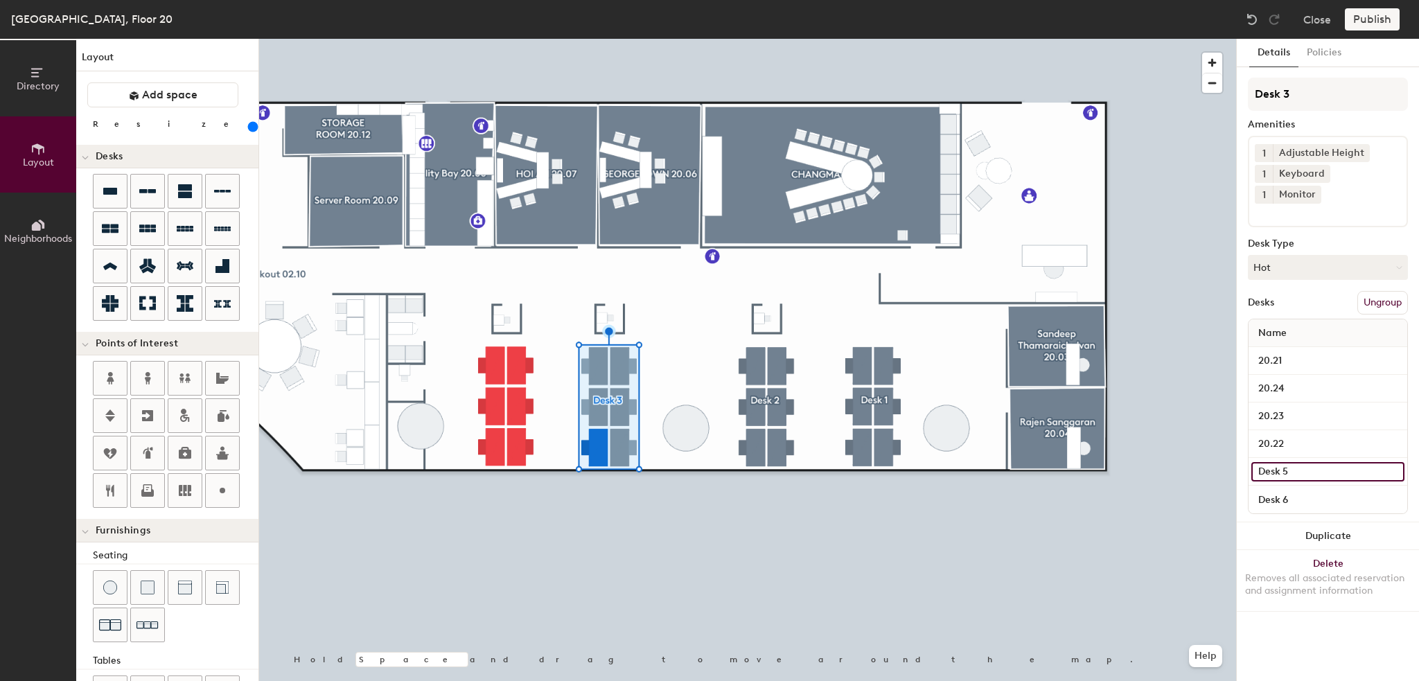
click at [1294, 462] on input "Desk 5" at bounding box center [1327, 471] width 153 height 19
click at [1302, 434] on input "20.22" at bounding box center [1327, 443] width 153 height 19
click at [1296, 462] on input "Desk 5" at bounding box center [1327, 471] width 153 height 19
type input "20.19"
click at [1279, 490] on input "Desk 6" at bounding box center [1327, 499] width 153 height 19
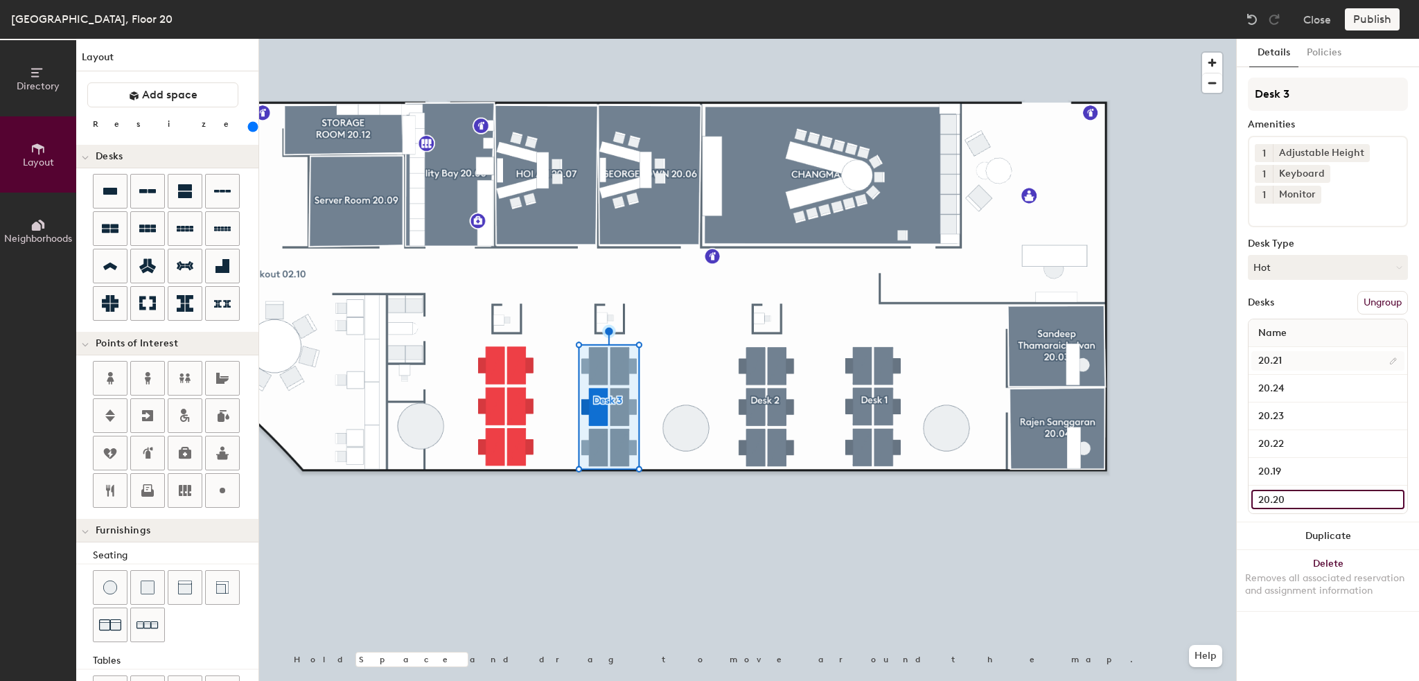
type input "20.20"
click at [1288, 351] on input "20.21" at bounding box center [1327, 360] width 153 height 19
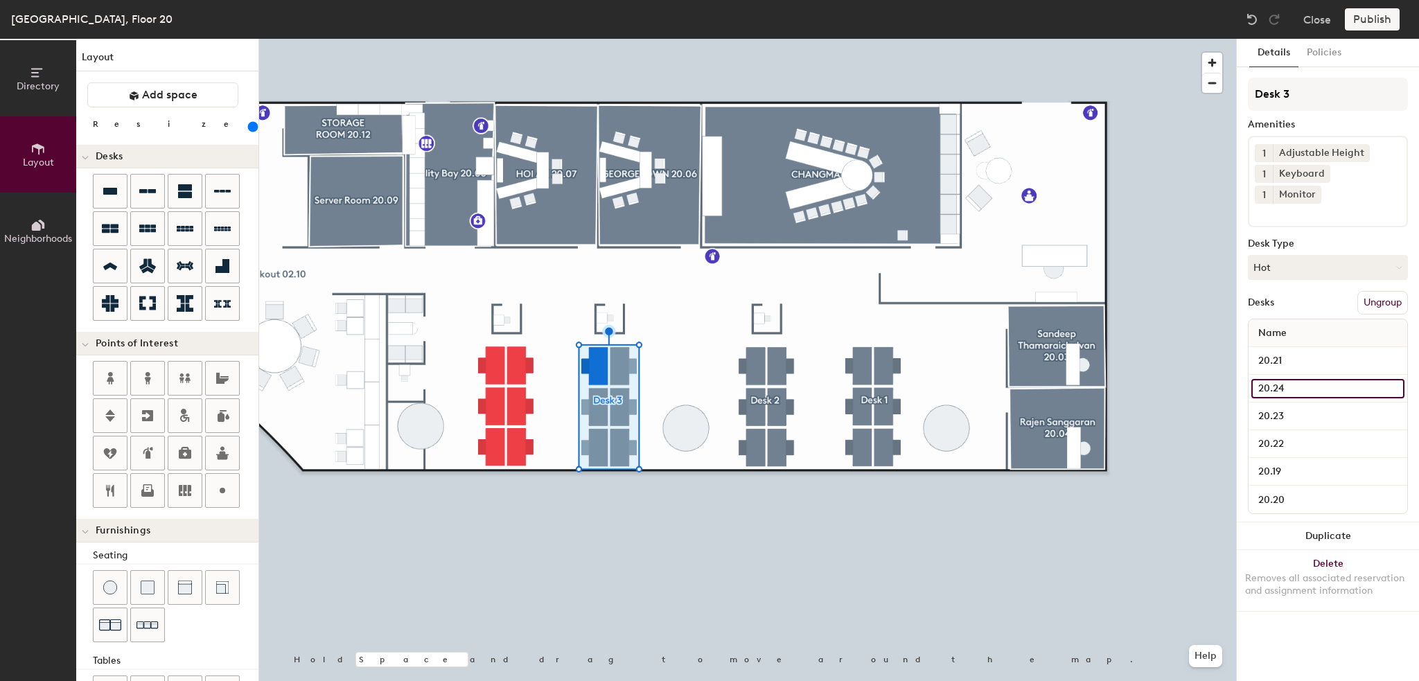
click at [1295, 379] on input "20.24" at bounding box center [1327, 388] width 153 height 19
click at [1294, 407] on input "20.23" at bounding box center [1327, 416] width 153 height 19
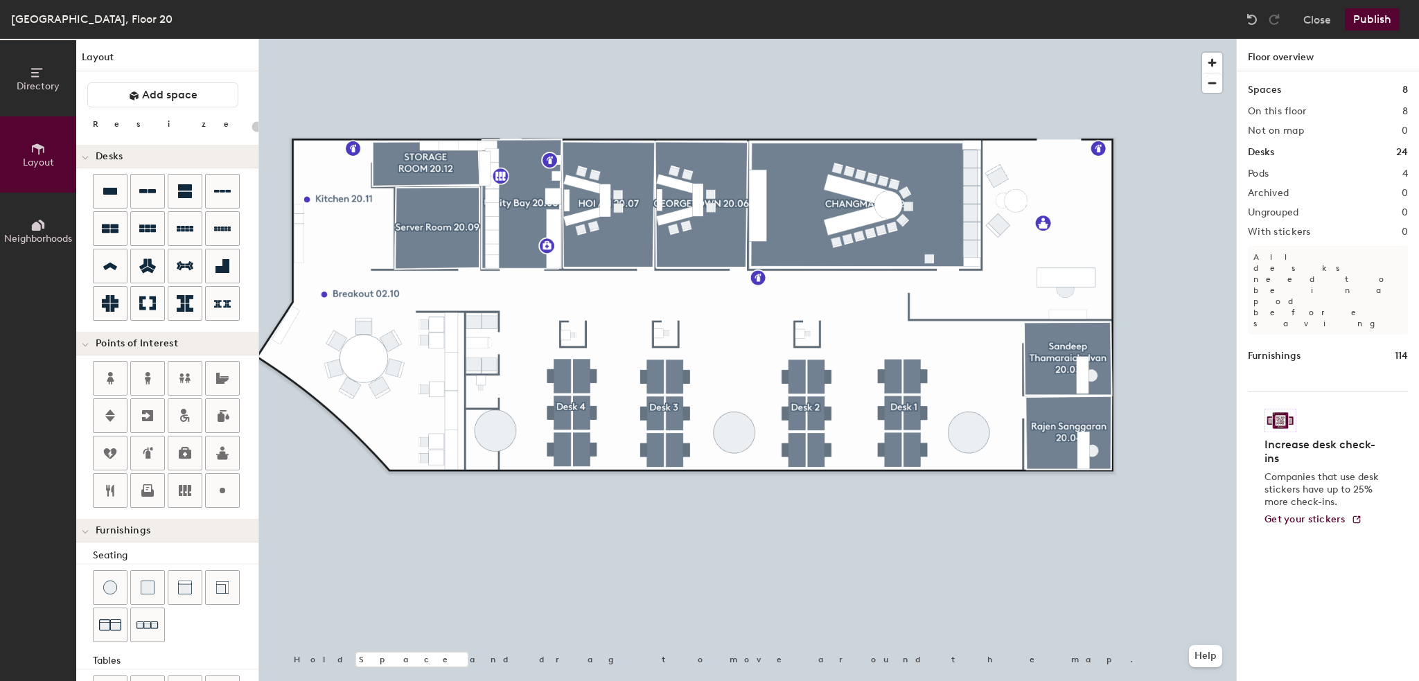
click at [1367, 18] on button "Publish" at bounding box center [1372, 19] width 55 height 22
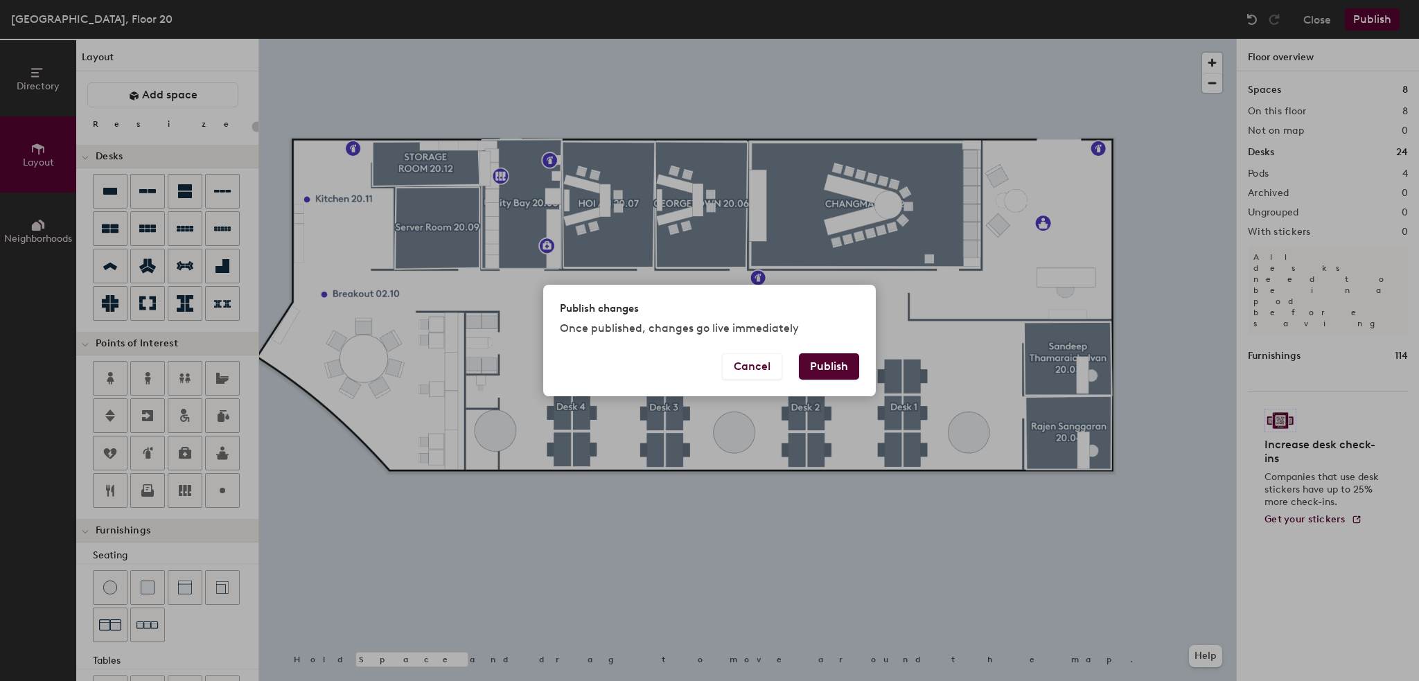
click at [811, 366] on button "Publish" at bounding box center [829, 366] width 60 height 26
type input "20"
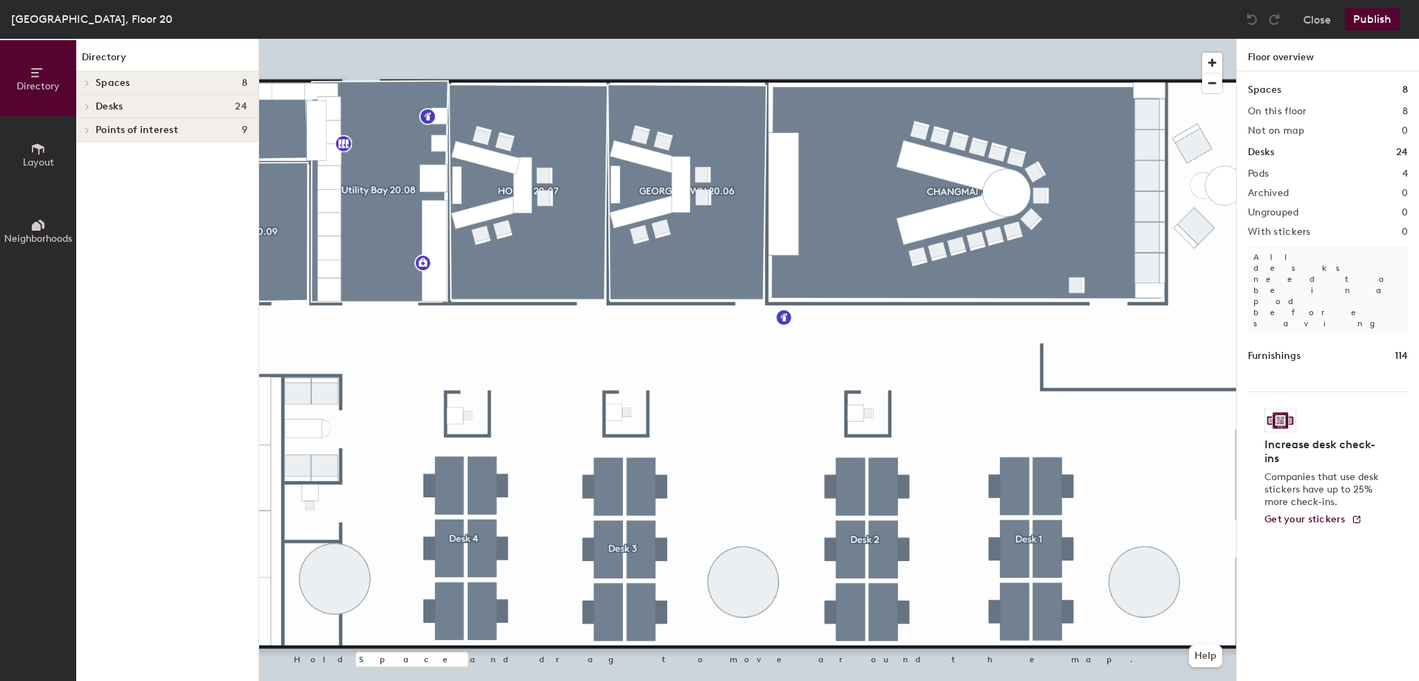
click at [29, 160] on span "Layout" at bounding box center [38, 163] width 31 height 12
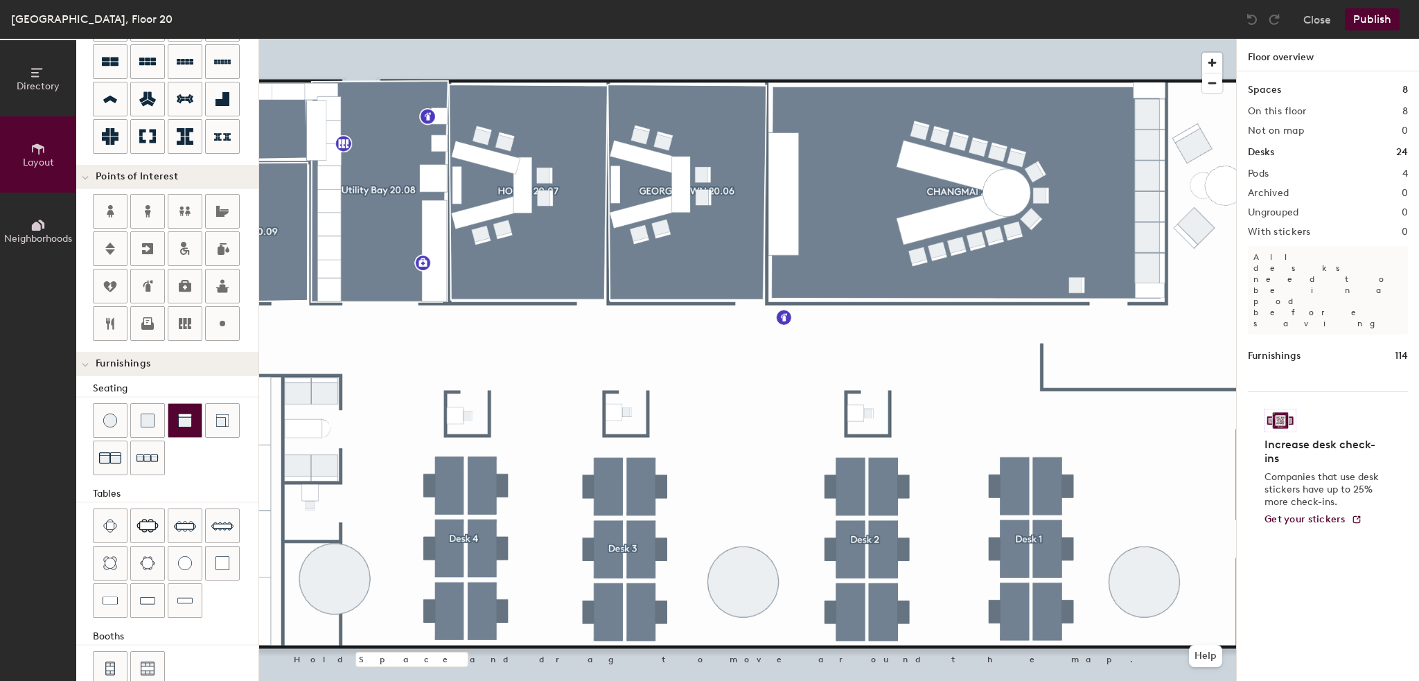
scroll to position [188, 0]
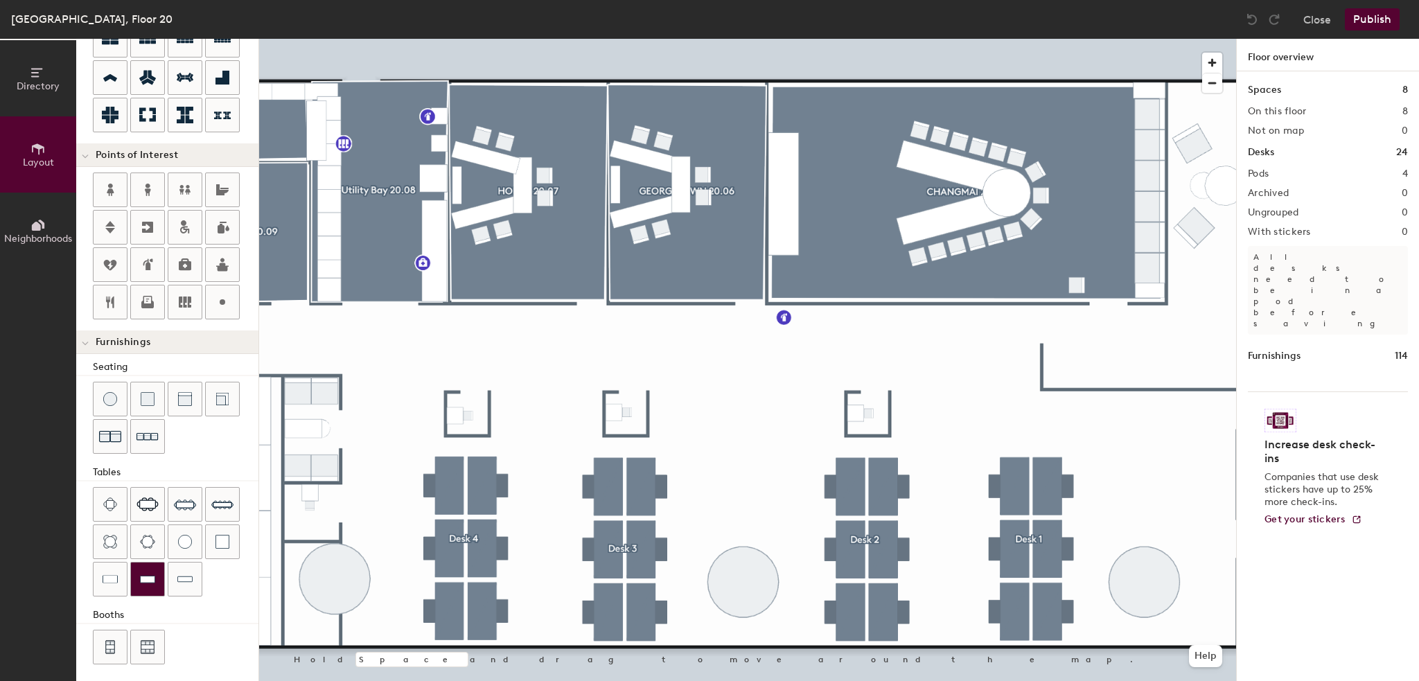
click at [147, 577] on img at bounding box center [147, 579] width 15 height 14
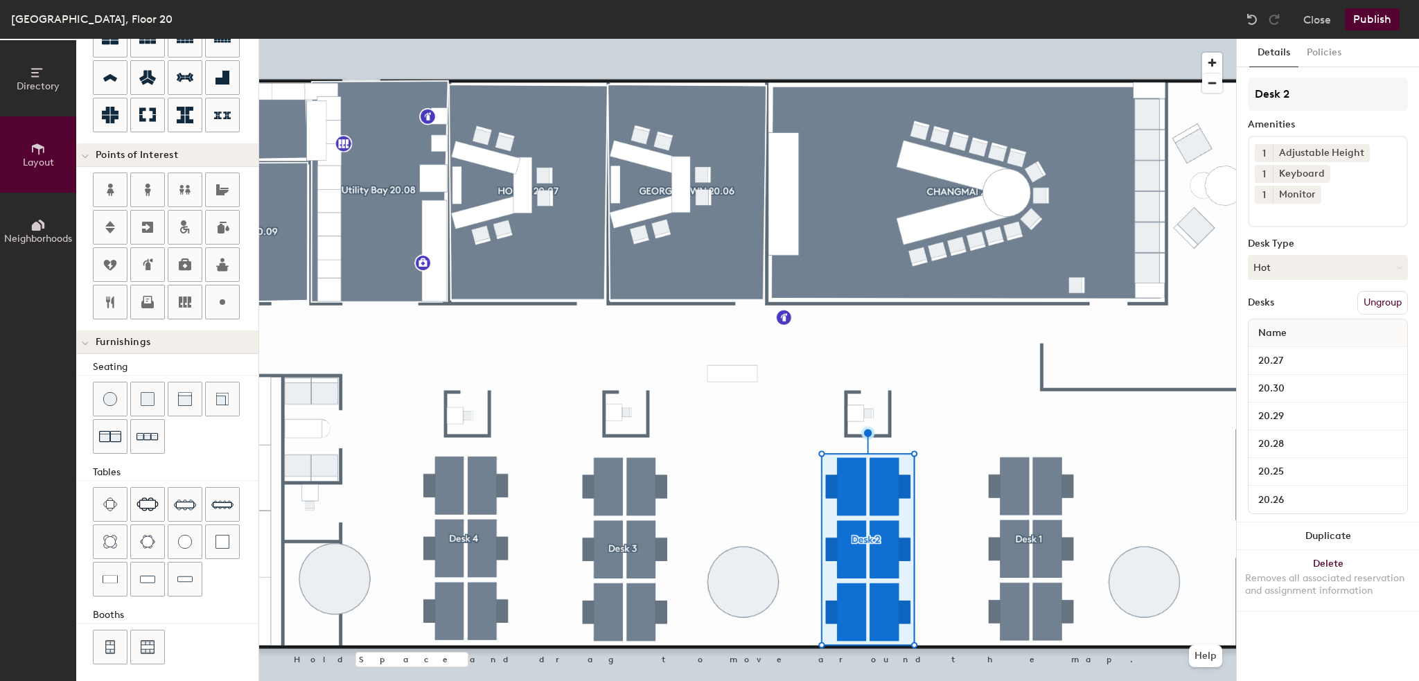
click at [925, 39] on div at bounding box center [747, 39] width 977 height 0
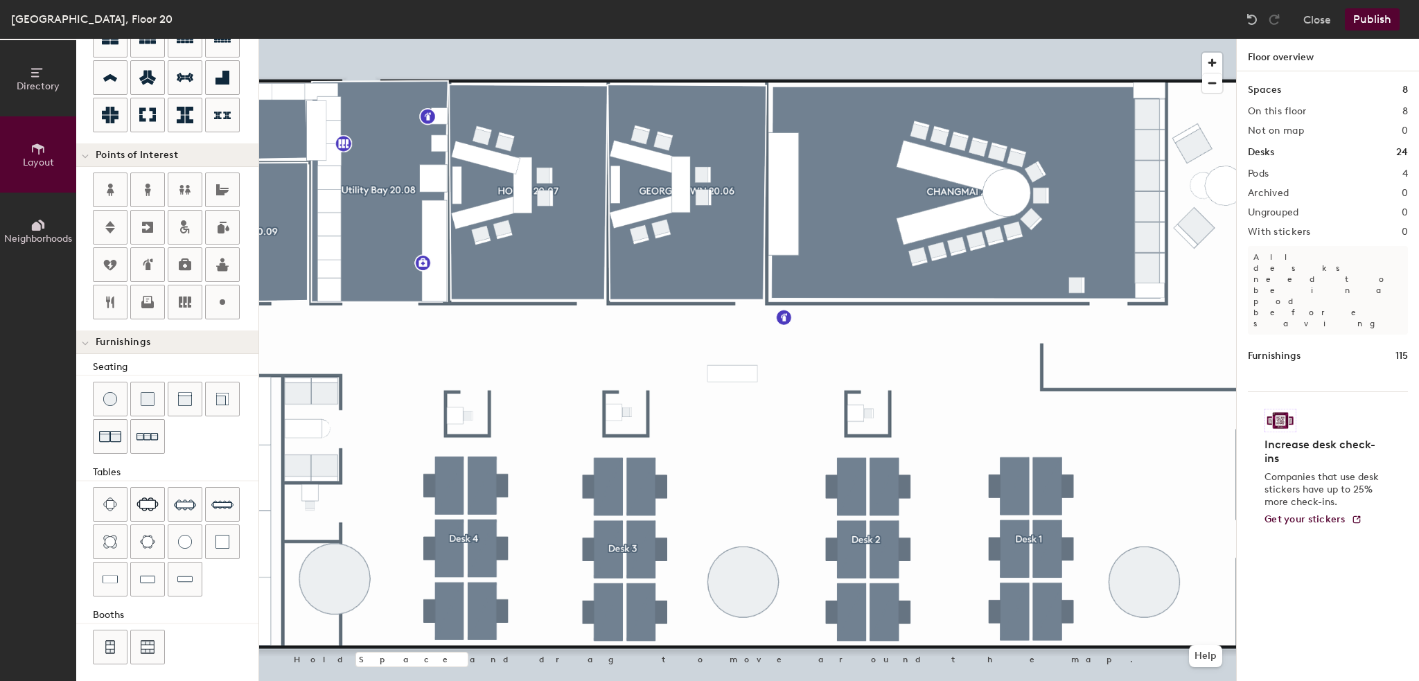
click at [734, 39] on div at bounding box center [747, 39] width 977 height 0
click at [737, 461] on span "Delete" at bounding box center [729, 463] width 48 height 24
click at [171, 583] on div at bounding box center [184, 578] width 33 height 33
type input "20"
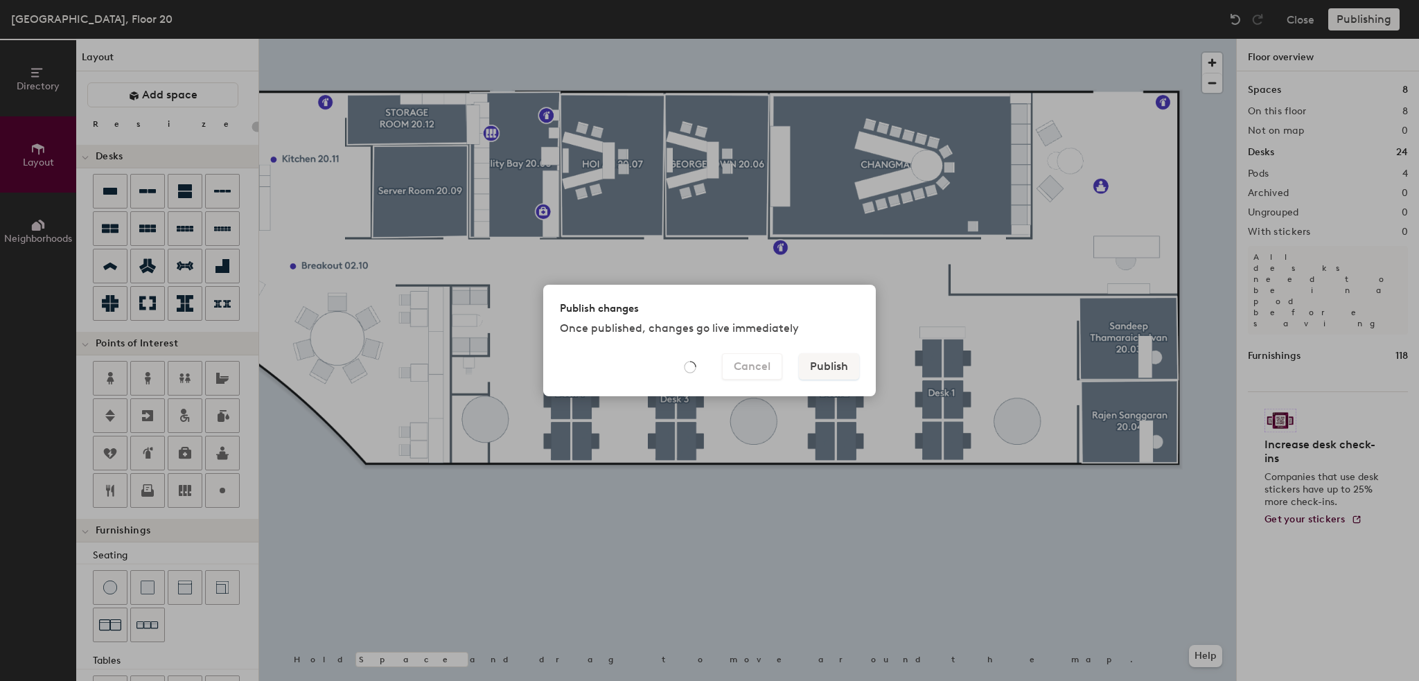
scroll to position [188, 0]
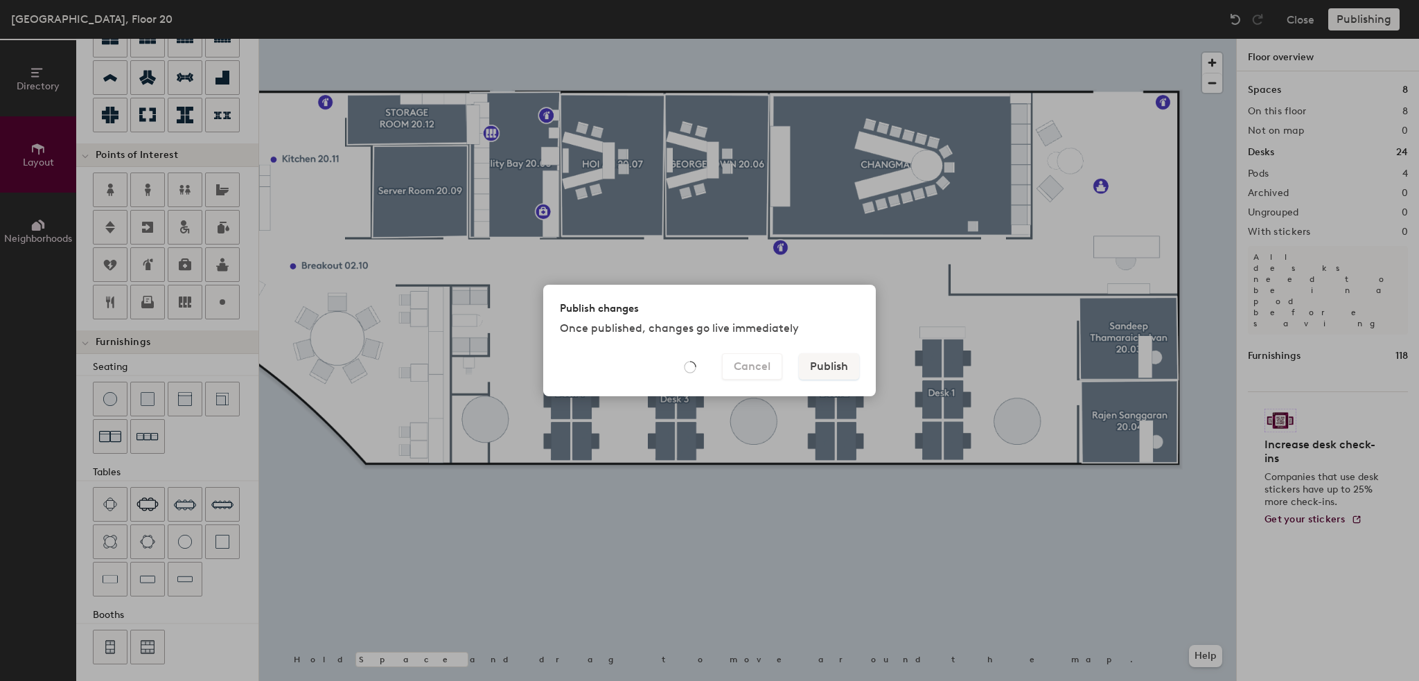
type input "20"
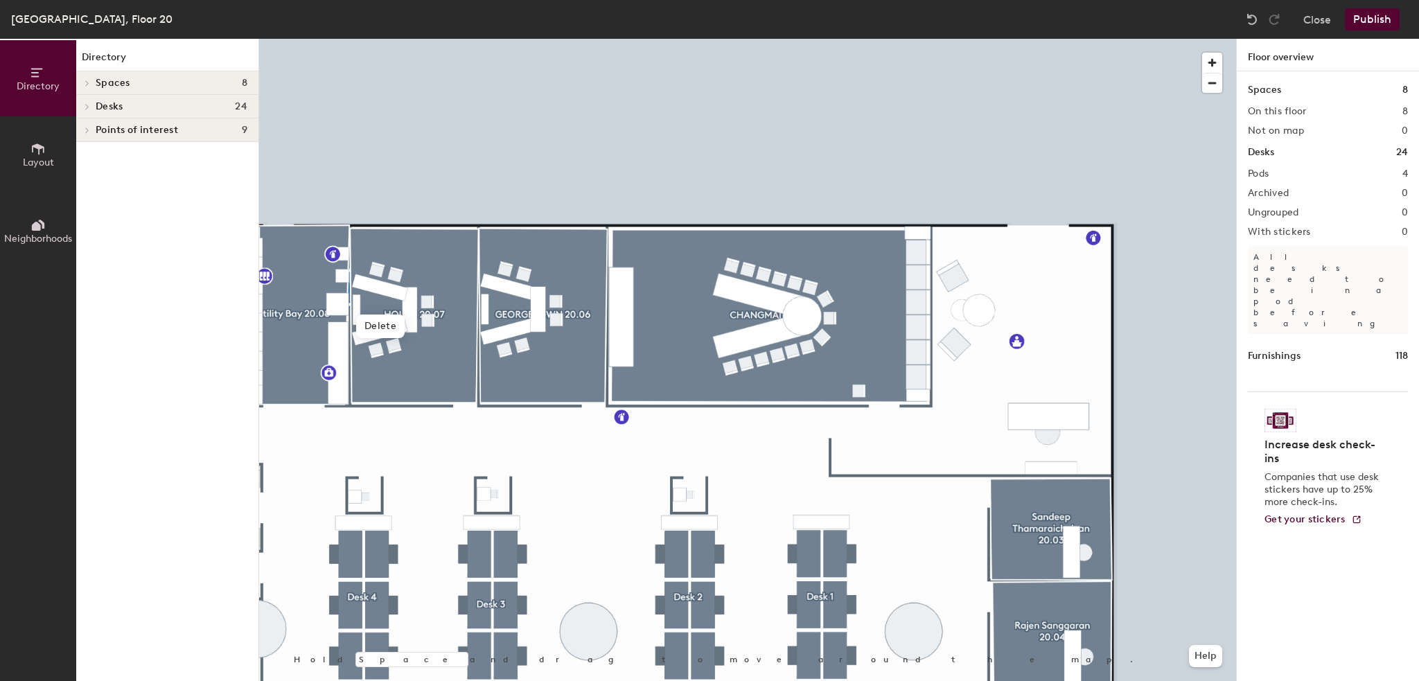
click at [550, 39] on div at bounding box center [747, 39] width 977 height 0
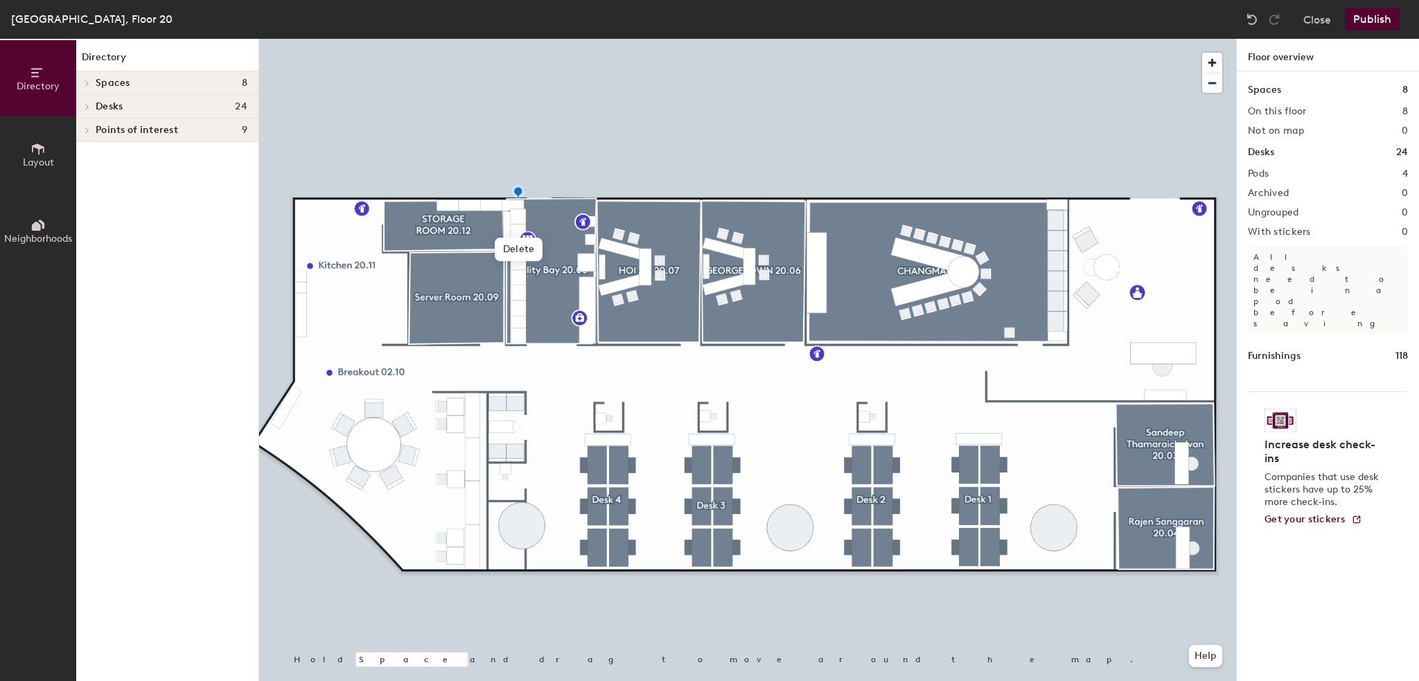
click at [1365, 17] on button "Publish" at bounding box center [1372, 19] width 55 height 22
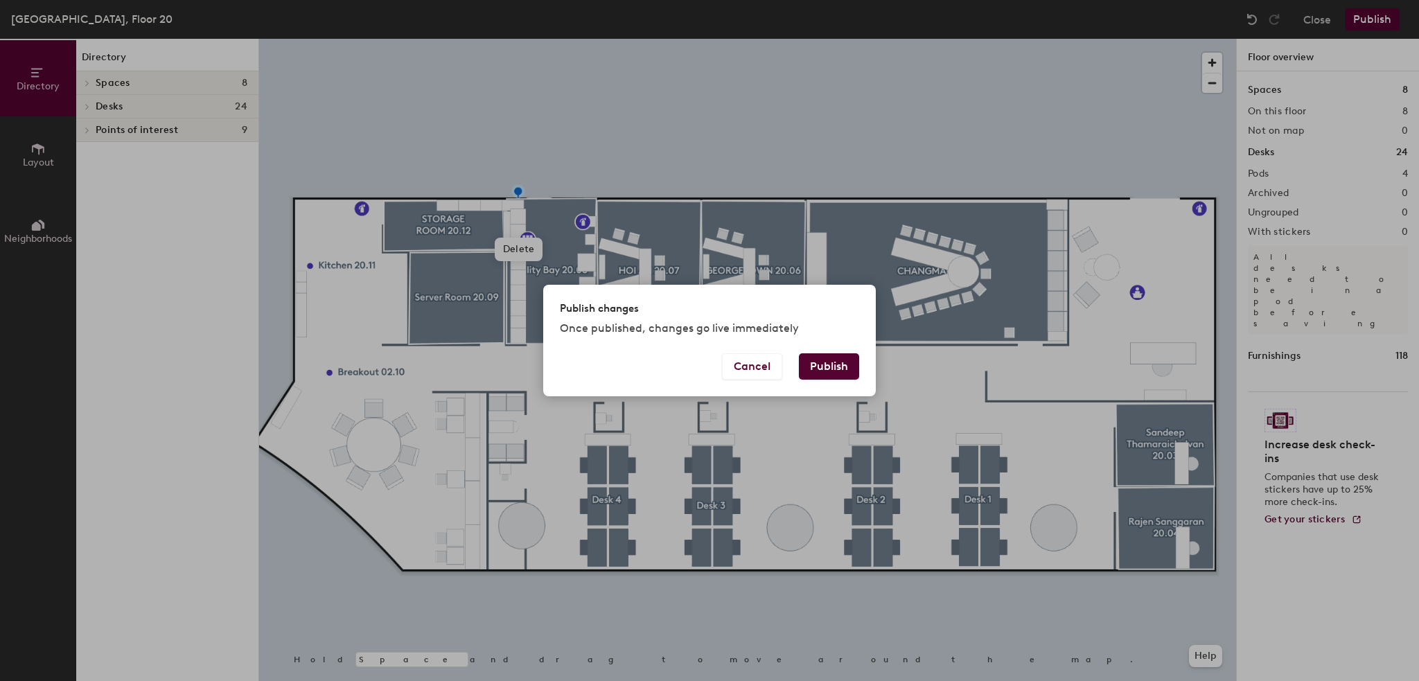
click at [813, 365] on button "Publish" at bounding box center [829, 366] width 60 height 26
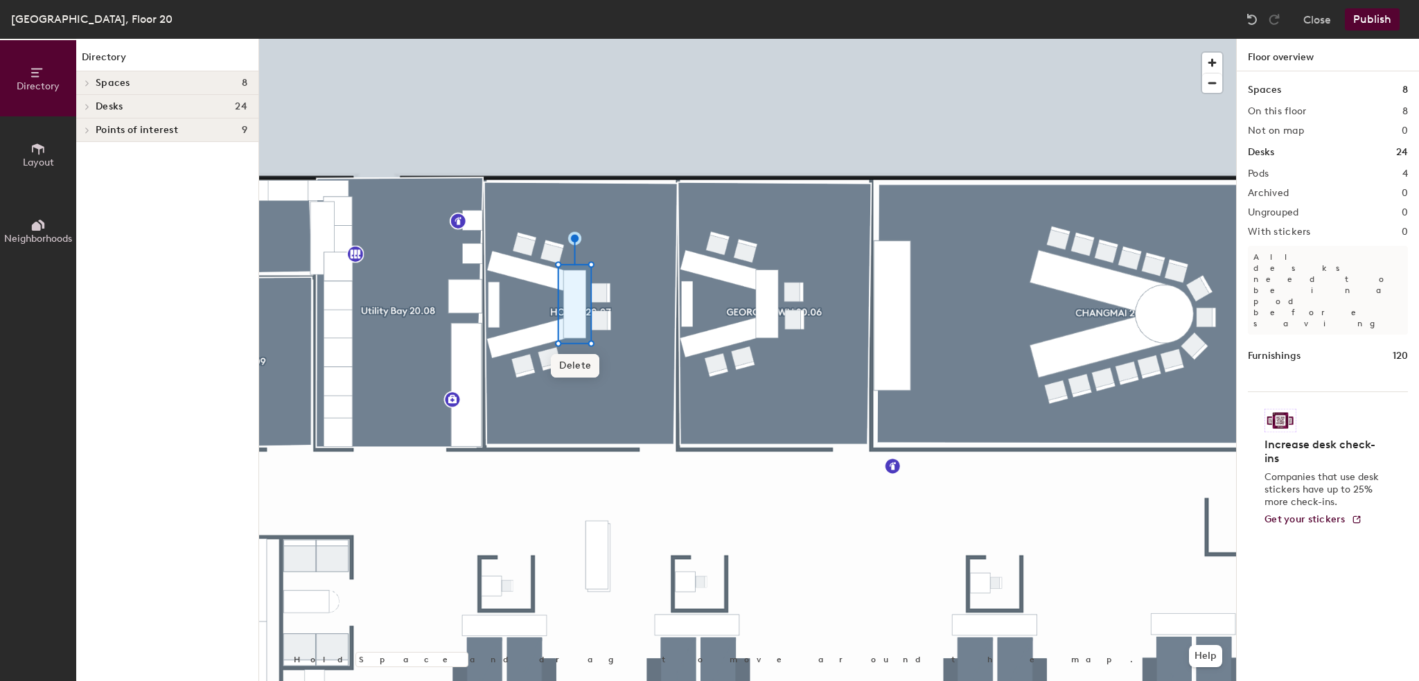
click at [580, 364] on span "Delete" at bounding box center [575, 366] width 48 height 24
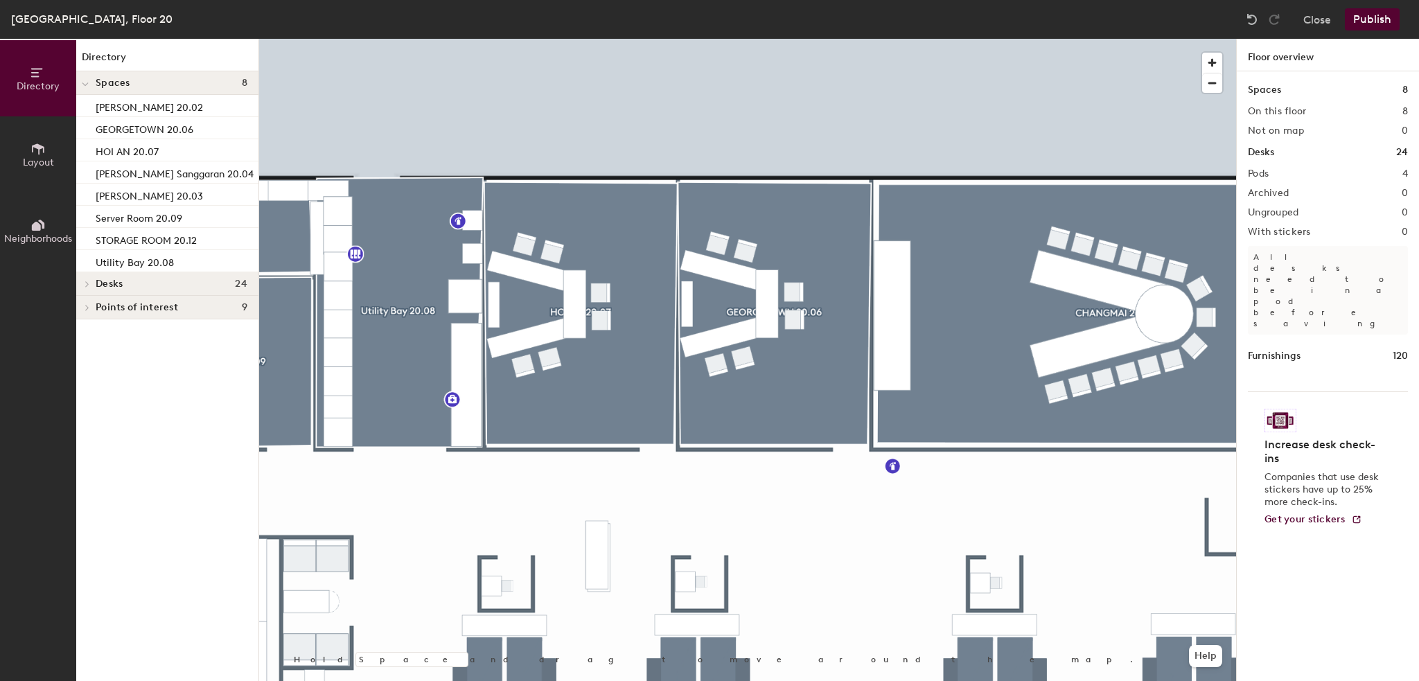
click at [1363, 21] on button "Publish" at bounding box center [1372, 19] width 55 height 22
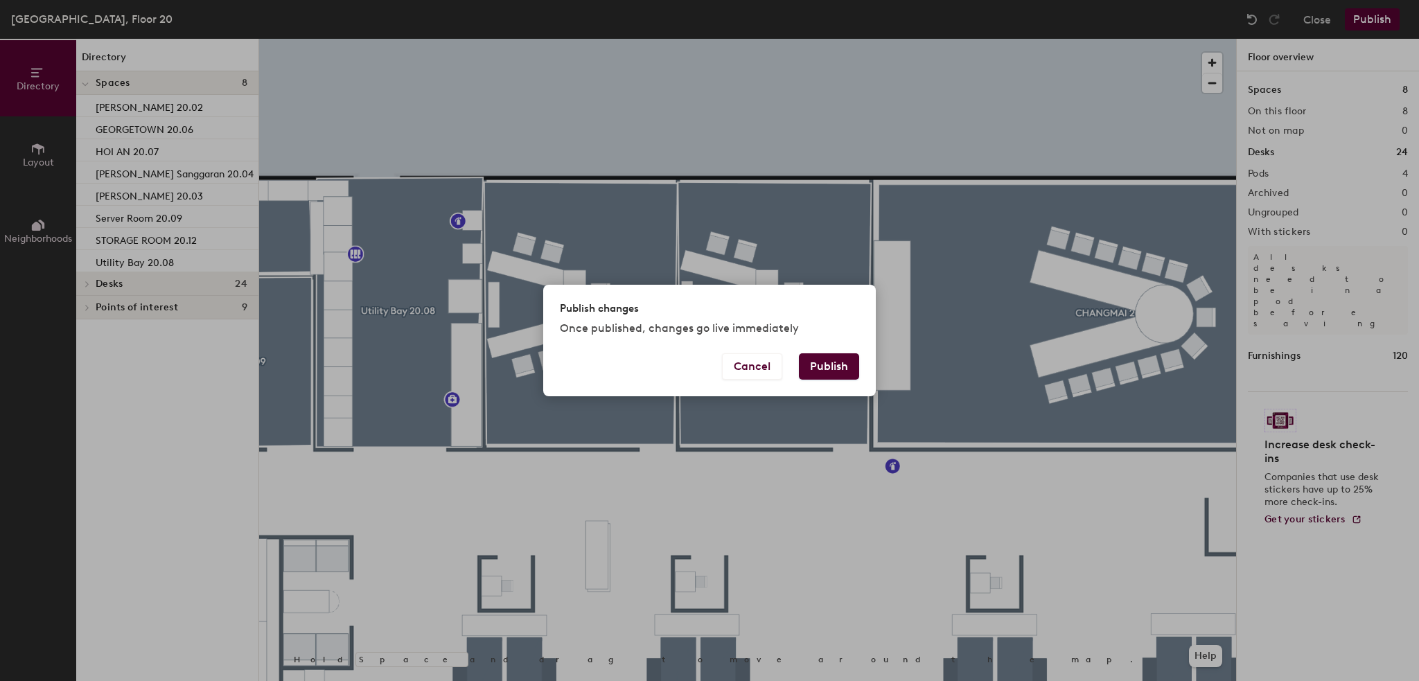
click at [829, 370] on button "Publish" at bounding box center [829, 366] width 60 height 26
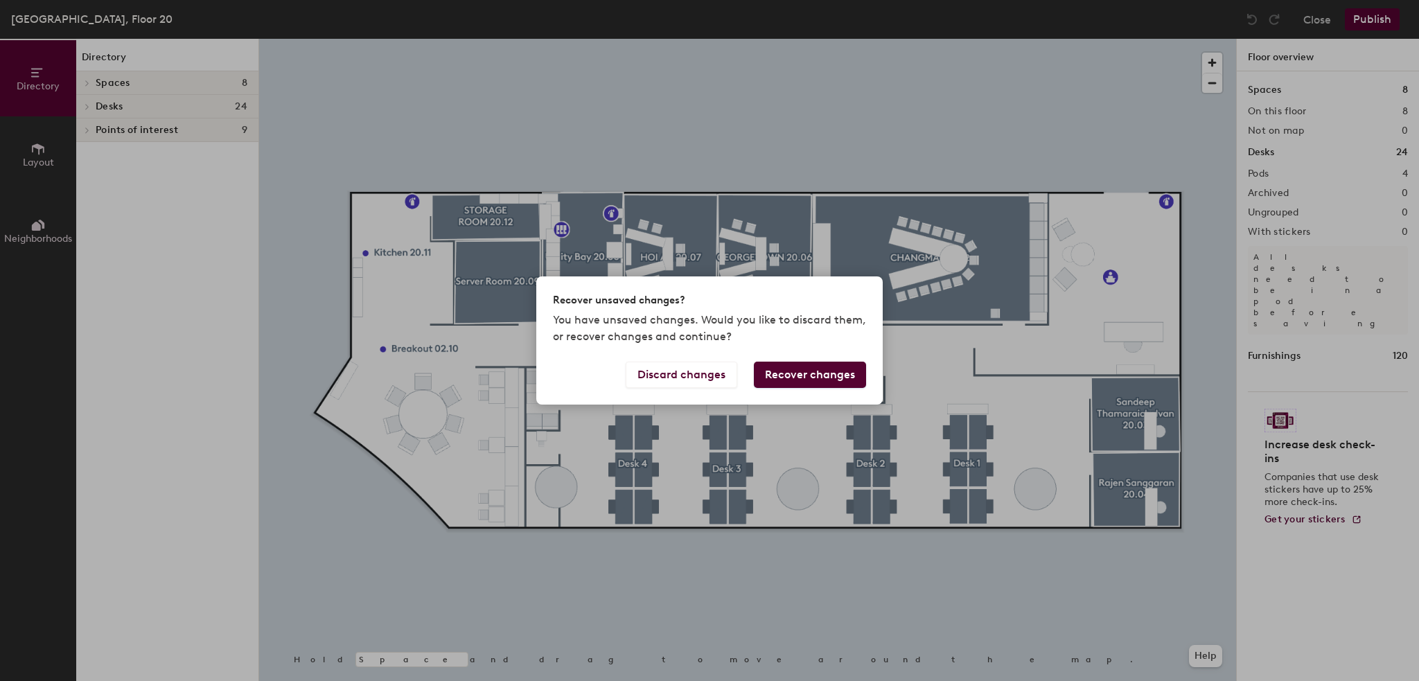
click at [770, 376] on button "Recover changes" at bounding box center [810, 375] width 112 height 26
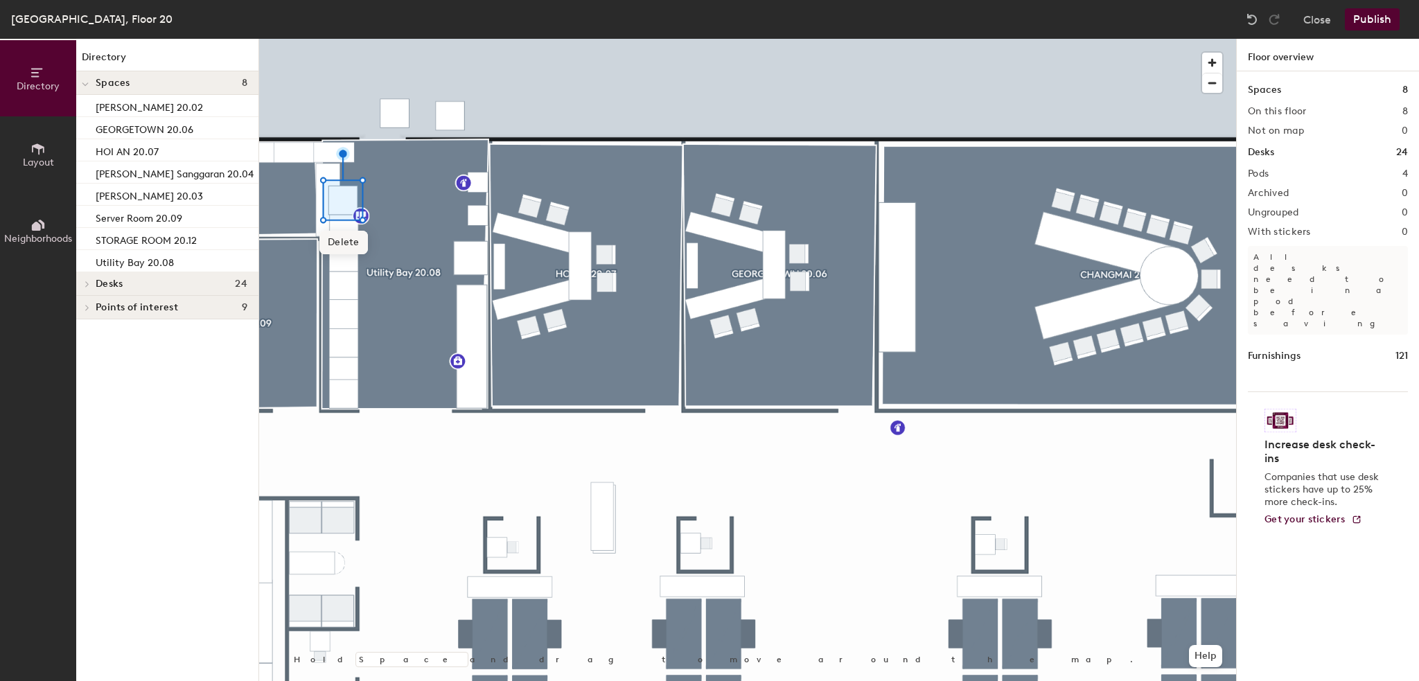
click at [346, 236] on span "Delete" at bounding box center [343, 243] width 48 height 24
click at [448, 159] on span "Delete" at bounding box center [451, 158] width 48 height 24
click at [383, 159] on span "Delete" at bounding box center [395, 156] width 48 height 24
click at [1383, 19] on button "Publish" at bounding box center [1372, 19] width 55 height 22
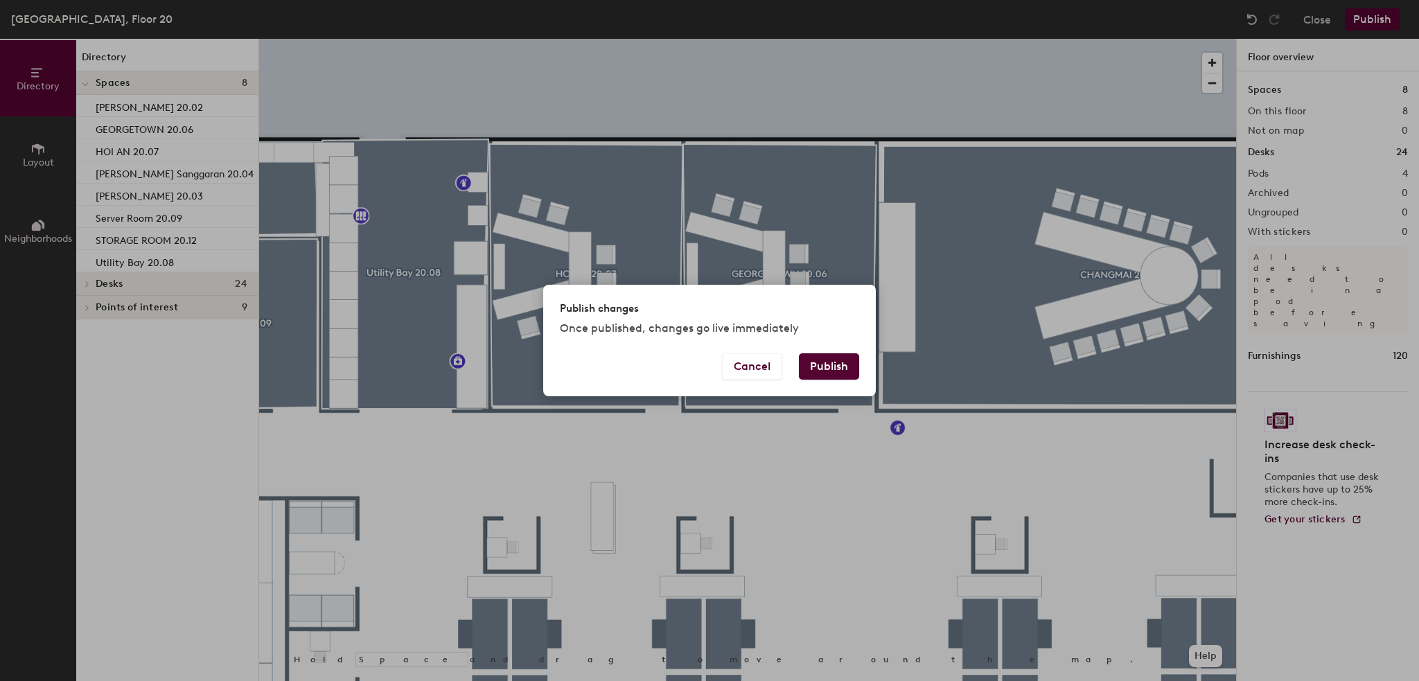
click at [816, 364] on button "Publish" at bounding box center [829, 366] width 60 height 26
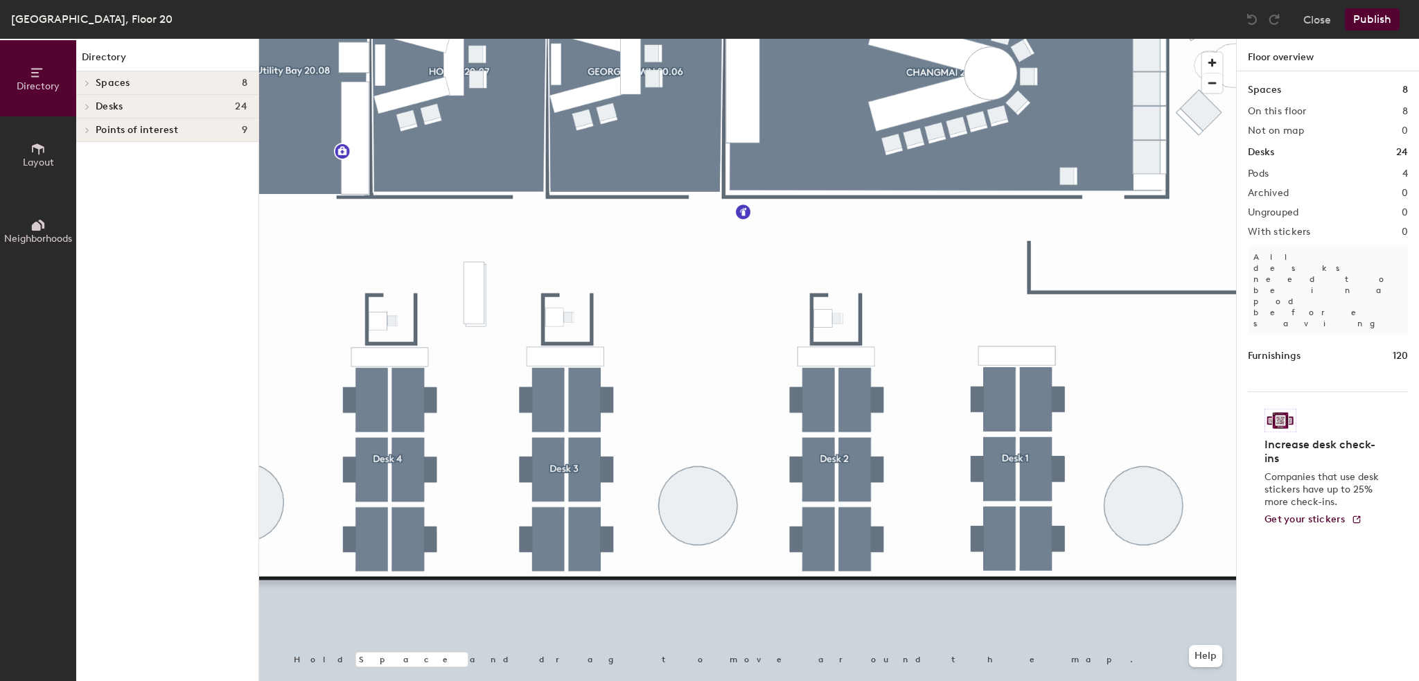
click at [30, 153] on button "Layout" at bounding box center [38, 154] width 76 height 76
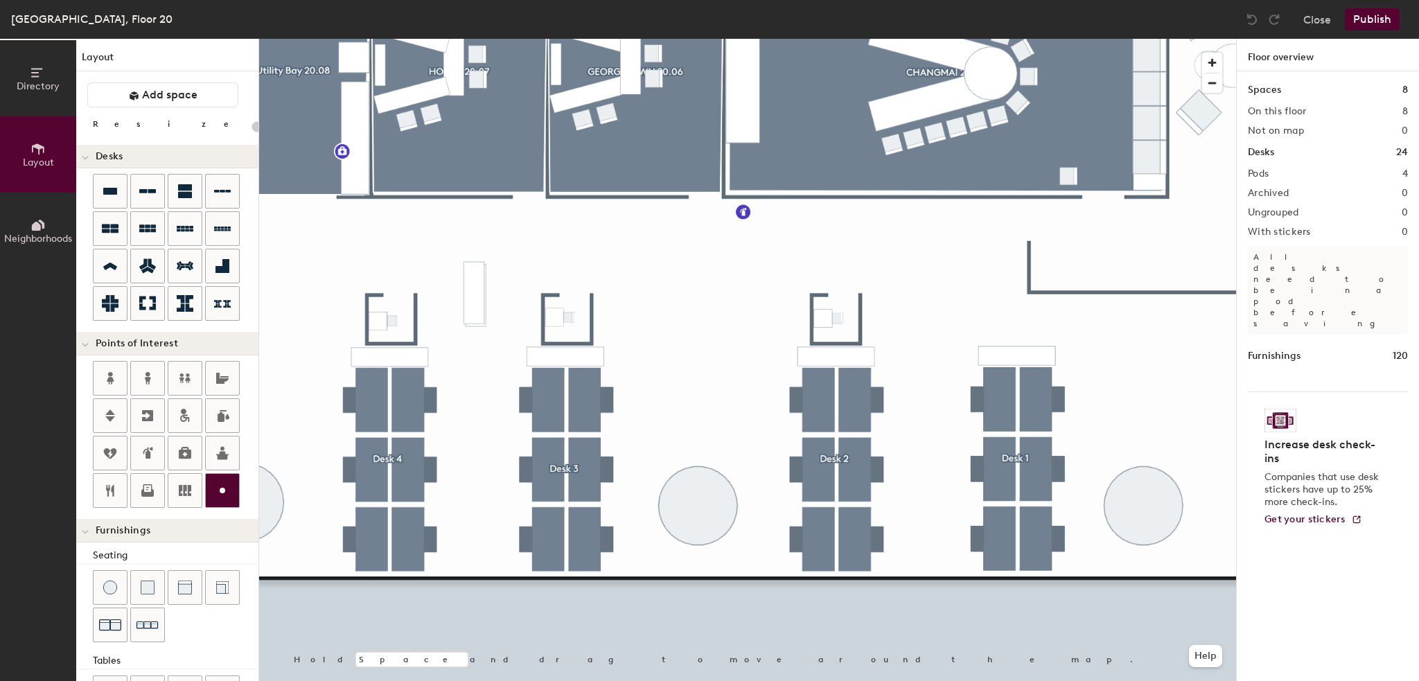
click at [219, 479] on div at bounding box center [222, 490] width 33 height 33
type input "20"
click at [862, 285] on input "Both 1" at bounding box center [870, 286] width 44 height 19
drag, startPoint x: 885, startPoint y: 286, endPoint x: 846, endPoint y: 279, distance: 39.4
click at [846, 279] on div "Booth 1" at bounding box center [861, 287] width 75 height 24
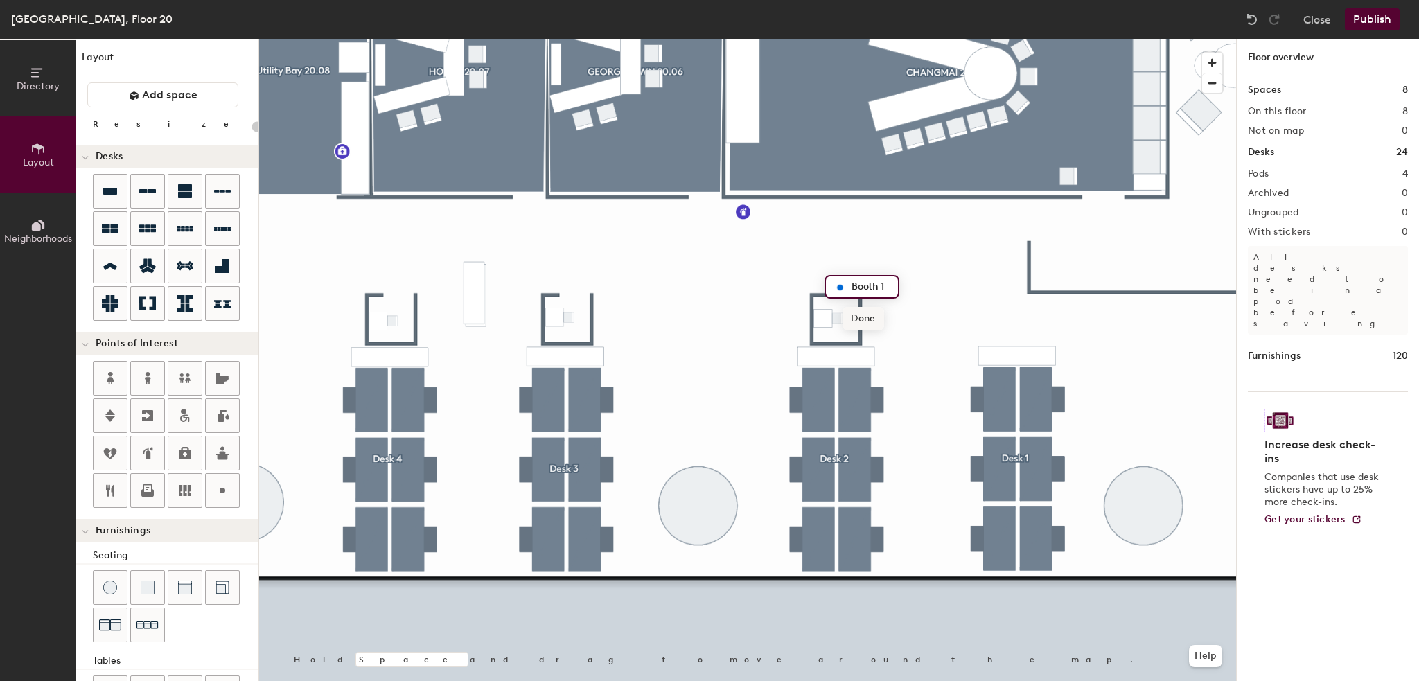
type input "Booth 1"
click at [869, 321] on span "Done" at bounding box center [862, 319] width 41 height 24
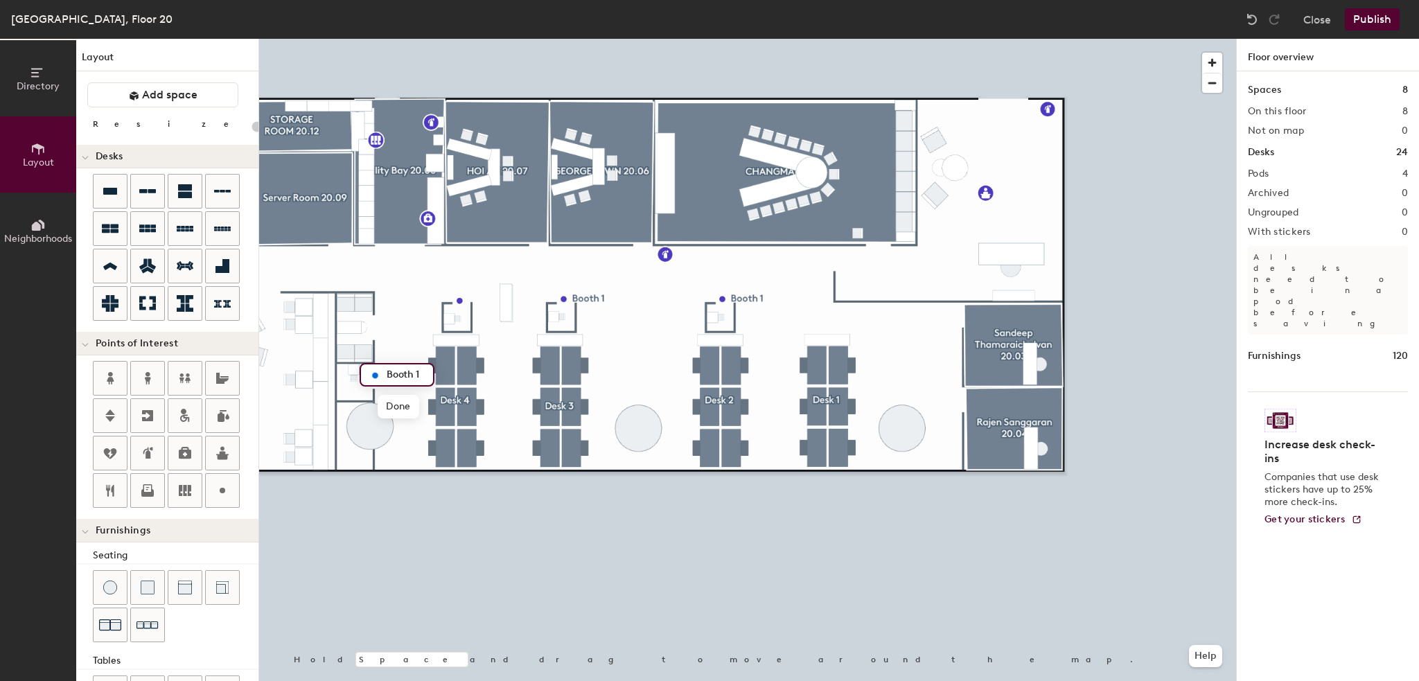
type input "20"
click at [418, 373] on input "Booth 1" at bounding box center [405, 374] width 44 height 19
type input "Booth 4"
click at [508, 39] on div at bounding box center [747, 39] width 977 height 0
click at [507, 349] on span "Delete" at bounding box center [506, 346] width 48 height 24
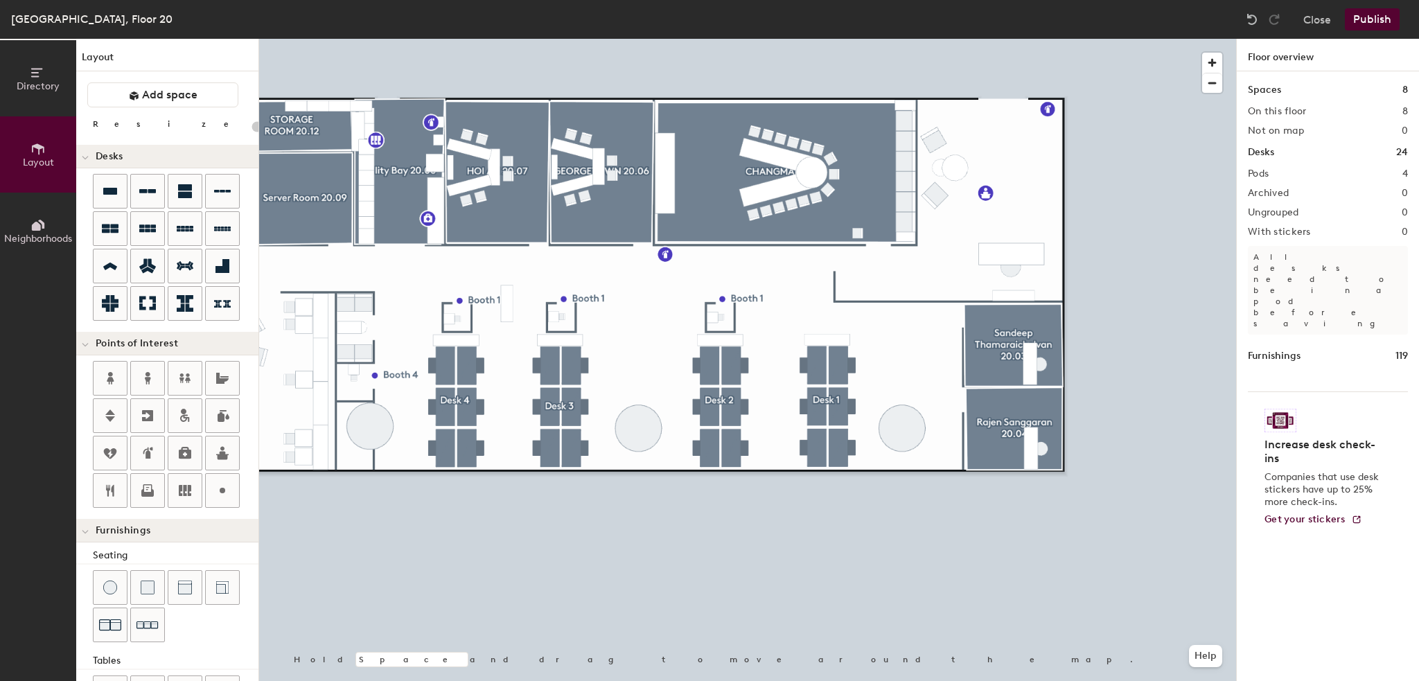
click at [505, 39] on div at bounding box center [747, 39] width 977 height 0
click at [506, 354] on span "Delete" at bounding box center [507, 347] width 48 height 24
click at [508, 39] on div at bounding box center [747, 39] width 977 height 0
click at [468, 328] on span "Edit" at bounding box center [465, 332] width 36 height 24
type input "20"
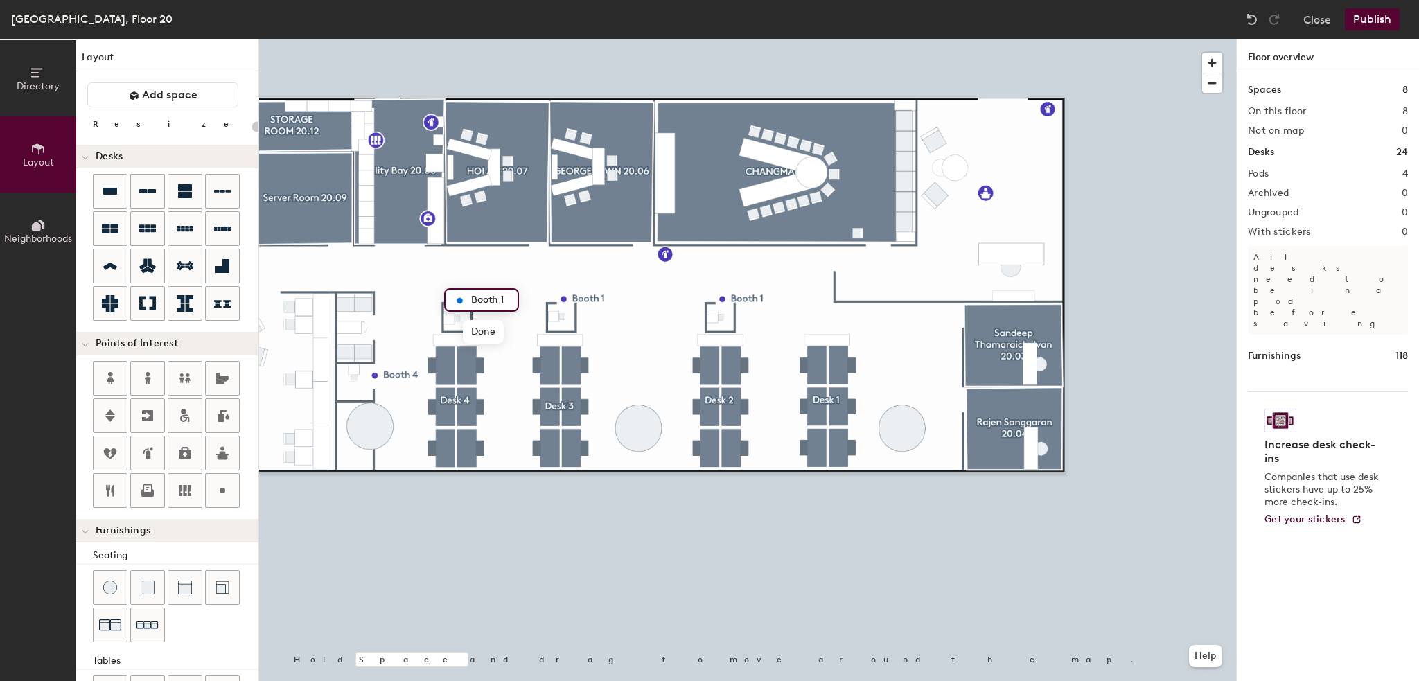
click at [512, 299] on div "Booth 1" at bounding box center [481, 300] width 75 height 24
click at [508, 297] on input "Booth 1" at bounding box center [490, 299] width 44 height 19
type input "Booth 3"
click at [575, 329] on span "Edit" at bounding box center [569, 331] width 36 height 24
type input "20"
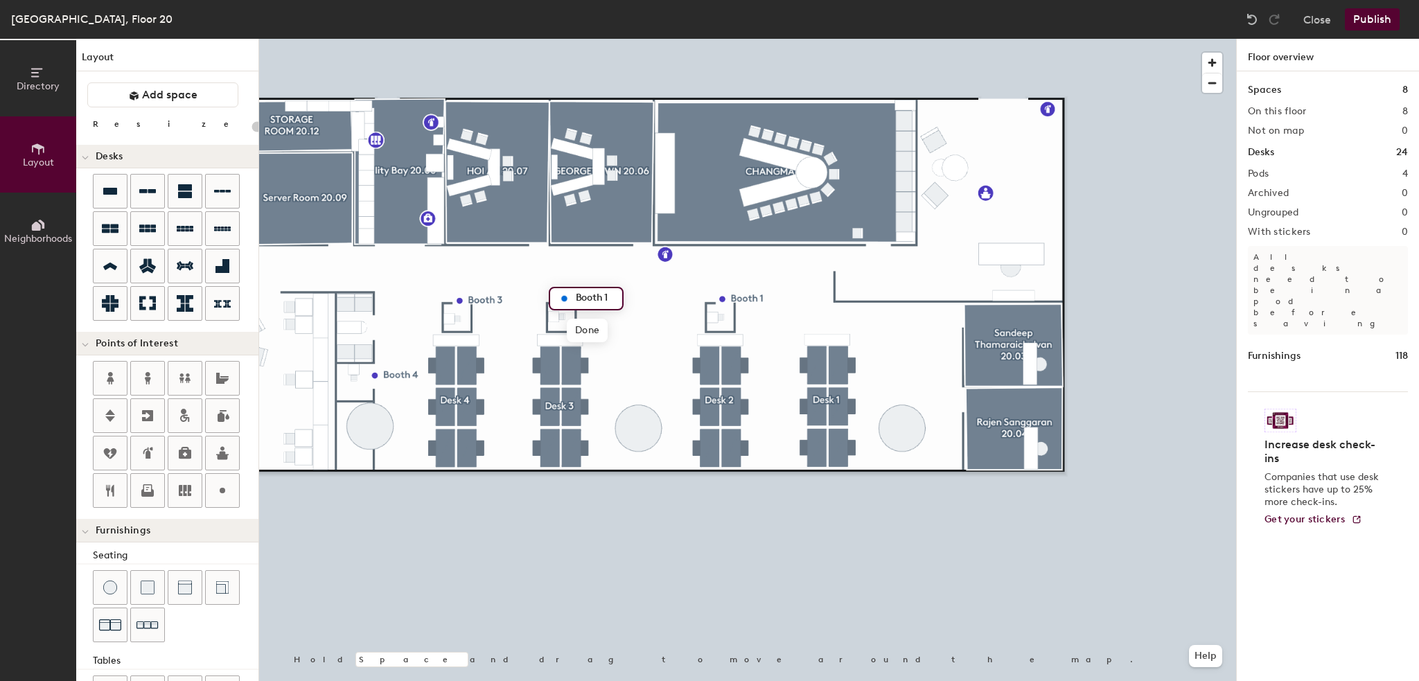
click at [608, 296] on input "Booth 1" at bounding box center [594, 298] width 44 height 19
type input "Booth 2"
click at [601, 336] on span "Done" at bounding box center [587, 331] width 41 height 24
type input "20"
click at [383, 398] on span "Edit" at bounding box center [380, 407] width 36 height 24
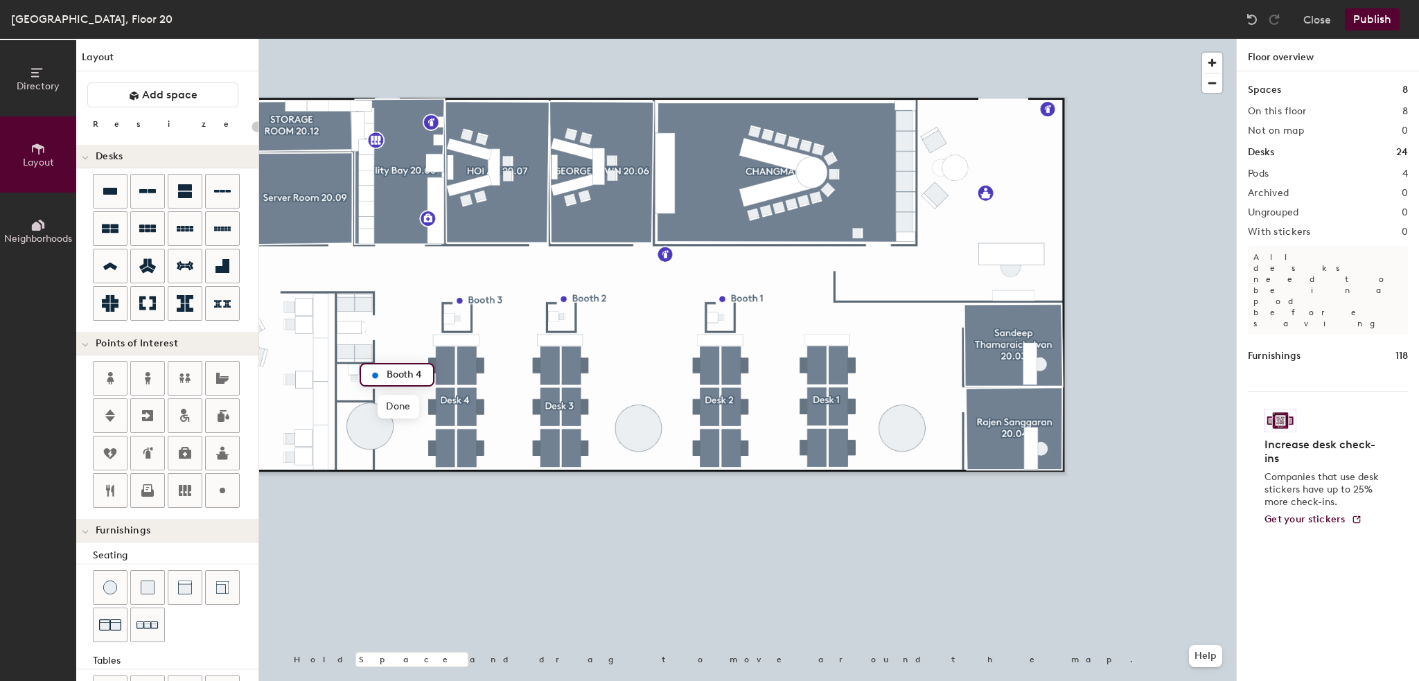
click at [421, 372] on input "Booth 4" at bounding box center [405, 374] width 44 height 19
type input "Booth 5"
click at [389, 410] on span "Done" at bounding box center [398, 407] width 41 height 24
type input "20"
click at [418, 326] on input "Booth 5" at bounding box center [404, 326] width 44 height 19
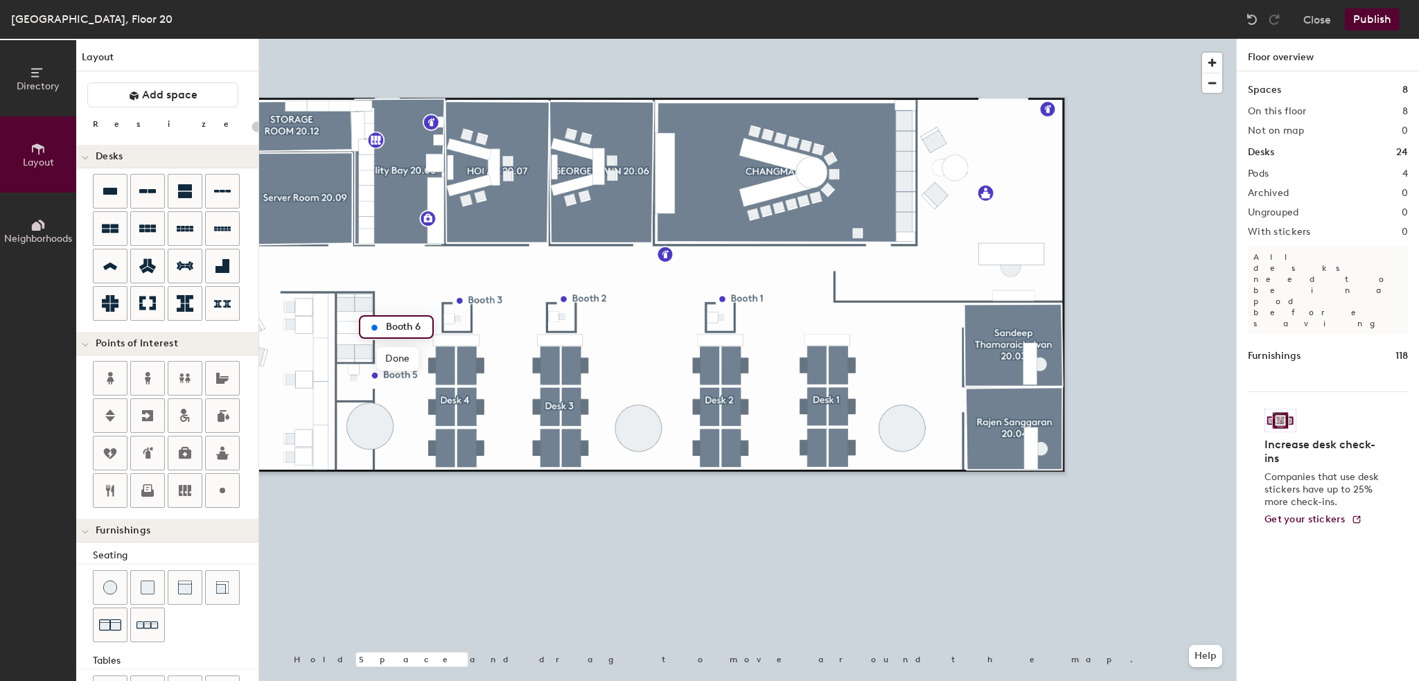
type input "Booth 6"
click at [384, 360] on span "Edit" at bounding box center [380, 359] width 36 height 24
type input "20"
click at [419, 325] on input "Booth 6" at bounding box center [404, 326] width 44 height 19
type input "Booth 4"
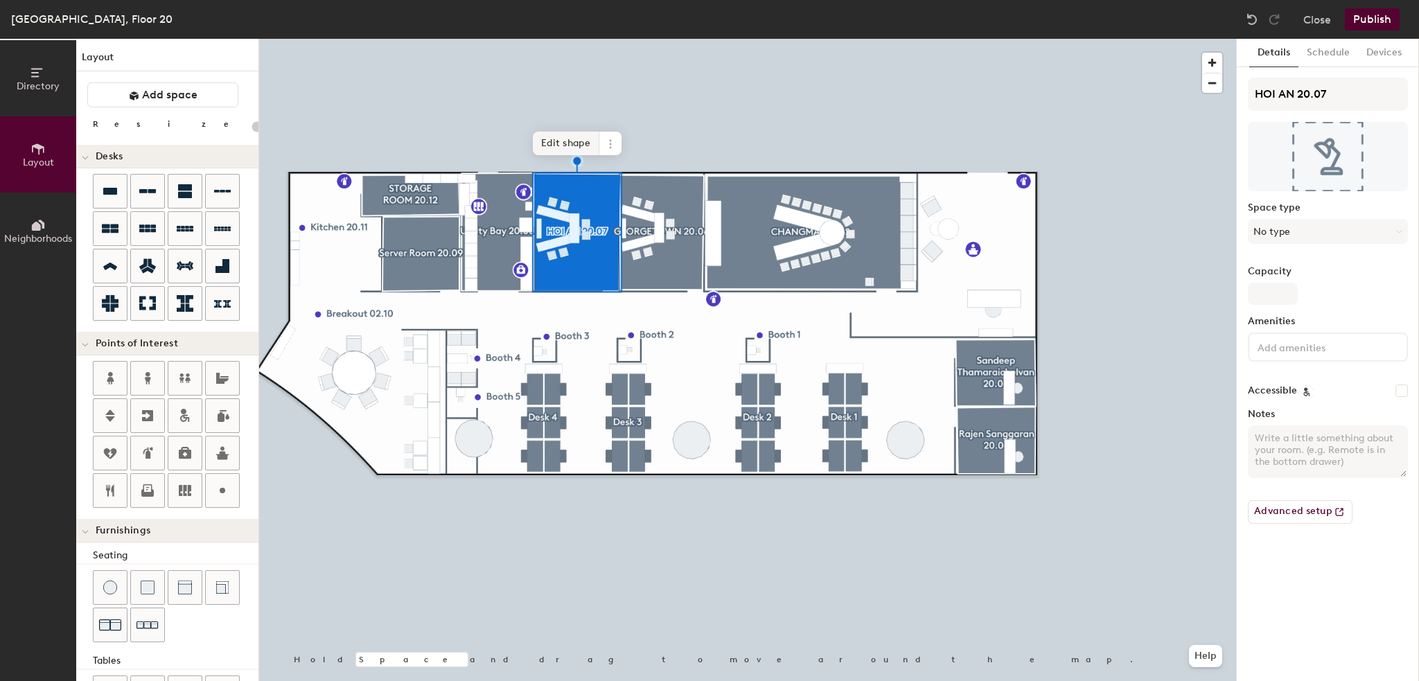
click at [560, 149] on span "Edit shape" at bounding box center [566, 144] width 66 height 24
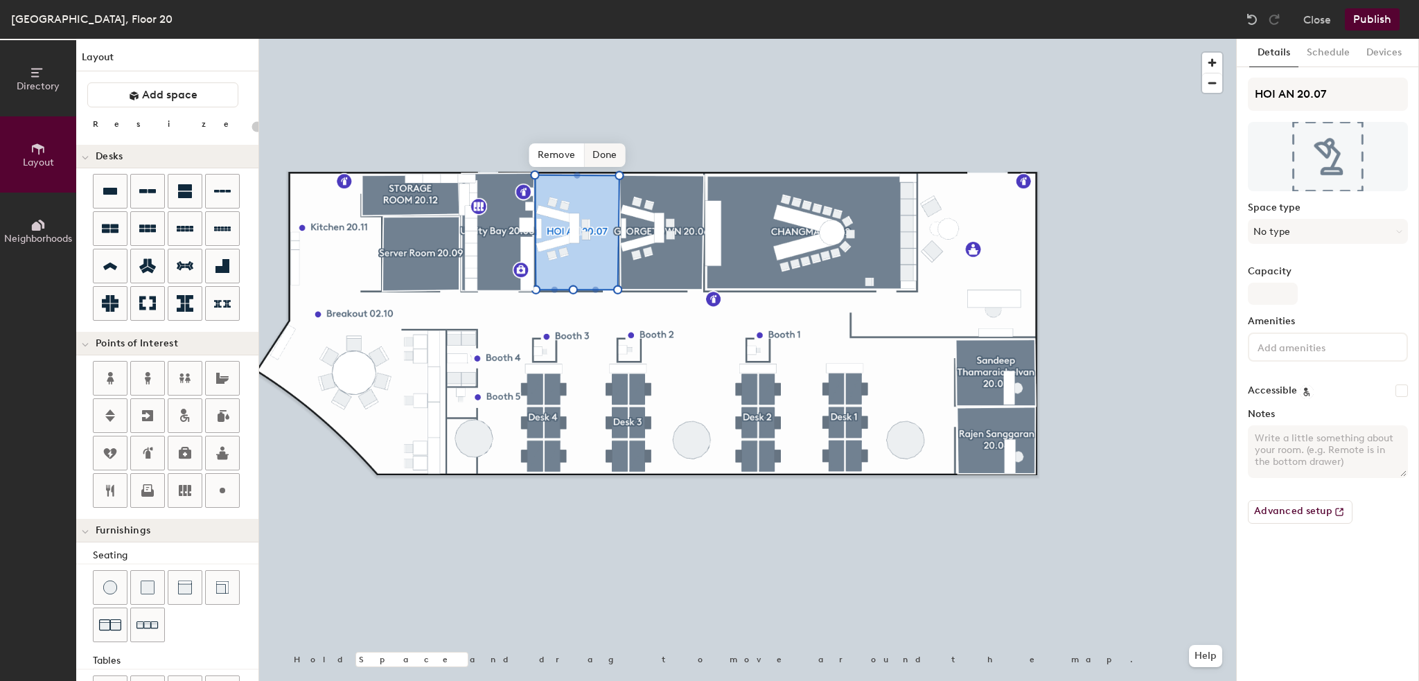
click at [607, 150] on span "Done" at bounding box center [604, 155] width 41 height 24
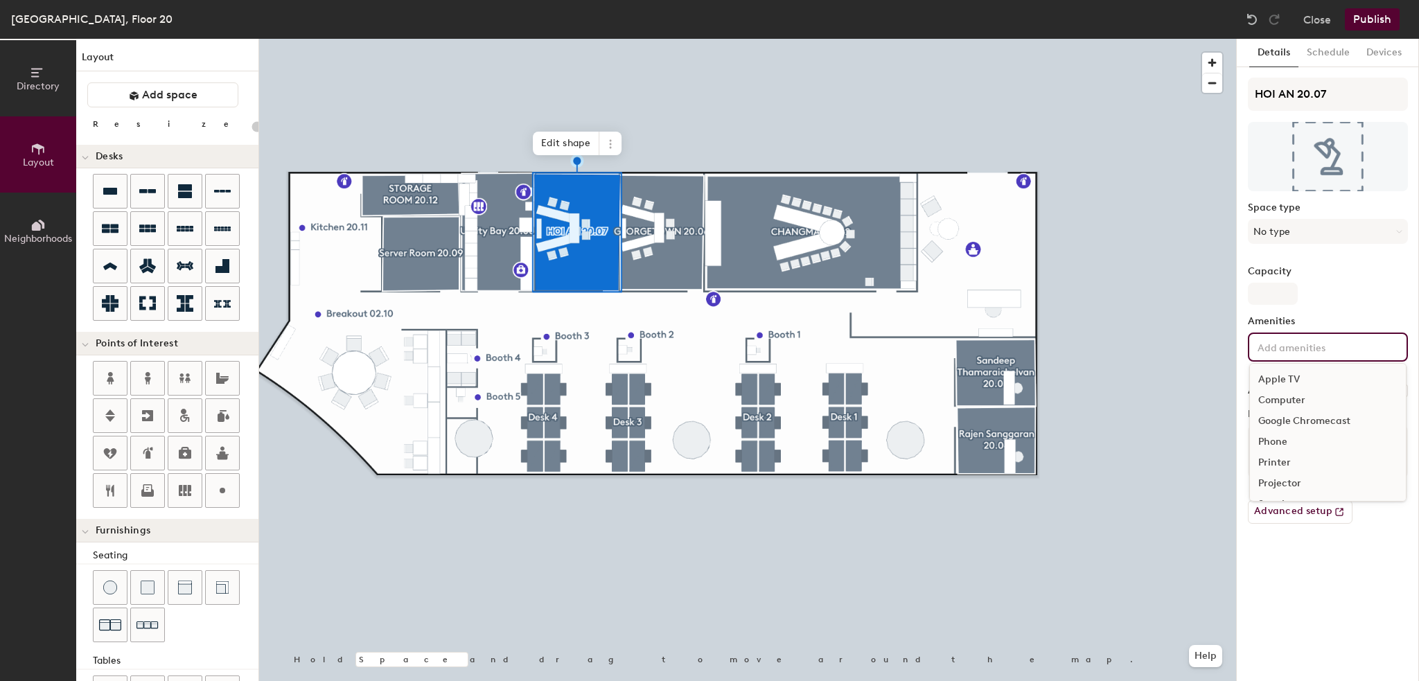
click at [1264, 339] on input at bounding box center [1316, 346] width 125 height 17
click at [1289, 462] on div "Video Conferencing" at bounding box center [1328, 464] width 156 height 21
click at [1290, 462] on div "Speakers" at bounding box center [1328, 464] width 156 height 21
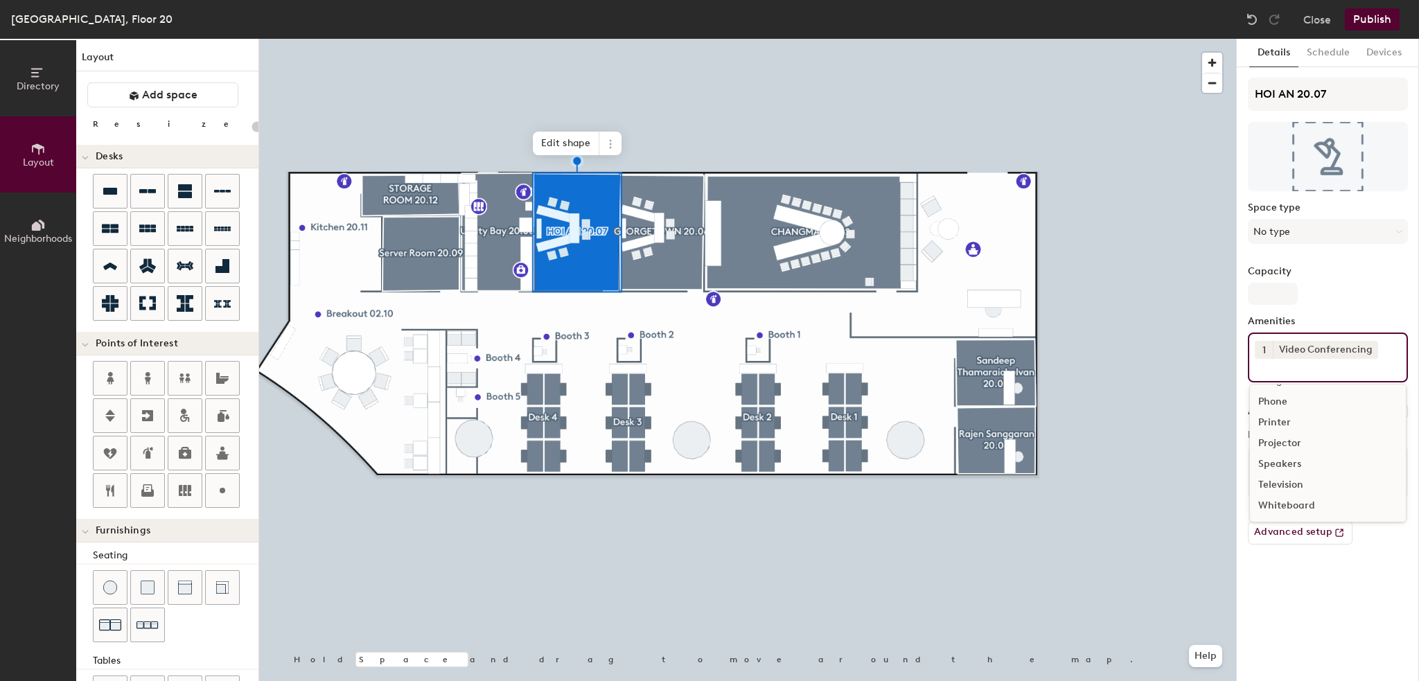
scroll to position [39, 0]
click at [1286, 500] on div "Television" at bounding box center [1328, 506] width 156 height 21
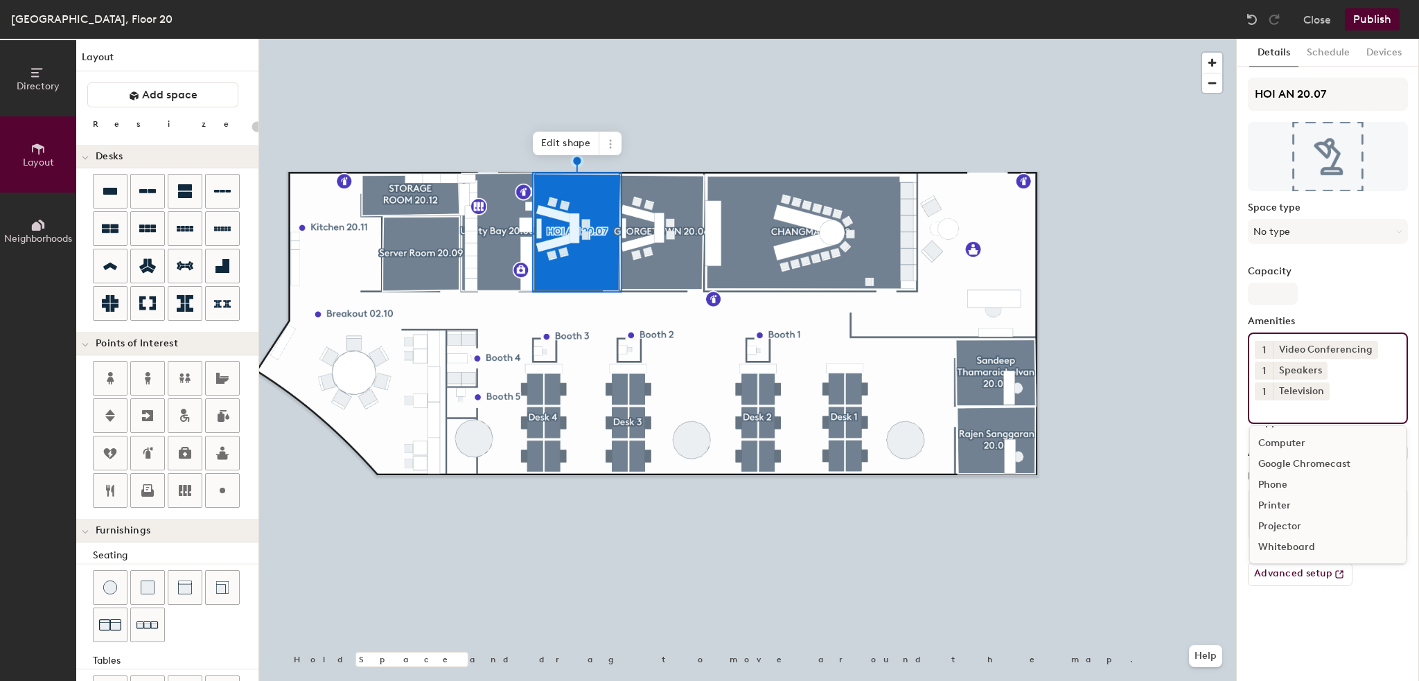
scroll to position [19, 0]
click at [1288, 540] on div "Whiteboard" at bounding box center [1328, 547] width 156 height 21
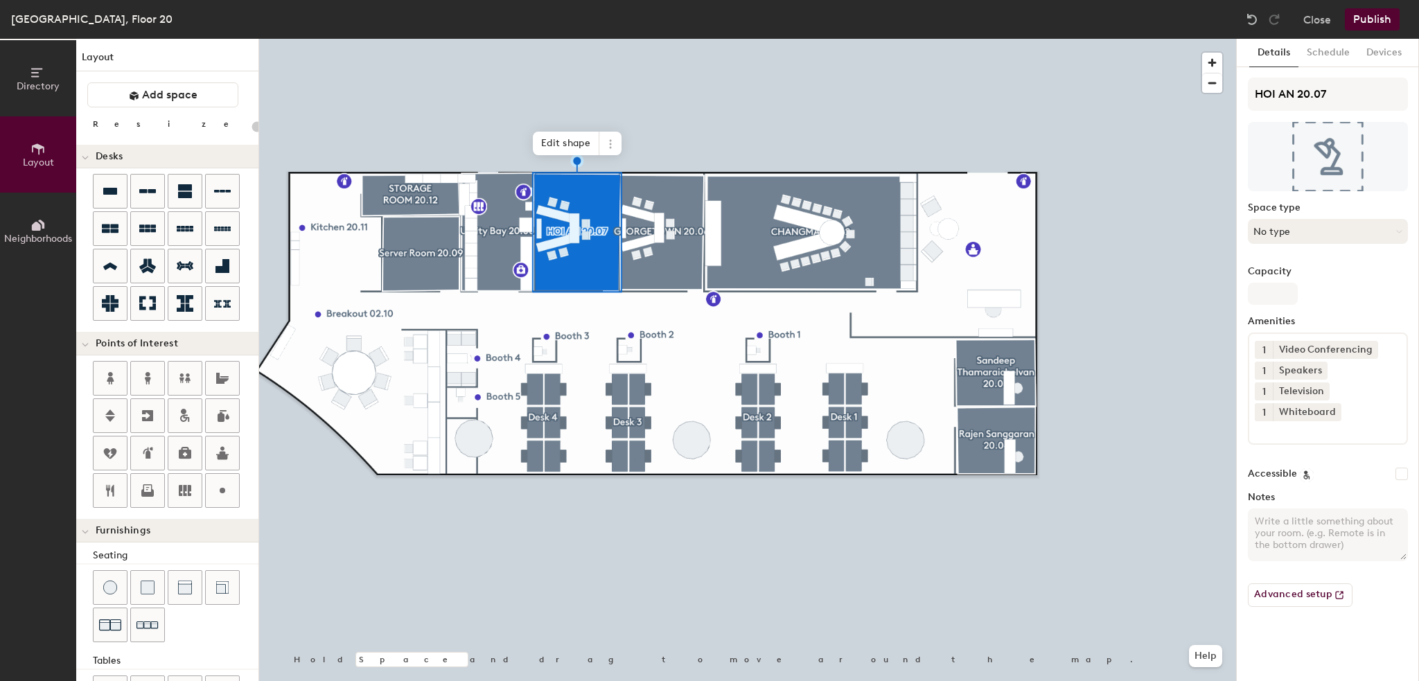
click at [1308, 227] on button "No type" at bounding box center [1328, 231] width 160 height 25
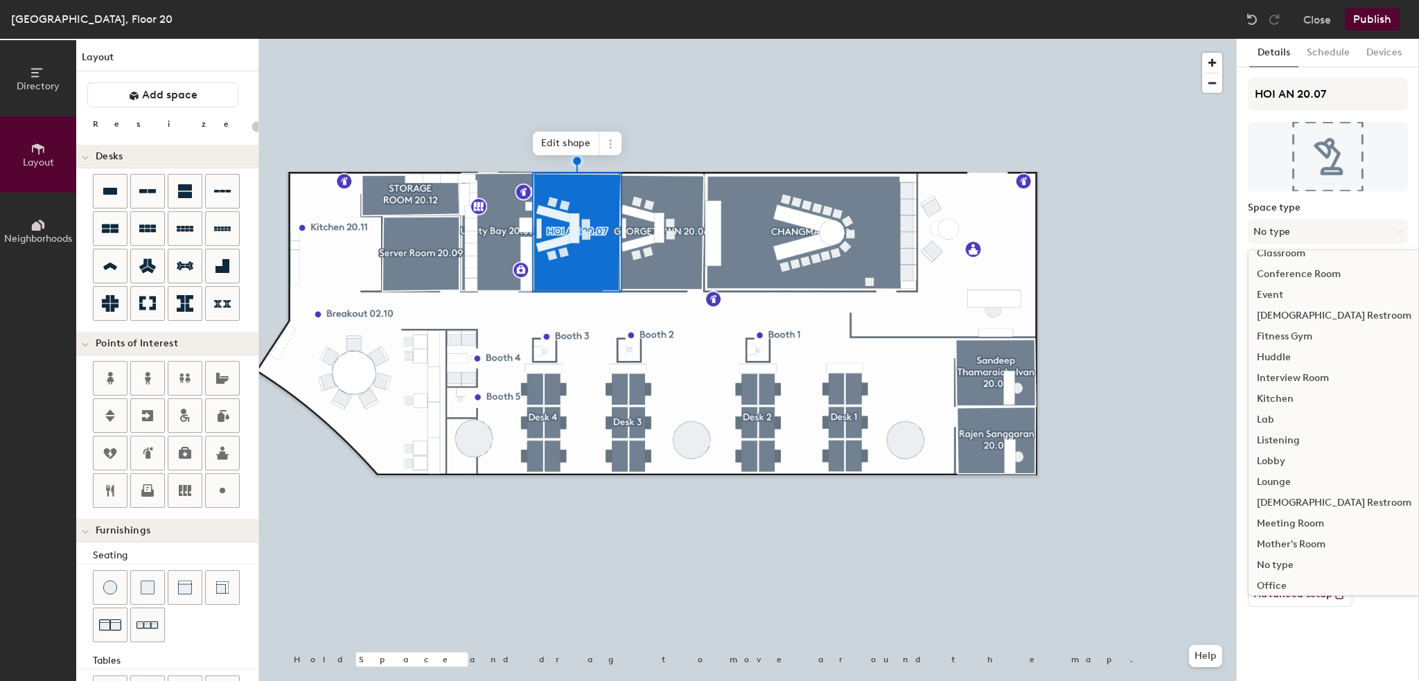
scroll to position [139, 0]
click at [1280, 498] on div "Meeting Room" at bounding box center [1333, 501] width 171 height 21
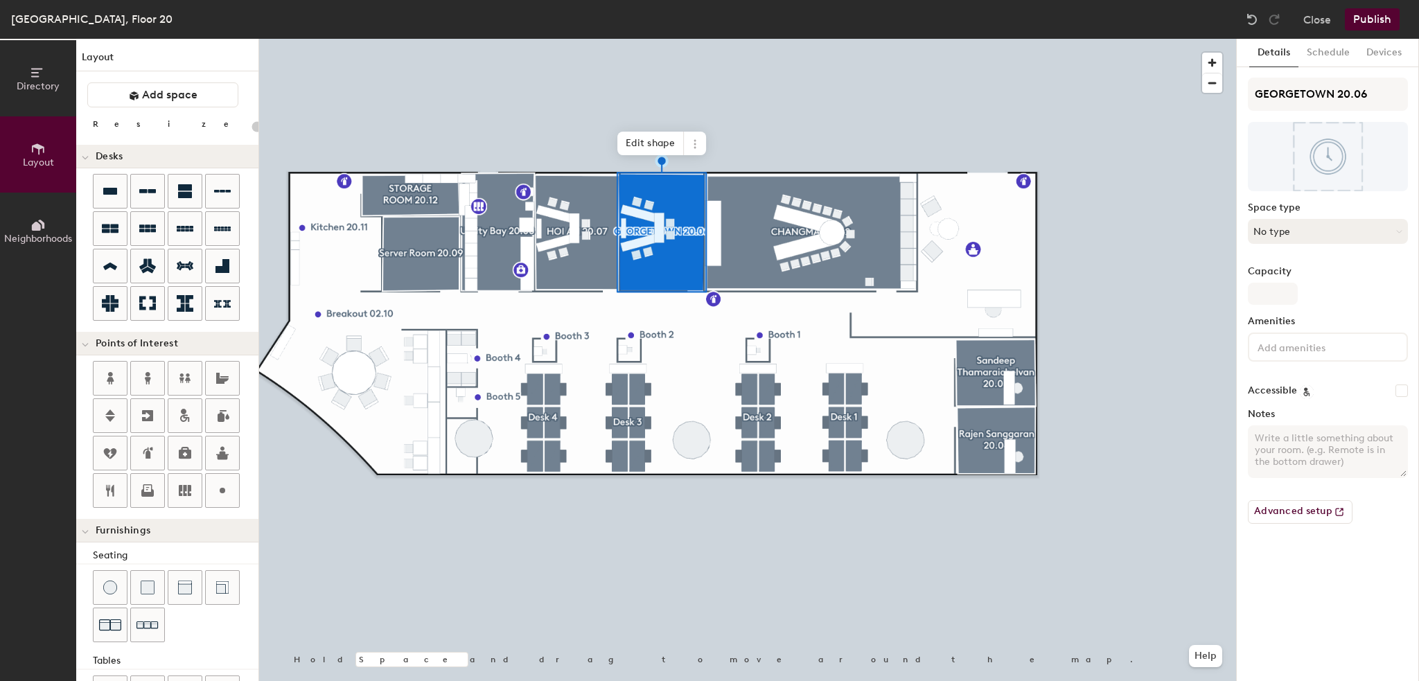
click at [1281, 230] on button "No type" at bounding box center [1328, 231] width 160 height 25
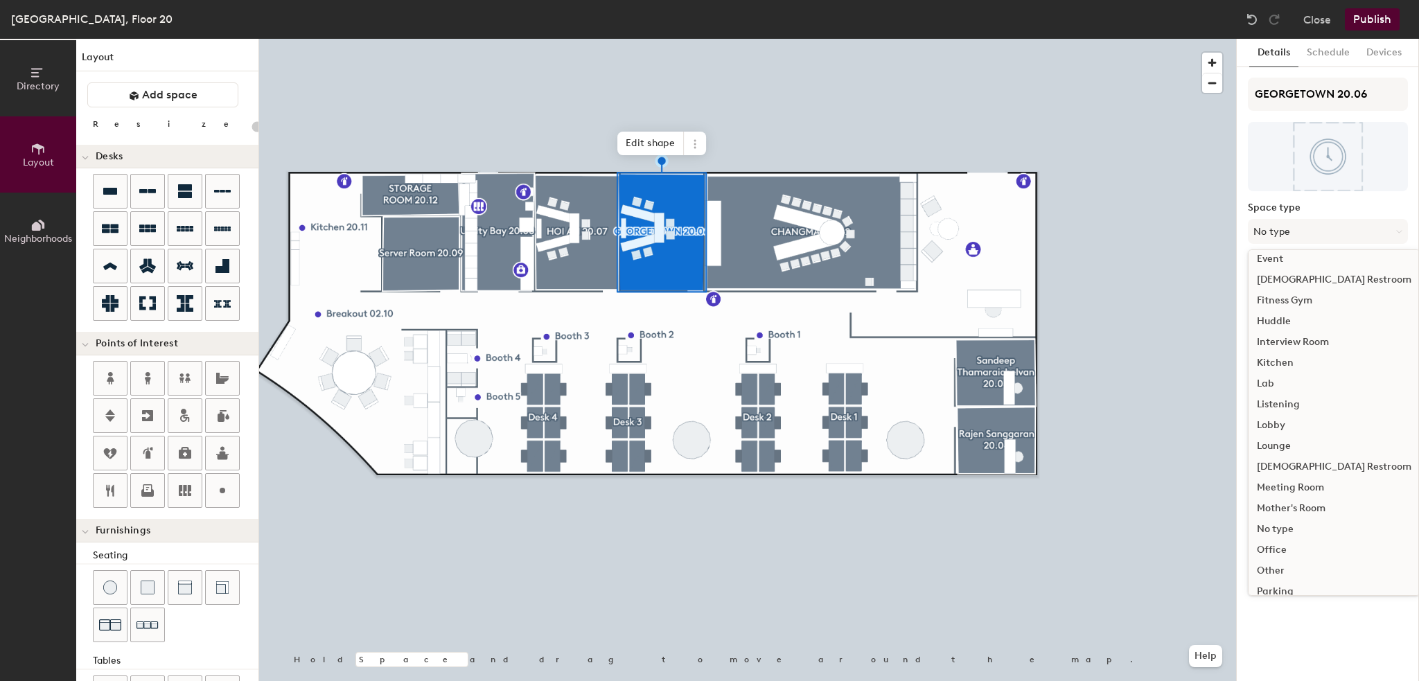
scroll to position [208, 0]
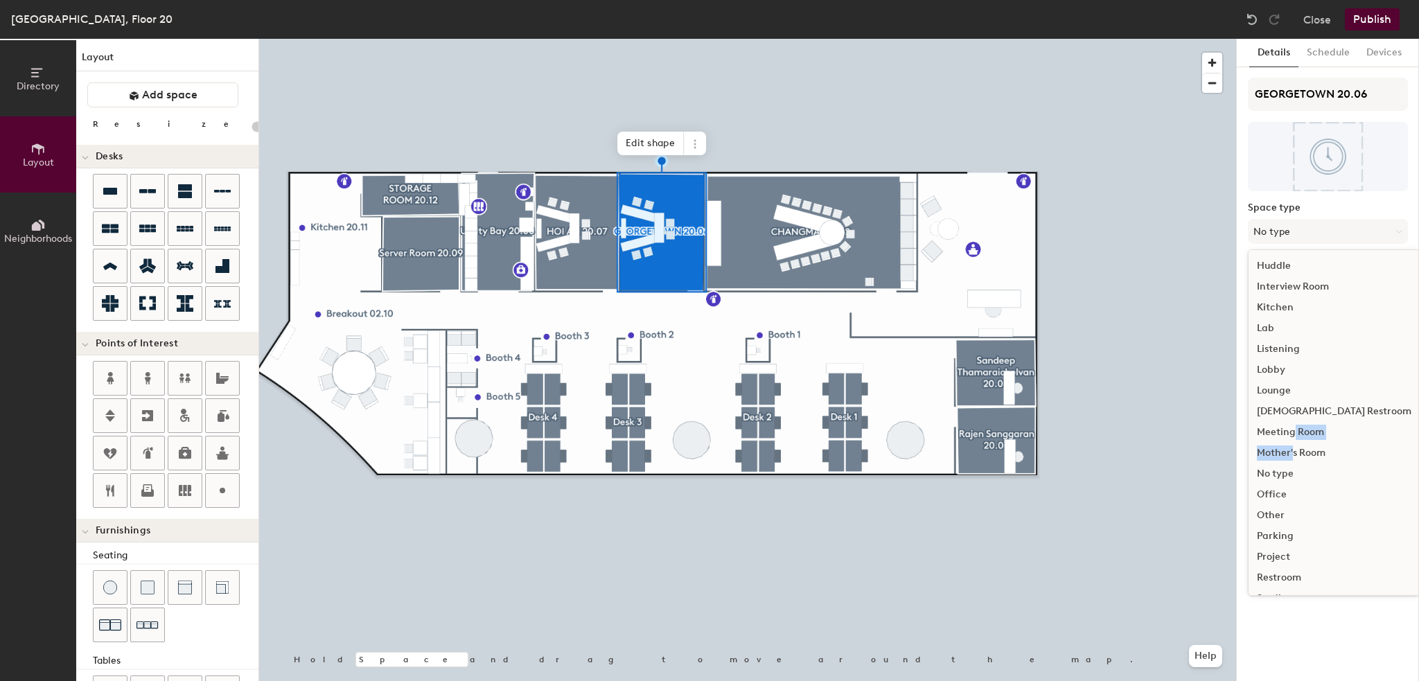
drag, startPoint x: 1291, startPoint y: 436, endPoint x: 1291, endPoint y: 453, distance: 17.3
click at [1291, 453] on ul "Break Room Breakout Cafe Cafeteria Call Room Classroom Conference Room Event [D…" at bounding box center [1333, 370] width 171 height 644
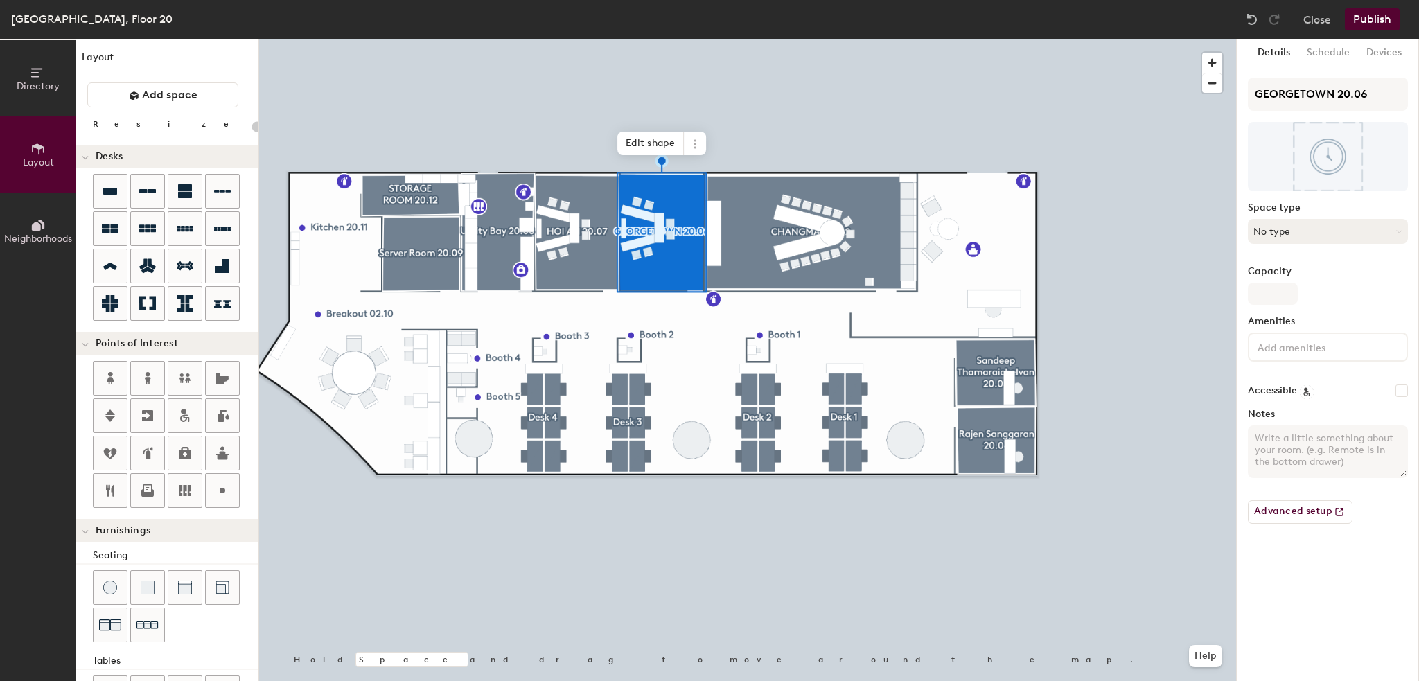
click at [1297, 233] on button "No type" at bounding box center [1328, 231] width 160 height 25
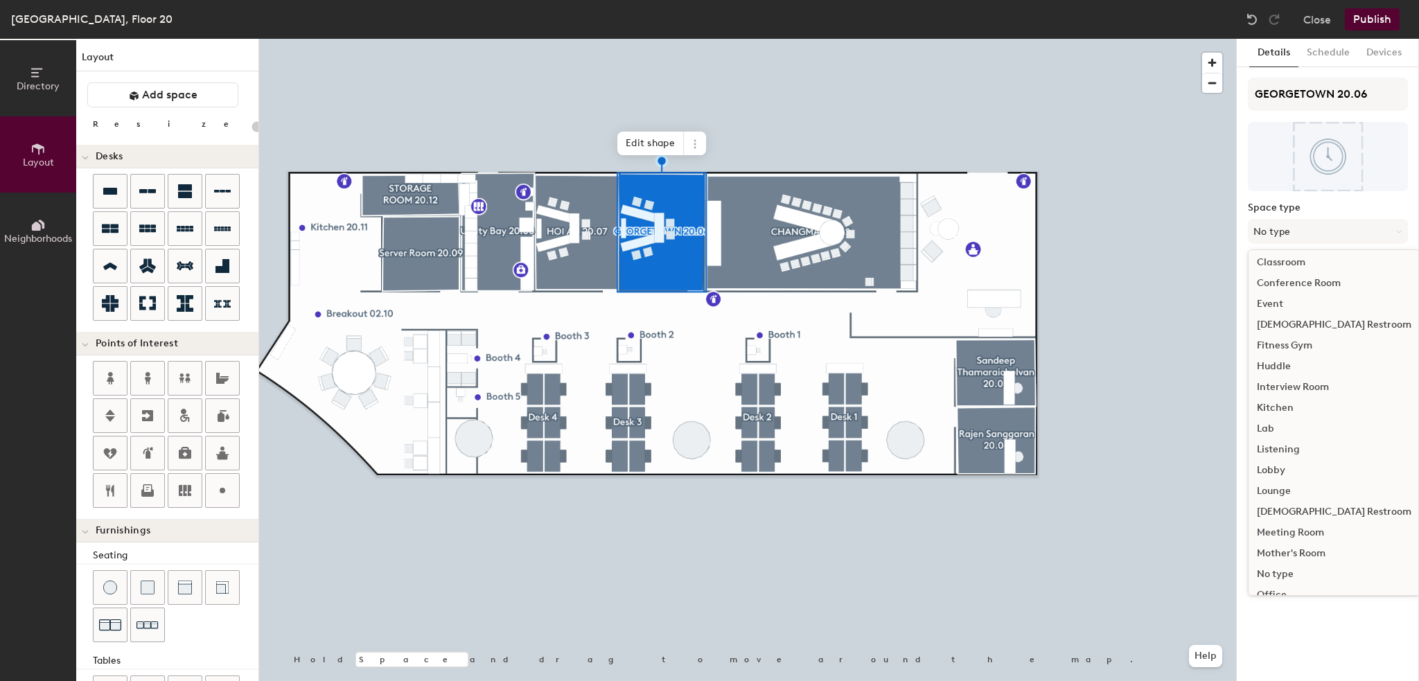
scroll to position [277, 0]
click at [1291, 355] on div "Meeting Room" at bounding box center [1333, 363] width 171 height 21
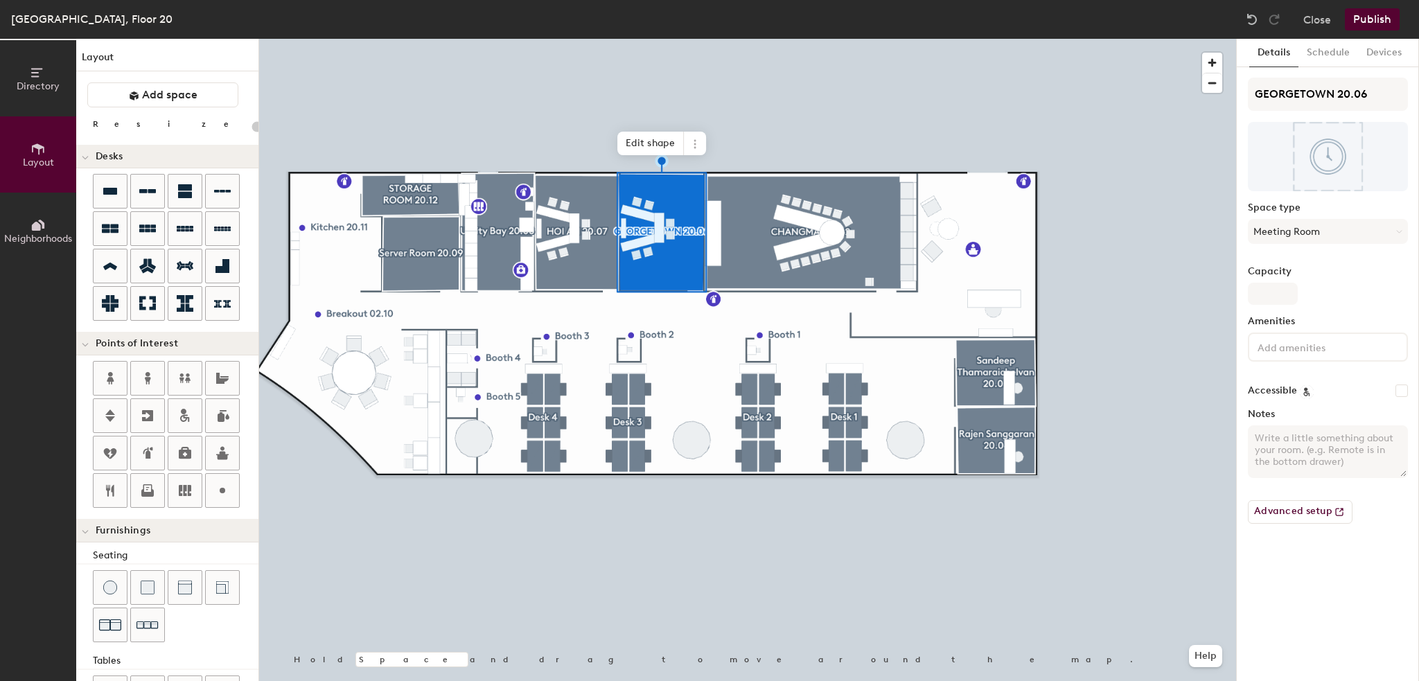
click at [1283, 341] on input at bounding box center [1316, 346] width 125 height 17
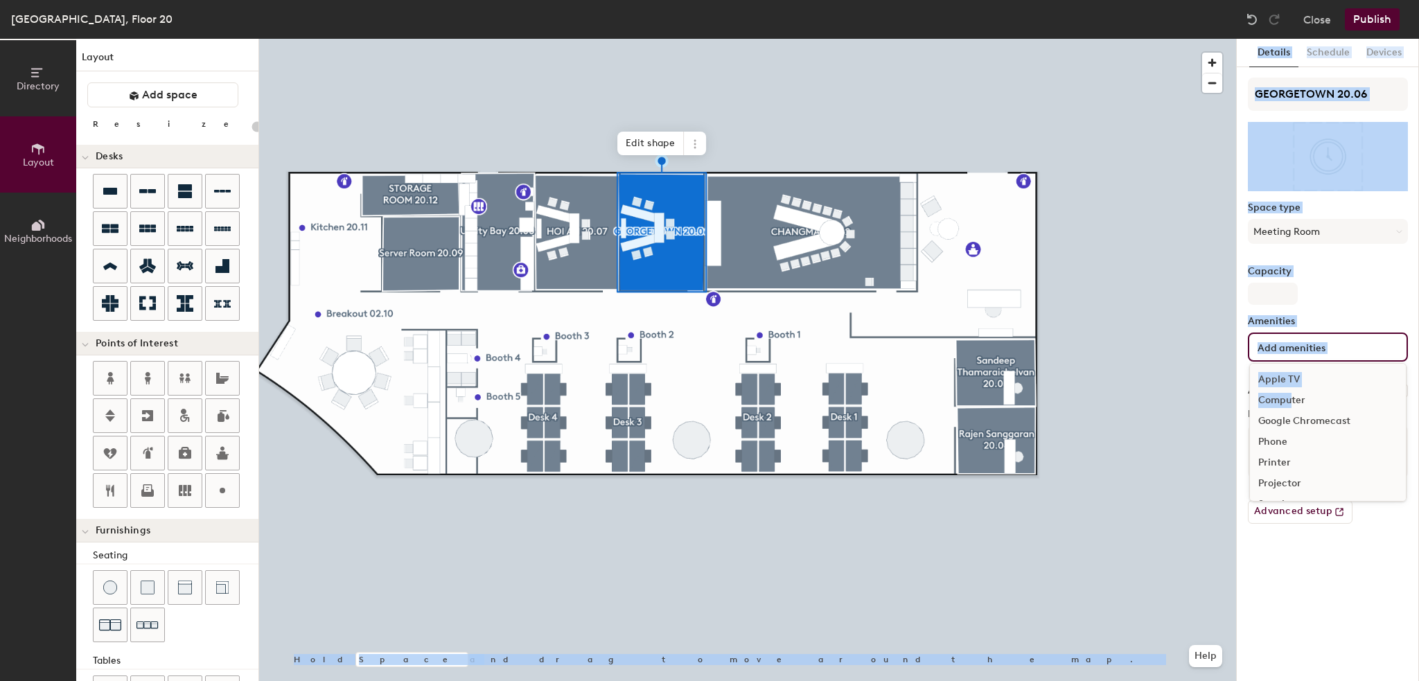
click at [1208, 385] on div "Directory Layout Neighborhoods Layout Add space Resize Desks Points of Interest…" at bounding box center [709, 360] width 1419 height 642
click at [1133, 435] on div "Directory Layout Neighborhoods Layout Add space Resize Desks Points of Interest…" at bounding box center [709, 360] width 1419 height 642
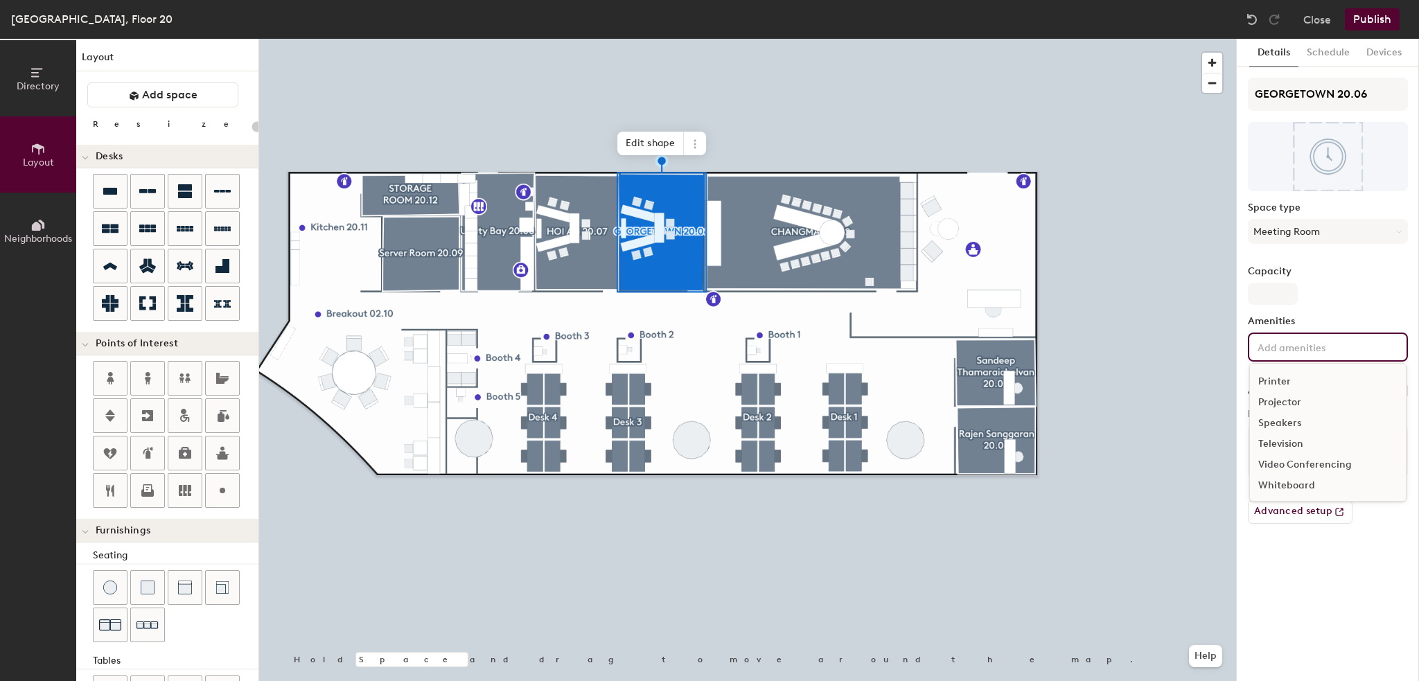
click at [1294, 467] on div "Video Conferencing" at bounding box center [1328, 464] width 156 height 21
click at [1284, 486] on div "Television" at bounding box center [1328, 484] width 156 height 21
click at [1289, 517] on div "Whiteboard" at bounding box center [1328, 527] width 156 height 21
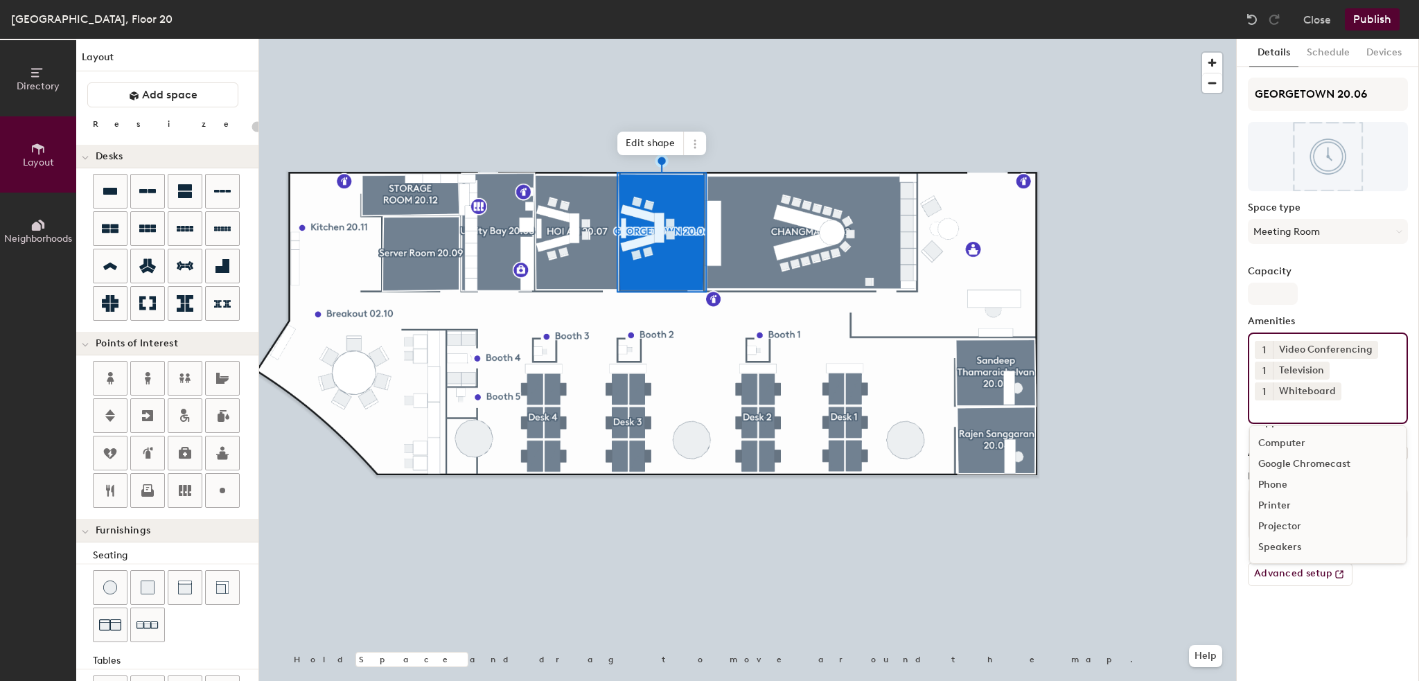
scroll to position [19, 0]
click at [1288, 550] on div "Speakers" at bounding box center [1328, 547] width 156 height 21
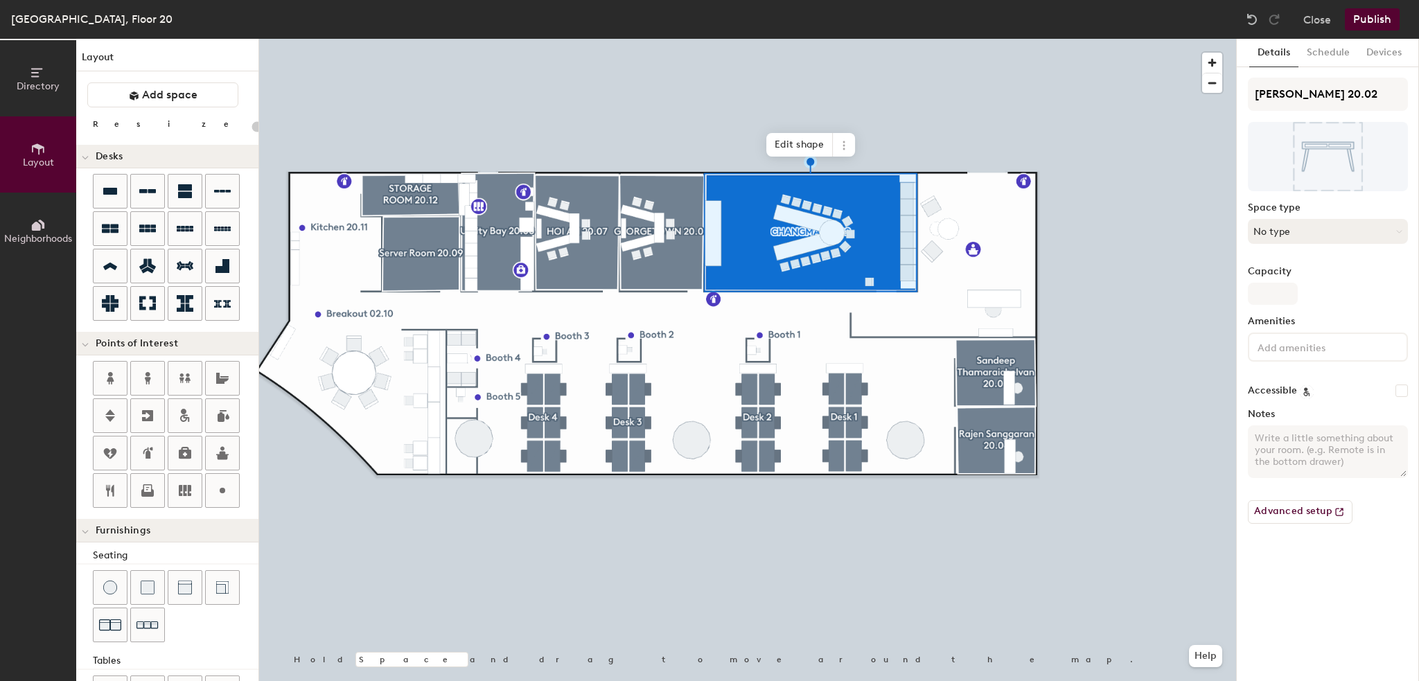
click at [1305, 229] on button "No type" at bounding box center [1328, 231] width 160 height 25
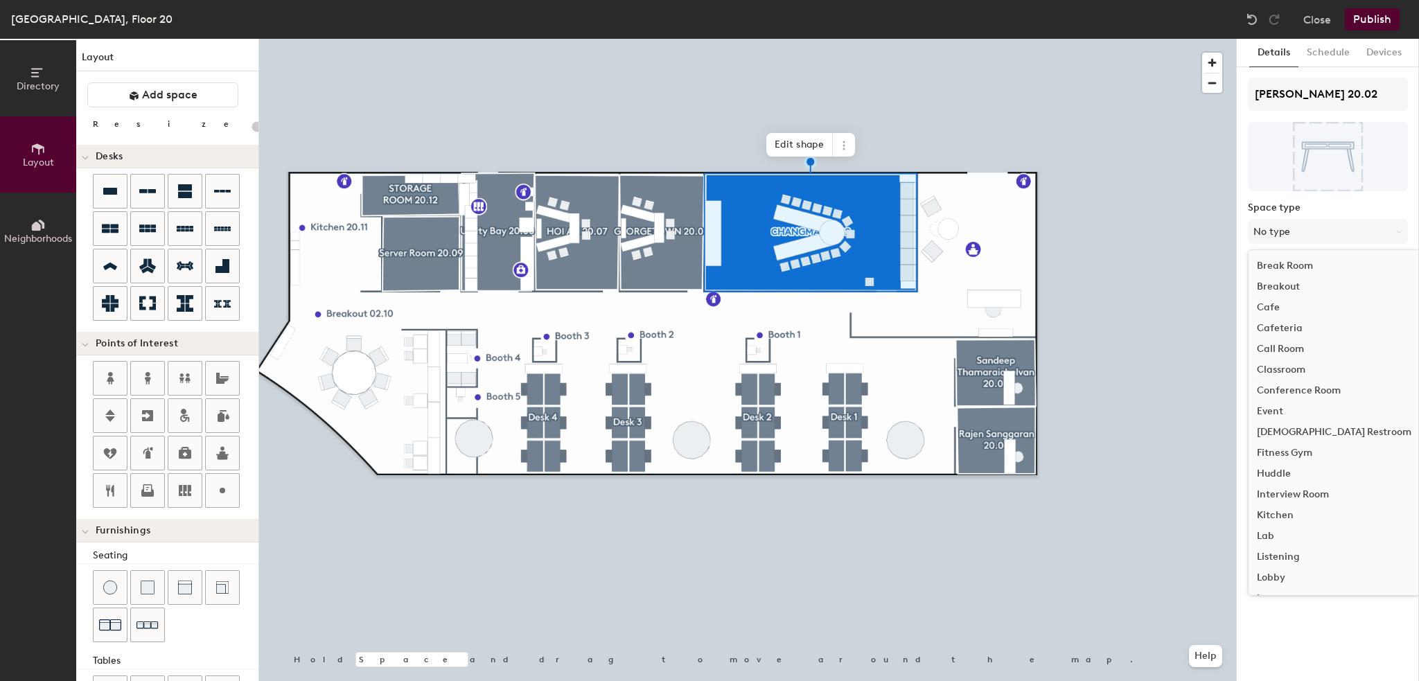
click at [1297, 387] on div "Conference Room" at bounding box center [1333, 390] width 171 height 21
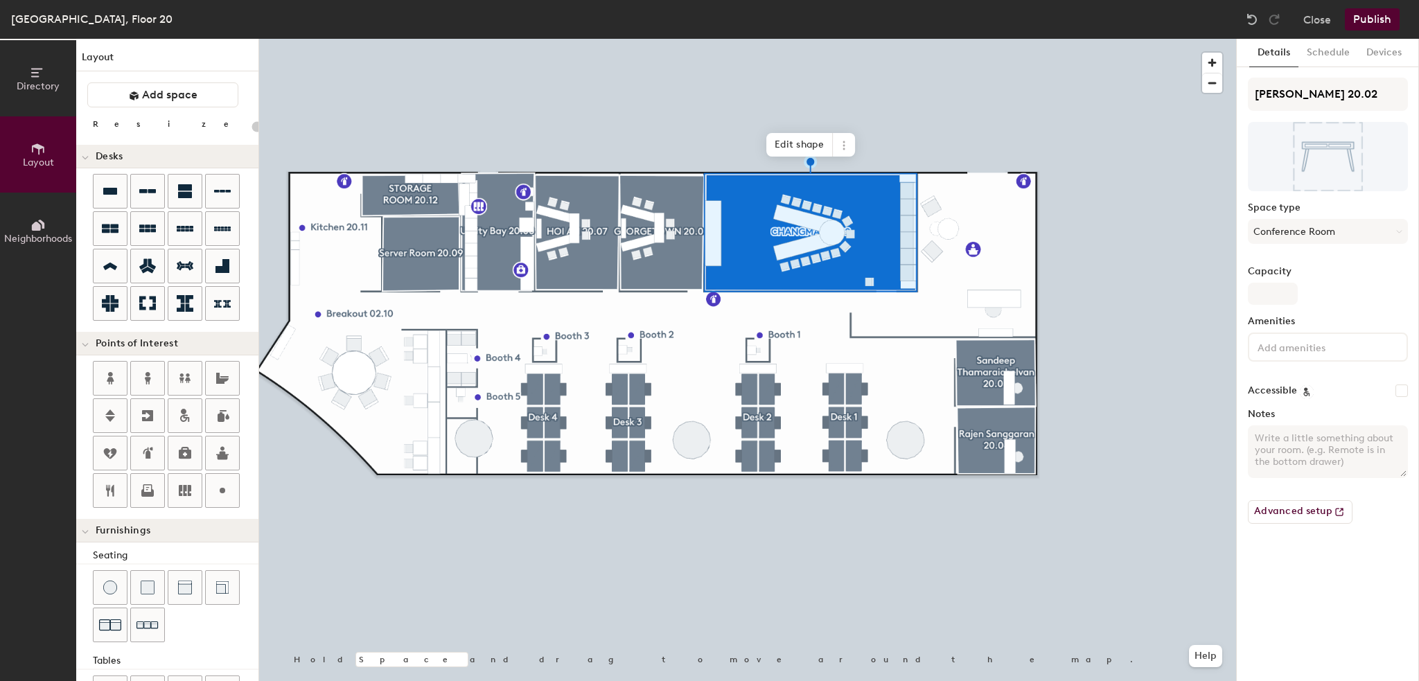
click at [1297, 350] on input at bounding box center [1316, 346] width 125 height 17
click at [1284, 468] on div "Video Conferencing" at bounding box center [1328, 464] width 156 height 21
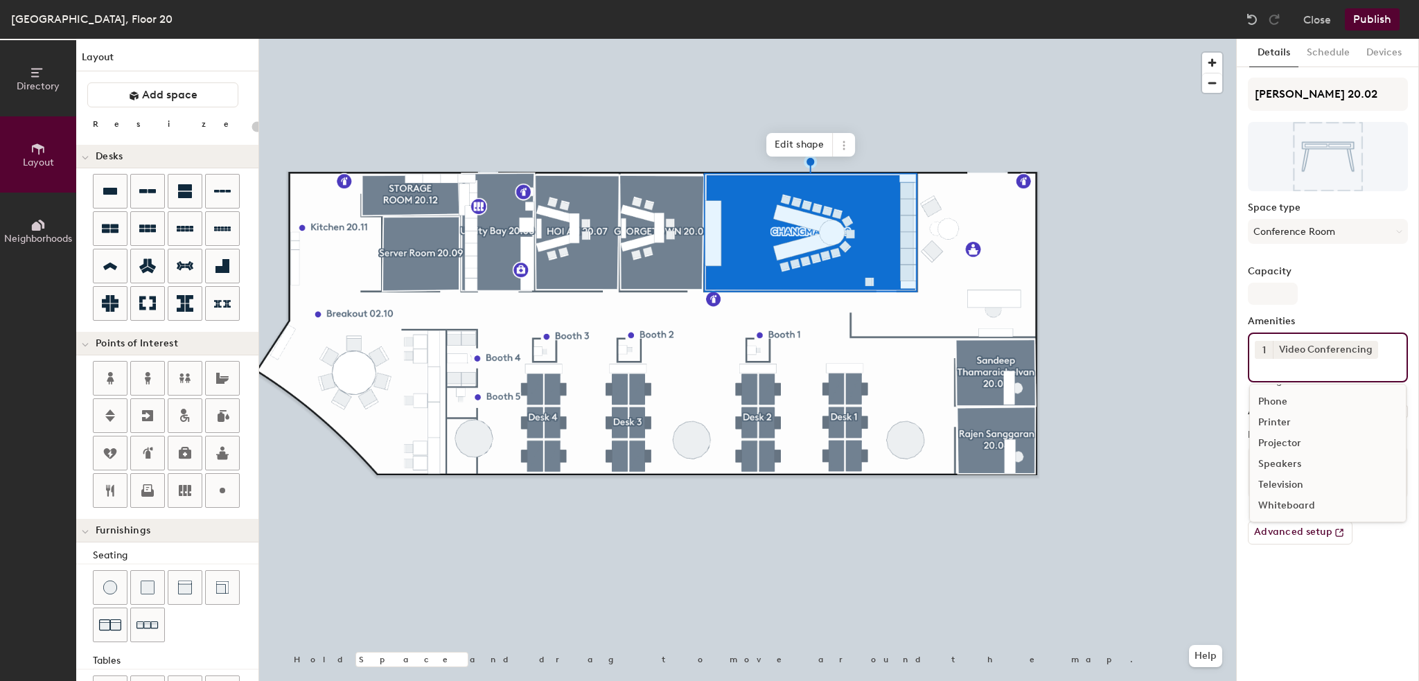
scroll to position [61, 0]
click at [1284, 477] on div "Television" at bounding box center [1328, 484] width 156 height 21
click at [1294, 505] on div "Speakers" at bounding box center [1328, 506] width 156 height 21
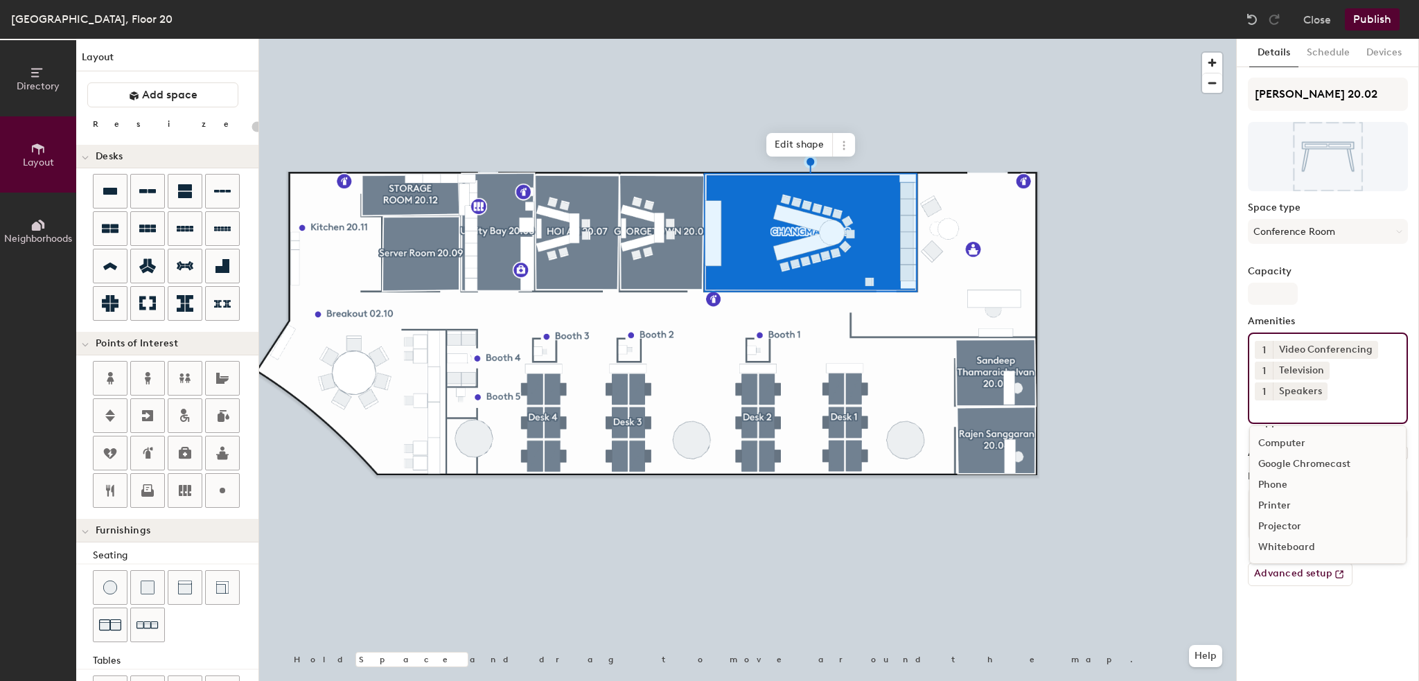
scroll to position [19, 0]
click at [1299, 542] on div "Whiteboard" at bounding box center [1328, 547] width 156 height 21
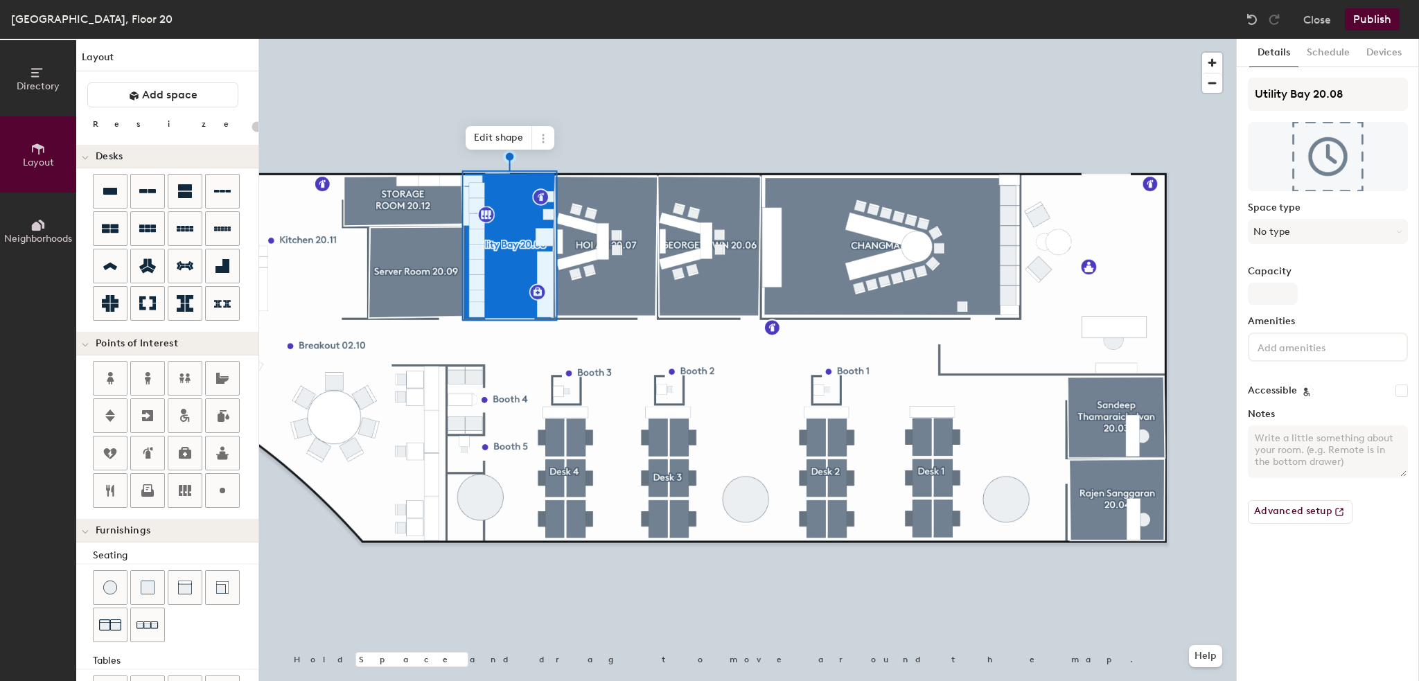
type input "20"
click at [497, 134] on span "Edit shape" at bounding box center [498, 138] width 66 height 24
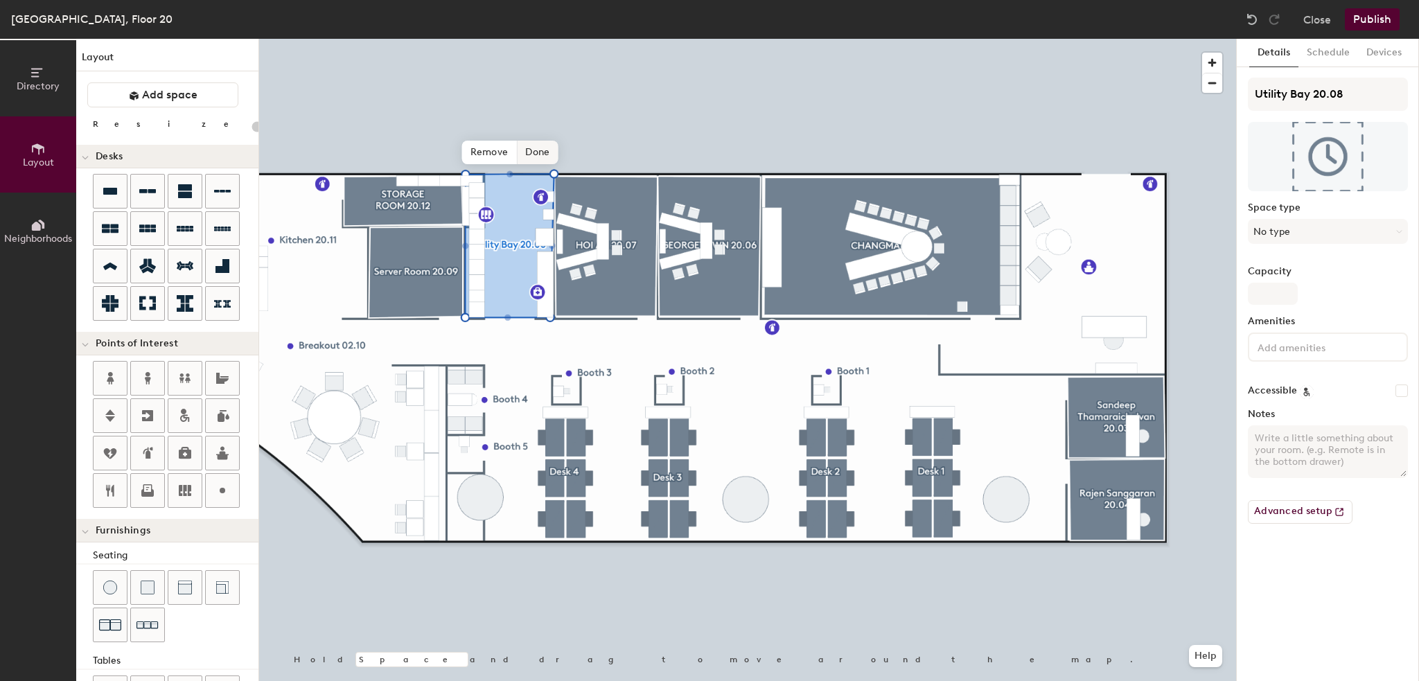
click at [532, 149] on span "Done" at bounding box center [537, 153] width 41 height 24
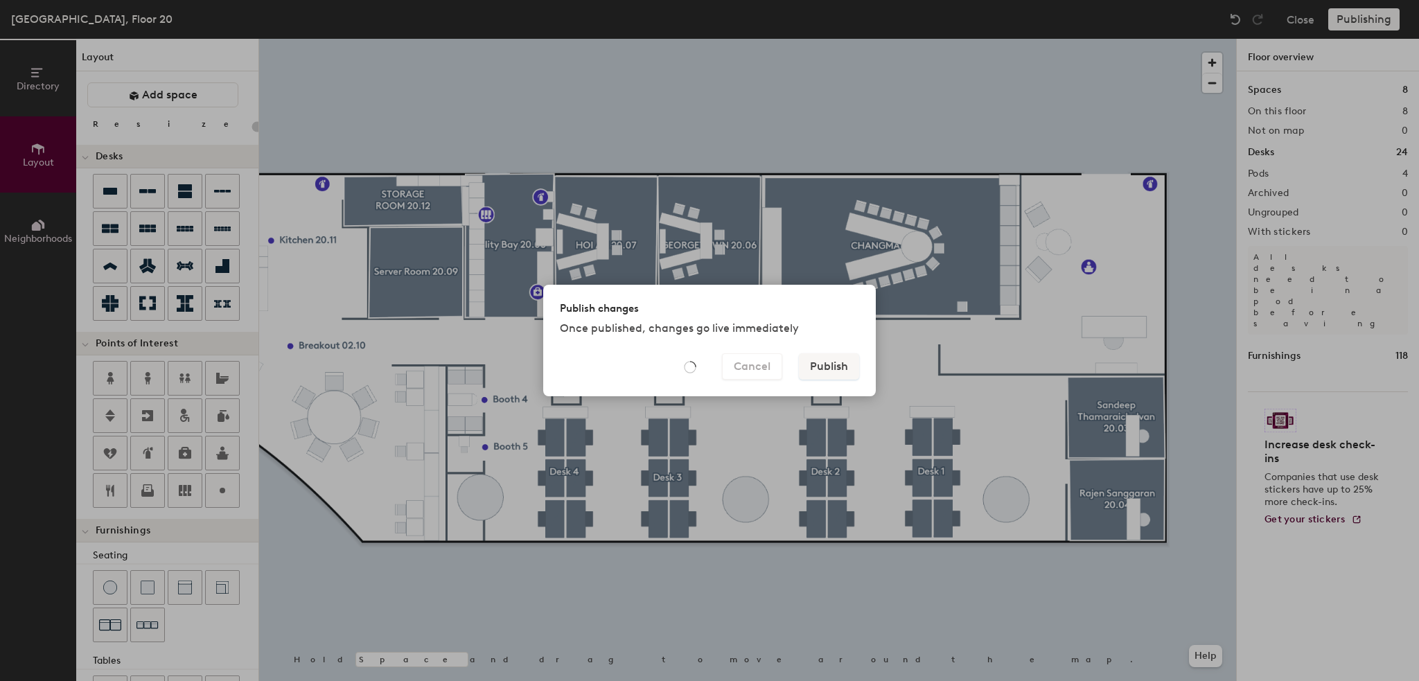
type input "20"
